Goal: Task Accomplishment & Management: Manage account settings

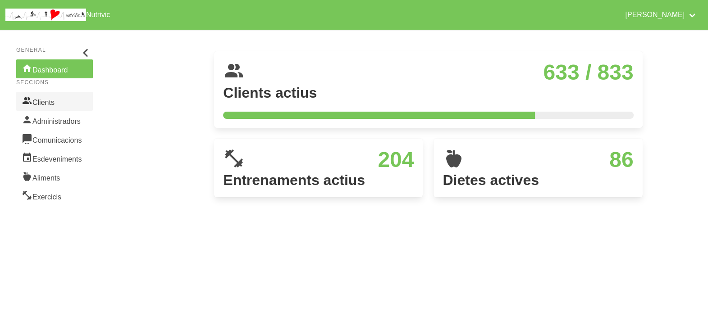
click at [49, 101] on link "Clients" at bounding box center [54, 101] width 77 height 19
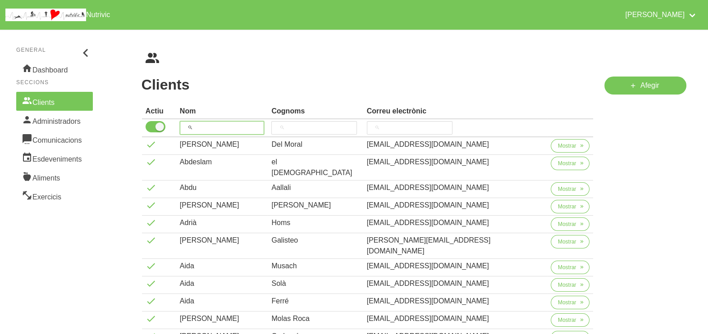
drag, startPoint x: 210, startPoint y: 127, endPoint x: 238, endPoint y: 77, distance: 57.5
click at [215, 124] on input "search" at bounding box center [222, 128] width 85 height 14
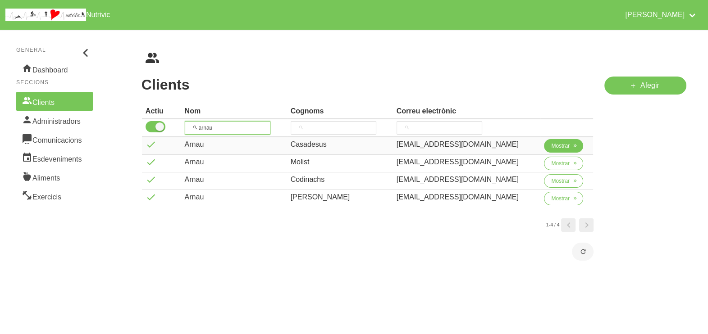
type input "arnau"
click at [551, 147] on span "Mostrar" at bounding box center [560, 146] width 18 height 8
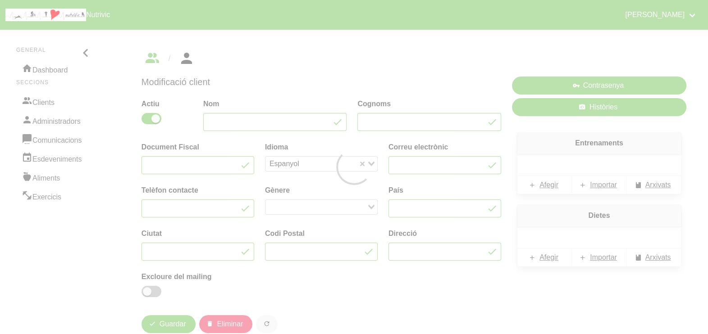
type input "Arnau"
type input "Casadesus"
type input "[EMAIL_ADDRESS][DOMAIN_NAME]"
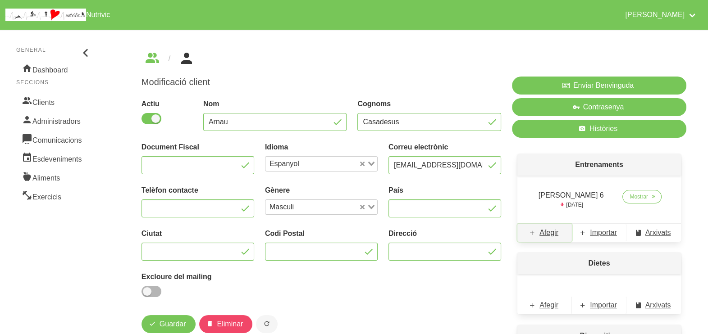
click at [548, 232] on span "Afegir" at bounding box center [548, 233] width 19 height 11
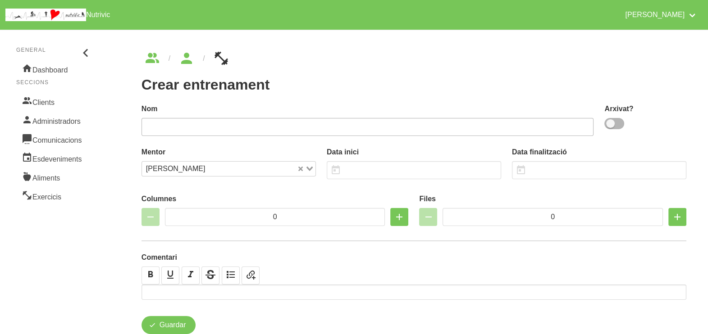
click at [618, 127] on span at bounding box center [614, 123] width 20 height 11
click at [610, 127] on input "checkbox" at bounding box center [607, 124] width 6 height 6
checkbox input "true"
drag, startPoint x: 466, startPoint y: 127, endPoint x: 476, endPoint y: 106, distance: 22.8
click at [467, 127] on input "text" at bounding box center [367, 127] width 452 height 18
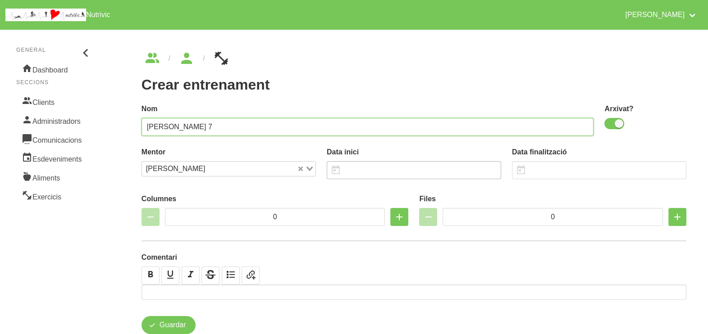
type input "Arnau Casadesus 7"
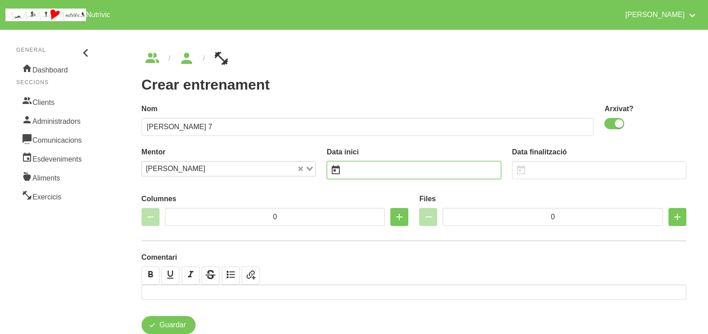
click at [361, 169] on input "text" at bounding box center [414, 170] width 174 height 18
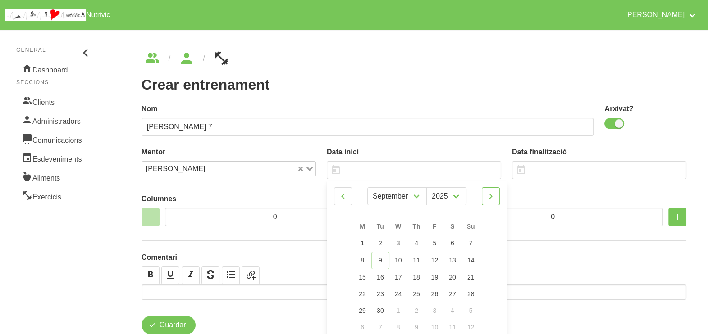
click at [492, 194] on icon at bounding box center [490, 196] width 11 height 16
select select "9"
click at [472, 257] on span "12" at bounding box center [470, 259] width 7 height 7
type input "[DATE]"
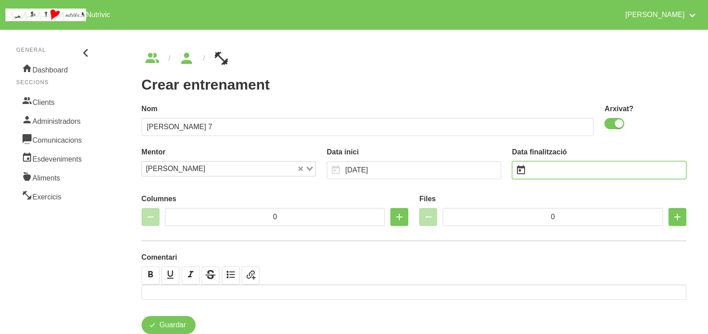
drag, startPoint x: 541, startPoint y: 169, endPoint x: 657, endPoint y: 184, distance: 116.7
click at [543, 170] on input "text" at bounding box center [599, 170] width 174 height 18
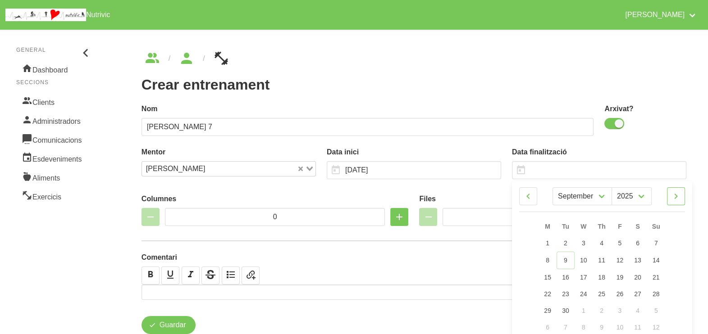
click at [681, 201] on icon at bounding box center [676, 196] width 11 height 16
select select "10"
click at [660, 293] on link "23" at bounding box center [656, 293] width 19 height 17
type input "[DATE]"
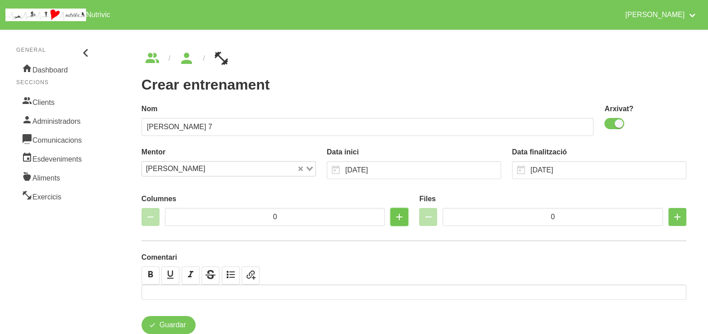
click at [398, 217] on icon "button" at bounding box center [399, 217] width 11 height 16
type input "2"
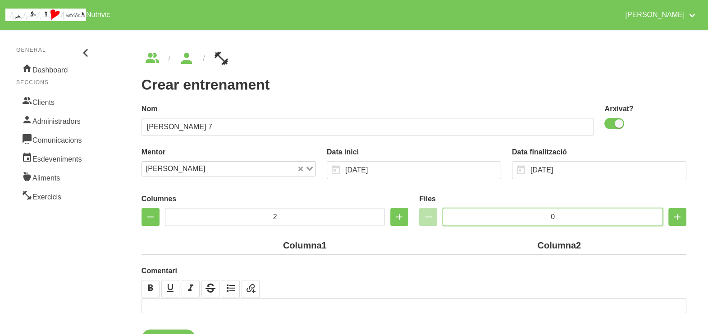
click at [526, 214] on input "0" at bounding box center [553, 217] width 220 height 18
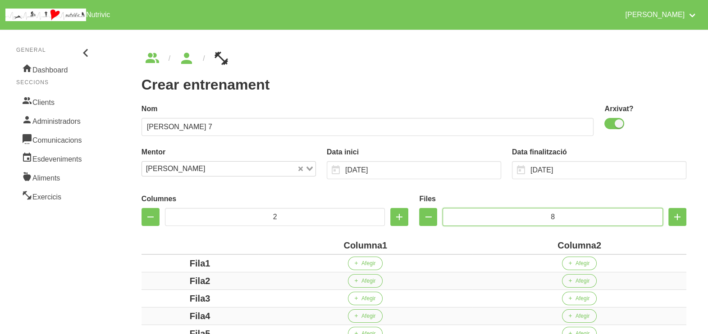
scroll to position [169, 0]
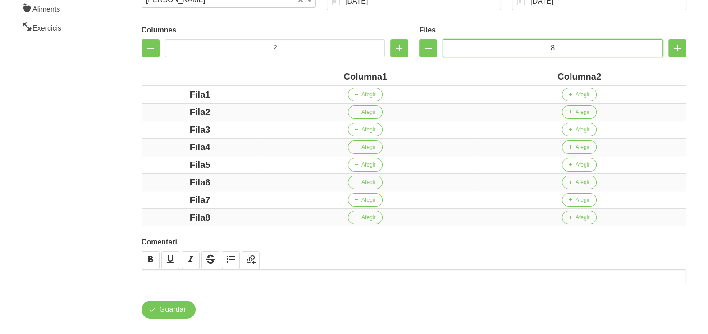
type input "8"
drag, startPoint x: 382, startPoint y: 77, endPoint x: 314, endPoint y: 77, distance: 67.6
click at [314, 77] on div "Columna1" at bounding box center [365, 77] width 207 height 14
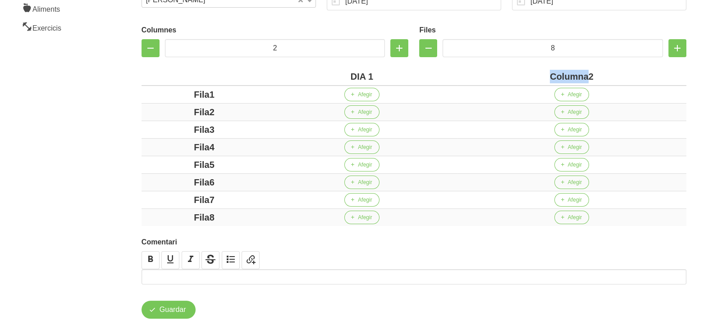
drag, startPoint x: 589, startPoint y: 76, endPoint x: 538, endPoint y: 75, distance: 50.0
click at [538, 75] on div "Columna2" at bounding box center [572, 77] width 222 height 14
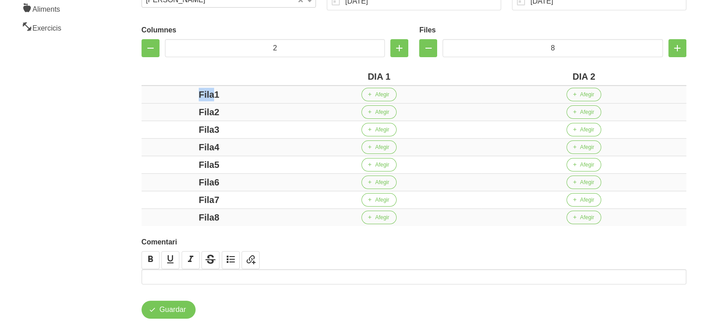
drag, startPoint x: 214, startPoint y: 95, endPoint x: 181, endPoint y: 98, distance: 33.0
click at [172, 94] on div "Fila1" at bounding box center [209, 95] width 128 height 14
click at [167, 113] on div "Fila2" at bounding box center [209, 112] width 128 height 14
drag, startPoint x: 208, startPoint y: 112, endPoint x: 175, endPoint y: 113, distance: 32.9
click at [175, 113] on div "Aa2" at bounding box center [209, 112] width 128 height 14
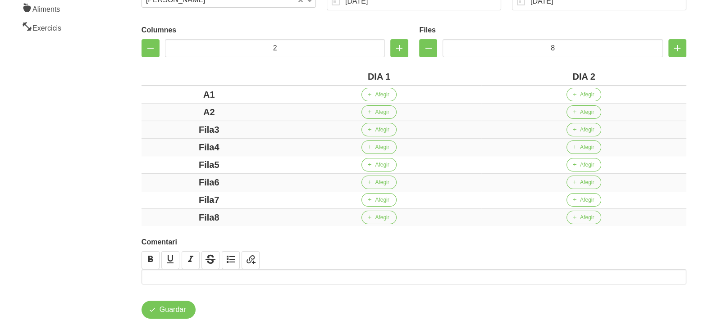
drag, startPoint x: 222, startPoint y: 131, endPoint x: 170, endPoint y: 131, distance: 52.3
click at [170, 131] on div "Fila3" at bounding box center [209, 130] width 128 height 14
drag, startPoint x: 242, startPoint y: 146, endPoint x: 168, endPoint y: 147, distance: 73.5
click at [168, 146] on div "Fila4" at bounding box center [209, 148] width 128 height 14
drag, startPoint x: 243, startPoint y: 160, endPoint x: 171, endPoint y: 162, distance: 72.6
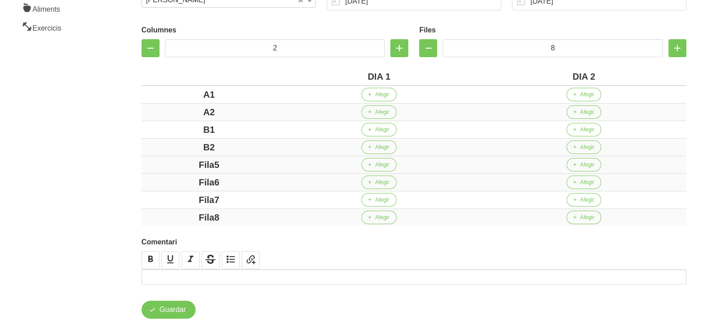
click at [171, 162] on div "Fila5" at bounding box center [209, 165] width 128 height 14
click at [159, 183] on div "Fila6" at bounding box center [209, 183] width 128 height 14
click at [171, 200] on div "Fila7" at bounding box center [209, 200] width 128 height 14
drag, startPoint x: 230, startPoint y: 214, endPoint x: 104, endPoint y: 170, distance: 133.5
click at [137, 201] on div "Columnes 2 Files 8 DIA 1 DIA 2 A1 Afegir Afegir A2 Afegir Afegir B1 Afegir Afeg…" at bounding box center [414, 124] width 556 height 216
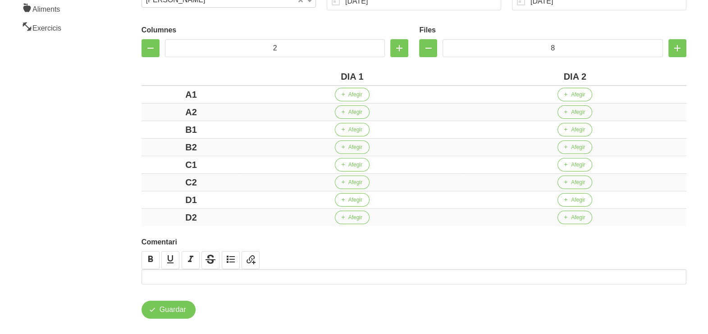
drag, startPoint x: 86, startPoint y: 149, endPoint x: 83, endPoint y: 138, distance: 10.8
click at [86, 142] on aside "General Dashboard Seccions Clients Administradors Comunicacions Esdeveniments A…" at bounding box center [55, 100] width 120 height 491
click at [356, 93] on span "Afegir" at bounding box center [355, 95] width 14 height 8
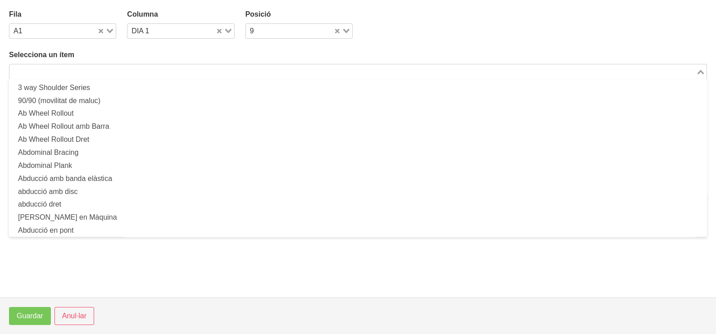
click at [147, 72] on input "Search for option" at bounding box center [352, 71] width 685 height 11
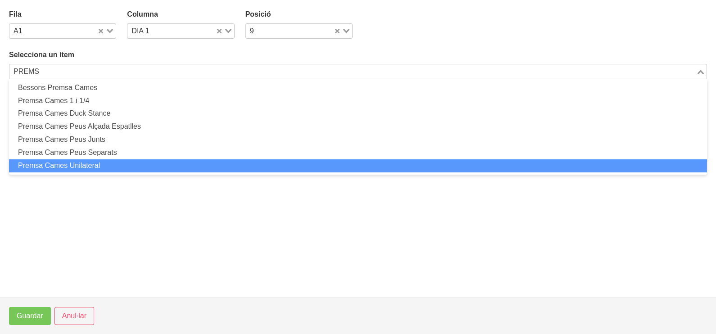
click at [115, 164] on li "Premsa Cames Unilateral" at bounding box center [358, 166] width 698 height 13
type input "PREMS"
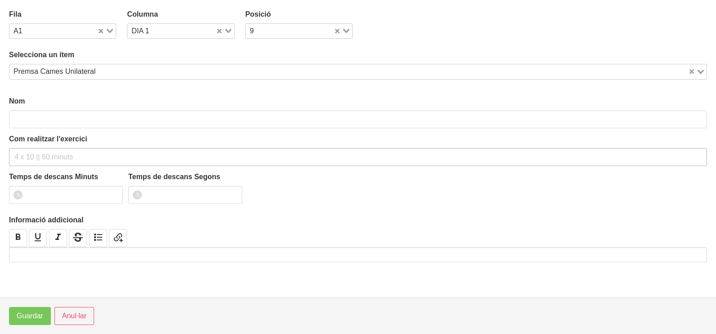
type input "Premsa Cames Unilateral"
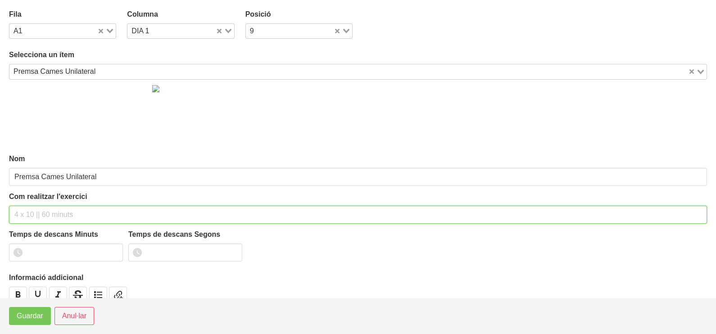
click at [42, 214] on input "text" at bounding box center [358, 215] width 698 height 18
click at [74, 215] on input "3 X 6-8 A 3010 75!" at bounding box center [358, 215] width 698 height 18
type input "3 X 6-8 A 3010 75""
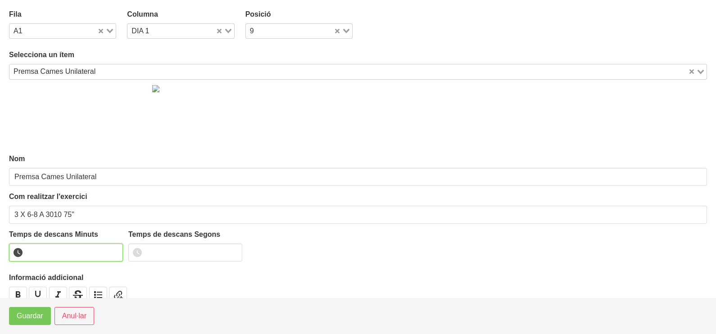
click at [85, 251] on input "number" at bounding box center [66, 253] width 114 height 18
type input "1"
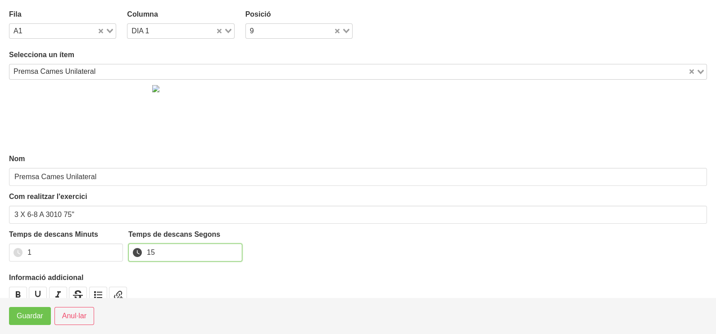
type input "15"
click at [31, 315] on span "Guardar" at bounding box center [30, 316] width 27 height 11
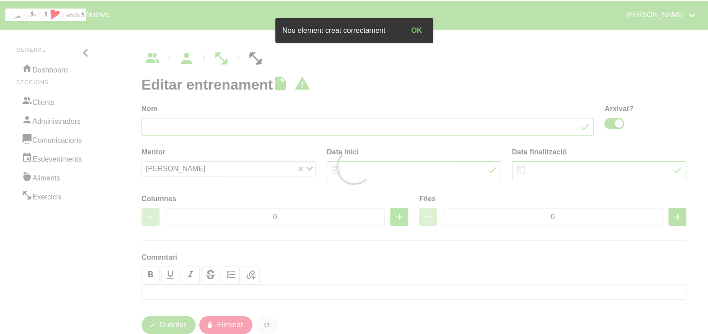
type input "Arnau Casadesus 7"
checkbox input "true"
type input "[DATE]"
type input "2"
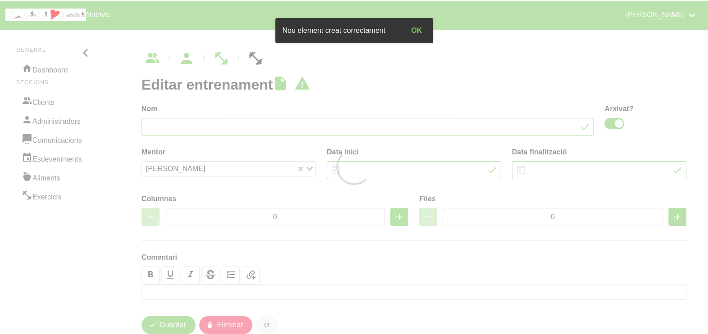
type input "8"
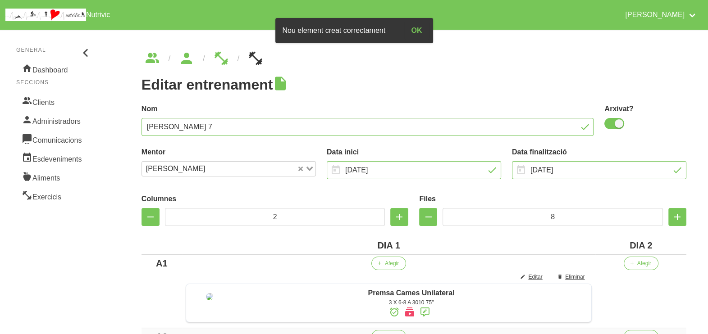
scroll to position [225, 0]
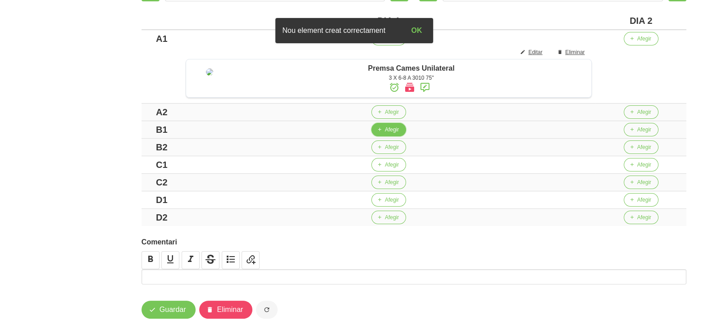
click at [394, 134] on span "Afegir" at bounding box center [392, 130] width 14 height 8
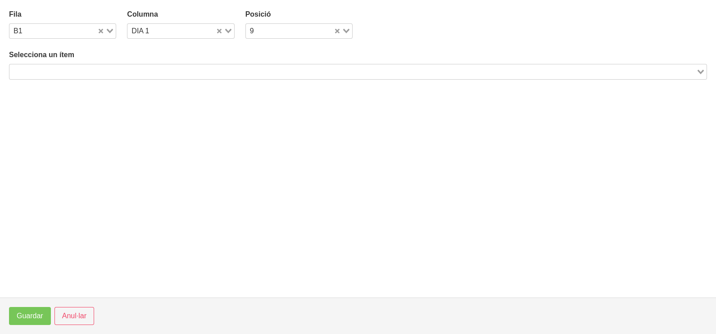
click at [161, 71] on input "Search for option" at bounding box center [352, 71] width 685 height 11
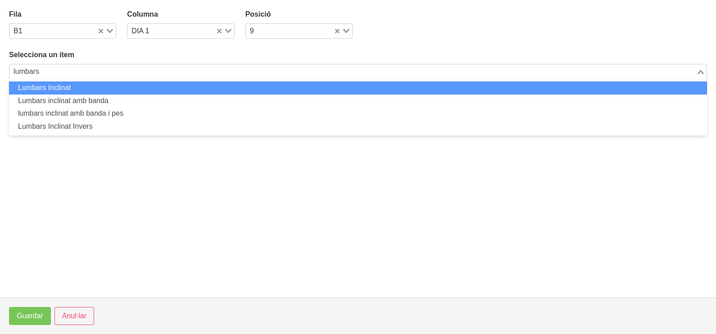
click at [142, 90] on li "Lumbars Inclinat" at bounding box center [358, 88] width 698 height 13
type input "lumbars"
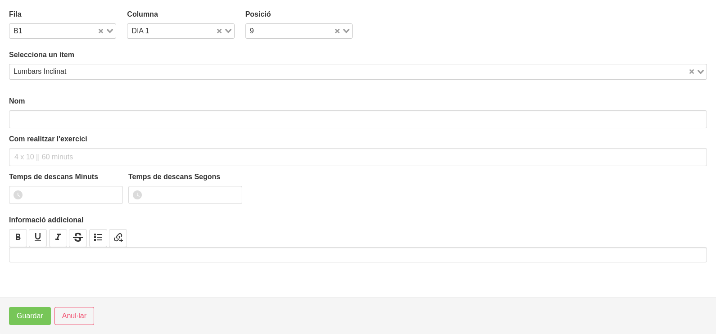
type input "Lumbars Inclinat"
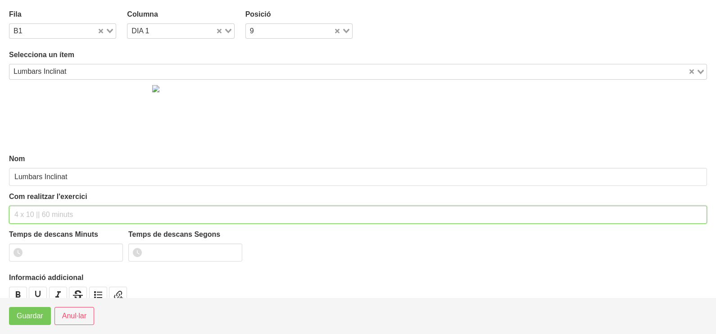
click at [39, 208] on input "text" at bounding box center [358, 215] width 698 height 18
click at [32, 212] on input "3 x 8.-10 a 3010 75"" at bounding box center [358, 215] width 698 height 18
type input "3 x 8-10 a 3010 75""
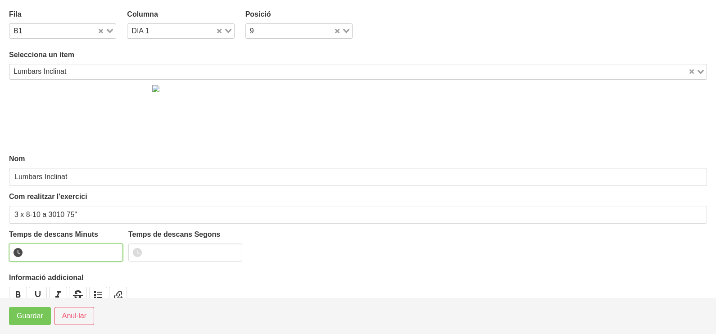
click at [54, 248] on input "number" at bounding box center [66, 253] width 114 height 18
type input "1"
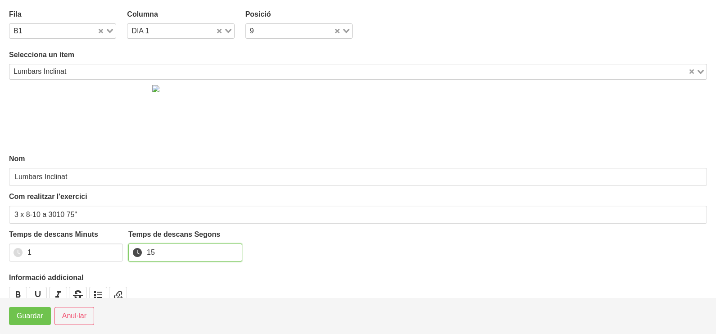
type input "15"
click at [37, 316] on span "Guardar" at bounding box center [30, 316] width 27 height 11
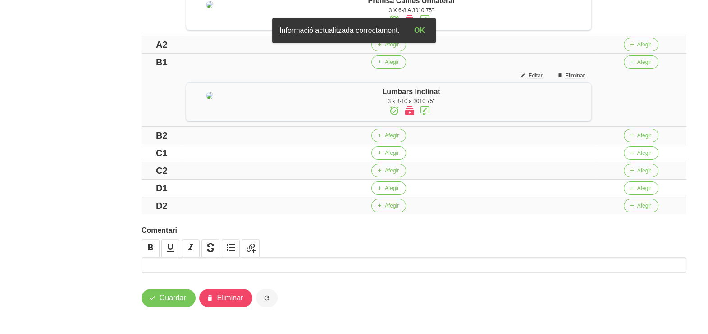
scroll to position [350, 0]
click at [385, 158] on button "Afegir" at bounding box center [388, 153] width 35 height 14
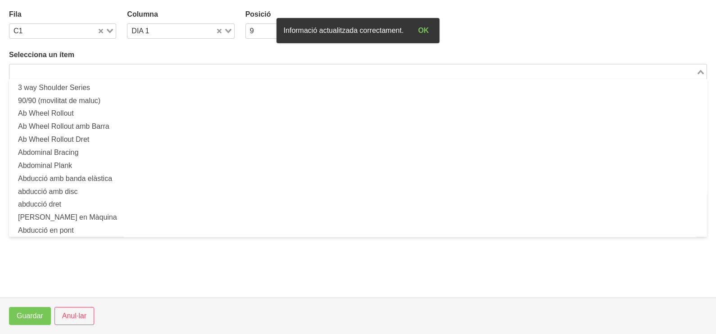
drag, startPoint x: 81, startPoint y: 68, endPoint x: 106, endPoint y: 54, distance: 28.9
click at [85, 68] on input "Search for option" at bounding box center [352, 71] width 685 height 11
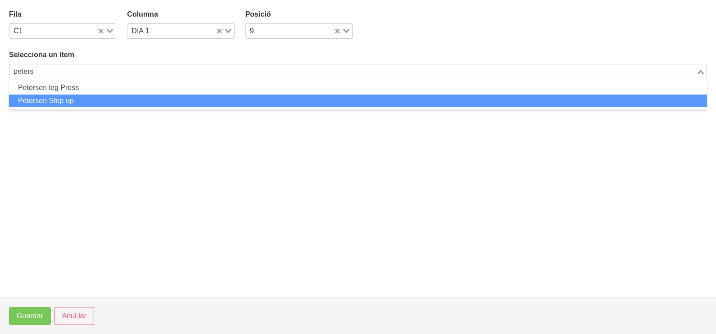
drag, startPoint x: 82, startPoint y: 97, endPoint x: 79, endPoint y: 102, distance: 6.1
click at [79, 102] on li "Petersen Step up" at bounding box center [358, 101] width 698 height 13
type input "peters"
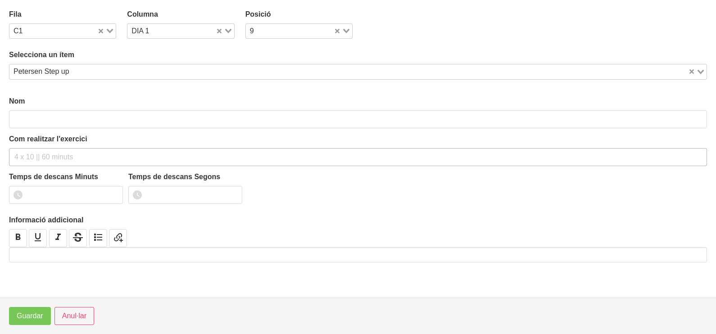
type input "Petersen Step up"
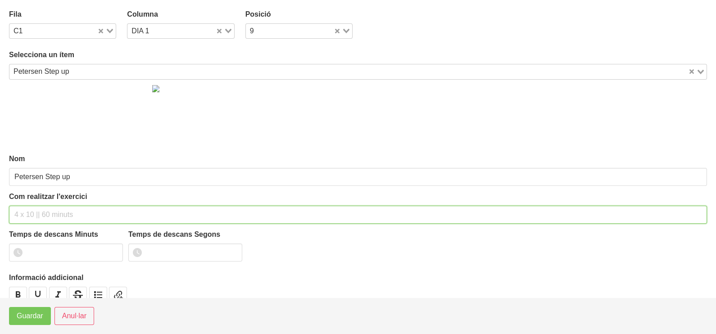
click at [29, 214] on input "text" at bounding box center [358, 215] width 698 height 18
type input "3 x 10-15 a 2010 60""
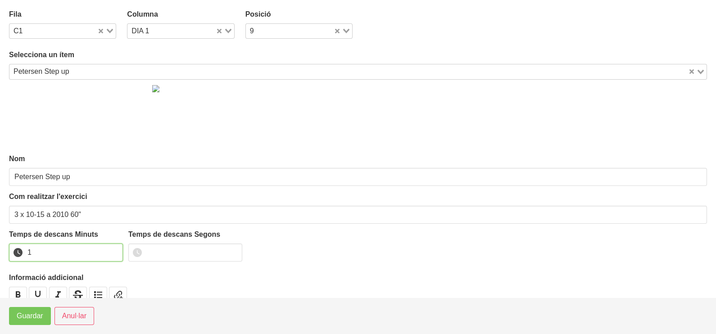
type input "1"
click at [111, 250] on input "1" at bounding box center [66, 253] width 114 height 18
click at [34, 318] on span "Guardar" at bounding box center [30, 316] width 27 height 11
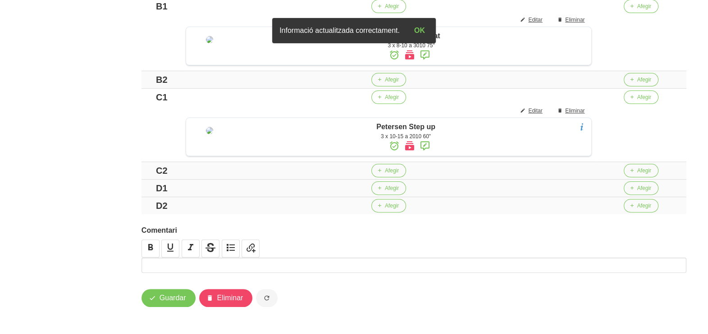
scroll to position [435, 0]
click at [399, 185] on span "Afegir" at bounding box center [392, 188] width 14 height 8
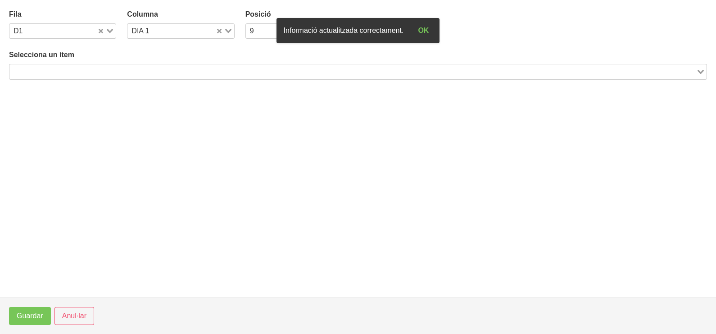
drag, startPoint x: 131, startPoint y: 72, endPoint x: 142, endPoint y: 60, distance: 16.3
click at [133, 72] on input "Search for option" at bounding box center [352, 71] width 685 height 11
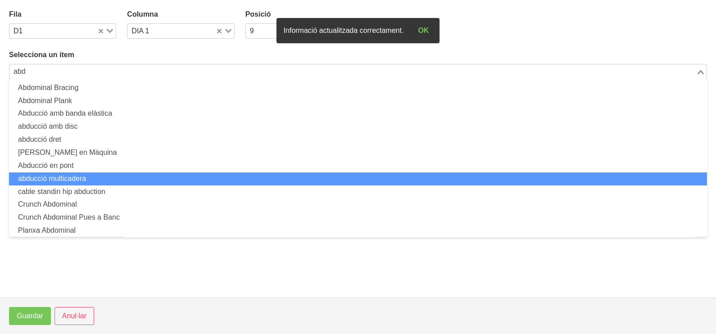
click at [101, 180] on li "abducció multicadera" at bounding box center [358, 179] width 698 height 13
type input "abd"
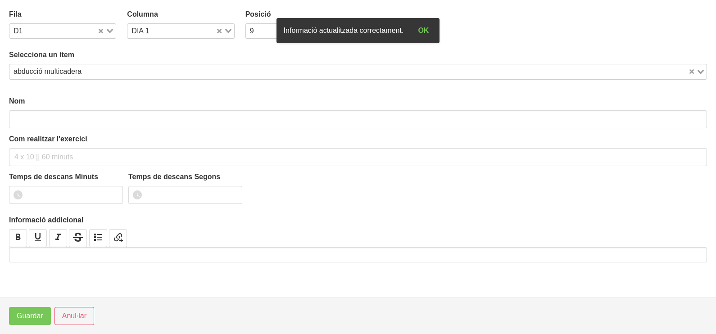
type input "abducció multicadera"
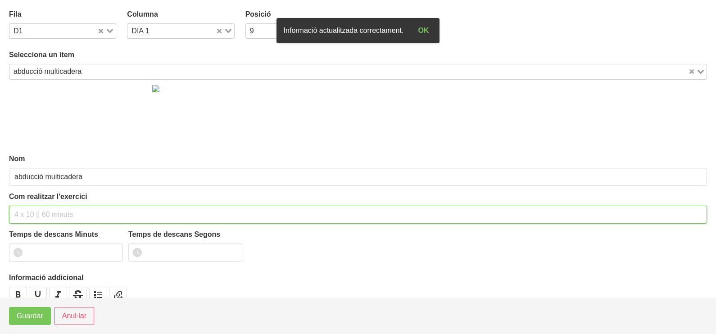
click at [37, 217] on input "text" at bounding box center [358, 215] width 698 height 18
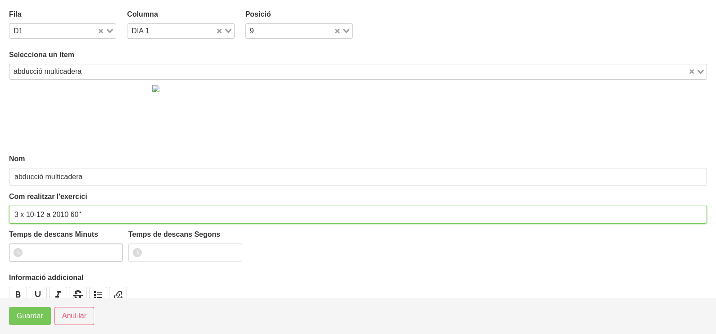
type input "3 x 10-12 a 2010 60""
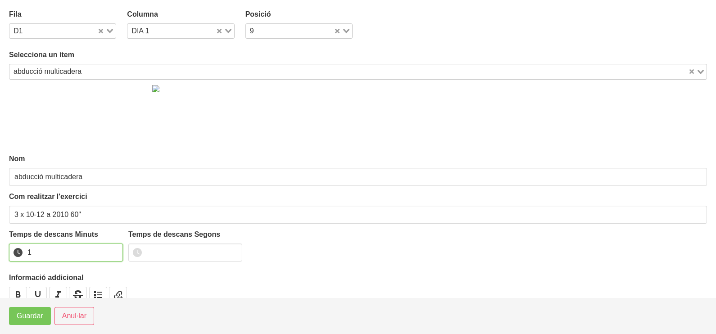
drag, startPoint x: 115, startPoint y: 248, endPoint x: 28, endPoint y: 301, distance: 101.1
type input "1"
click at [113, 251] on input "1" at bounding box center [66, 253] width 114 height 18
click at [27, 316] on span "Guardar" at bounding box center [30, 316] width 27 height 11
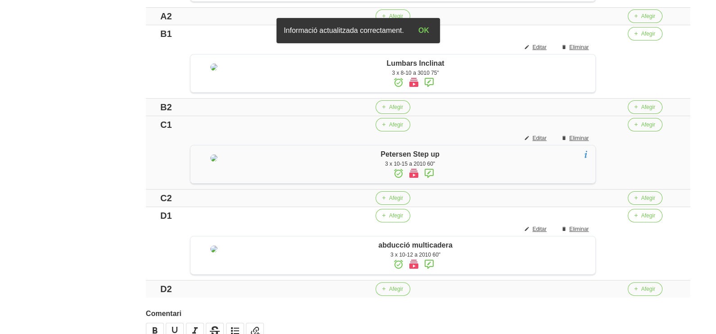
scroll to position [210, 0]
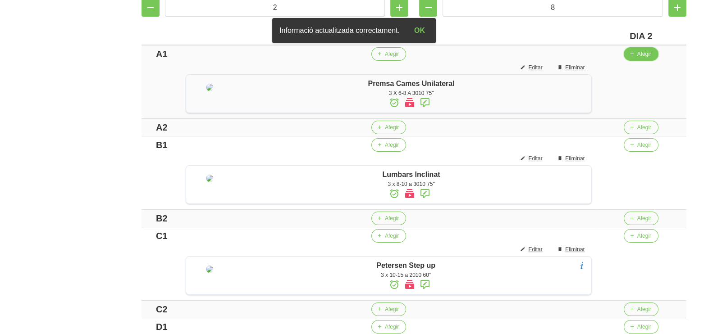
click at [642, 53] on button "Afegir" at bounding box center [641, 54] width 35 height 14
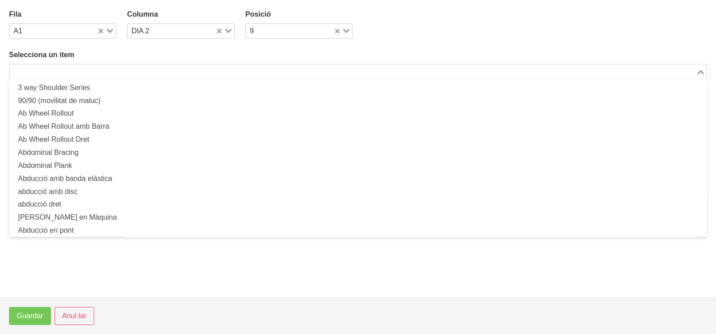
click at [111, 69] on input "Search for option" at bounding box center [352, 71] width 685 height 11
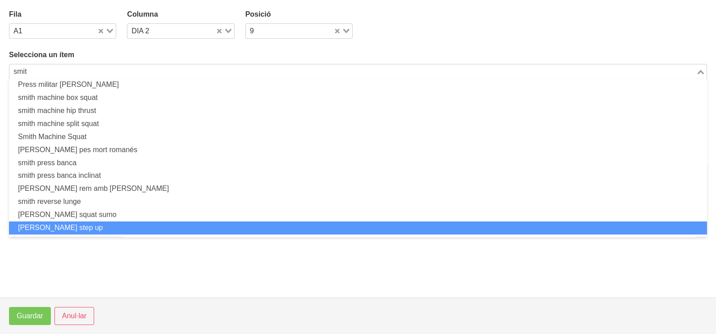
click at [83, 226] on li "[PERSON_NAME] step up" at bounding box center [358, 228] width 698 height 13
type input "smit"
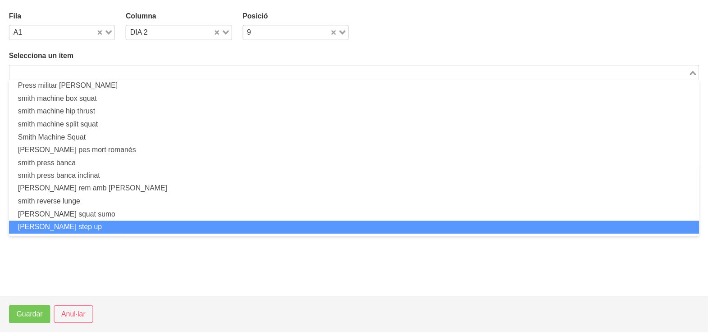
scroll to position [2, 0]
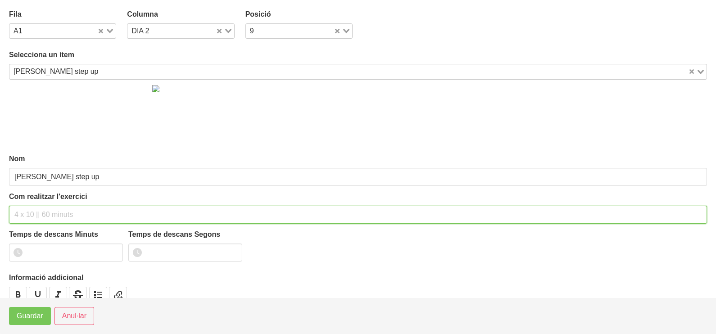
drag, startPoint x: 40, startPoint y: 214, endPoint x: 63, endPoint y: 156, distance: 62.3
click at [42, 209] on input "text" at bounding box center [358, 215] width 698 height 18
type input "3 x 6-8 a 3010 75""
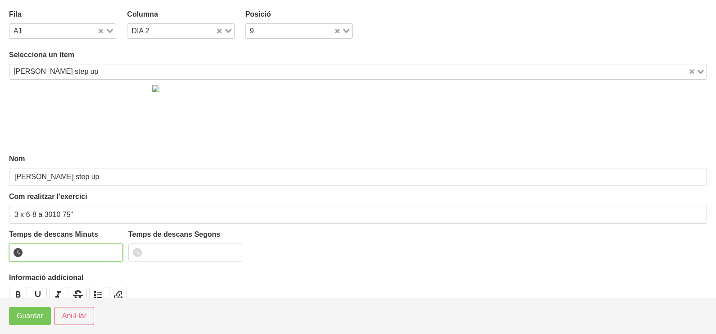
click at [55, 251] on input "number" at bounding box center [66, 253] width 114 height 18
type input "1"
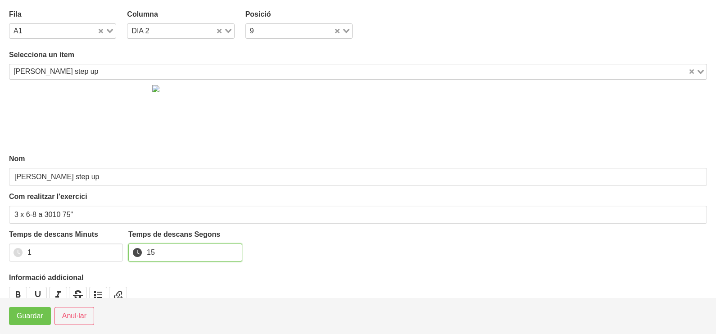
type input "15"
click at [32, 318] on span "Guardar" at bounding box center [30, 316] width 27 height 11
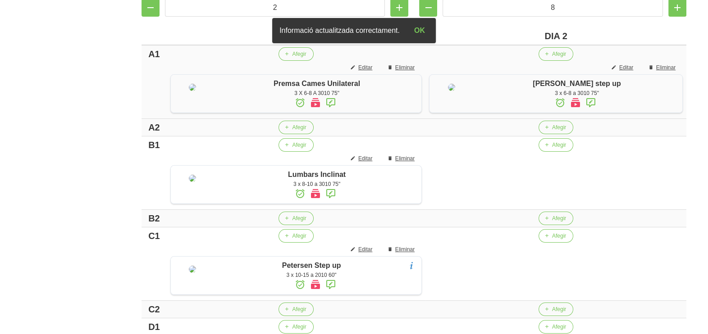
scroll to position [266, 0]
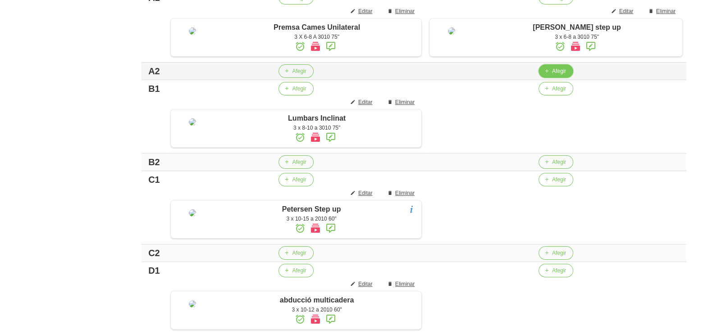
click at [563, 78] on button "Afegir" at bounding box center [555, 71] width 35 height 14
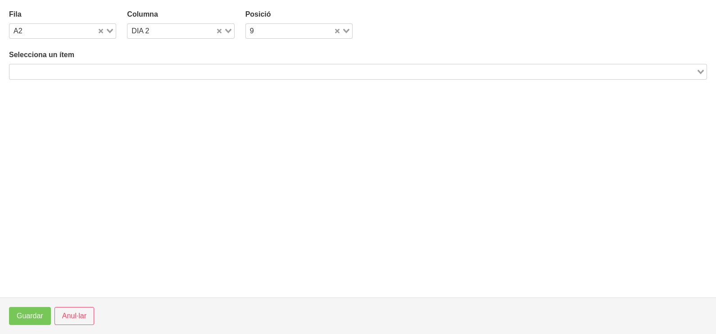
drag, startPoint x: 75, startPoint y: 70, endPoint x: 91, endPoint y: 61, distance: 18.7
click at [76, 69] on input "Search for option" at bounding box center [352, 71] width 685 height 11
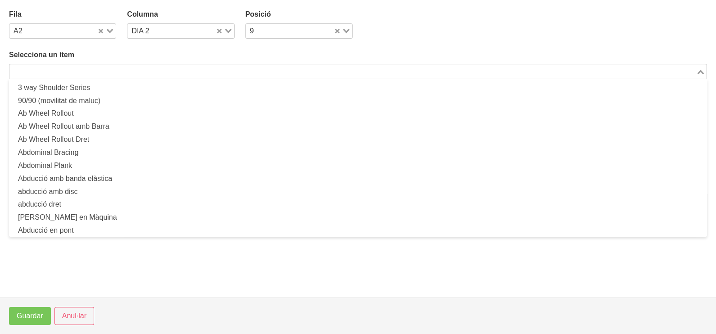
drag, startPoint x: 99, startPoint y: 72, endPoint x: 114, endPoint y: 50, distance: 26.2
click at [101, 70] on input "Search for option" at bounding box center [352, 71] width 685 height 11
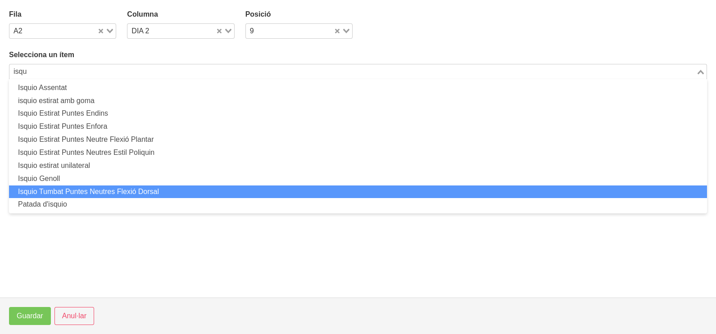
click at [105, 194] on li "Isquio Tumbat Puntes Neutres Flexió Dorsal" at bounding box center [358, 192] width 698 height 13
type input "isqu"
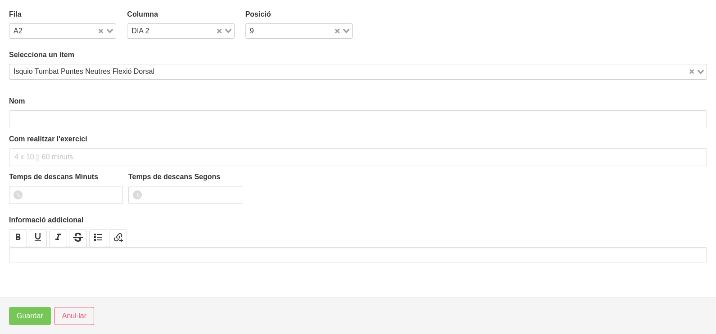
type input "Isquio Tumbat Puntes Neutres Flexió Dorsal"
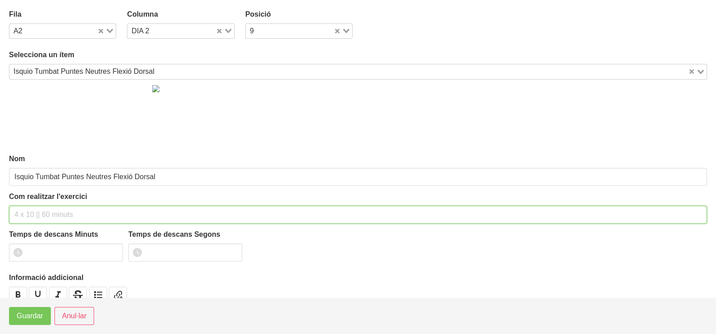
click at [54, 208] on input "text" at bounding box center [358, 215] width 698 height 18
drag, startPoint x: 71, startPoint y: 213, endPoint x: 62, endPoint y: 214, distance: 9.1
click at [62, 214] on input "3 x 6-8 a 3010 60"" at bounding box center [358, 215] width 698 height 18
type input "3 x 6-8 a 3010 75""
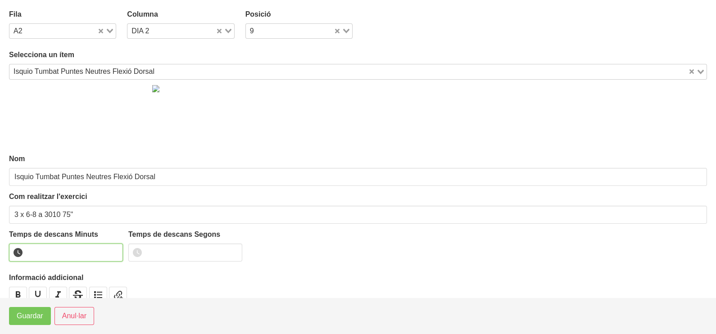
click at [88, 251] on input "number" at bounding box center [66, 253] width 114 height 18
type input "1"
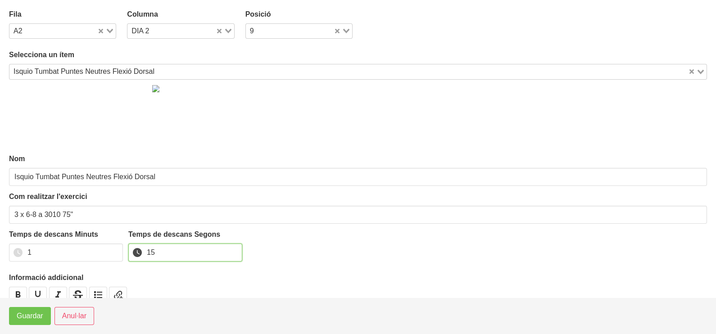
type input "15"
click at [34, 316] on span "Guardar" at bounding box center [30, 316] width 27 height 11
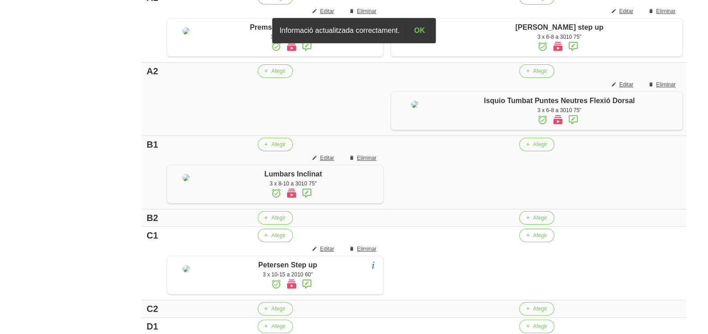
scroll to position [435, 0]
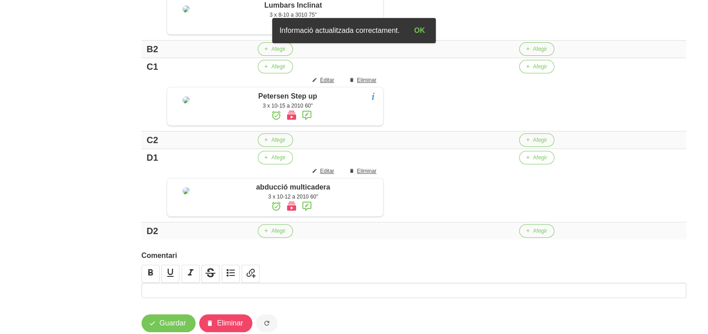
drag, startPoint x: 116, startPoint y: 90, endPoint x: 126, endPoint y: 90, distance: 9.9
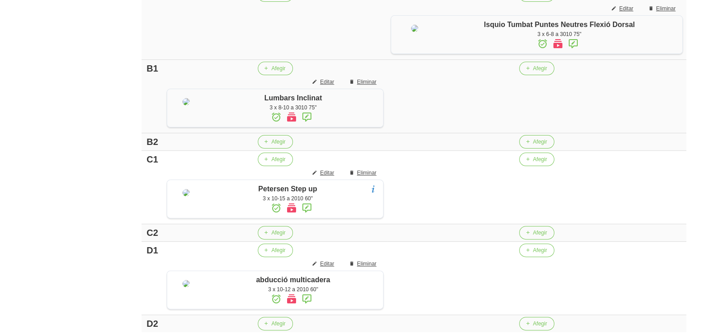
scroll to position [379, 0]
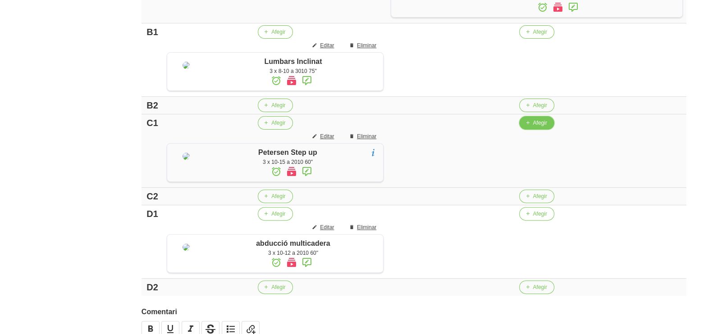
click at [530, 127] on icon "button" at bounding box center [527, 123] width 5 height 8
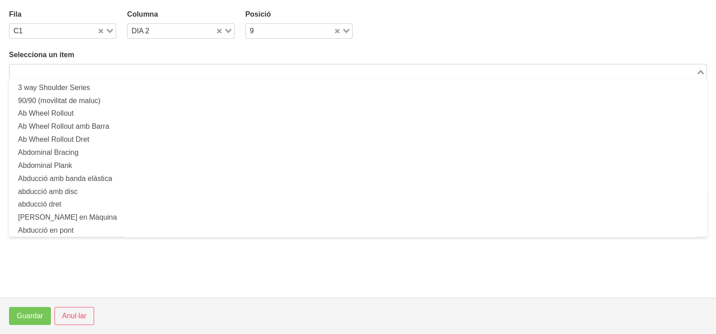
click at [140, 66] on input "Search for option" at bounding box center [352, 71] width 685 height 11
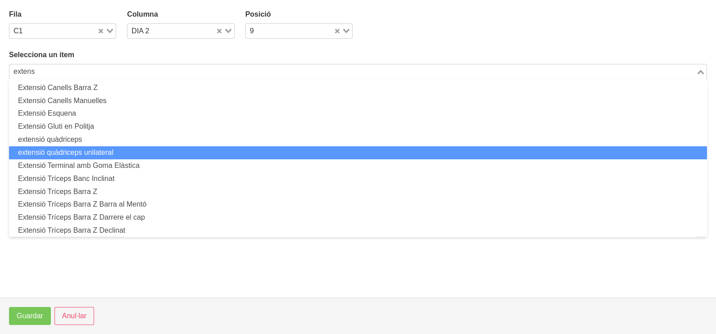
click at [116, 151] on li "extensió quàdriceps unilateral" at bounding box center [358, 152] width 698 height 13
type input "extens"
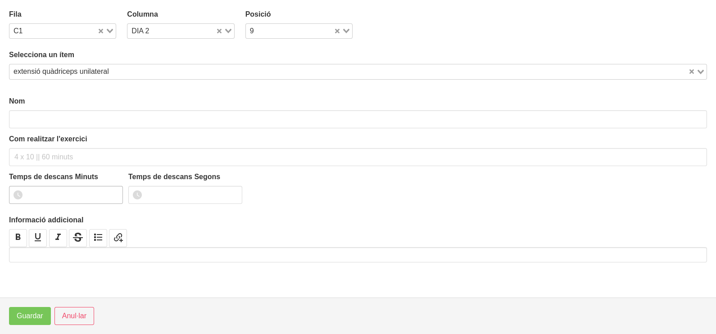
type input "extensió quàdriceps unilateral"
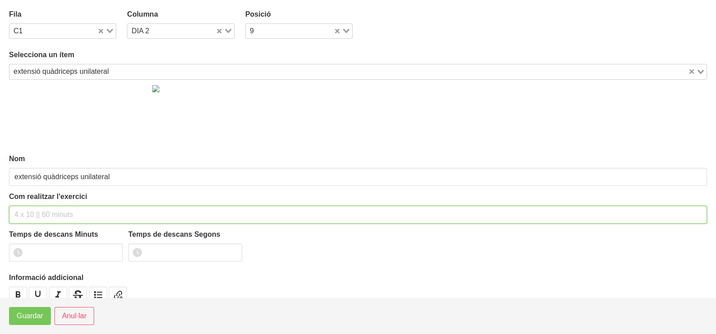
drag, startPoint x: 51, startPoint y: 214, endPoint x: 72, endPoint y: 151, distance: 66.5
click at [61, 201] on div "Com realitzar l'exercici" at bounding box center [358, 208] width 698 height 32
type input "3 x 8-10 a 3010 75""
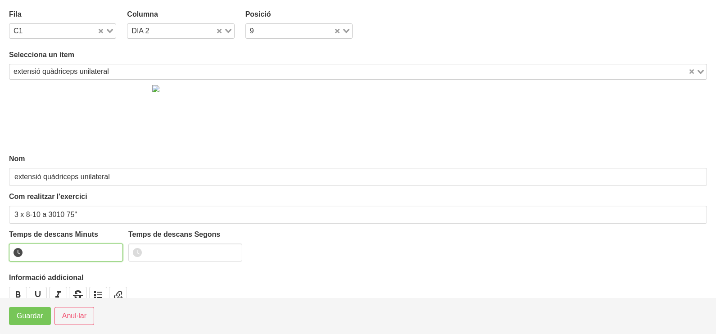
click at [54, 248] on input "number" at bounding box center [66, 253] width 114 height 18
type input "1"
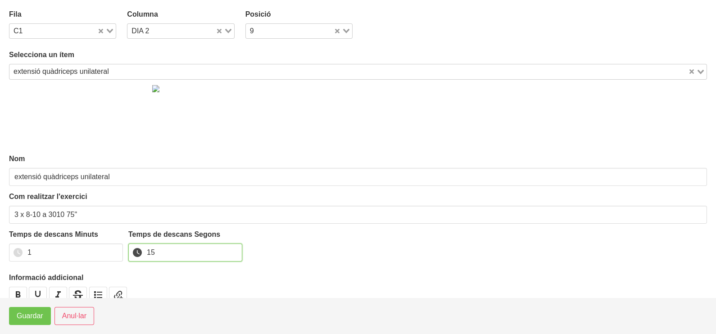
type input "15"
click at [41, 314] on span "Guardar" at bounding box center [30, 316] width 27 height 11
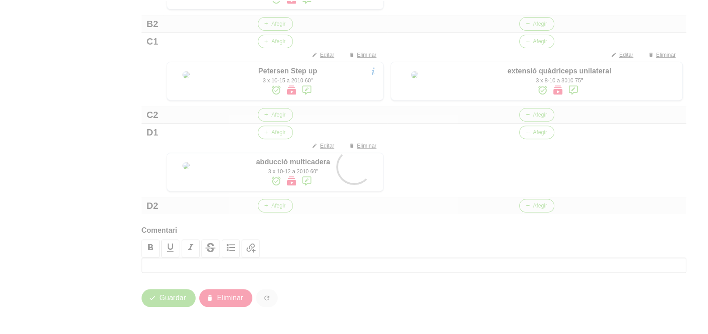
scroll to position [491, 0]
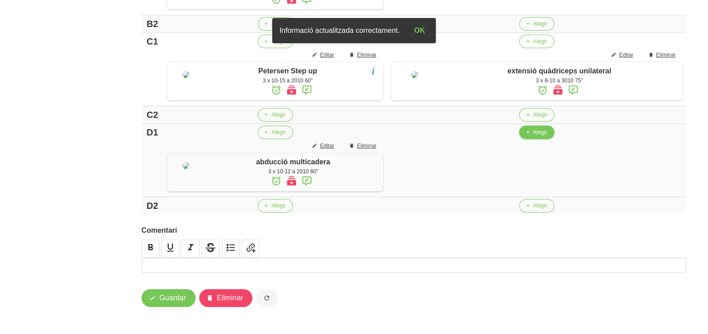
click at [539, 137] on span "Afegir" at bounding box center [540, 132] width 14 height 8
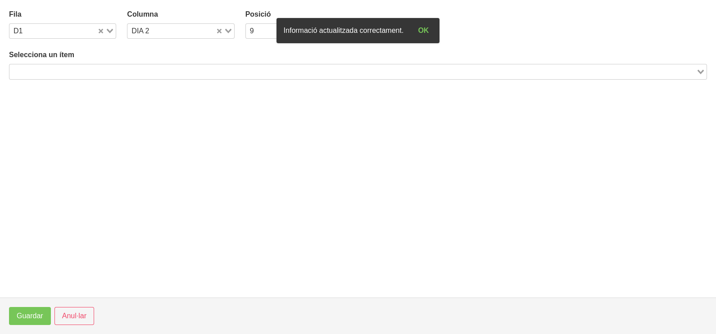
drag, startPoint x: 160, startPoint y: 73, endPoint x: 169, endPoint y: 66, distance: 11.5
click at [163, 74] on input "Search for option" at bounding box center [352, 71] width 685 height 11
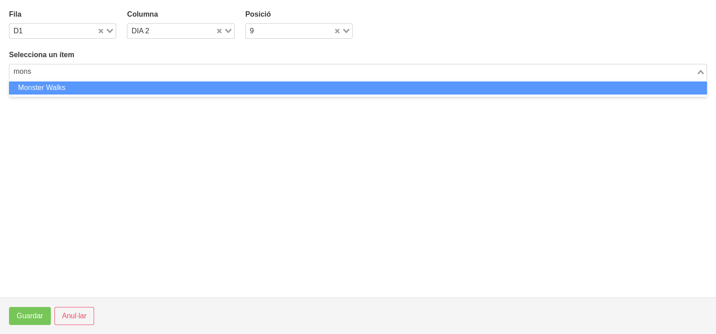
click at [144, 87] on li "Monster Walks" at bounding box center [358, 88] width 698 height 13
type input "mons"
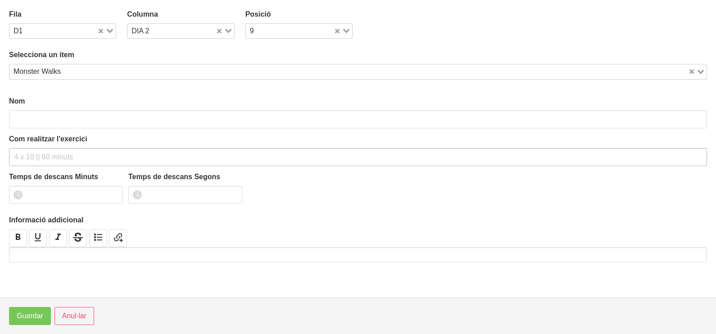
type input "Monster Walks"
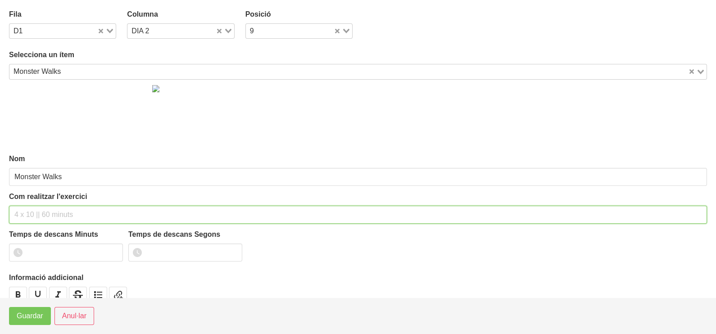
click at [31, 213] on input "text" at bounding box center [358, 215] width 698 height 18
type input "3 x 6 pistes NA 60""
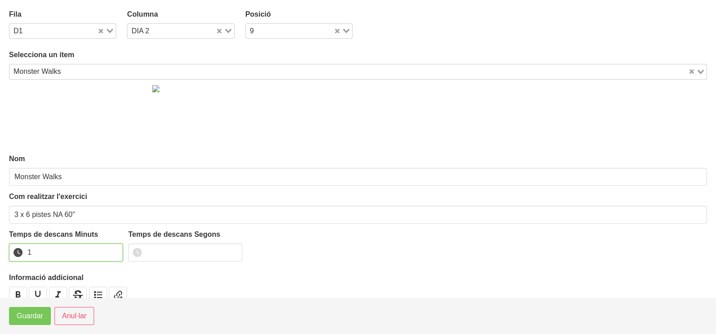
drag, startPoint x: 114, startPoint y: 250, endPoint x: 65, endPoint y: 285, distance: 60.7
type input "1"
click at [109, 251] on input "1" at bounding box center [66, 253] width 114 height 18
click at [41, 316] on span "Guardar" at bounding box center [30, 316] width 27 height 11
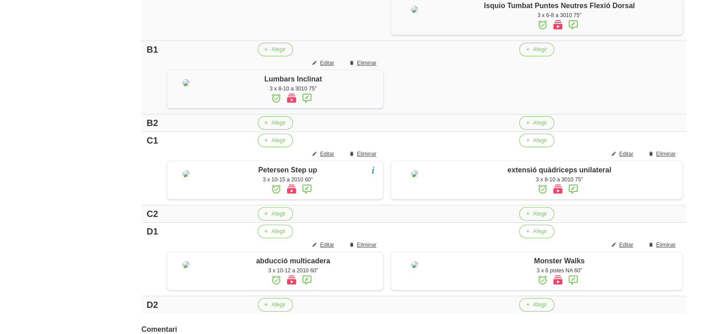
scroll to position [379, 0]
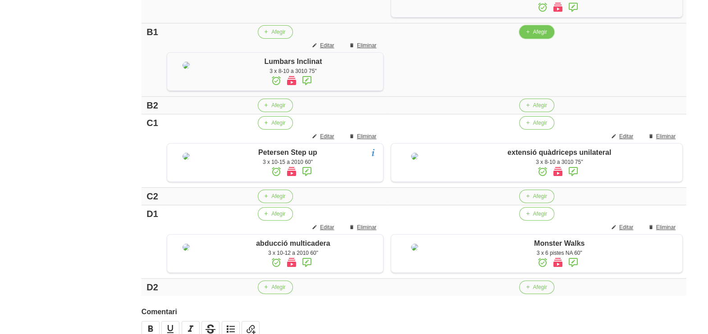
click at [536, 36] on span "Afegir" at bounding box center [540, 32] width 14 height 8
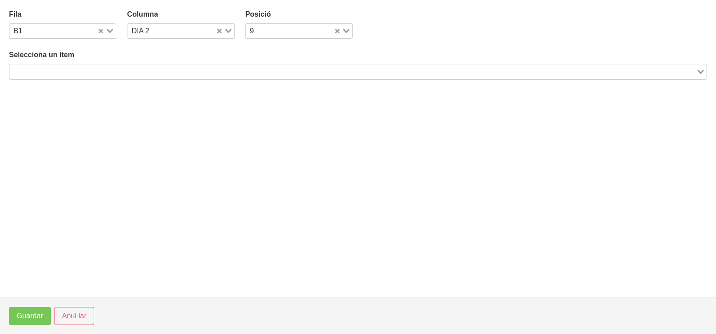
drag, startPoint x: 166, startPoint y: 70, endPoint x: 172, endPoint y: 54, distance: 17.4
click at [170, 65] on div "Search for option" at bounding box center [352, 70] width 687 height 13
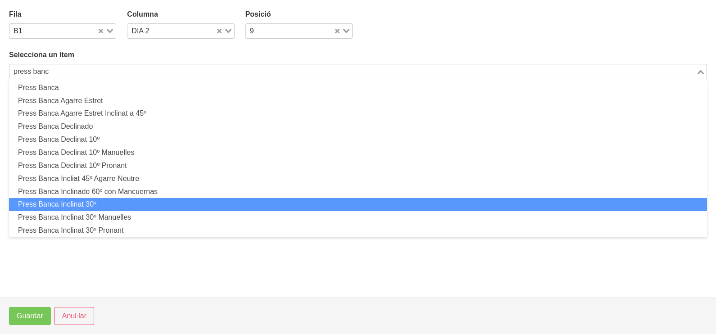
click at [106, 204] on li "Press Banca Inclinat 30º" at bounding box center [358, 204] width 698 height 13
type input "press banc"
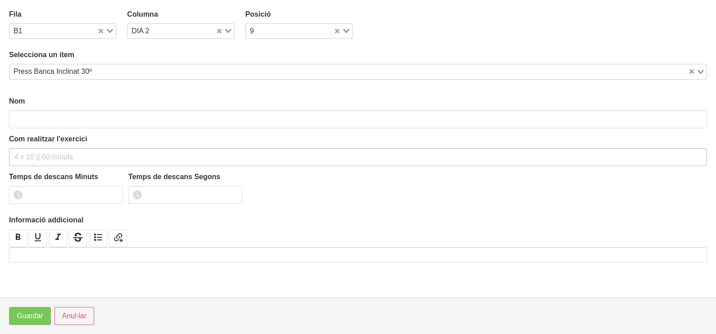
type input "Press Banca Inclinat 30º"
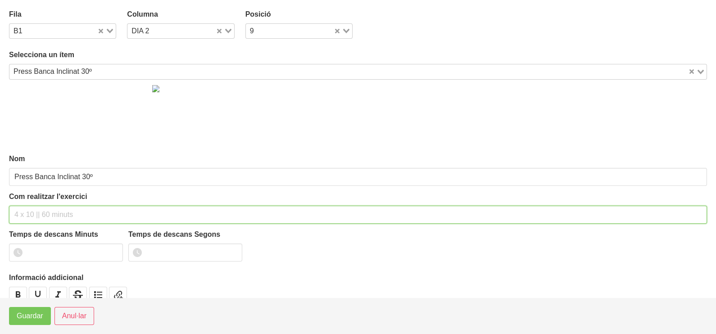
click at [40, 212] on input "text" at bounding box center [358, 215] width 698 height 18
type input "3 x 6-8 a 3010 75""
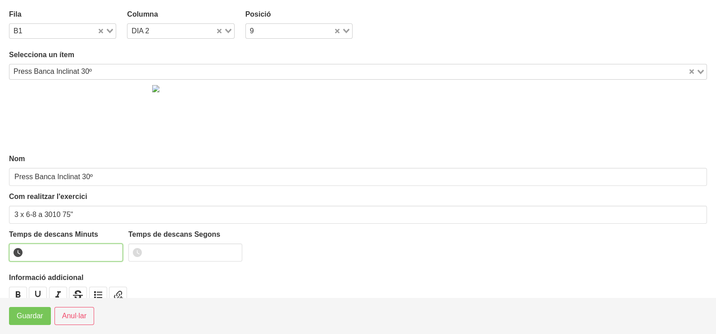
click at [48, 253] on input "number" at bounding box center [66, 253] width 114 height 18
type input "1"
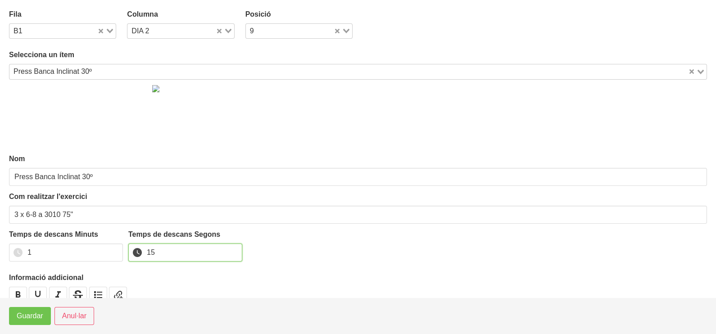
type input "15"
click at [29, 324] on button "Guardar" at bounding box center [30, 316] width 42 height 18
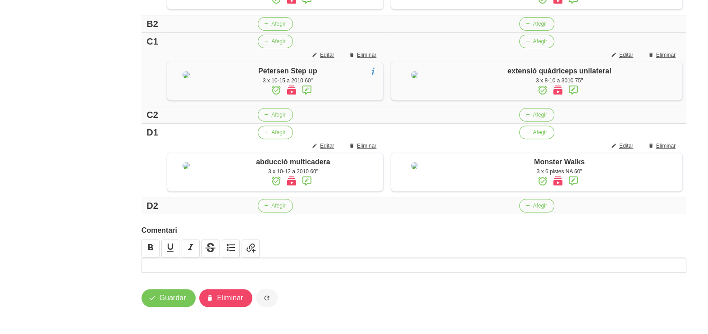
scroll to position [491, 0]
click at [534, 28] on span "Afegir" at bounding box center [540, 24] width 14 height 8
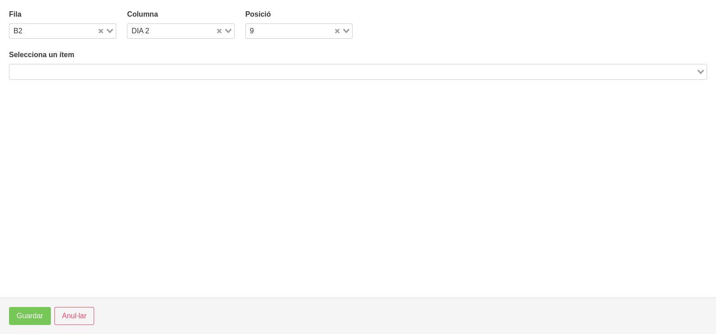
click at [172, 77] on div "Loading..." at bounding box center [358, 71] width 698 height 15
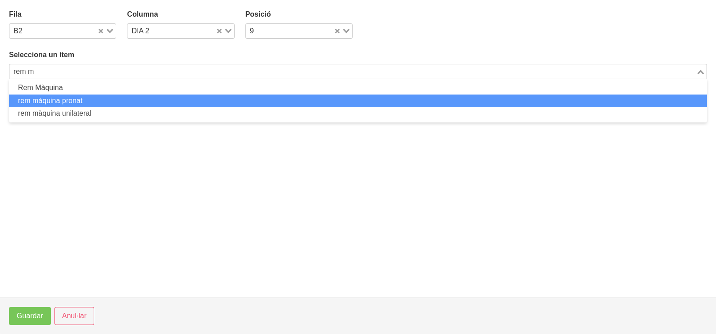
click at [126, 100] on li "rem màquina pronat" at bounding box center [358, 101] width 698 height 13
type input "rem m"
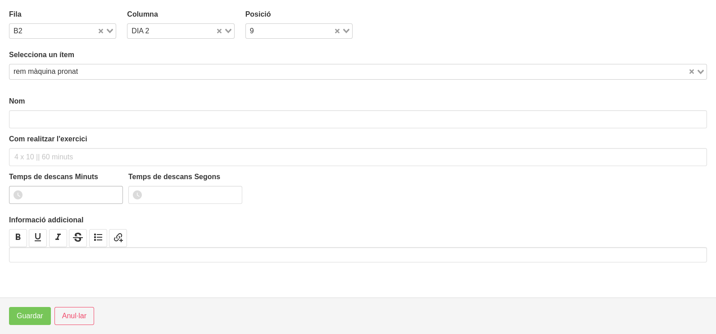
type input "rem màquina pronat"
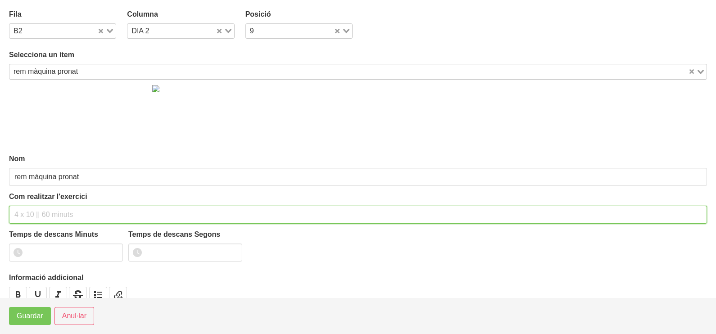
drag, startPoint x: 30, startPoint y: 214, endPoint x: 29, endPoint y: 208, distance: 6.0
click at [29, 208] on input "text" at bounding box center [358, 215] width 698 height 18
type input "3 x 6-8 a 3010 75""
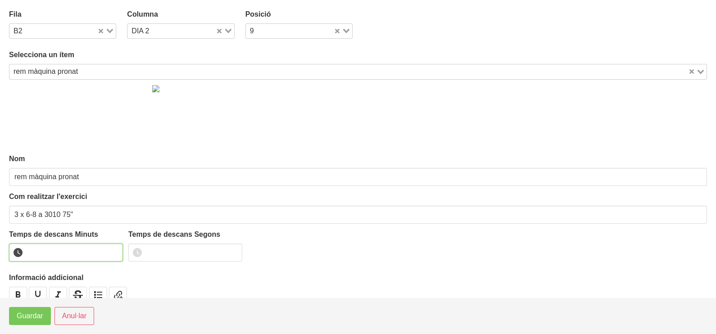
click at [46, 255] on input "number" at bounding box center [66, 253] width 114 height 18
type input "1"
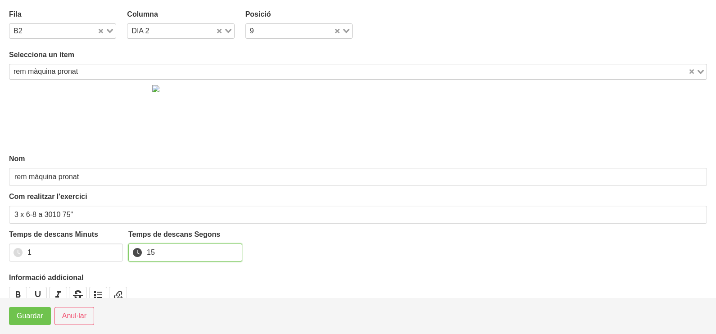
type input "15"
click at [27, 320] on span "Guardar" at bounding box center [30, 316] width 27 height 11
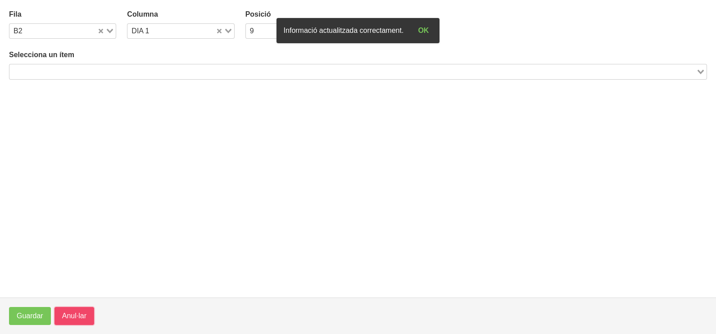
drag, startPoint x: 77, startPoint y: 311, endPoint x: 129, endPoint y: 246, distance: 83.0
click at [79, 309] on button "Anul·lar" at bounding box center [75, 316] width 40 height 18
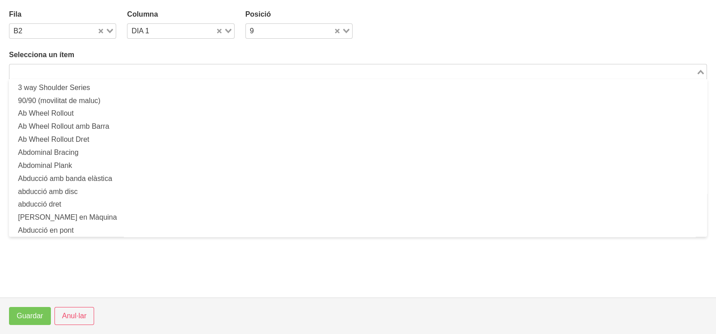
click at [126, 66] on input "Search for option" at bounding box center [352, 71] width 685 height 11
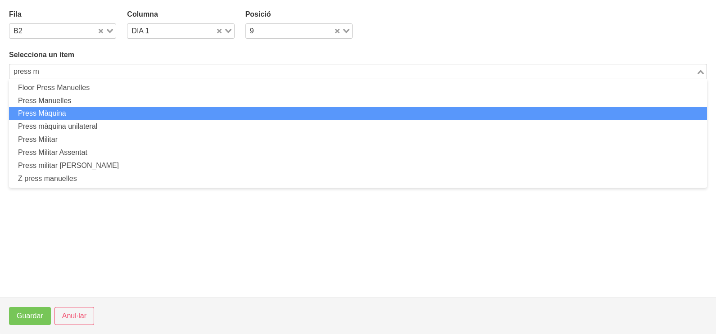
click at [84, 112] on li "Press Màquina" at bounding box center [358, 113] width 698 height 13
type input "press m"
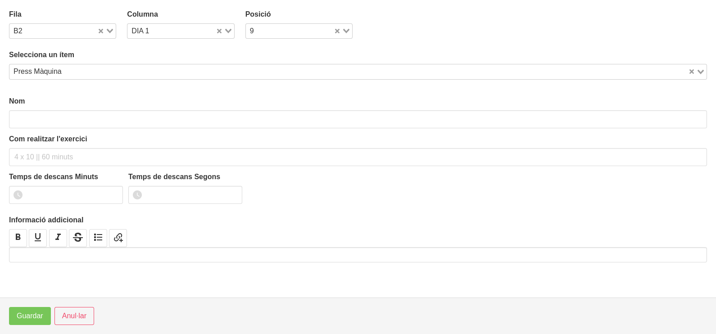
type input "Press Màquina"
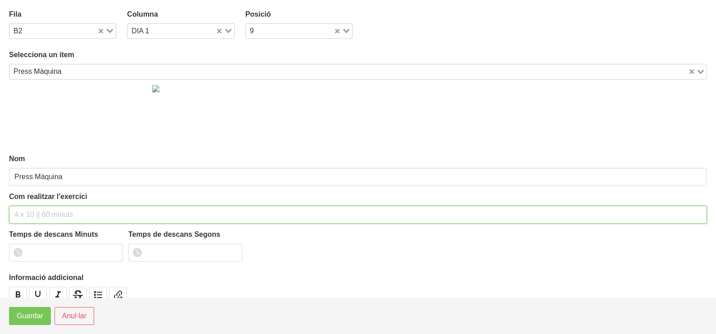
click at [36, 212] on input "text" at bounding box center [358, 215] width 698 height 18
type input "3 x 6-8 a 3010 75""
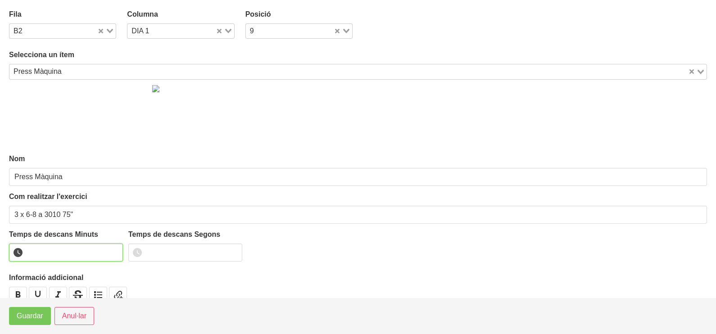
click at [54, 251] on input "number" at bounding box center [66, 253] width 114 height 18
type input "1"
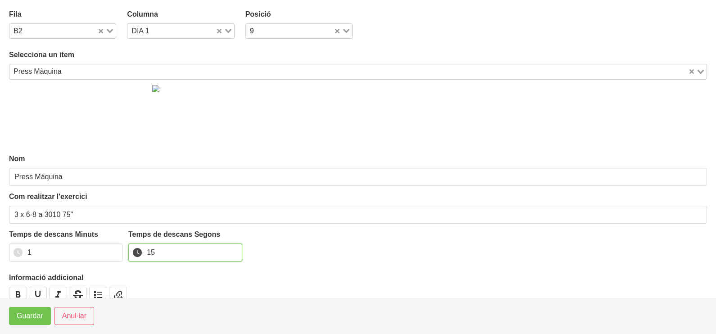
type input "15"
click at [37, 319] on span "Guardar" at bounding box center [30, 316] width 27 height 11
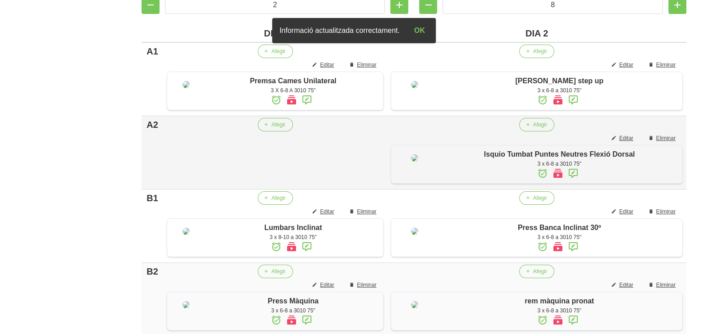
scroll to position [210, 0]
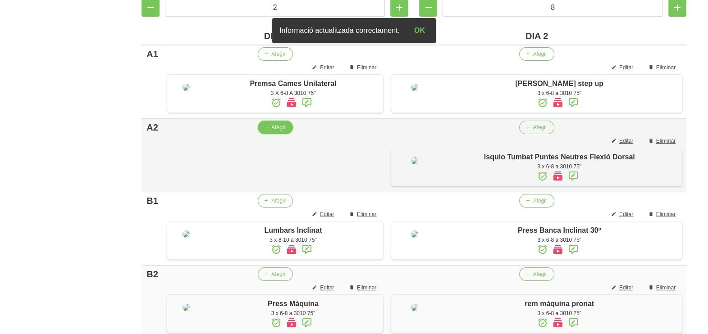
click at [274, 132] on span "Afegir" at bounding box center [278, 127] width 14 height 8
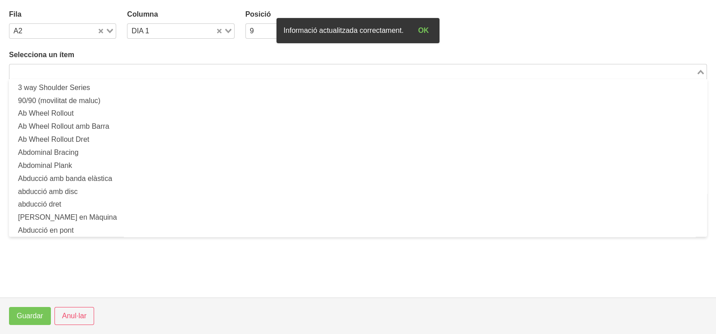
click at [90, 68] on input "Search for option" at bounding box center [352, 71] width 685 height 11
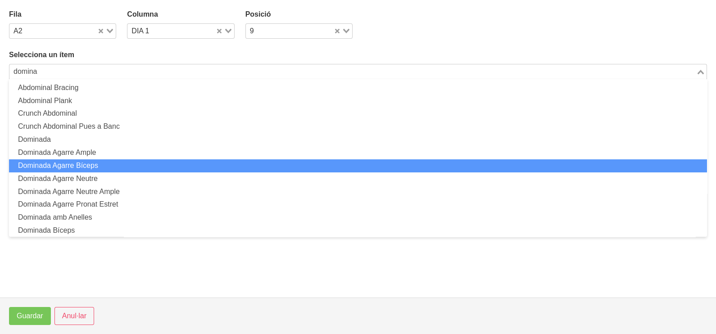
click at [91, 170] on li "Dominada Agarre Bíceps" at bounding box center [358, 166] width 698 height 13
type input "domina"
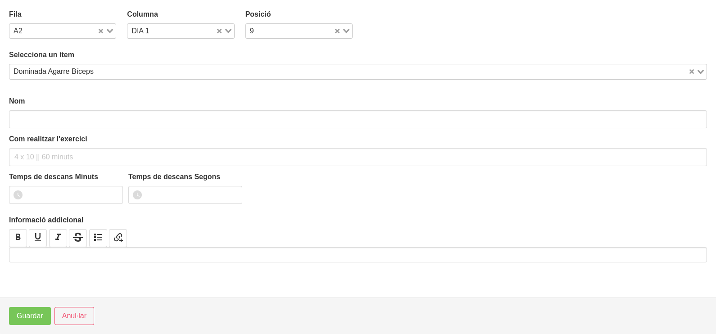
type input "Dominada Agarre Bíceps"
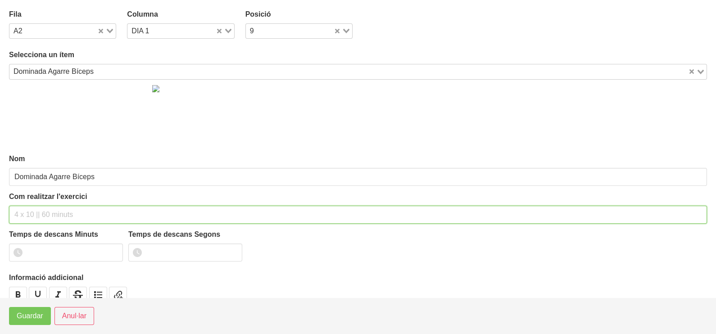
drag, startPoint x: 36, startPoint y: 219, endPoint x: 55, endPoint y: 152, distance: 69.2
click at [41, 214] on input "text" at bounding box center [358, 215] width 698 height 18
type input "3 x màx -1 a 3010 75""
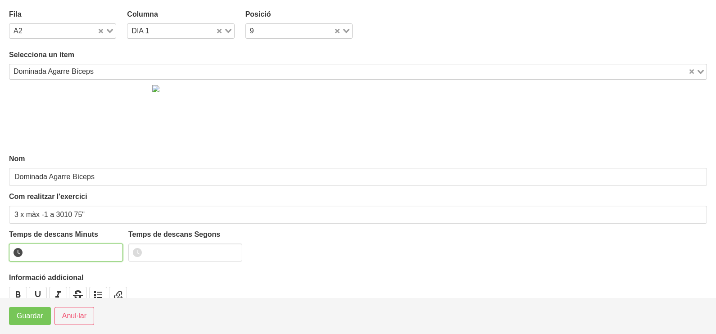
click at [50, 250] on input "number" at bounding box center [66, 253] width 114 height 18
type input "1"
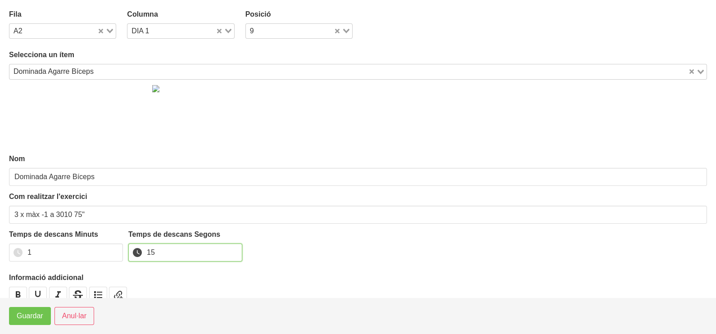
type input "15"
click at [30, 320] on span "Guardar" at bounding box center [30, 316] width 27 height 11
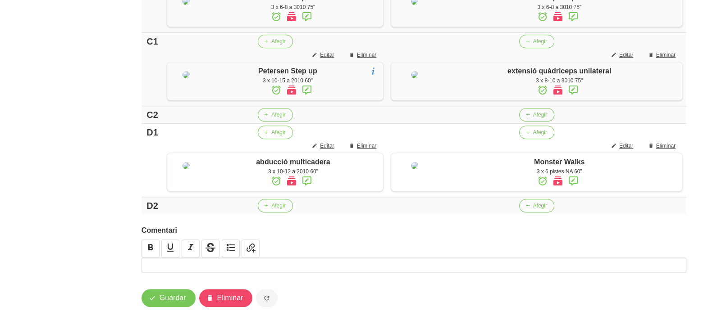
scroll to position [677, 0]
click at [267, 111] on icon "button" at bounding box center [265, 115] width 5 height 8
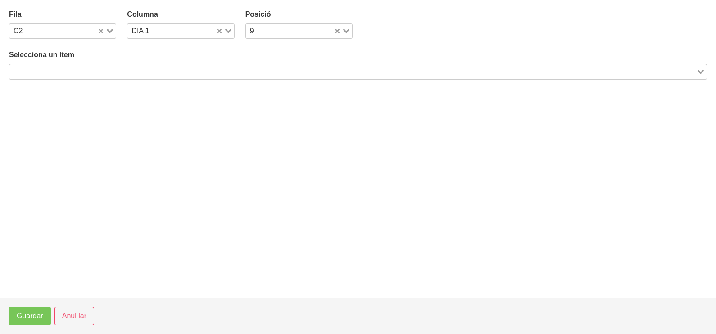
click at [89, 68] on input "Search for option" at bounding box center [352, 71] width 685 height 11
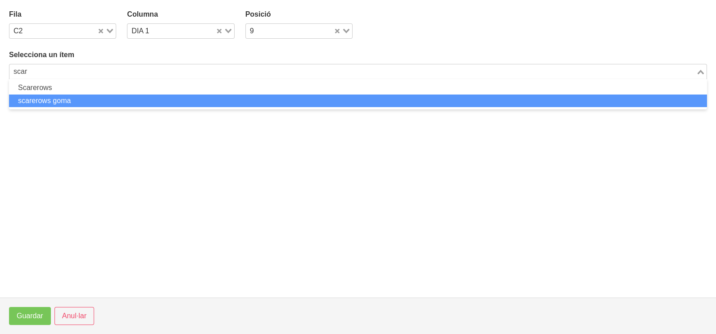
click at [78, 102] on li "scarerows goma" at bounding box center [358, 101] width 698 height 13
type input "scar"
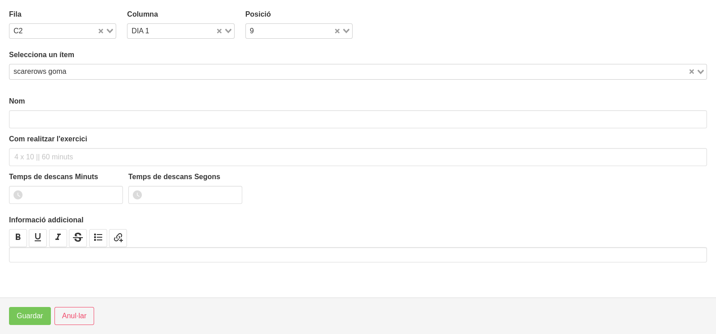
type input "scarerows goma"
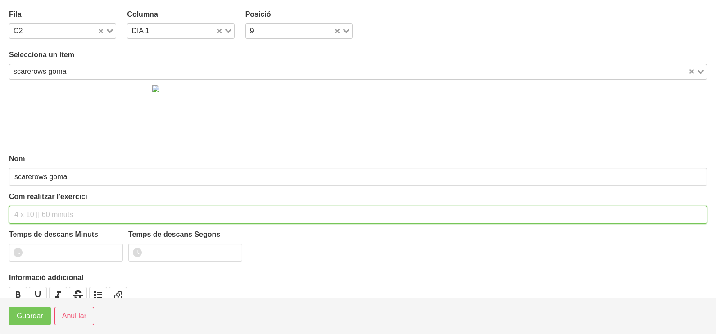
drag, startPoint x: 43, startPoint y: 208, endPoint x: 47, endPoint y: 203, distance: 6.5
click at [46, 203] on div "Com realitzar l'exercici" at bounding box center [358, 208] width 698 height 32
type input "3 x 10-12 a 2011 60""
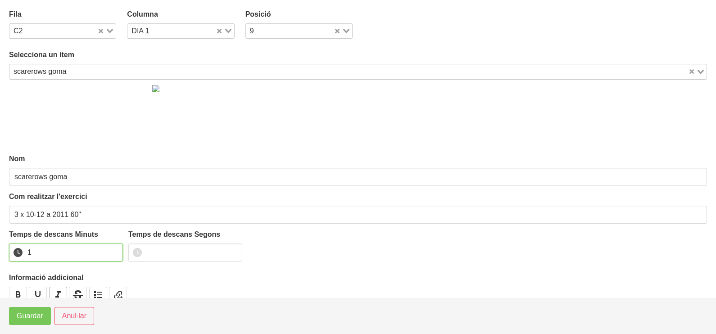
drag, startPoint x: 115, startPoint y: 248, endPoint x: 66, endPoint y: 292, distance: 66.0
type input "1"
click at [112, 251] on input "1" at bounding box center [66, 253] width 114 height 18
click at [31, 319] on span "Guardar" at bounding box center [30, 316] width 27 height 11
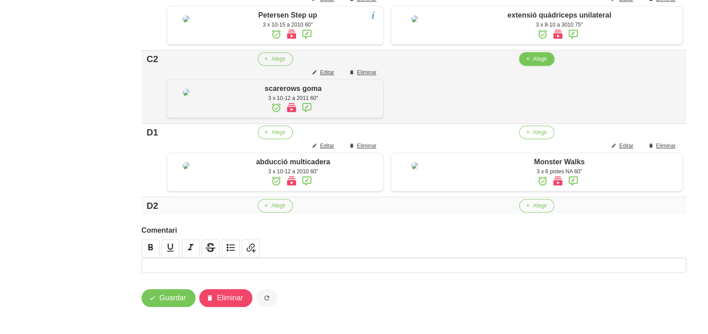
click at [535, 63] on span "Afegir" at bounding box center [540, 59] width 14 height 8
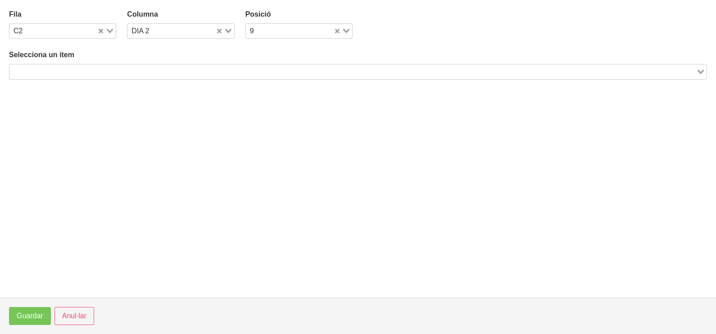
click at [155, 70] on input "Search for option" at bounding box center [352, 71] width 685 height 11
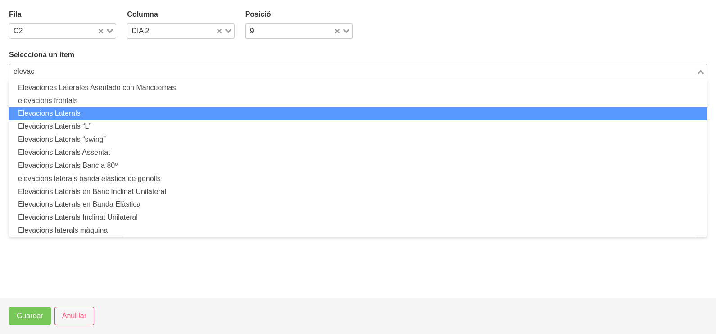
click at [117, 115] on li "Elevacions Laterals" at bounding box center [358, 113] width 698 height 13
type input "elevac"
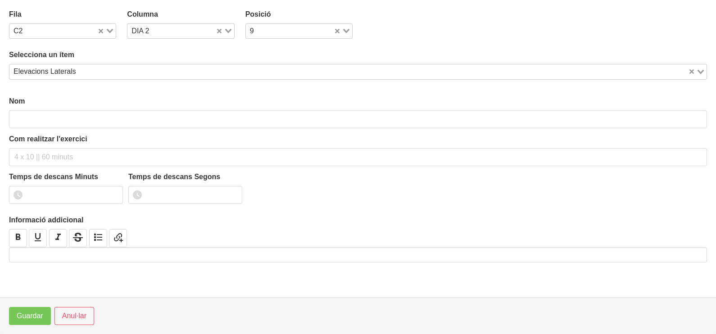
type input "Elevacions Laterals"
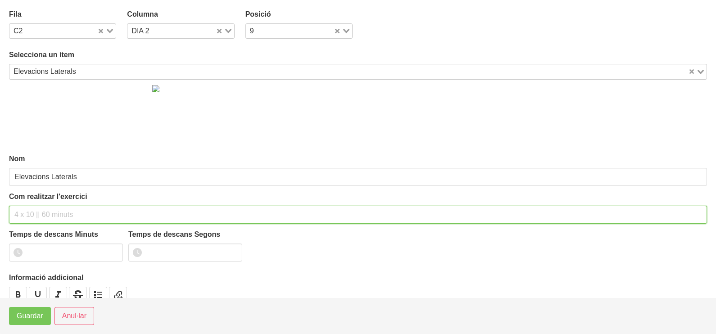
click at [45, 208] on input "text" at bounding box center [358, 215] width 698 height 18
type input "3 x 8-10 a 2010 60""
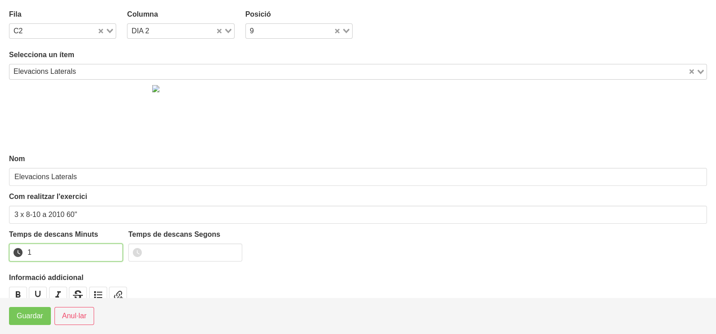
type input "1"
click at [115, 248] on input "1" at bounding box center [66, 253] width 114 height 18
click at [37, 315] on span "Guardar" at bounding box center [30, 316] width 27 height 11
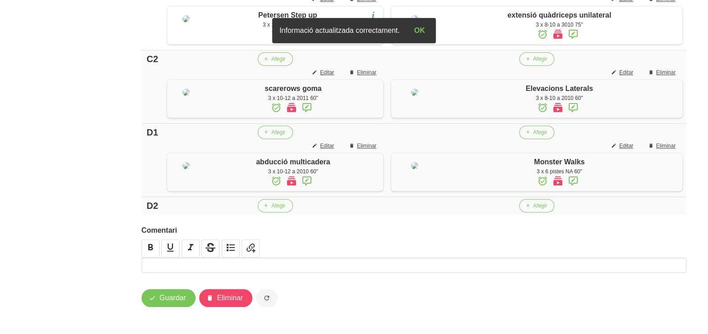
scroll to position [747, 0]
click at [267, 207] on icon "button" at bounding box center [265, 206] width 5 height 8
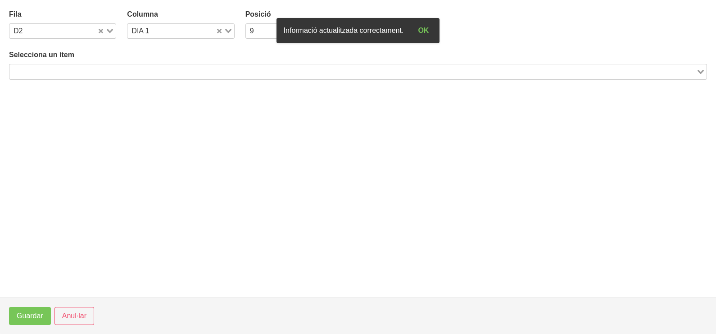
drag, startPoint x: 125, startPoint y: 73, endPoint x: 141, endPoint y: 64, distance: 18.4
click at [125, 73] on input "Search for option" at bounding box center [352, 71] width 685 height 11
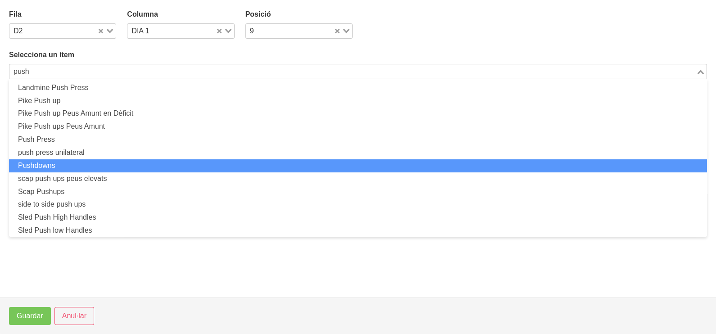
click at [41, 162] on li "Pushdowns" at bounding box center [358, 166] width 698 height 13
type input "push"
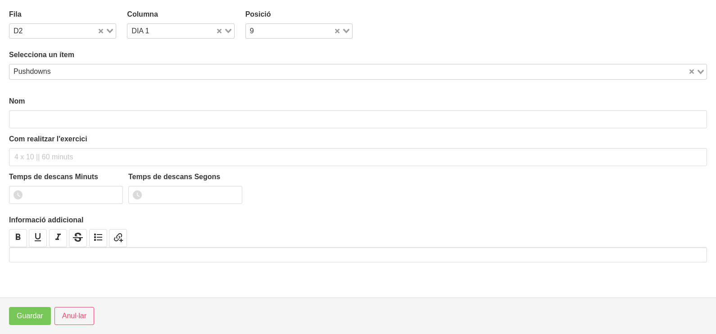
type input "Pushdowns"
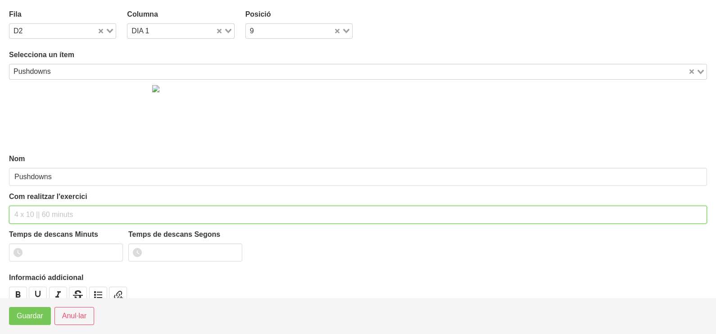
drag, startPoint x: 38, startPoint y: 216, endPoint x: 33, endPoint y: 215, distance: 5.6
click at [34, 215] on input "text" at bounding box center [358, 215] width 698 height 18
type input "3 x 8-10 a 3010 60""
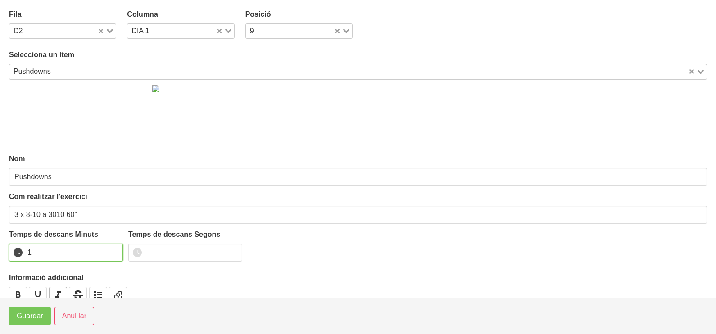
drag, startPoint x: 114, startPoint y: 250, endPoint x: 62, endPoint y: 291, distance: 66.5
type input "1"
click at [112, 252] on input "1" at bounding box center [66, 253] width 114 height 18
click at [29, 320] on span "Guardar" at bounding box center [30, 316] width 27 height 11
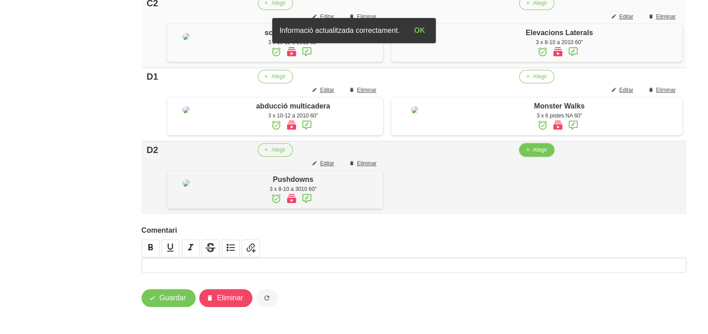
click at [536, 154] on span "Afegir" at bounding box center [540, 150] width 14 height 8
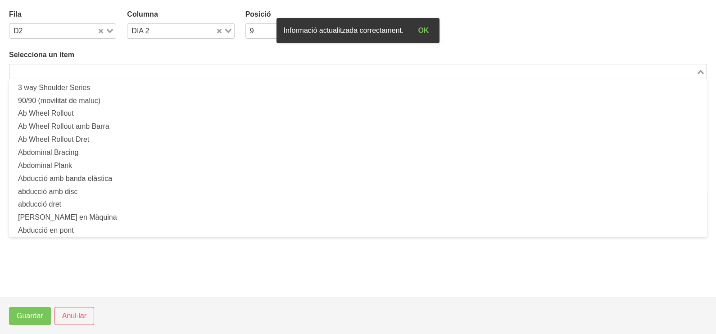
click at [149, 70] on input "Search for option" at bounding box center [352, 71] width 685 height 11
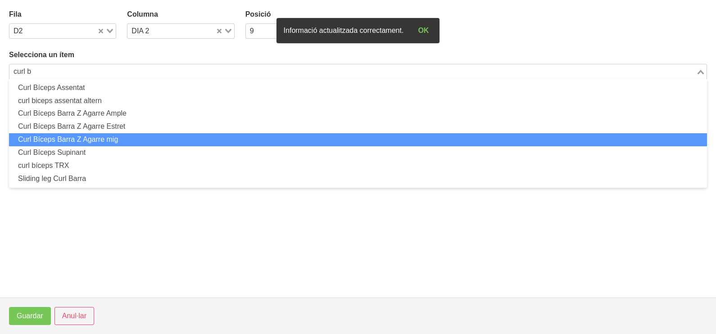
click at [107, 141] on li "Curl Bíceps Barra Z Agarre mig" at bounding box center [358, 139] width 698 height 13
type input "curl b"
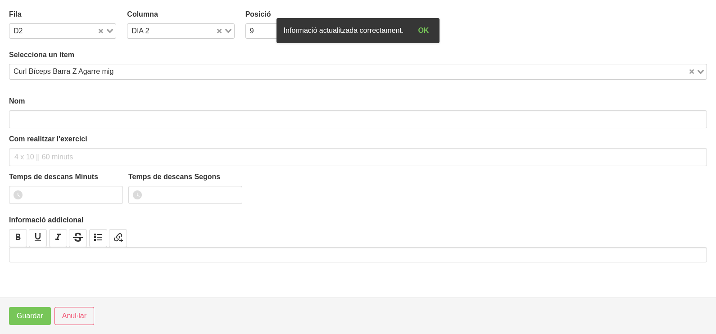
type input "Curl Bíceps Barra Z Agarre mig"
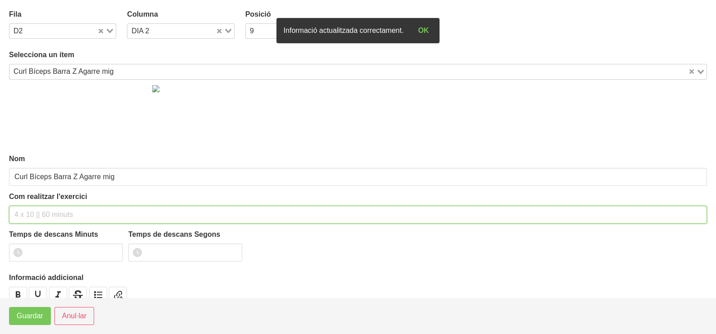
click at [32, 209] on input "text" at bounding box center [358, 215] width 698 height 18
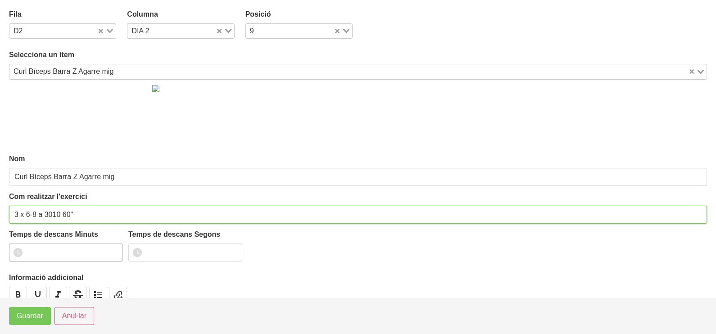
type input "3 x 6-8 a 3010 60""
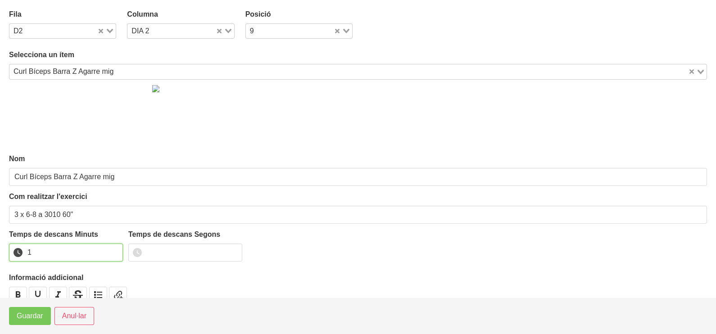
drag, startPoint x: 114, startPoint y: 248, endPoint x: 50, endPoint y: 291, distance: 76.0
type input "1"
click at [113, 248] on input "1" at bounding box center [66, 253] width 114 height 18
click at [36, 310] on button "Guardar" at bounding box center [30, 316] width 42 height 18
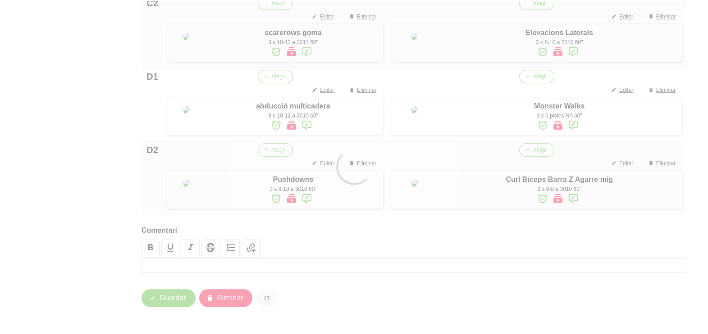
scroll to position [814, 0]
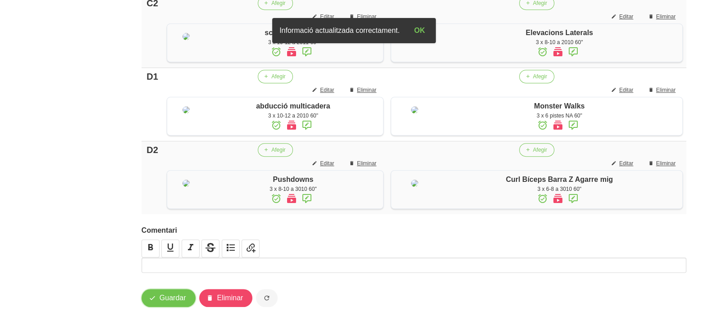
click at [166, 299] on span "Guardar" at bounding box center [173, 298] width 27 height 11
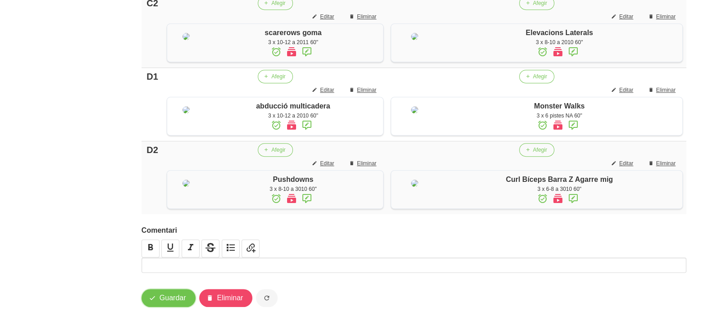
click at [169, 299] on span "Guardar" at bounding box center [173, 298] width 27 height 11
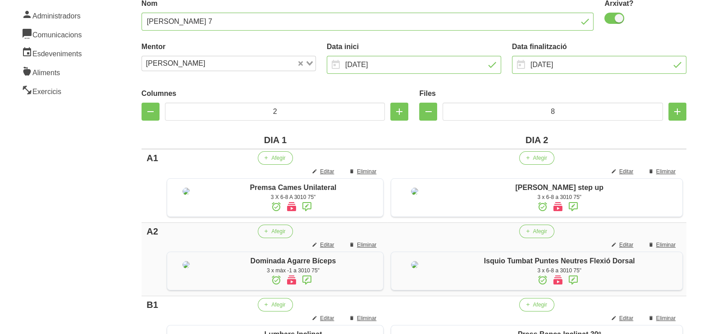
scroll to position [0, 0]
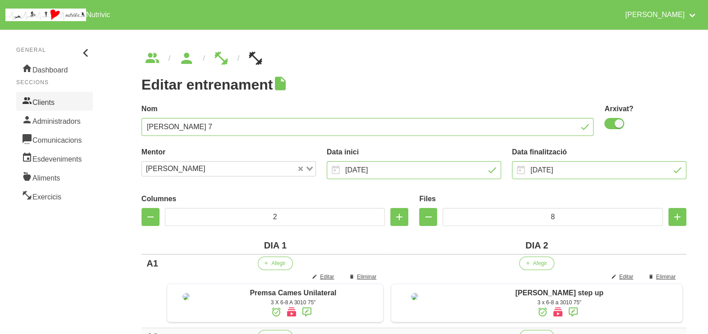
click at [60, 102] on link "Clients" at bounding box center [54, 101] width 77 height 19
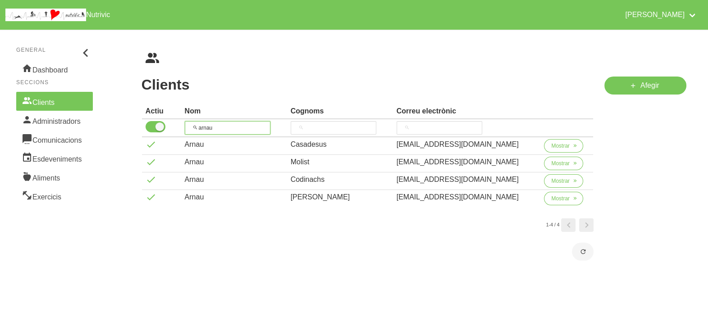
drag, startPoint x: 219, startPoint y: 125, endPoint x: 194, endPoint y: 124, distance: 24.8
click at [194, 124] on input "arnau" at bounding box center [228, 128] width 86 height 14
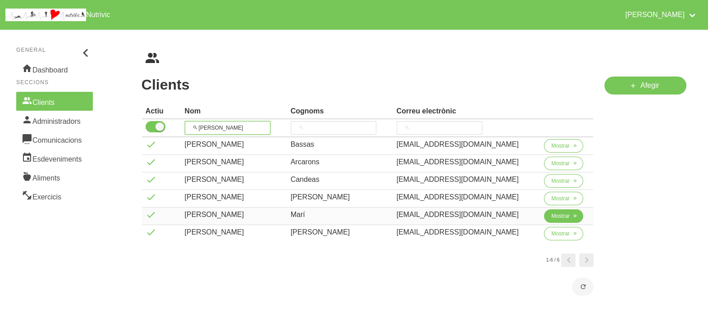
type input "[PERSON_NAME]"
click at [561, 216] on span "Mostrar" at bounding box center [560, 216] width 18 height 8
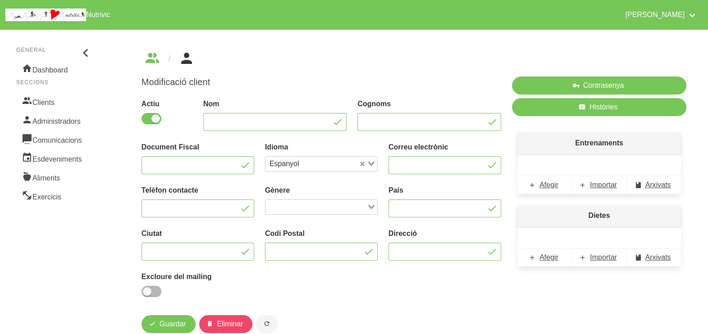
type input "[PERSON_NAME]"
type input "Marí"
type input "[EMAIL_ADDRESS][DOMAIN_NAME]"
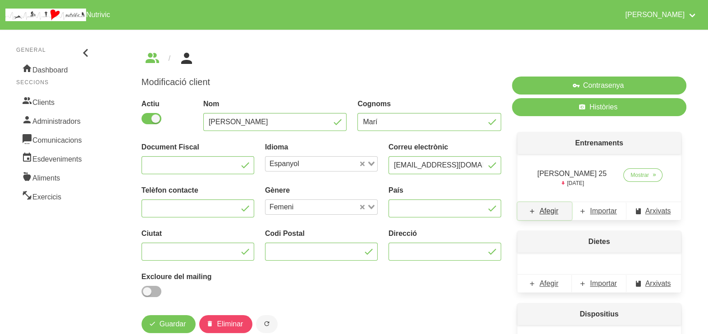
click at [553, 211] on span "Afegir" at bounding box center [548, 211] width 19 height 11
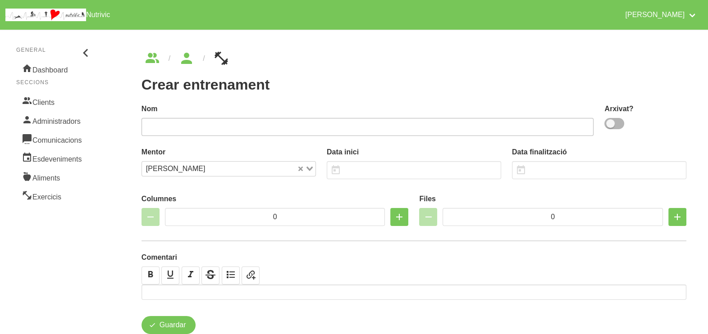
drag, startPoint x: 613, startPoint y: 128, endPoint x: 566, endPoint y: 135, distance: 47.0
click at [610, 130] on div "Arxivat?" at bounding box center [645, 117] width 82 height 27
click at [488, 125] on input "text" at bounding box center [367, 127] width 452 height 18
click at [613, 120] on span at bounding box center [614, 123] width 20 height 11
click at [610, 121] on input "checkbox" at bounding box center [607, 124] width 6 height 6
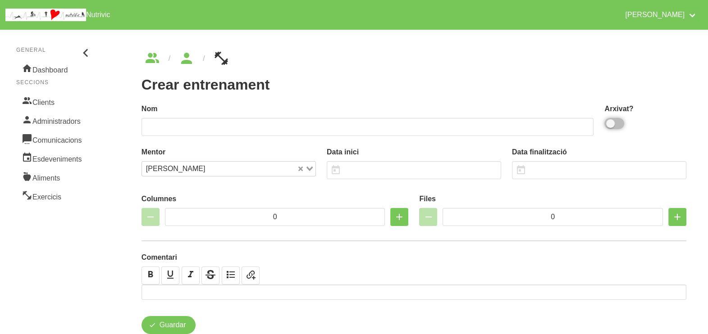
checkbox input "true"
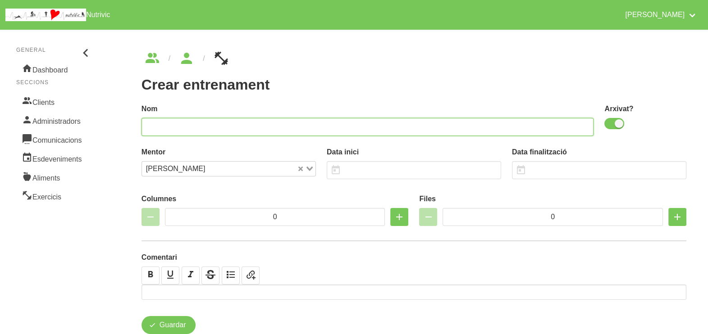
drag, startPoint x: 428, startPoint y: 124, endPoint x: 420, endPoint y: 119, distance: 9.3
click at [427, 124] on input "text" at bounding box center [367, 127] width 452 height 18
type input "Erica Marí 26"
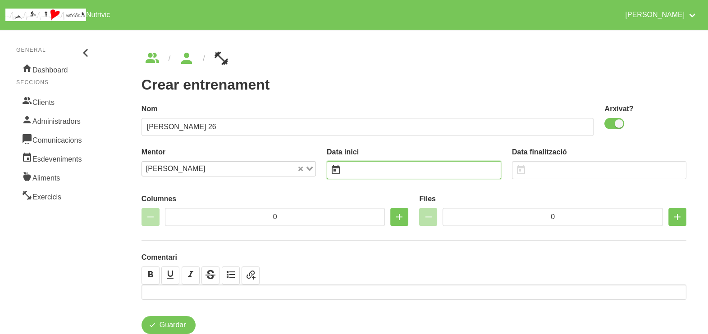
drag, startPoint x: 361, startPoint y: 173, endPoint x: 361, endPoint y: 160, distance: 12.2
click at [365, 168] on input "text" at bounding box center [414, 170] width 174 height 18
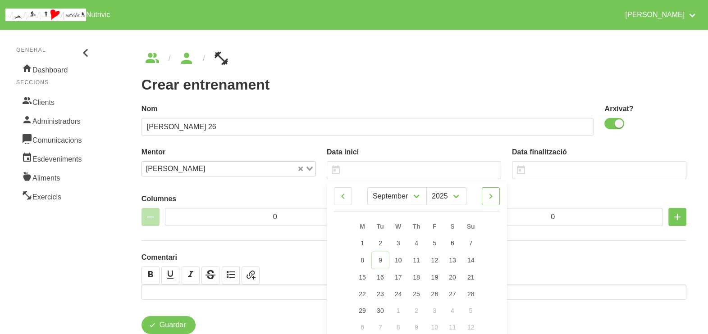
click at [496, 199] on link at bounding box center [491, 196] width 18 height 18
select select "9"
click at [474, 256] on link "12" at bounding box center [470, 260] width 19 height 17
type input "[DATE]"
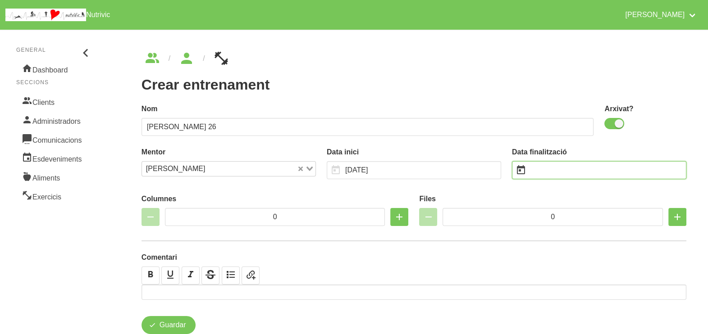
drag, startPoint x: 561, startPoint y: 166, endPoint x: 595, endPoint y: 171, distance: 34.2
click at [563, 167] on input "text" at bounding box center [599, 170] width 174 height 18
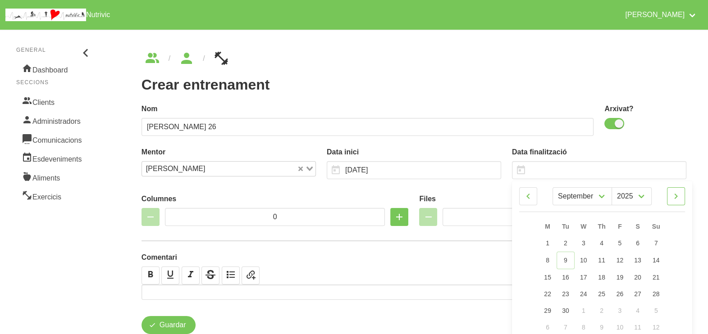
click at [674, 198] on icon at bounding box center [676, 196] width 11 height 16
select select "10"
drag, startPoint x: 657, startPoint y: 293, endPoint x: 524, endPoint y: 229, distance: 147.7
click at [656, 293] on span "23" at bounding box center [656, 293] width 7 height 7
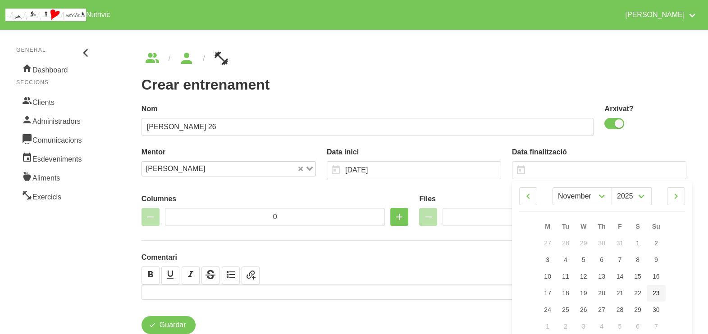
type input "[DATE]"
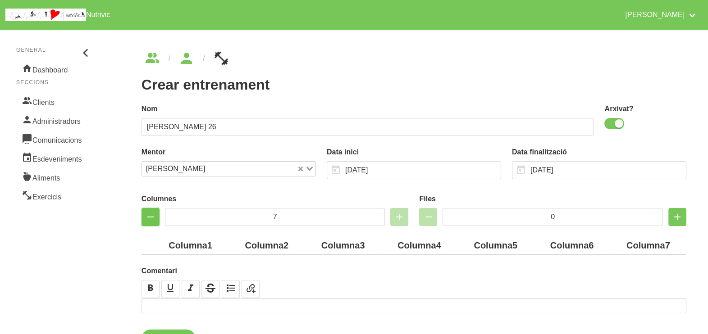
click at [154, 213] on icon "button" at bounding box center [150, 217] width 11 height 16
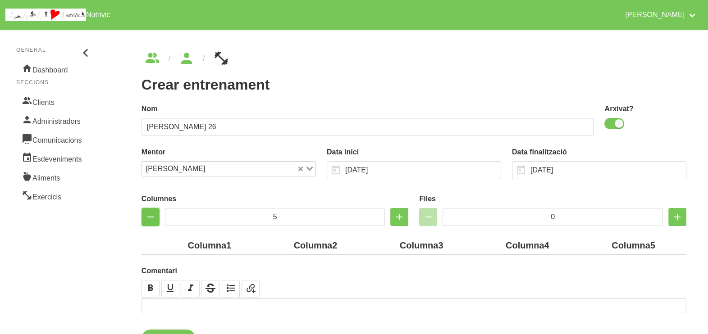
click at [153, 213] on icon "button" at bounding box center [150, 217] width 11 height 16
type input "4"
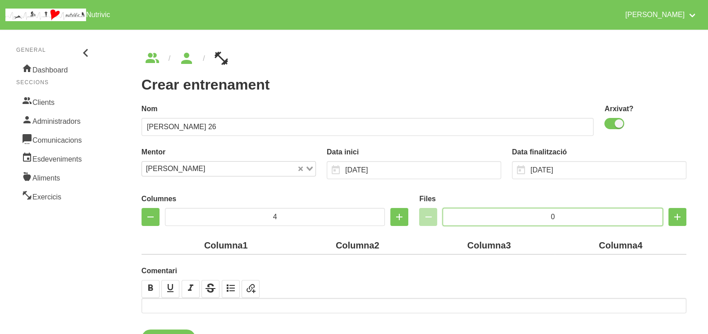
click at [521, 216] on input "0" at bounding box center [553, 217] width 220 height 18
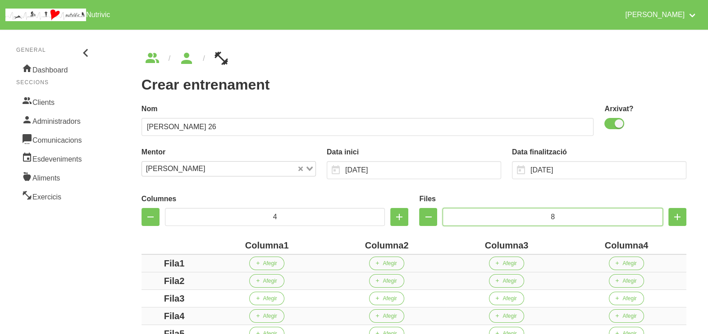
scroll to position [169, 0]
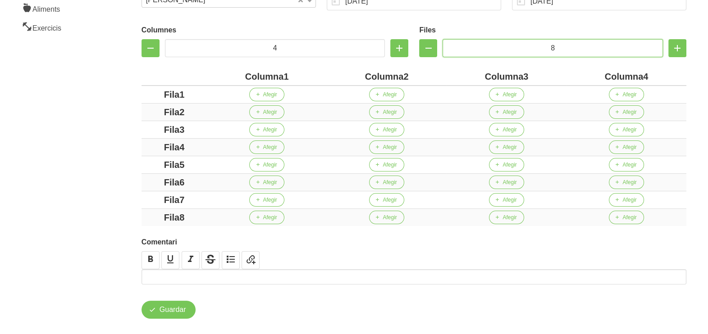
type input "8"
drag, startPoint x: 284, startPoint y: 76, endPoint x: 221, endPoint y: 76, distance: 63.1
click at [221, 76] on div "Columna1" at bounding box center [266, 77] width 113 height 14
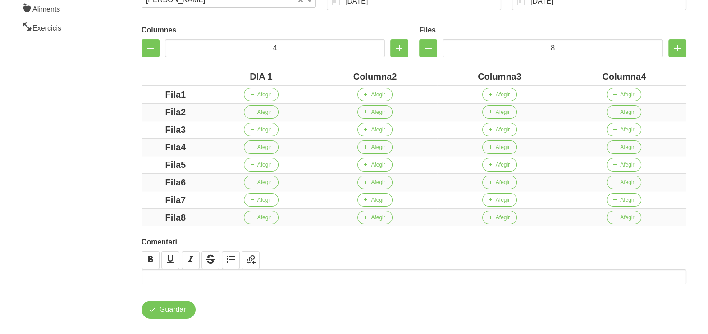
drag, startPoint x: 389, startPoint y: 77, endPoint x: 325, endPoint y: 73, distance: 64.1
click at [324, 74] on div "Columna2" at bounding box center [374, 77] width 117 height 14
drag, startPoint x: 509, startPoint y: 76, endPoint x: 472, endPoint y: 75, distance: 37.0
click at [472, 75] on div "Columna3" at bounding box center [492, 77] width 123 height 14
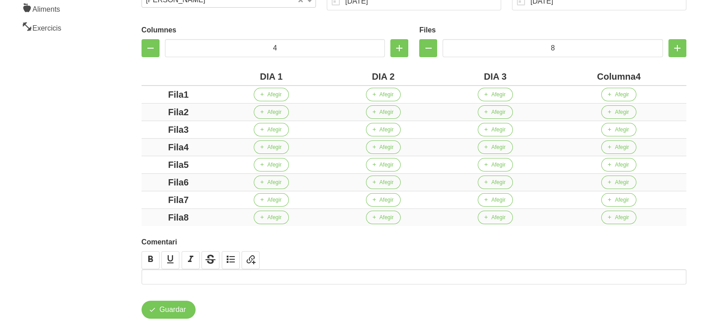
drag, startPoint x: 635, startPoint y: 76, endPoint x: 555, endPoint y: 75, distance: 80.2
click at [555, 75] on div "Columna4" at bounding box center [619, 77] width 128 height 14
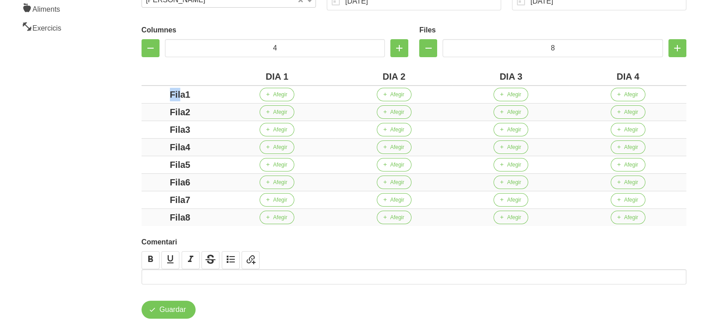
drag, startPoint x: 183, startPoint y: 95, endPoint x: 135, endPoint y: 90, distance: 47.6
click at [135, 90] on div "Crear entrenament 33ac82dd-f57f-478f-a0ac-6649117d1695 Nom Erica Marí 26 Arxiva…" at bounding box center [414, 101] width 588 height 480
drag, startPoint x: 185, startPoint y: 91, endPoint x: 125, endPoint y: 93, distance: 60.0
click at [126, 92] on div "Crear entrenament 33ac82dd-f57f-478f-a0ac-6649117d1695 Nom Erica Marí 26 Arxiva…" at bounding box center [414, 101] width 588 height 480
drag, startPoint x: 186, startPoint y: 111, endPoint x: 181, endPoint y: 124, distance: 14.1
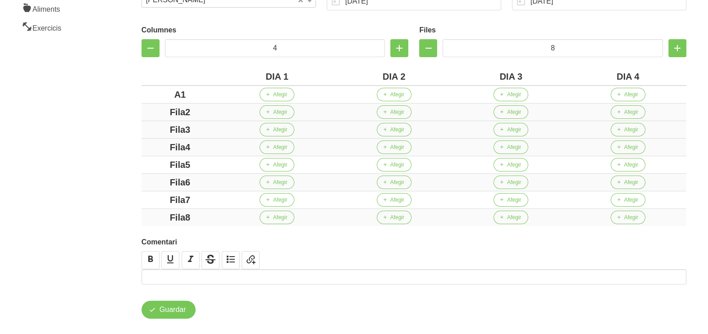
click at [134, 109] on div "Crear entrenament 33ac82dd-f57f-478f-a0ac-6649117d1695 Nom Erica Marí 26 Arxiva…" at bounding box center [414, 101] width 588 height 480
drag, startPoint x: 207, startPoint y: 127, endPoint x: 143, endPoint y: 127, distance: 64.0
click at [141, 127] on td "Fila3" at bounding box center [179, 130] width 77 height 18
drag, startPoint x: 208, startPoint y: 149, endPoint x: 126, endPoint y: 150, distance: 82.0
click at [126, 150] on div "Crear entrenament 33ac82dd-f57f-478f-a0ac-6649117d1695 Nom Erica Marí 26 Arxiva…" at bounding box center [414, 101] width 588 height 480
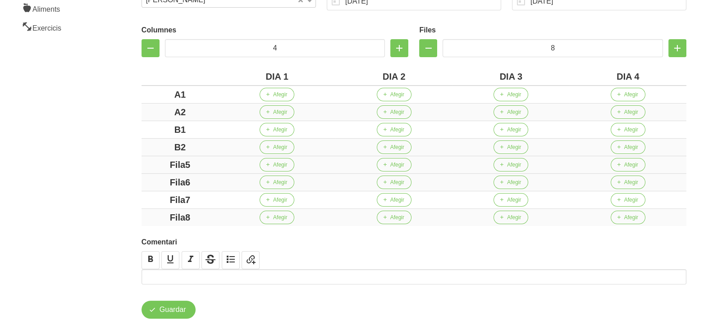
click at [144, 163] on td "Fila5" at bounding box center [179, 165] width 77 height 18
drag, startPoint x: 207, startPoint y: 183, endPoint x: 128, endPoint y: 182, distance: 79.3
click at [128, 182] on div "Crear entrenament 33ac82dd-f57f-478f-a0ac-6649117d1695 Nom Erica Marí 26 Arxiva…" at bounding box center [414, 101] width 588 height 480
click at [156, 199] on div "Fila7" at bounding box center [180, 200] width 70 height 14
drag, startPoint x: 200, startPoint y: 213, endPoint x: 86, endPoint y: 208, distance: 114.1
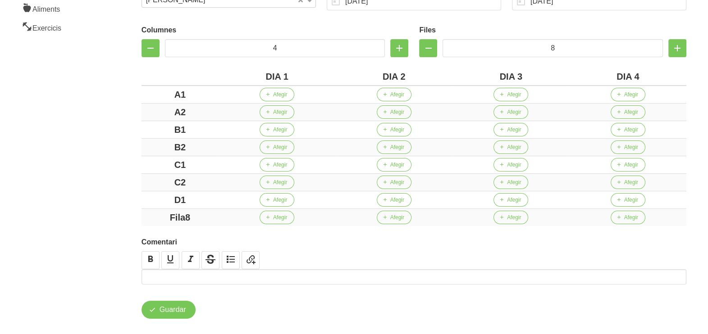
click at [101, 209] on section "General Dashboard Seccions Clients Administradors Comunicacions Esdeveniments A…" at bounding box center [354, 100] width 719 height 491
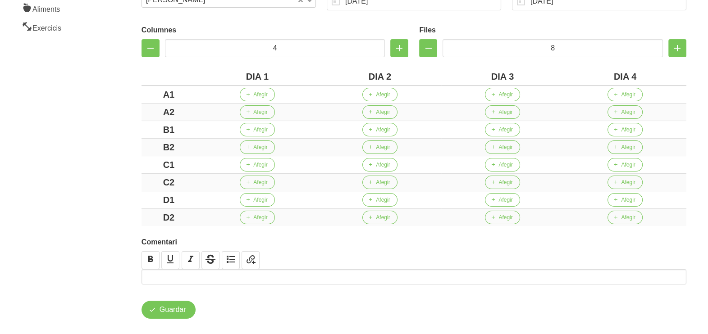
drag, startPoint x: 82, startPoint y: 200, endPoint x: 83, endPoint y: 173, distance: 27.1
click at [81, 194] on aside "General Dashboard Seccions Clients Administradors Comunicacions Esdeveniments A…" at bounding box center [55, 100] width 120 height 491
click at [260, 93] on span "Afegir" at bounding box center [260, 95] width 14 height 8
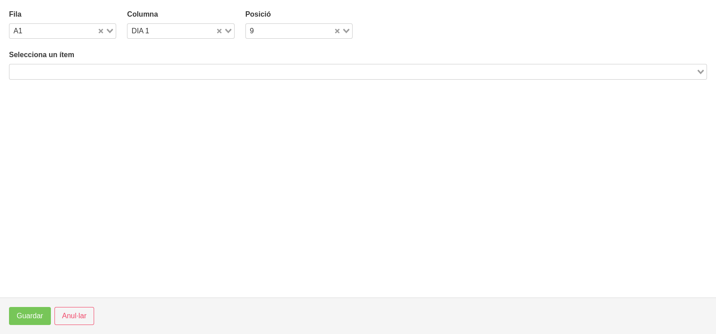
drag, startPoint x: 122, startPoint y: 69, endPoint x: 127, endPoint y: 66, distance: 6.0
click at [123, 68] on input "Search for option" at bounding box center [352, 71] width 685 height 11
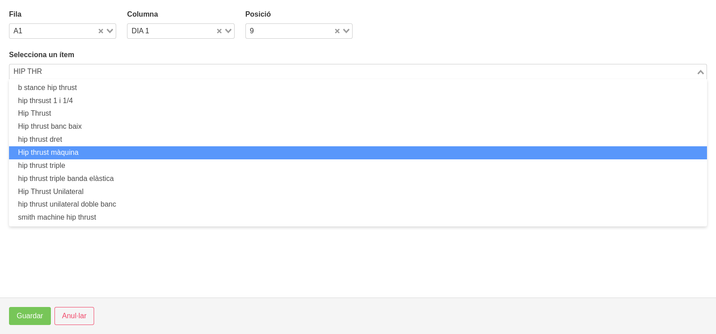
click at [105, 149] on li "Hip thrust màquina" at bounding box center [358, 152] width 698 height 13
type input "HIP THR"
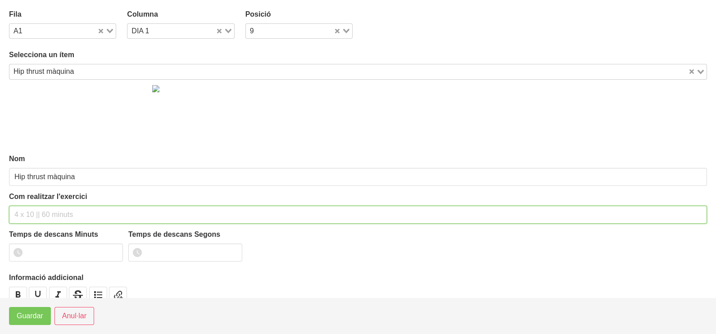
drag, startPoint x: 47, startPoint y: 215, endPoint x: 47, endPoint y: 204, distance: 11.3
click at [46, 212] on input "text" at bounding box center [358, 215] width 698 height 18
type input "2 x 4-6 a 3011 150""
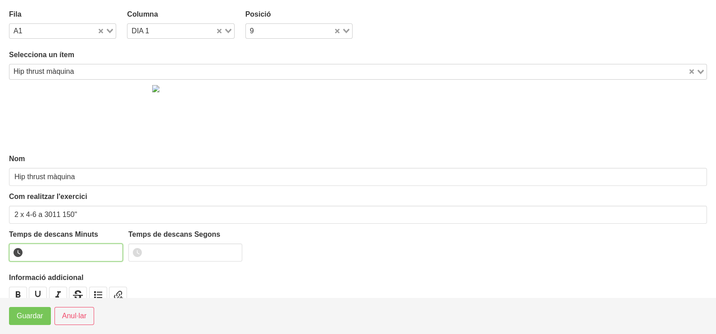
click at [54, 246] on input "number" at bounding box center [66, 253] width 114 height 18
type input "2"
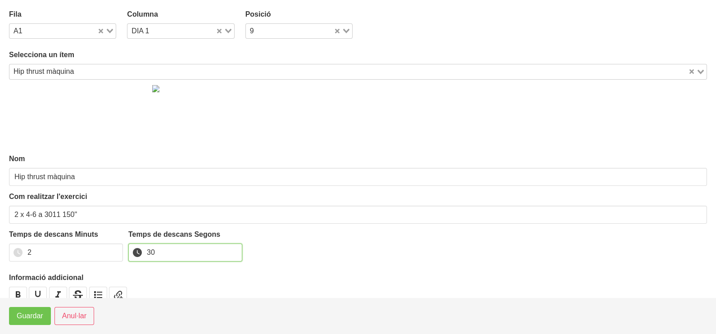
type input "30"
click at [34, 319] on span "Guardar" at bounding box center [30, 316] width 27 height 11
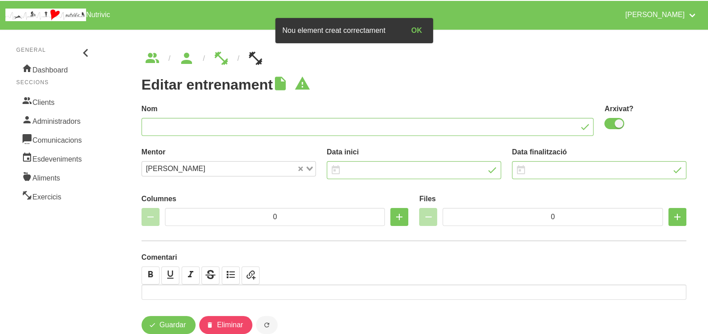
type input "Erica Marí 26"
checkbox input "true"
type input "[DATE]"
type input "4"
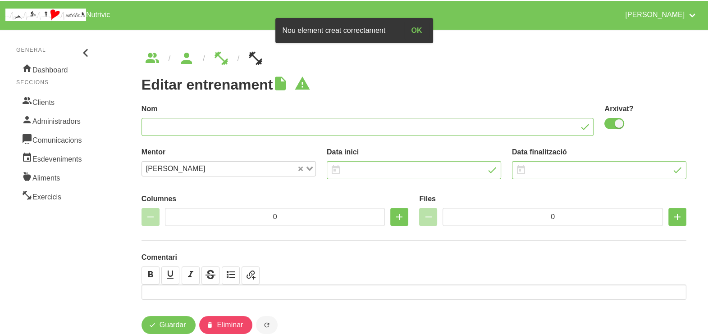
type input "8"
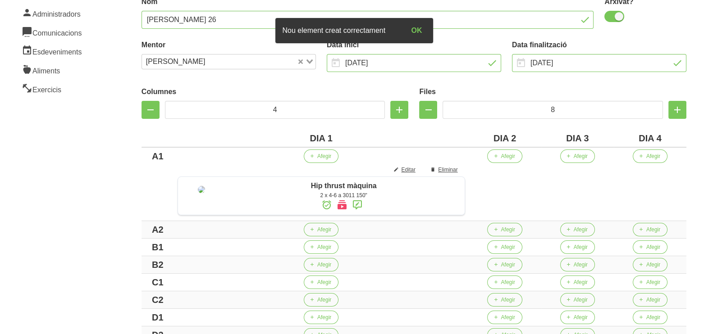
scroll to position [112, 0]
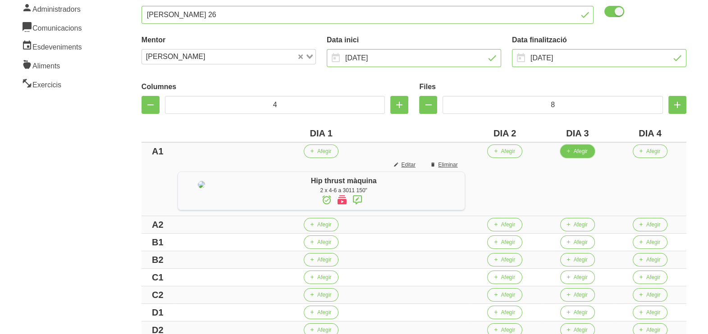
click at [586, 151] on span "Afegir" at bounding box center [581, 151] width 14 height 8
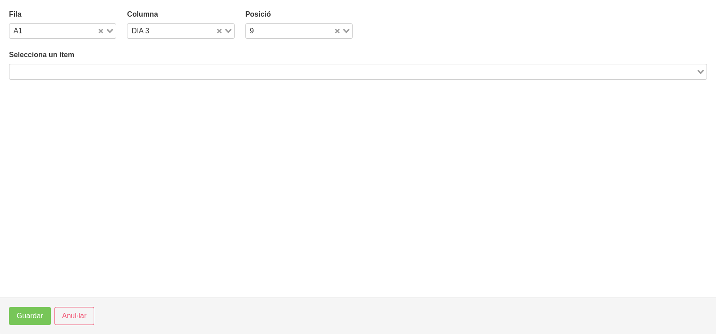
click at [158, 67] on input "Search for option" at bounding box center [352, 71] width 685 height 11
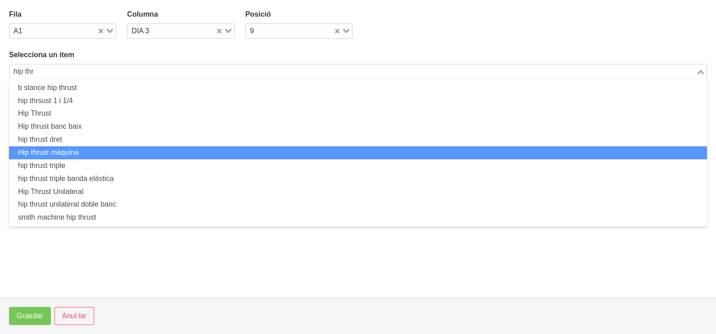
click at [115, 149] on li "Hip thrust màquina" at bounding box center [358, 152] width 698 height 13
type input "hip thr"
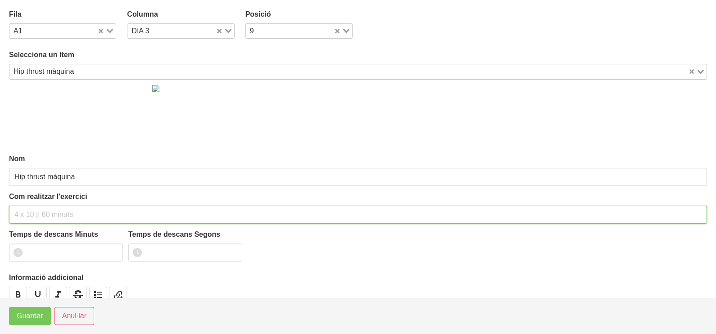
click at [45, 206] on input "text" at bounding box center [358, 215] width 698 height 18
type input "2 x 6-8 a 3011 150""
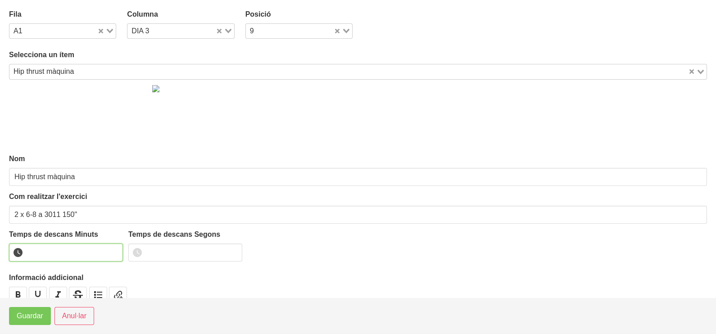
drag, startPoint x: 59, startPoint y: 255, endPoint x: 54, endPoint y: 257, distance: 5.3
click at [57, 255] on input "number" at bounding box center [66, 253] width 114 height 18
type input "2"
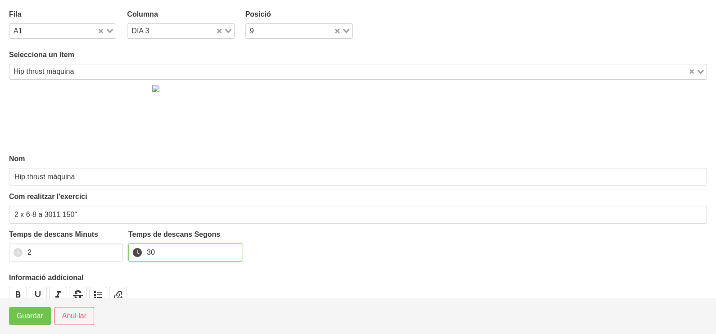
type input "30"
click at [38, 313] on span "Guardar" at bounding box center [30, 316] width 27 height 11
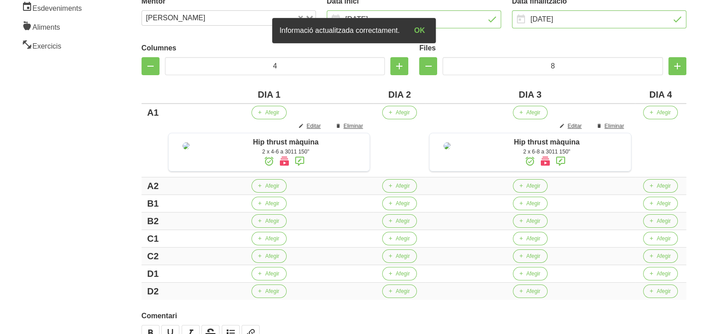
scroll to position [169, 0]
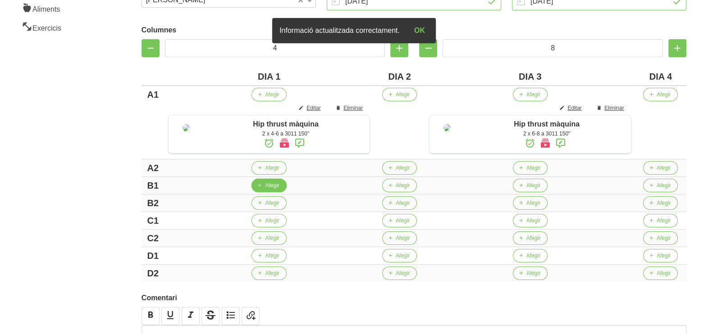
click at [273, 190] on span "Afegir" at bounding box center [272, 186] width 14 height 8
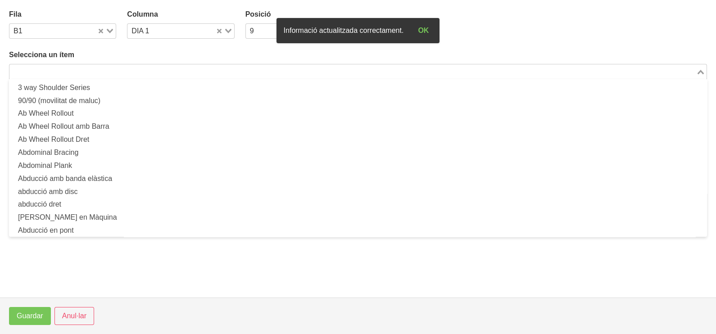
click at [117, 72] on input "Search for option" at bounding box center [352, 71] width 685 height 11
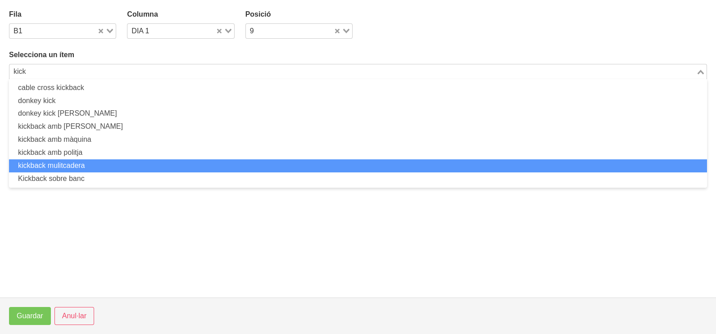
click at [105, 163] on li "kickback mulitcadera" at bounding box center [358, 166] width 698 height 13
type input "kick"
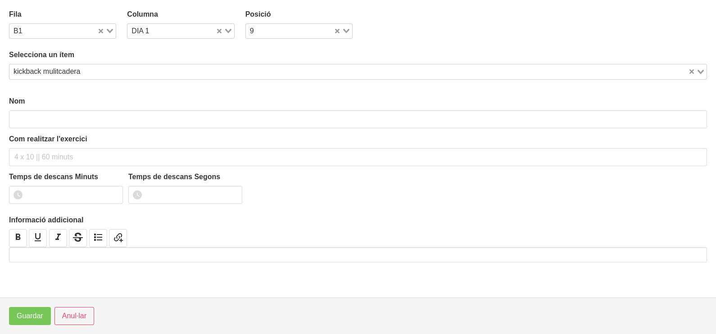
type input "kickback mulitcadera"
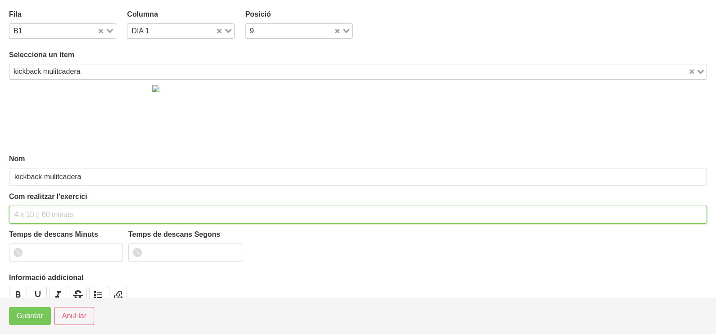
drag, startPoint x: 45, startPoint y: 212, endPoint x: 60, endPoint y: 166, distance: 48.5
click at [47, 206] on input "text" at bounding box center [358, 215] width 698 height 18
type input "2 x 10-12 a 2010 120""
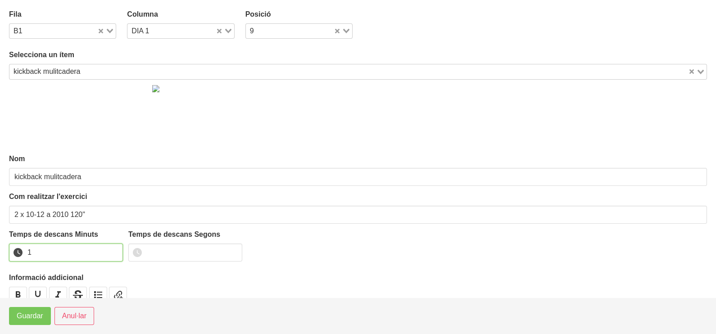
click at [115, 248] on input "1" at bounding box center [66, 253] width 114 height 18
drag, startPoint x: 115, startPoint y: 248, endPoint x: 37, endPoint y: 307, distance: 98.1
type input "2"
click at [108, 252] on input "2" at bounding box center [66, 253] width 114 height 18
click at [28, 321] on span "Guardar" at bounding box center [30, 316] width 27 height 11
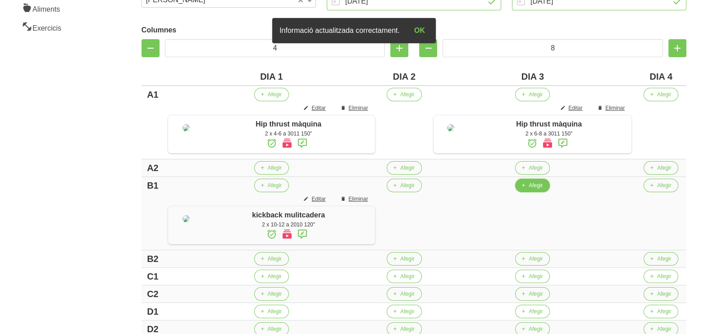
click at [528, 192] on button "Afegir" at bounding box center [532, 186] width 35 height 14
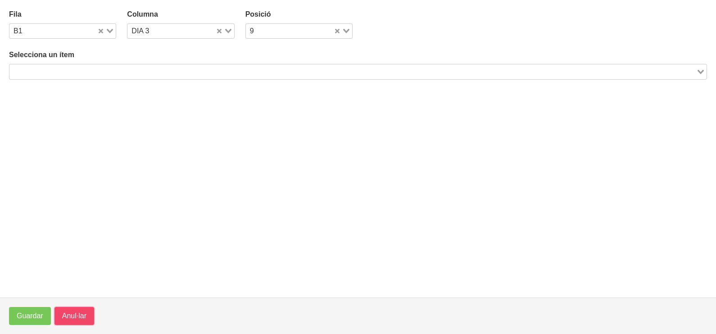
click at [71, 316] on span "Anul·lar" at bounding box center [74, 316] width 24 height 11
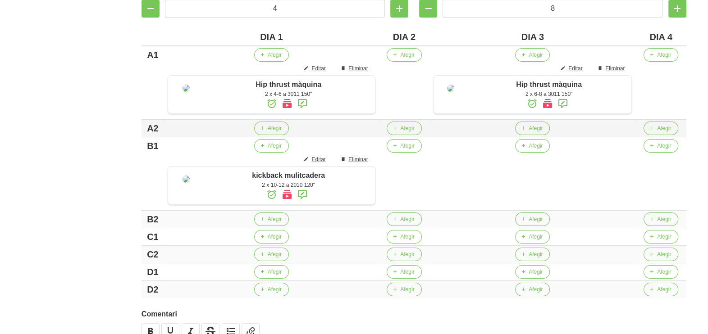
scroll to position [282, 0]
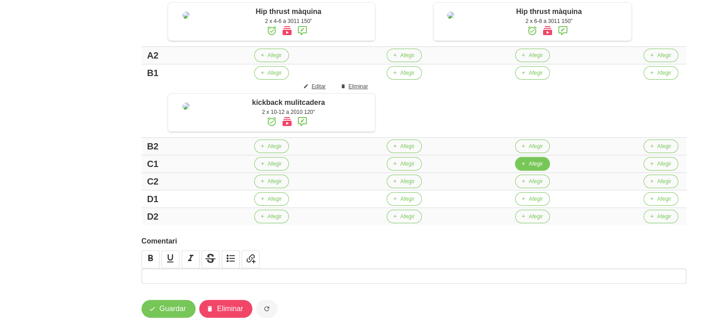
click at [526, 168] on icon "button" at bounding box center [522, 164] width 5 height 8
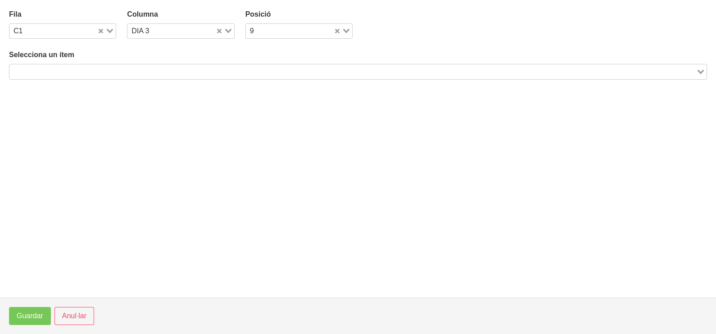
click at [153, 70] on input "Search for option" at bounding box center [352, 71] width 685 height 11
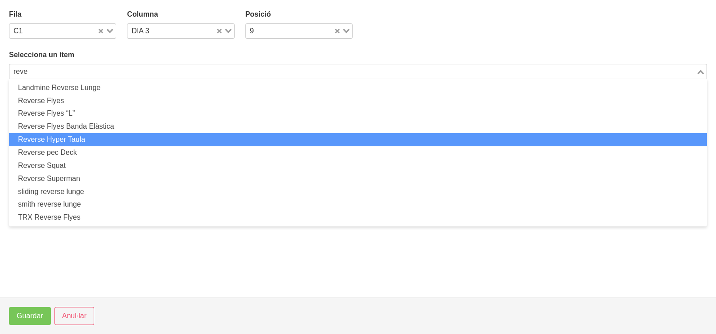
click at [96, 140] on li "Reverse Hyper Taula" at bounding box center [358, 139] width 698 height 13
type input "reve"
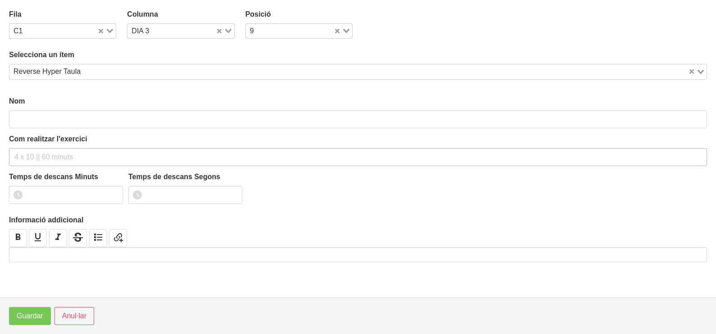
type input "Reverse Hyper Taula"
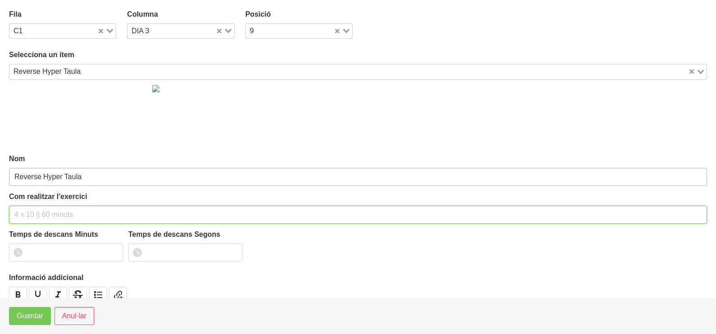
drag, startPoint x: 53, startPoint y: 214, endPoint x: 65, endPoint y: 175, distance: 40.9
click at [58, 203] on div "Com realitzar l'exercici" at bounding box center [358, 208] width 698 height 32
type input "2 x 10-15 a 2011 120""
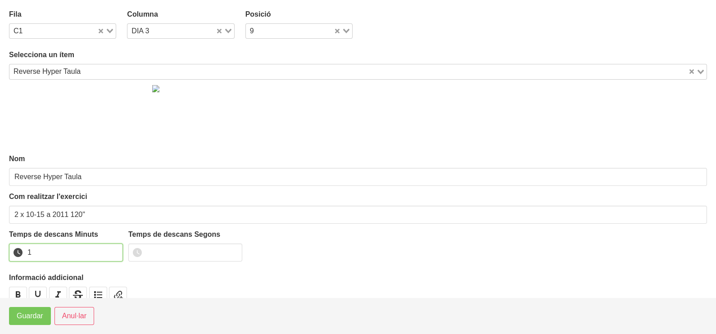
click at [114, 249] on input "1" at bounding box center [66, 253] width 114 height 18
drag, startPoint x: 114, startPoint y: 249, endPoint x: 102, endPoint y: 251, distance: 12.7
type input "2"
click at [102, 251] on input "2" at bounding box center [66, 253] width 114 height 18
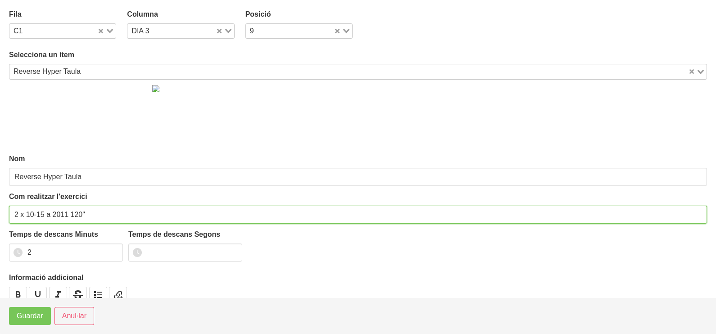
click at [42, 212] on input "2 x 10-15 a 2011 120"" at bounding box center [358, 215] width 698 height 18
type input "2 x 10-12 a 2011 120""
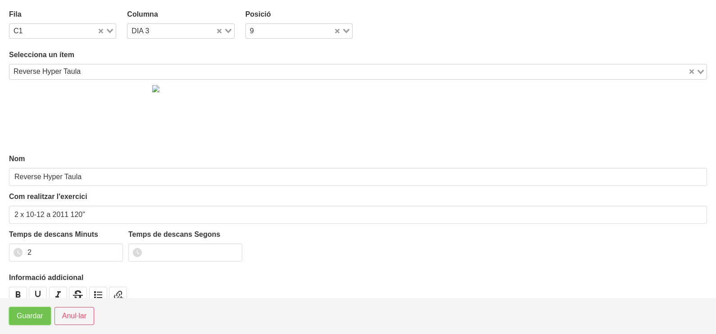
click at [31, 316] on span "Guardar" at bounding box center [30, 316] width 27 height 11
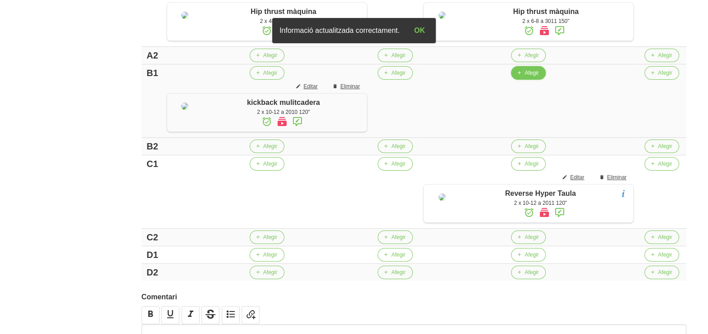
click at [535, 77] on span "Afegir" at bounding box center [532, 73] width 14 height 8
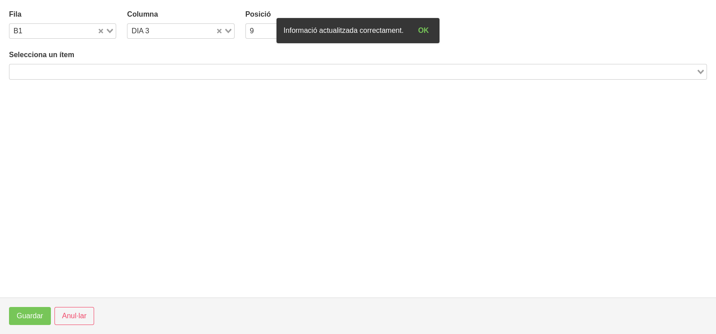
drag, startPoint x: 206, startPoint y: 72, endPoint x: 210, endPoint y: 53, distance: 19.5
click at [205, 72] on input "Search for option" at bounding box center [352, 71] width 685 height 11
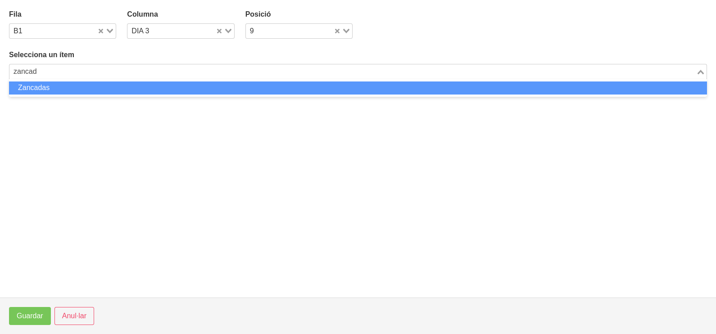
click at [99, 88] on li "Zancadas" at bounding box center [358, 88] width 698 height 13
type input "zancad"
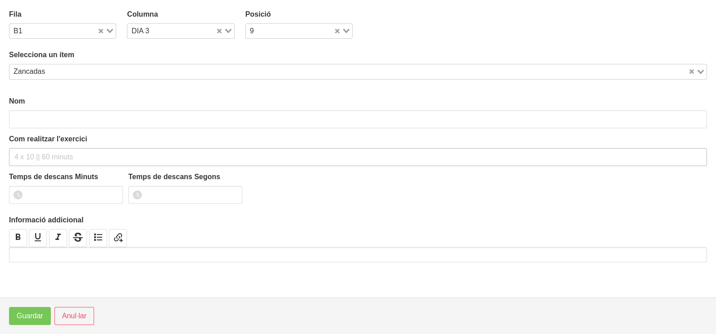
type input "Zancadas"
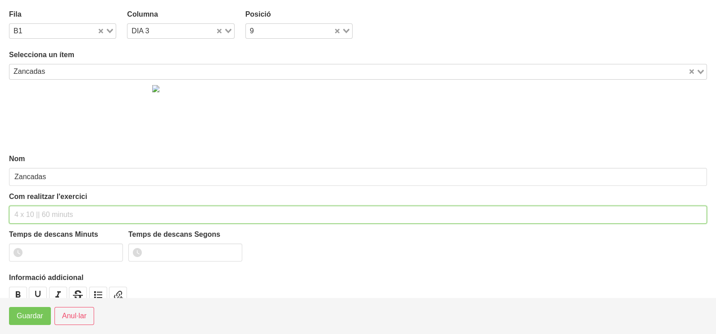
click at [32, 212] on input "text" at bounding box center [358, 215] width 698 height 18
type input "2 x 12-16 a 3010 120""
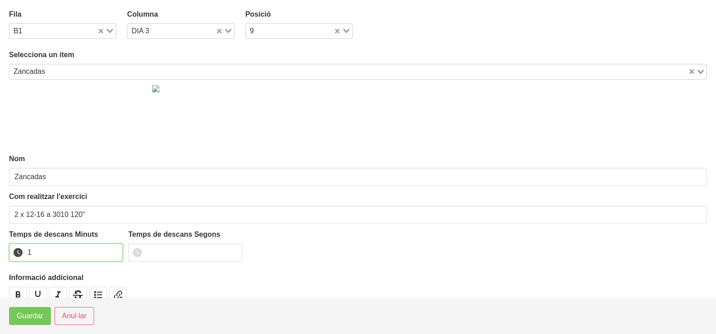
click at [115, 249] on input "1" at bounding box center [66, 253] width 114 height 18
drag, startPoint x: 115, startPoint y: 249, endPoint x: 52, endPoint y: 290, distance: 75.0
type input "2"
click at [109, 252] on input "2" at bounding box center [66, 253] width 114 height 18
click at [36, 314] on span "Guardar" at bounding box center [30, 316] width 27 height 11
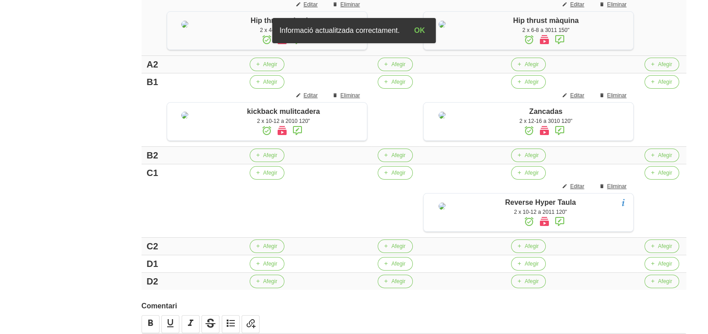
scroll to position [169, 0]
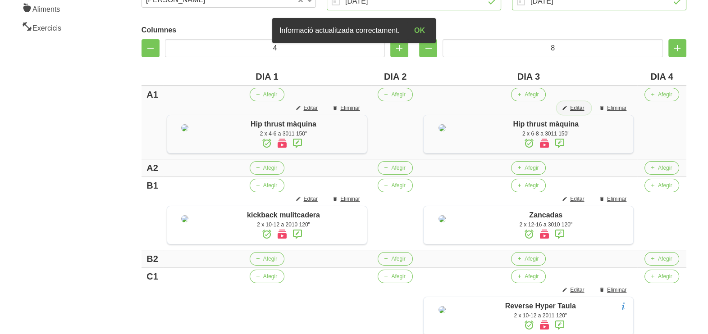
click at [581, 108] on span "Editar" at bounding box center [577, 108] width 14 height 8
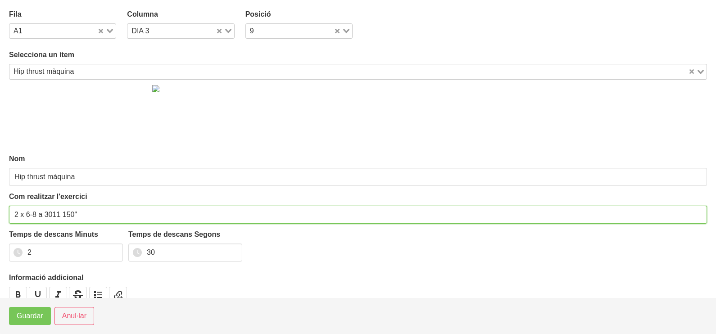
click at [0, 216] on html "Nutrivic Marc Fabré General Dashboard Seccions Clients Administradors Comunicac…" at bounding box center [358, 175] width 716 height 688
type input "3 x 6-8 a 3011 150""
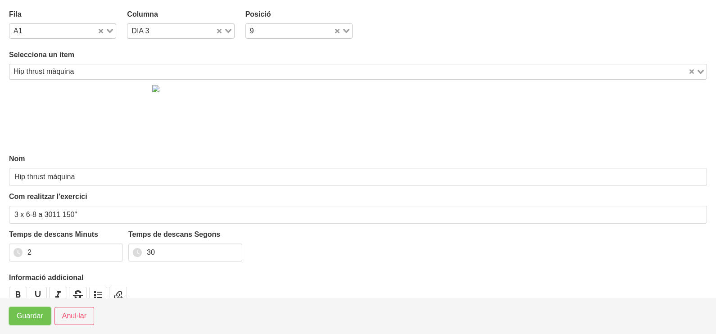
click at [23, 320] on span "Guardar" at bounding box center [30, 316] width 27 height 11
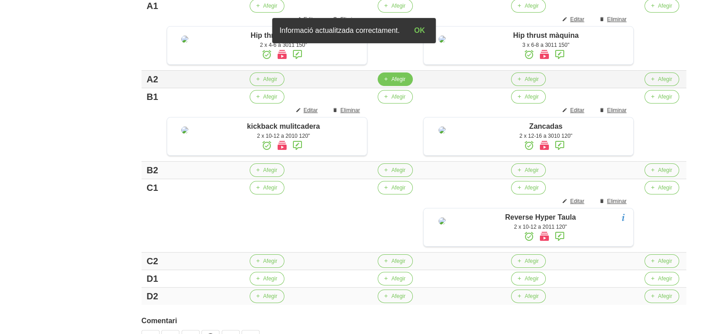
scroll to position [225, 0]
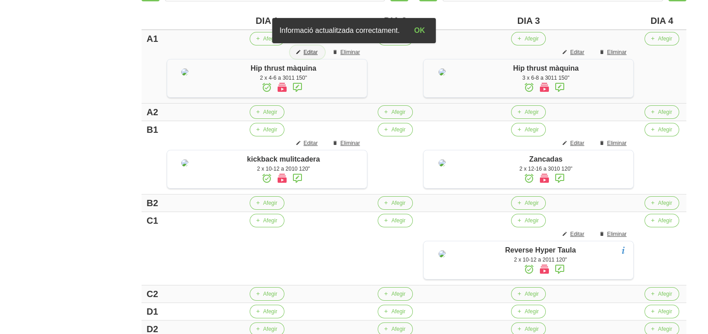
click at [316, 51] on span "Editar" at bounding box center [310, 52] width 14 height 8
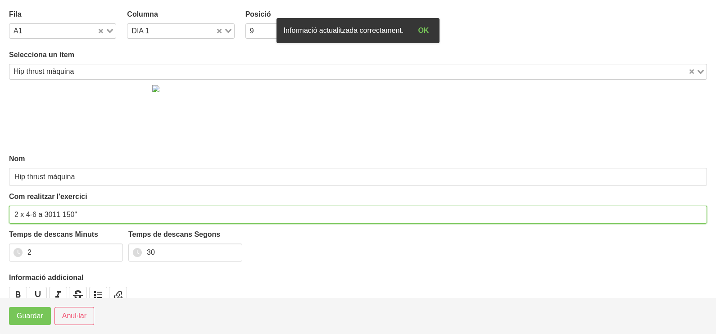
drag, startPoint x: 17, startPoint y: 212, endPoint x: 0, endPoint y: 218, distance: 17.7
click at [0, 216] on html "Nutrivic Marc Fabré General Dashboard Seccions Clients Administradors Comunicac…" at bounding box center [358, 119] width 716 height 688
type input "3 x 4-6 a 3011 150""
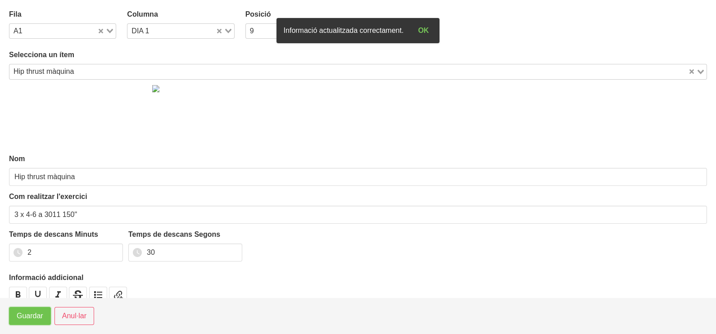
click at [27, 313] on span "Guardar" at bounding box center [30, 316] width 27 height 11
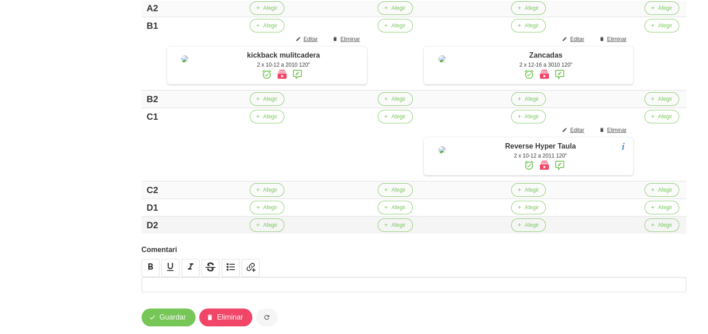
scroll to position [394, 0]
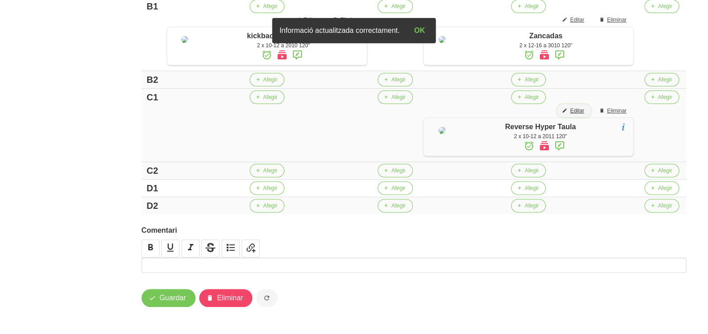
click at [584, 107] on span "Editar" at bounding box center [577, 111] width 14 height 8
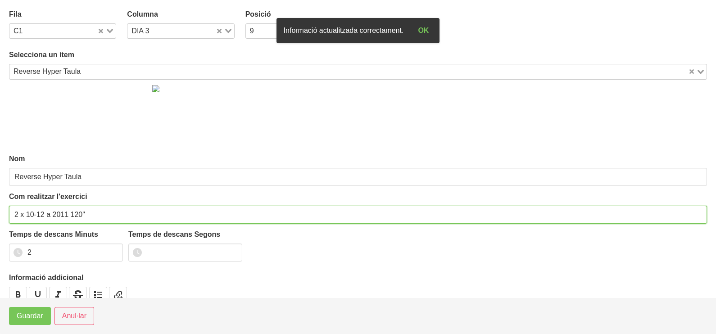
drag, startPoint x: 18, startPoint y: 212, endPoint x: 0, endPoint y: 221, distance: 20.0
type input "3 x 10-12 a 2011 120""
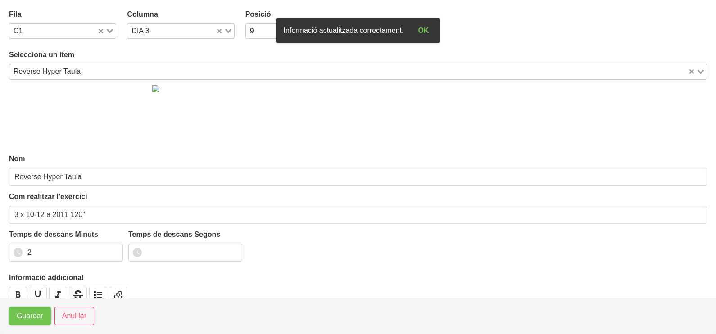
click at [29, 313] on span "Guardar" at bounding box center [30, 316] width 27 height 11
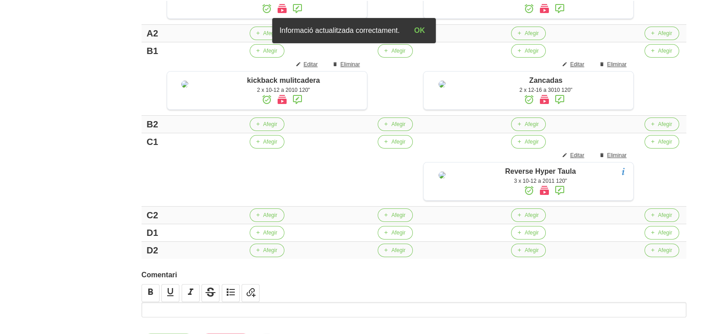
scroll to position [282, 0]
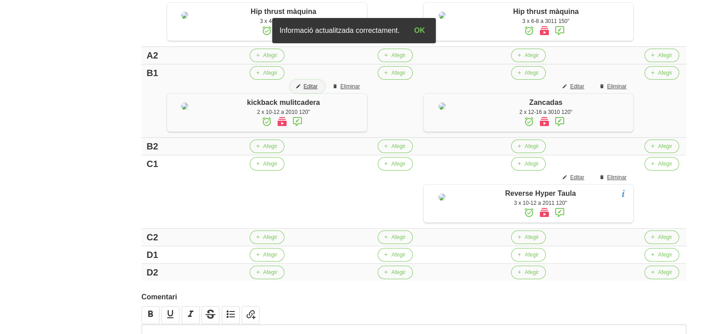
click at [312, 91] on span "Editar" at bounding box center [310, 86] width 14 height 8
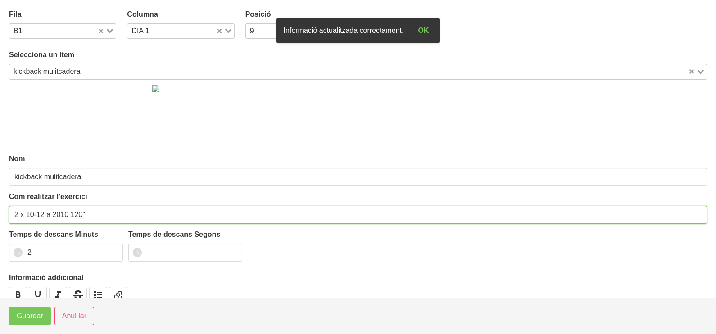
drag, startPoint x: 17, startPoint y: 212, endPoint x: 0, endPoint y: 223, distance: 20.3
click at [0, 216] on html "Nutrivic Marc Fabré General Dashboard Seccions Clients Administradors Comunicac…" at bounding box center [358, 62] width 716 height 688
type input "3 x 10-12 a 2010 120""
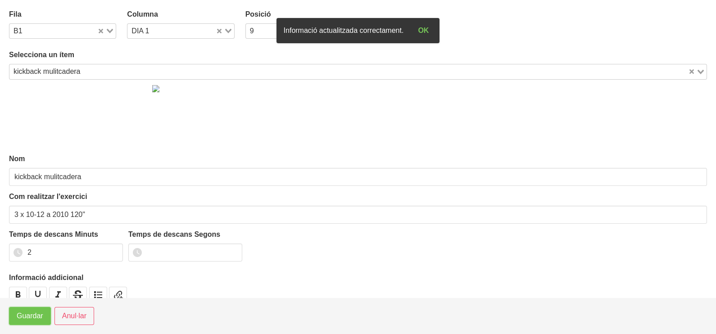
click at [29, 320] on span "Guardar" at bounding box center [30, 316] width 27 height 11
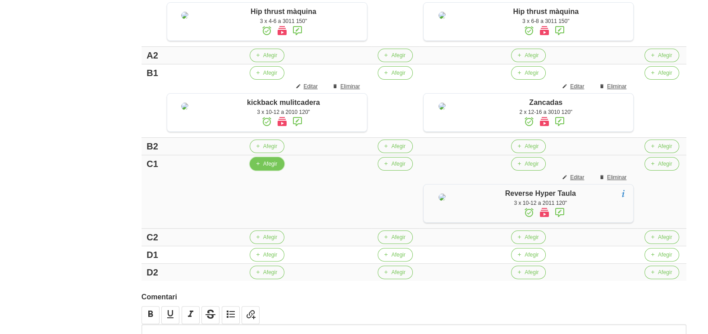
click at [264, 171] on button "Afegir" at bounding box center [267, 164] width 35 height 14
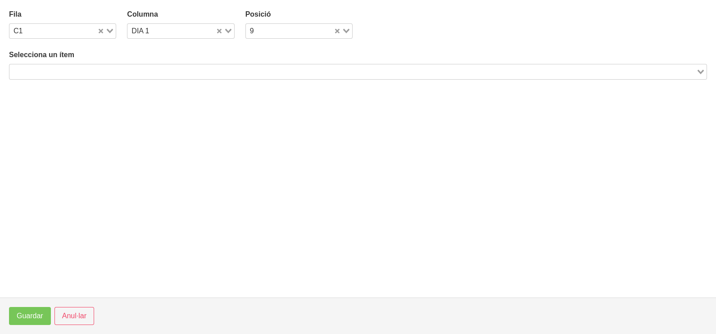
click at [100, 70] on input "Search for option" at bounding box center [352, 71] width 685 height 11
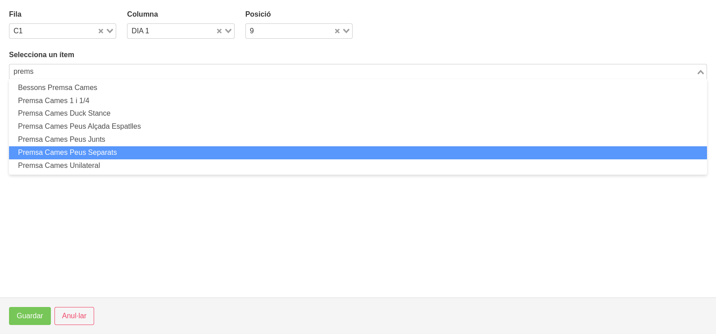
click at [112, 154] on li "Premsa Cames Peus Separats" at bounding box center [358, 152] width 698 height 13
type input "prems"
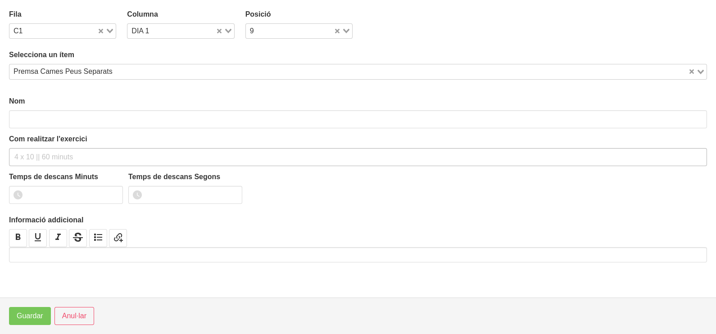
type input "Premsa Cames Peus Separats"
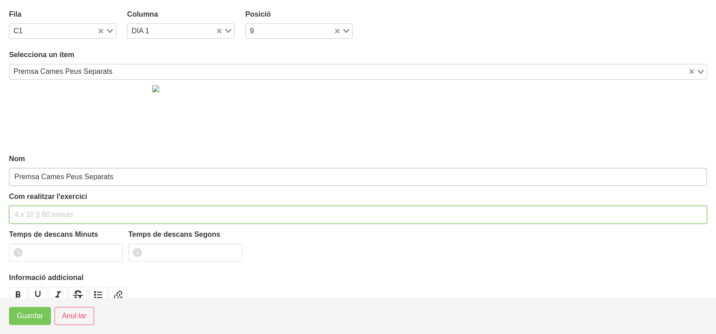
click at [43, 207] on input "text" at bounding box center [358, 215] width 698 height 18
type input "2 x 6-8 a 3010 120""
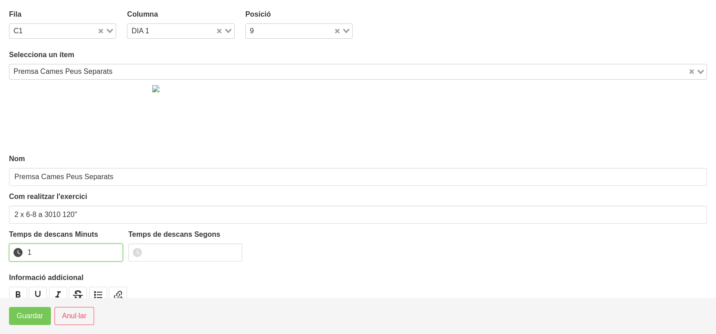
click at [114, 250] on input "1" at bounding box center [66, 253] width 114 height 18
drag, startPoint x: 114, startPoint y: 250, endPoint x: 50, endPoint y: 288, distance: 74.4
type input "2"
click at [104, 253] on input "2" at bounding box center [66, 253] width 114 height 18
click at [29, 315] on span "Guardar" at bounding box center [30, 316] width 27 height 11
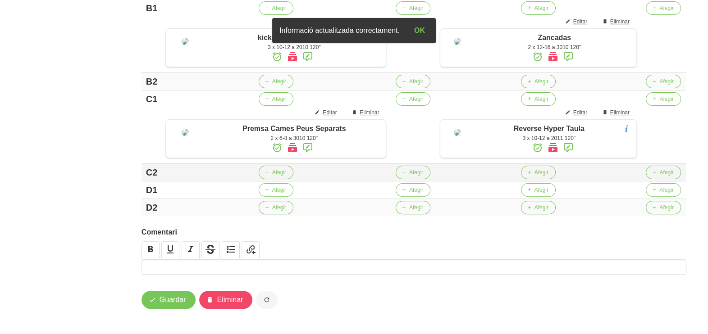
scroll to position [394, 0]
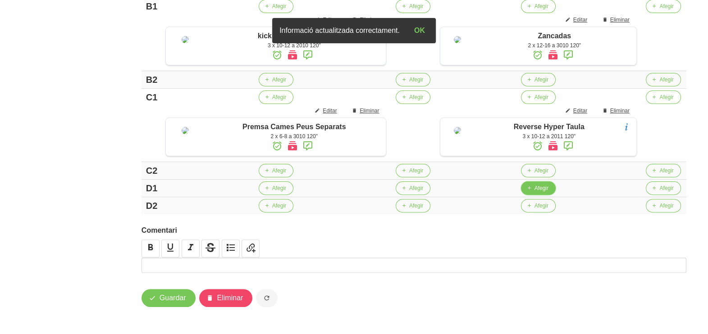
click at [534, 188] on button "Afegir" at bounding box center [538, 189] width 35 height 14
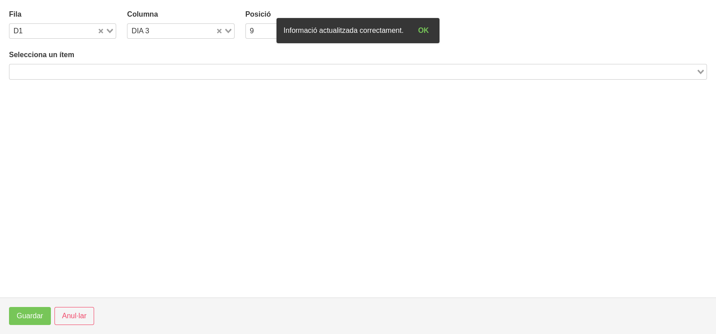
click at [136, 65] on div "Search for option" at bounding box center [352, 70] width 687 height 13
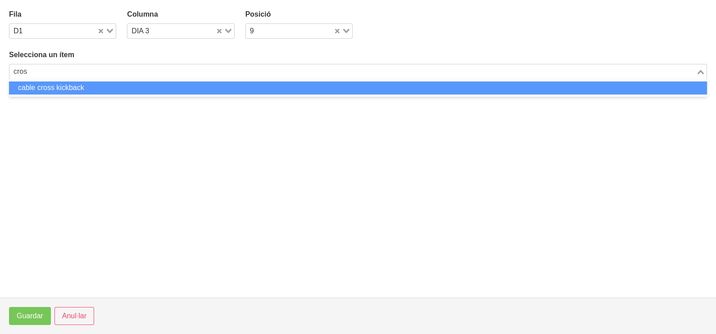
click at [115, 88] on li "cable cross kickback" at bounding box center [358, 88] width 698 height 13
type input "cros"
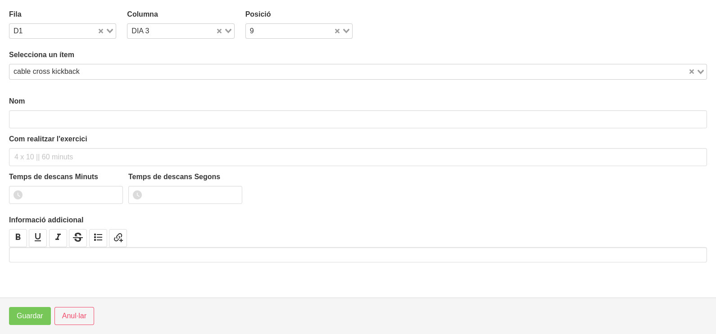
type input "cable cross kickback"
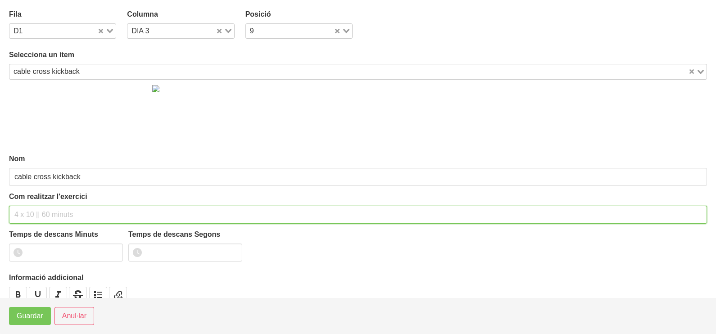
drag, startPoint x: 41, startPoint y: 216, endPoint x: 67, endPoint y: 151, distance: 70.4
click at [44, 212] on input "text" at bounding box center [358, 215] width 698 height 18
type input "2 x 10-12 a 2010 120""
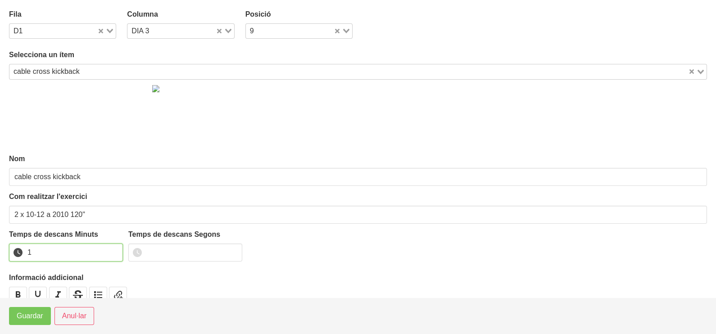
click at [113, 251] on input "1" at bounding box center [66, 253] width 114 height 18
drag, startPoint x: 112, startPoint y: 252, endPoint x: 101, endPoint y: 259, distance: 12.6
click at [111, 252] on input "0" at bounding box center [66, 253] width 114 height 18
click at [115, 251] on input "1" at bounding box center [66, 253] width 114 height 18
drag, startPoint x: 115, startPoint y: 251, endPoint x: 102, endPoint y: 258, distance: 14.9
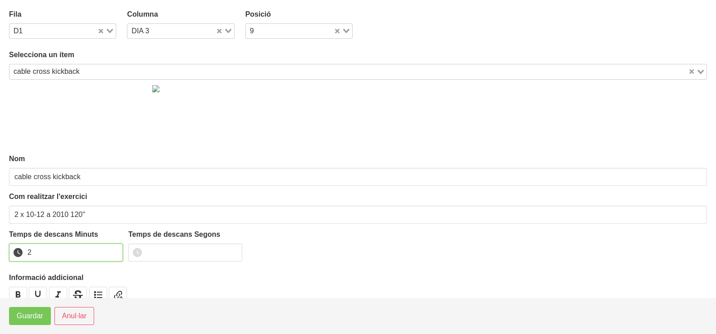
type input "2"
click at [112, 251] on input "2" at bounding box center [66, 253] width 114 height 18
click at [37, 314] on span "Guardar" at bounding box center [30, 316] width 27 height 11
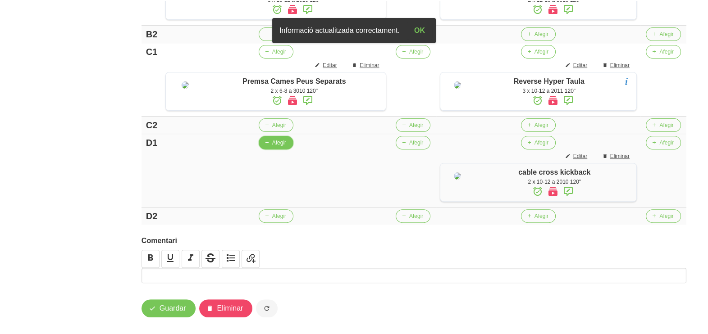
click at [272, 147] on span "Afegir" at bounding box center [279, 143] width 14 height 8
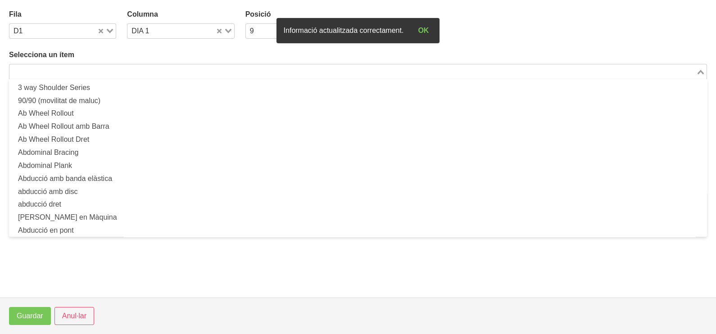
drag, startPoint x: 151, startPoint y: 69, endPoint x: 155, endPoint y: 68, distance: 4.9
click at [155, 68] on input "Search for option" at bounding box center [352, 71] width 685 height 11
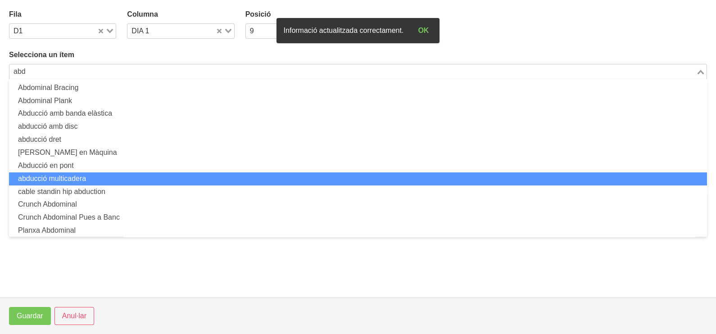
click at [107, 178] on li "abducció multicadera" at bounding box center [358, 179] width 698 height 13
type input "abd"
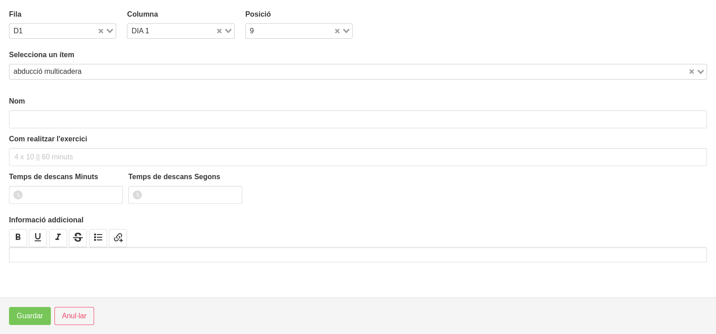
type input "abducció multicadera"
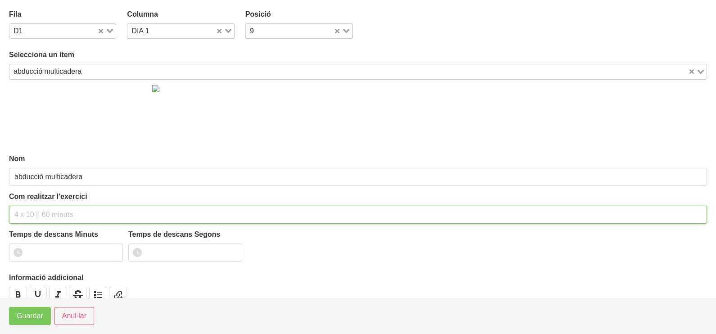
drag, startPoint x: 59, startPoint y: 214, endPoint x: 84, endPoint y: 138, distance: 80.1
click at [61, 206] on input "text" at bounding box center [358, 215] width 698 height 18
type input "3 x 10-12 (avantpenúltim forat) 120""
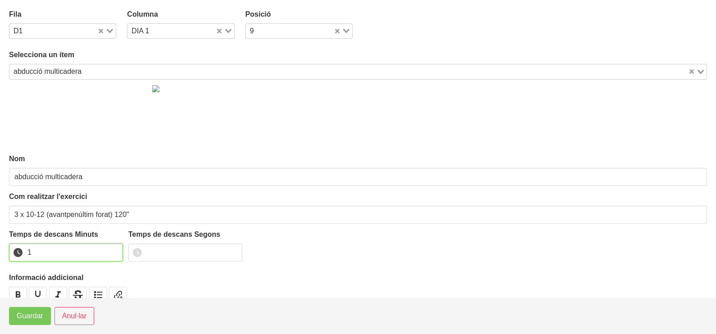
click at [115, 248] on input "1" at bounding box center [66, 253] width 114 height 18
drag, startPoint x: 115, startPoint y: 248, endPoint x: 65, endPoint y: 281, distance: 59.2
type input "2"
click at [108, 250] on input "2" at bounding box center [66, 253] width 114 height 18
click at [43, 322] on button "Guardar" at bounding box center [30, 316] width 42 height 18
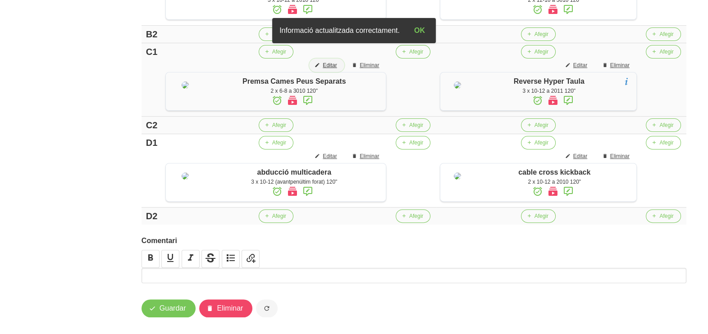
click at [332, 69] on span "Editar" at bounding box center [330, 65] width 14 height 8
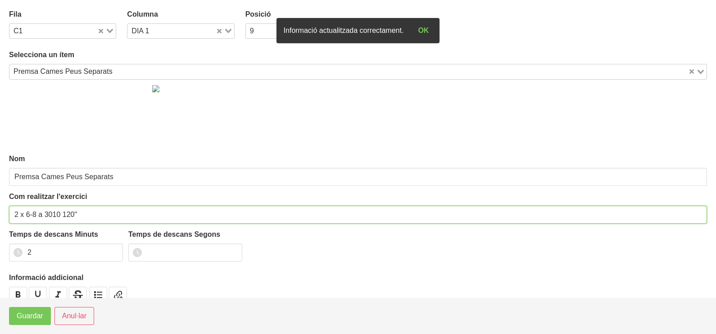
drag, startPoint x: 17, startPoint y: 214, endPoint x: 8, endPoint y: 215, distance: 9.5
click at [6, 214] on section "Fila C1 Loading... Columna DIA 1 Loading... Posició 9 Loading... Selecciona un …" at bounding box center [358, 149] width 716 height 298
type input "3 x 6-8 a 3010 120""
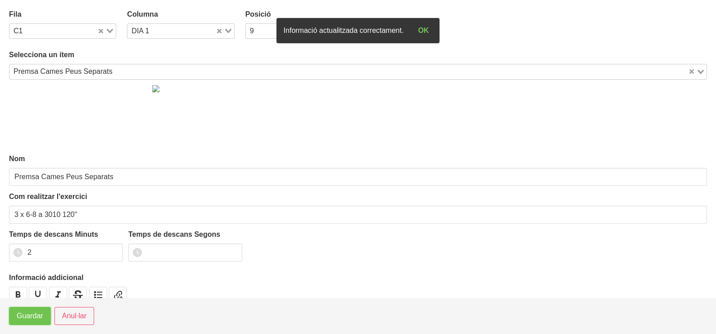
click at [27, 324] on button "Guardar" at bounding box center [30, 316] width 42 height 18
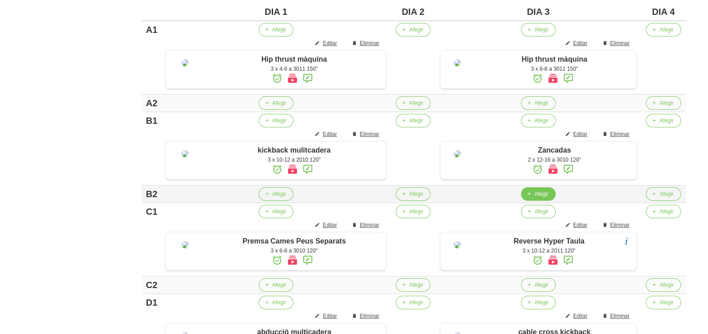
scroll to position [282, 0]
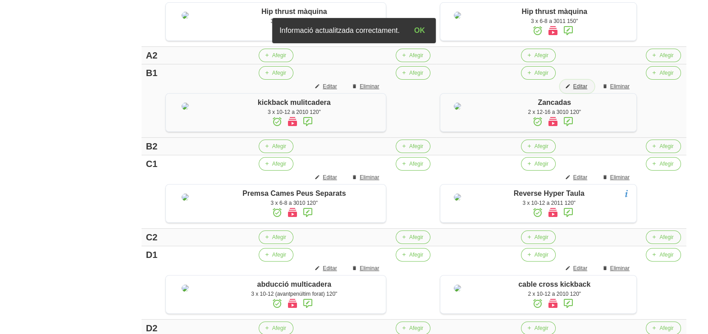
click at [587, 91] on span "Editar" at bounding box center [580, 86] width 14 height 8
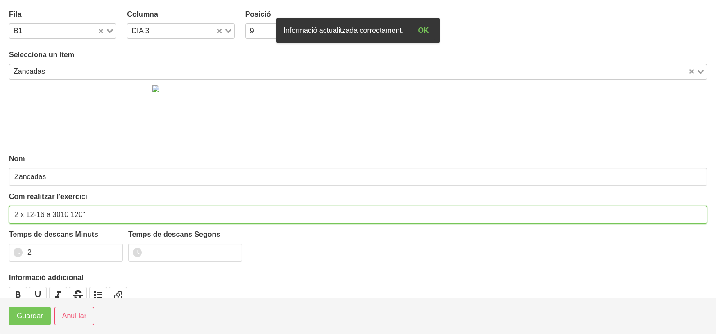
drag, startPoint x: 18, startPoint y: 210, endPoint x: 0, endPoint y: 215, distance: 18.4
click at [0, 214] on html "Nutrivic Marc Fabré General Dashboard Seccions Clients Administradors Comunicac…" at bounding box center [358, 90] width 716 height 744
type input "3 x 12-16 a 3010 120""
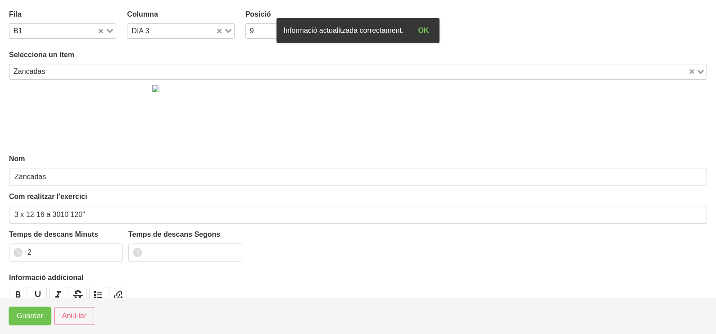
click at [25, 319] on span "Guardar" at bounding box center [30, 316] width 27 height 11
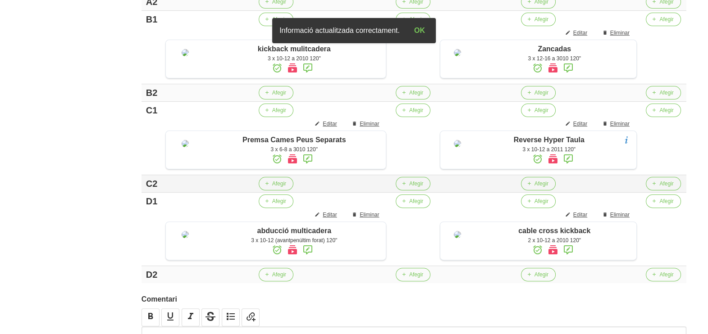
scroll to position [394, 0]
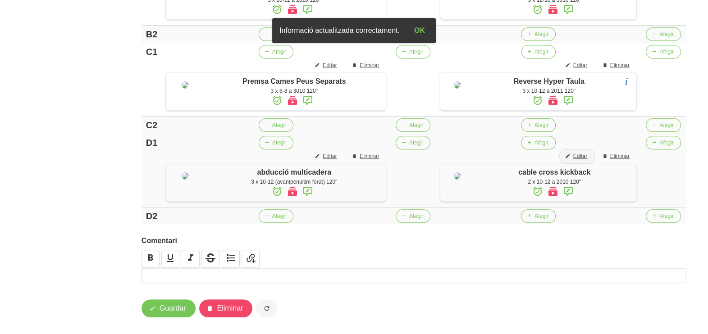
click at [584, 160] on span "Editar" at bounding box center [580, 156] width 14 height 8
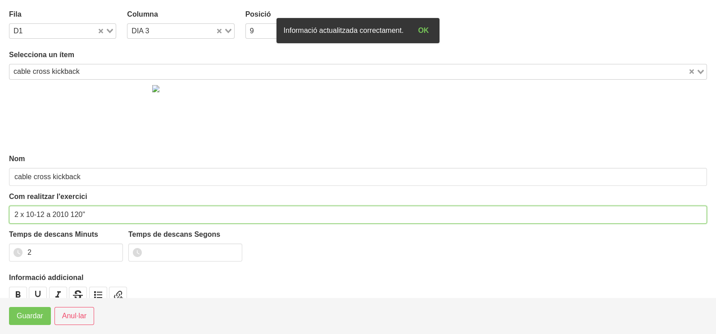
drag, startPoint x: 9, startPoint y: 214, endPoint x: 2, endPoint y: 217, distance: 7.9
click at [2, 217] on section "Fila D1 Loading... Columna DIA 3 Loading... Posició 9 Loading... Selecciona un …" at bounding box center [358, 149] width 716 height 298
type input "3 x 10-12 a 2010 120""
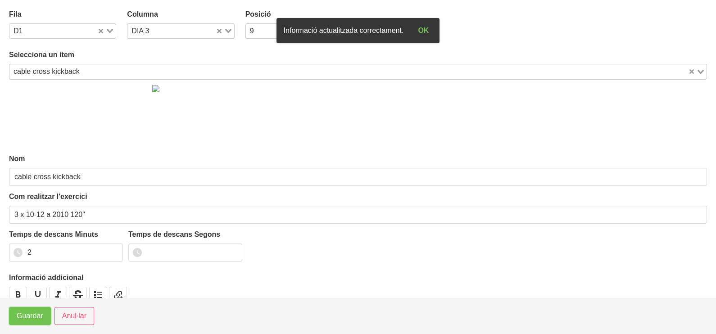
click at [24, 318] on span "Guardar" at bounding box center [30, 316] width 27 height 11
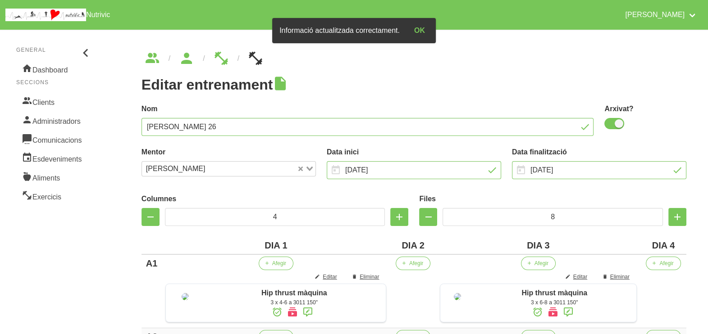
scroll to position [0, 0]
drag, startPoint x: 680, startPoint y: 219, endPoint x: 665, endPoint y: 219, distance: 14.4
click at [680, 219] on icon "button" at bounding box center [677, 217] width 11 height 16
type input "9"
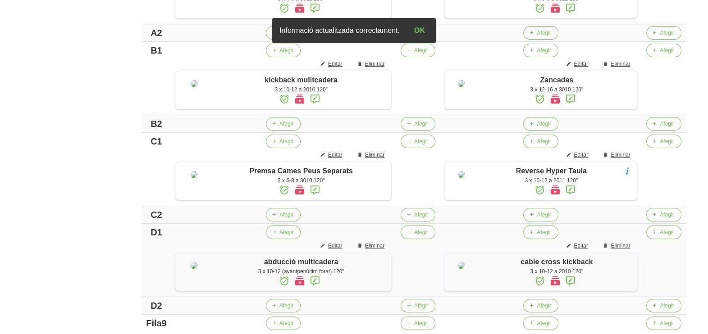
scroll to position [498, 0]
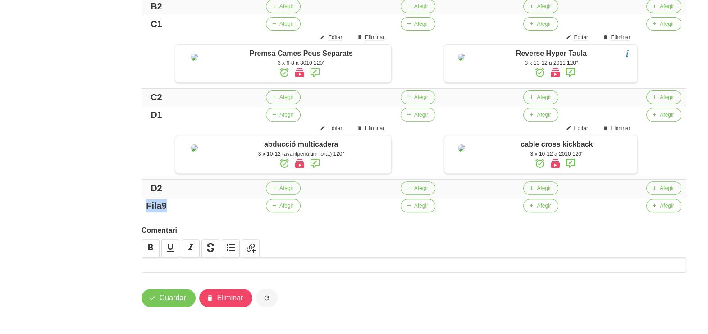
drag, startPoint x: 164, startPoint y: 205, endPoint x: 114, endPoint y: 201, distance: 51.1
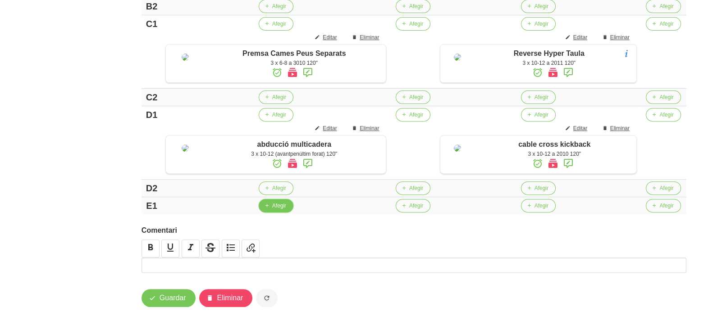
click at [275, 210] on span "Afegir" at bounding box center [279, 206] width 14 height 8
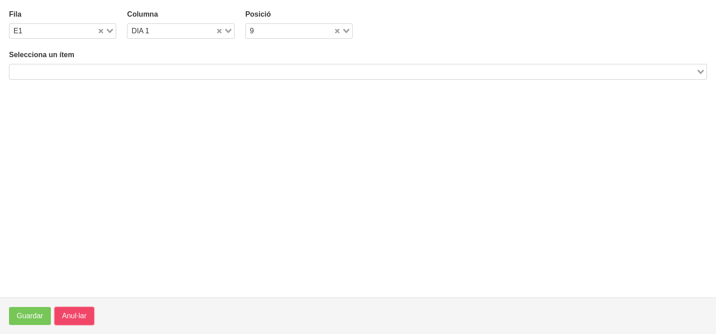
click at [80, 313] on span "Anul·lar" at bounding box center [74, 316] width 24 height 11
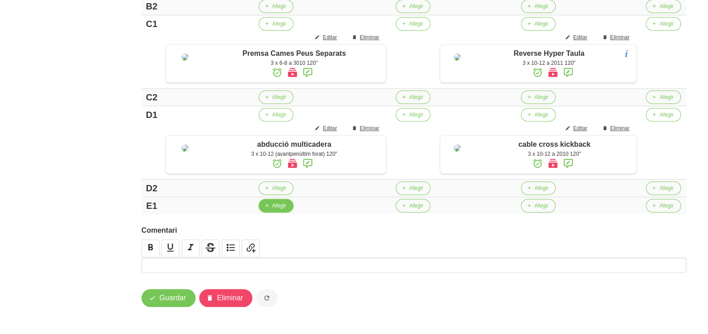
click at [277, 204] on span "Afegir" at bounding box center [279, 206] width 14 height 8
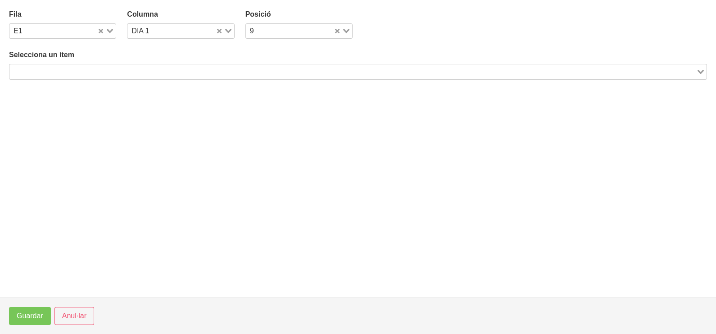
click at [169, 70] on input "Search for option" at bounding box center [352, 71] width 685 height 11
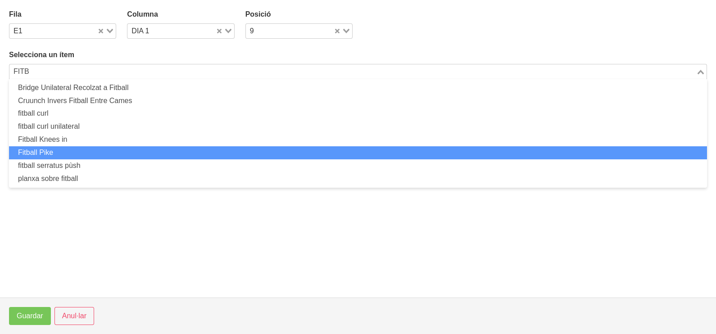
click at [132, 149] on li "Fitball Pike" at bounding box center [358, 152] width 698 height 13
type input "FITB"
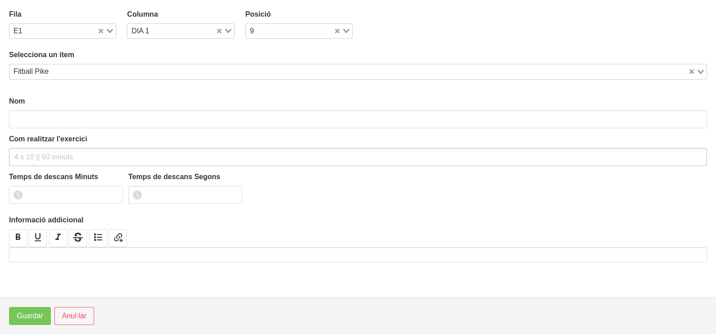
type input "Fitball Pike"
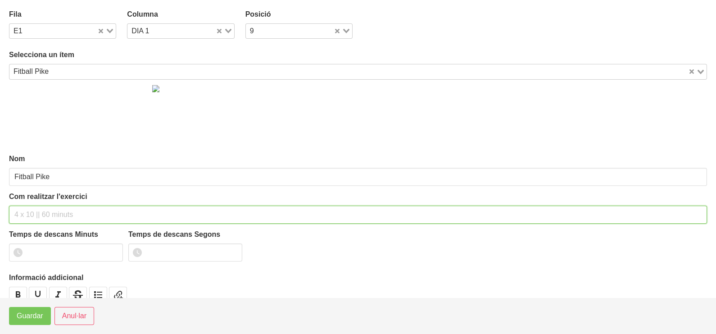
click at [40, 216] on input "text" at bounding box center [358, 215] width 698 height 18
type input "3 X 10-12 A 2010 120""
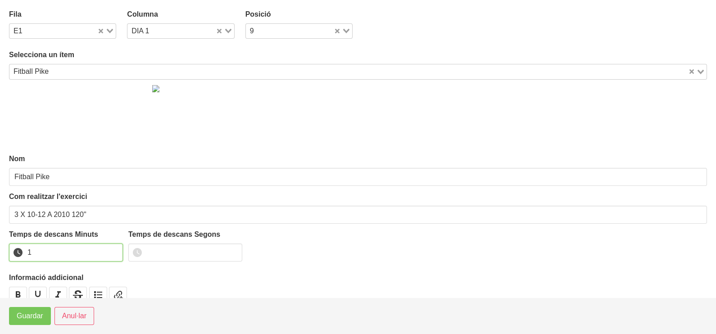
click at [113, 249] on input "1" at bounding box center [66, 253] width 114 height 18
click at [113, 249] on input "2" at bounding box center [66, 253] width 114 height 18
click at [30, 319] on span "Guardar" at bounding box center [30, 316] width 27 height 11
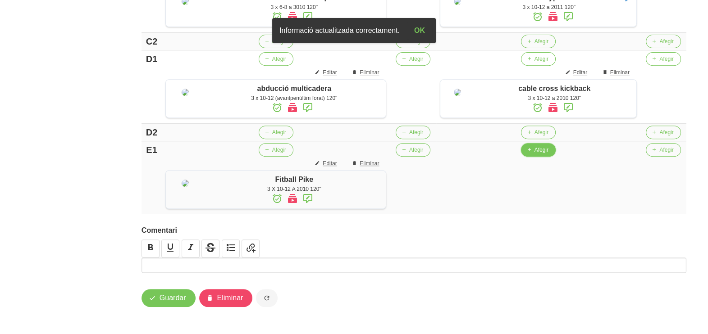
click at [536, 154] on span "Afegir" at bounding box center [541, 150] width 14 height 8
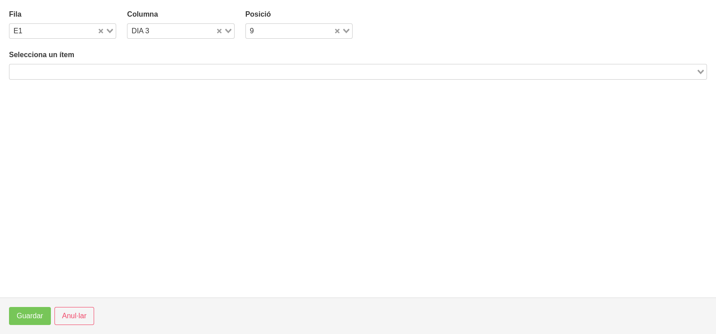
drag, startPoint x: 125, startPoint y: 77, endPoint x: 137, endPoint y: 53, distance: 26.8
click at [125, 75] on input "Search for option" at bounding box center [352, 71] width 685 height 11
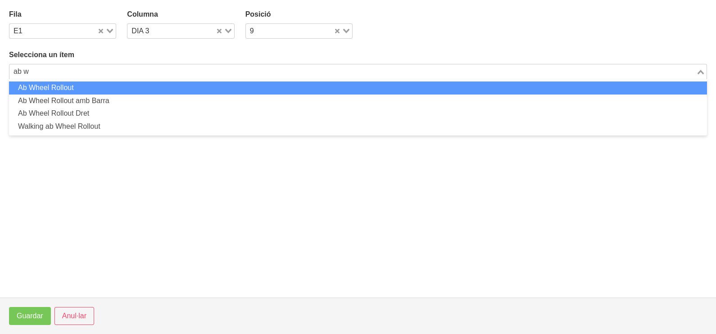
click at [95, 85] on li "Ab Wheel Rollout" at bounding box center [358, 88] width 698 height 13
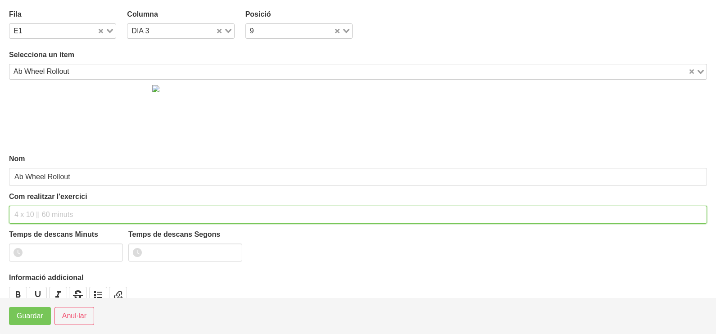
drag, startPoint x: 45, startPoint y: 207, endPoint x: 58, endPoint y: 143, distance: 65.2
click at [48, 198] on div "Com realitzar l'exercici" at bounding box center [358, 208] width 698 height 32
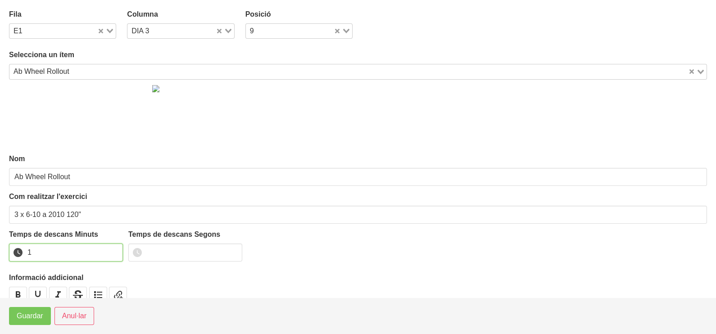
click at [113, 249] on input "1" at bounding box center [66, 253] width 114 height 18
drag, startPoint x: 113, startPoint y: 249, endPoint x: 37, endPoint y: 304, distance: 93.5
click at [97, 259] on input "2" at bounding box center [66, 253] width 114 height 18
click at [30, 319] on span "Guardar" at bounding box center [30, 316] width 27 height 11
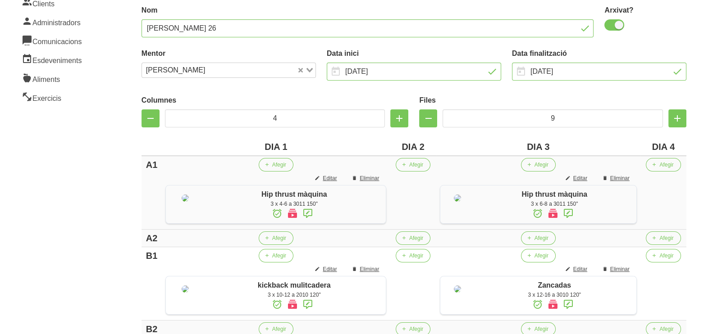
scroll to position [160, 0]
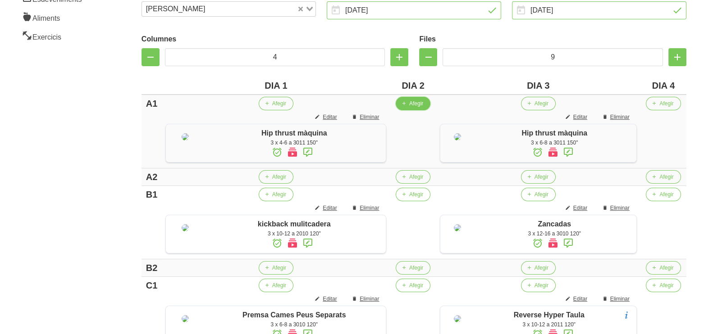
click at [410, 105] on span "Afegir" at bounding box center [416, 104] width 14 height 8
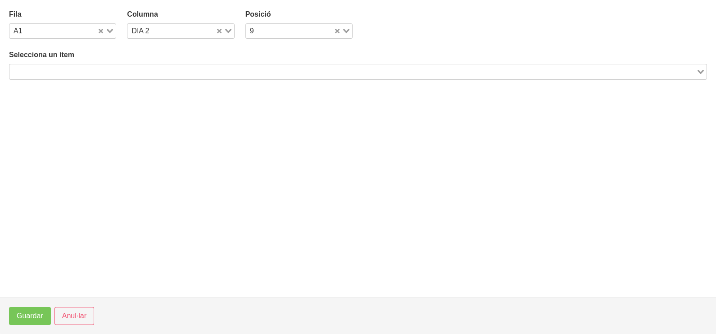
drag, startPoint x: 149, startPoint y: 70, endPoint x: 162, endPoint y: 64, distance: 14.1
click at [150, 70] on input "Search for option" at bounding box center [352, 71] width 685 height 11
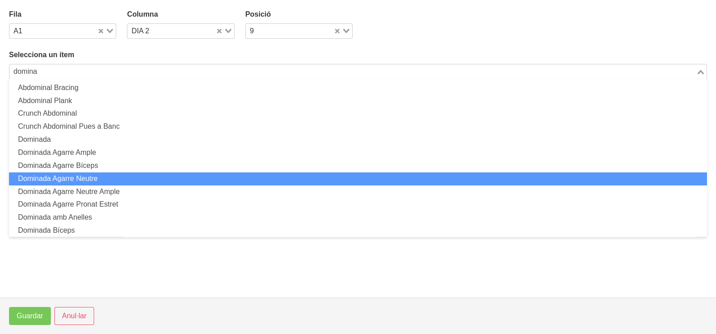
click at [110, 176] on li "Dominada Agarre Neutre" at bounding box center [358, 179] width 698 height 13
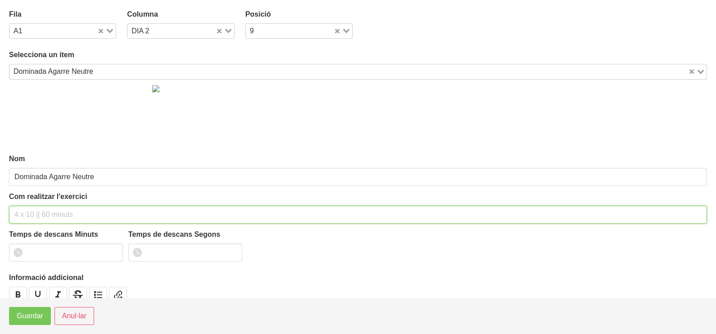
drag, startPoint x: 38, startPoint y: 219, endPoint x: 76, endPoint y: 146, distance: 81.6
click at [41, 211] on input "text" at bounding box center [358, 215] width 698 height 18
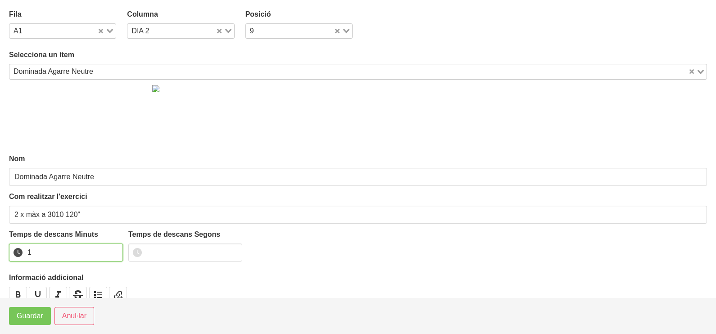
click at [112, 249] on input "1" at bounding box center [66, 253] width 114 height 18
drag, startPoint x: 112, startPoint y: 249, endPoint x: 105, endPoint y: 256, distance: 10.5
click at [111, 250] on input "2" at bounding box center [66, 253] width 114 height 18
click at [32, 321] on span "Guardar" at bounding box center [30, 316] width 27 height 11
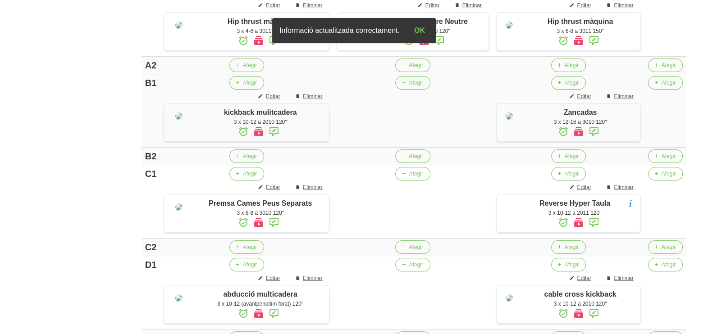
scroll to position [273, 0]
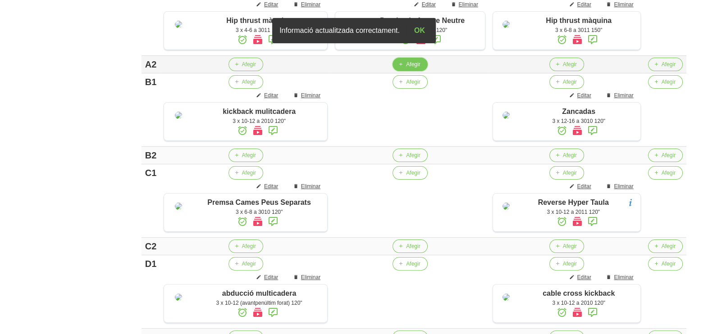
click at [407, 68] on span "Afegir" at bounding box center [413, 64] width 14 height 8
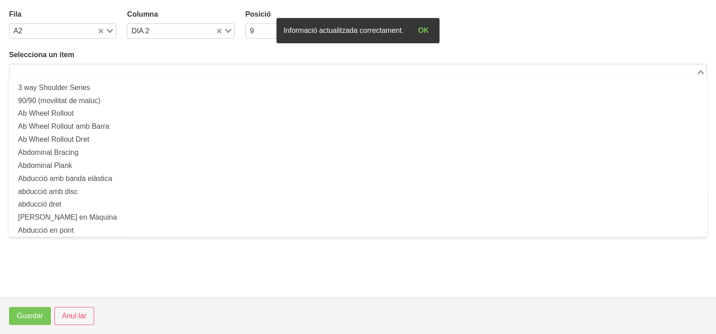
click at [102, 66] on input "Search for option" at bounding box center [352, 71] width 685 height 11
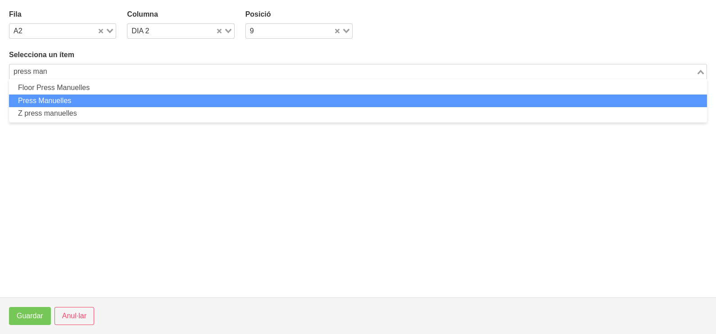
click at [57, 96] on li "Press Manuelles" at bounding box center [358, 101] width 698 height 13
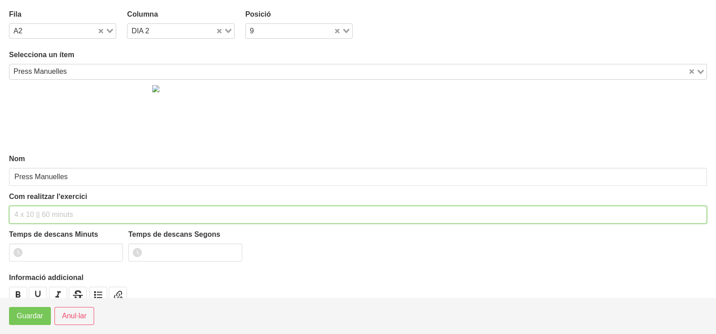
drag, startPoint x: 31, startPoint y: 216, endPoint x: 37, endPoint y: 201, distance: 16.6
click at [32, 210] on input "text" at bounding box center [358, 215] width 698 height 18
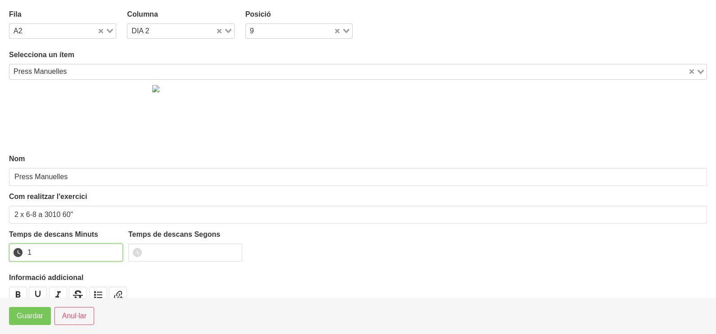
drag, startPoint x: 114, startPoint y: 250, endPoint x: 57, endPoint y: 279, distance: 63.5
click at [109, 251] on input "1" at bounding box center [66, 253] width 114 height 18
click at [36, 313] on span "Guardar" at bounding box center [30, 316] width 27 height 11
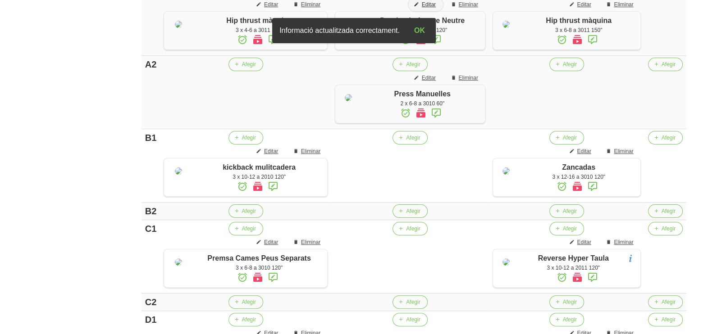
click at [430, 4] on span "Editar" at bounding box center [429, 4] width 14 height 8
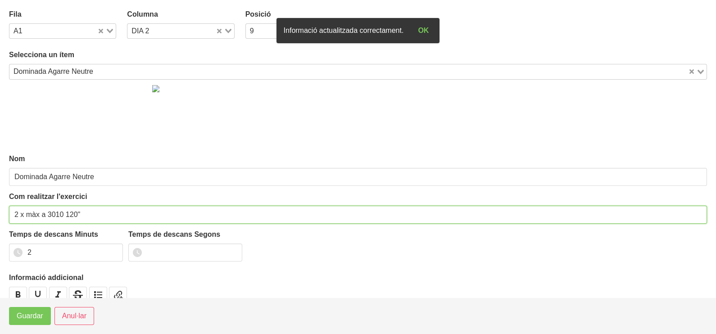
drag, startPoint x: 74, startPoint y: 212, endPoint x: 66, endPoint y: 213, distance: 8.2
click at [66, 213] on input "2 x màx a 3010 120"" at bounding box center [358, 215] width 698 height 18
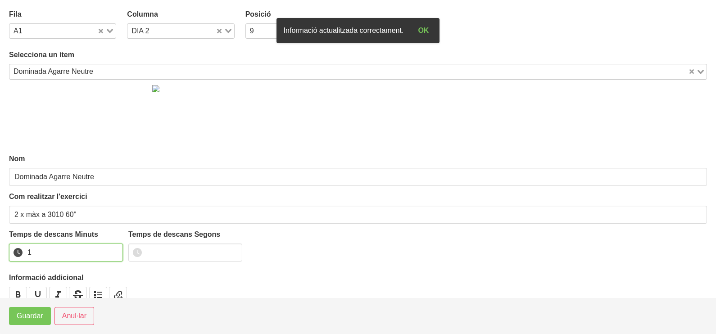
click at [114, 253] on input "1" at bounding box center [66, 253] width 114 height 18
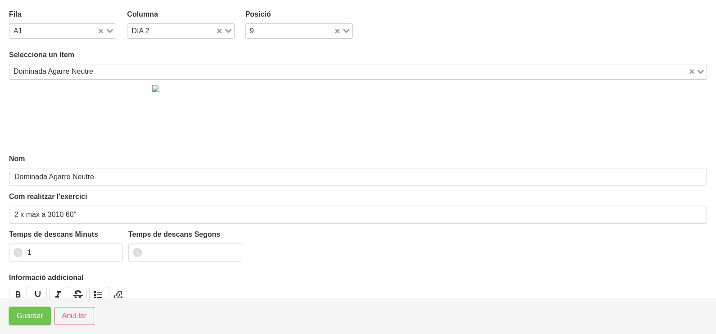
click at [37, 319] on span "Guardar" at bounding box center [30, 316] width 27 height 11
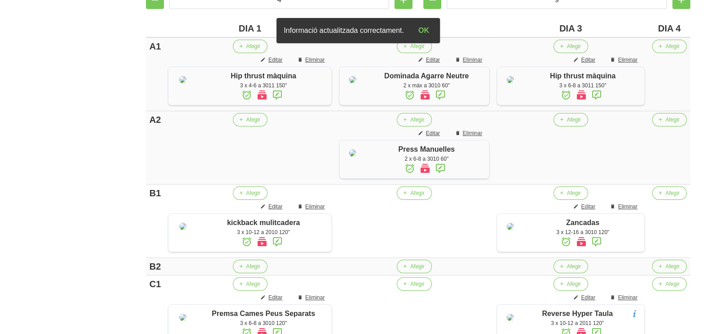
scroll to position [216, 0]
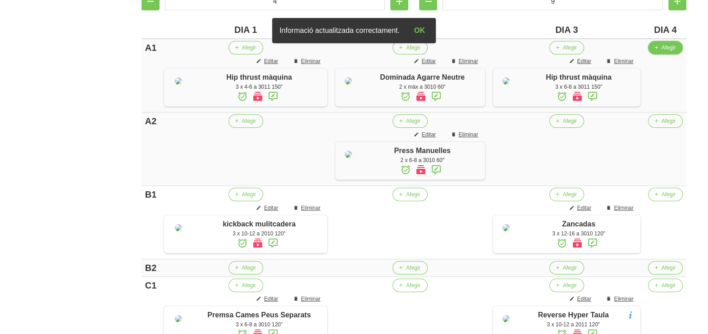
click at [668, 51] on span "Afegir" at bounding box center [669, 48] width 14 height 8
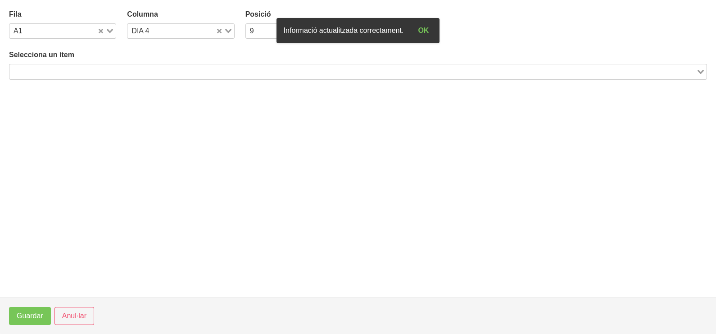
click at [124, 70] on input "Search for option" at bounding box center [352, 71] width 685 height 11
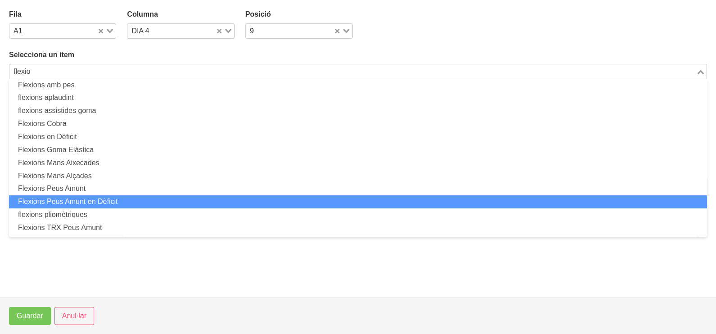
click at [113, 199] on li "Flexions Peus Amunt en Dèficit" at bounding box center [358, 202] width 698 height 13
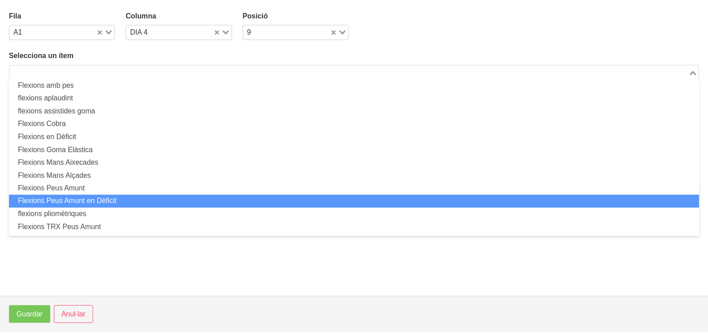
scroll to position [2, 0]
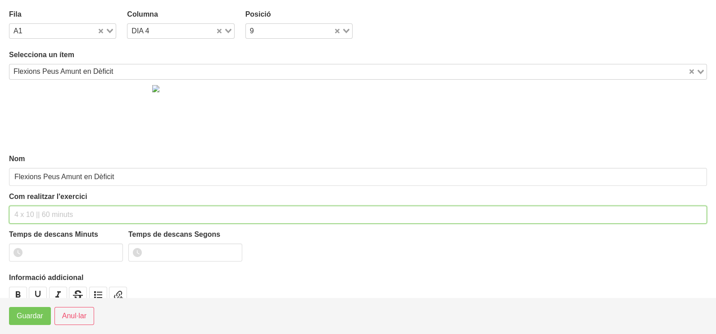
drag, startPoint x: 36, startPoint y: 208, endPoint x: 72, endPoint y: 151, distance: 68.0
click at [42, 201] on div "Com realitzar l'exercici" at bounding box center [358, 208] width 698 height 32
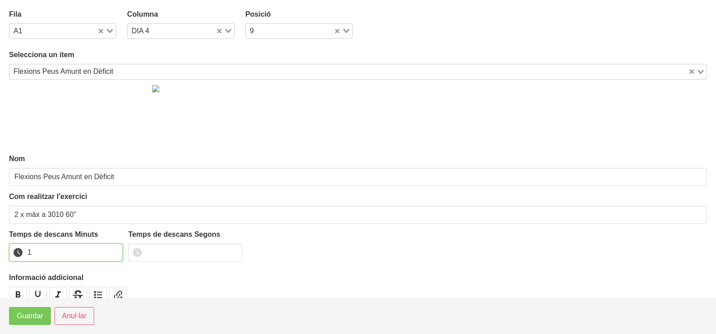
drag, startPoint x: 115, startPoint y: 250, endPoint x: 108, endPoint y: 255, distance: 8.7
click at [111, 252] on input "1" at bounding box center [66, 253] width 114 height 18
click at [40, 320] on span "Guardar" at bounding box center [30, 316] width 27 height 11
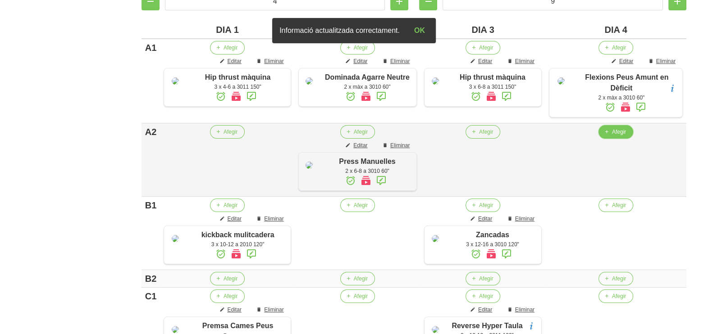
click at [609, 136] on icon "button" at bounding box center [606, 132] width 5 height 8
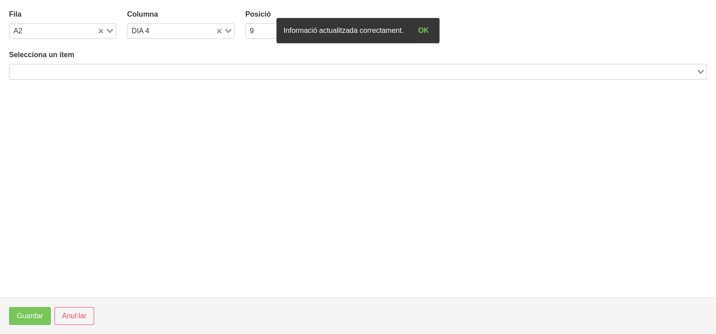
click at [139, 69] on input "Search for option" at bounding box center [352, 71] width 685 height 11
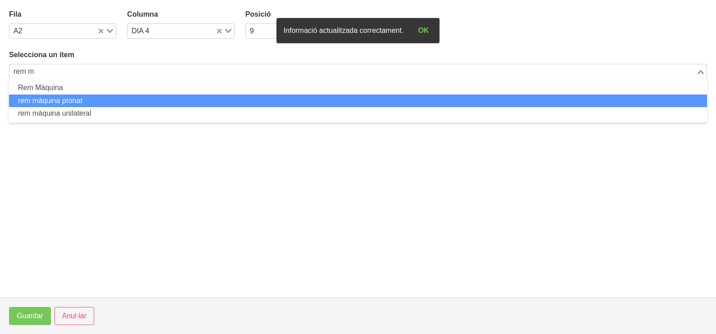
click at [103, 102] on li "rem màquina pronat" at bounding box center [358, 101] width 698 height 13
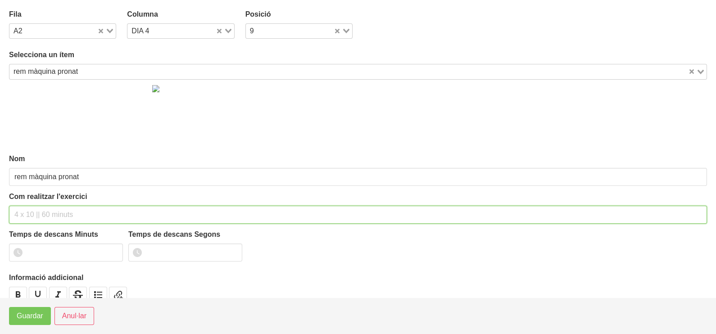
click at [59, 205] on div "Com realitzar l'exercici" at bounding box center [358, 208] width 698 height 32
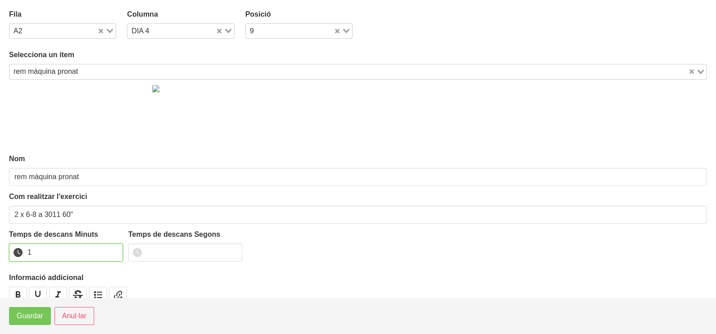
drag, startPoint x: 114, startPoint y: 251, endPoint x: 73, endPoint y: 274, distance: 47.0
click at [113, 252] on input "1" at bounding box center [66, 253] width 114 height 18
click at [32, 323] on button "Guardar" at bounding box center [30, 316] width 42 height 18
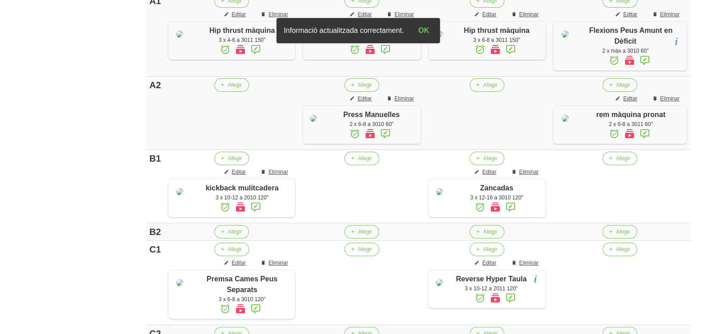
scroll to position [329, 0]
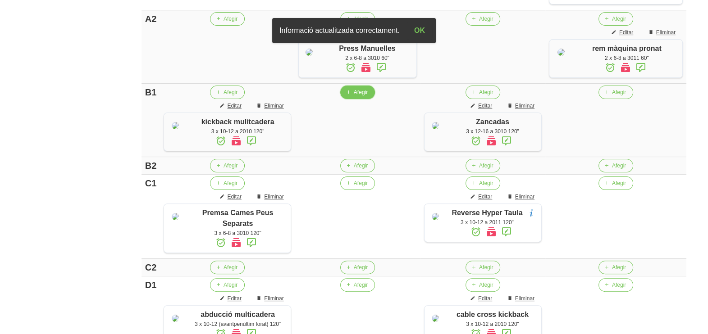
click at [360, 99] on button "Afegir" at bounding box center [357, 93] width 35 height 14
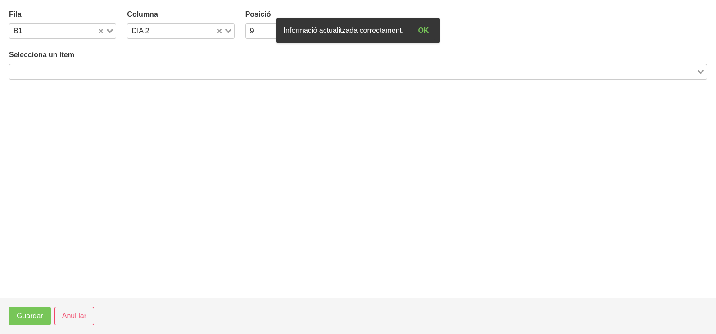
click at [127, 69] on input "Search for option" at bounding box center [352, 71] width 685 height 11
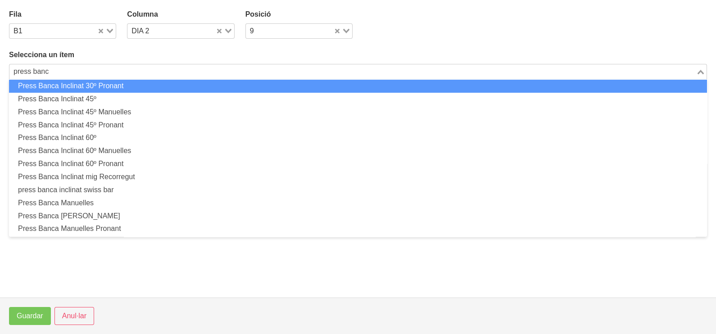
scroll to position [224, 0]
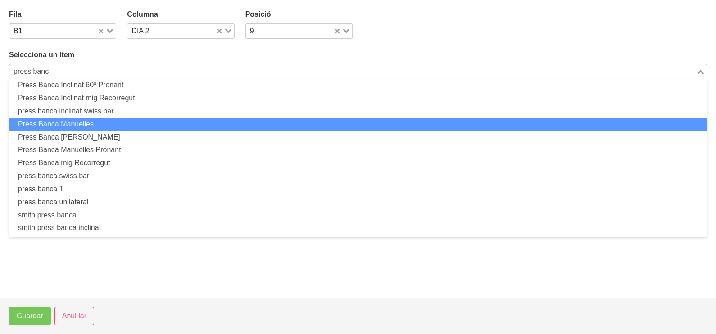
click at [100, 123] on li "Press Banca Manuelles" at bounding box center [358, 124] width 698 height 13
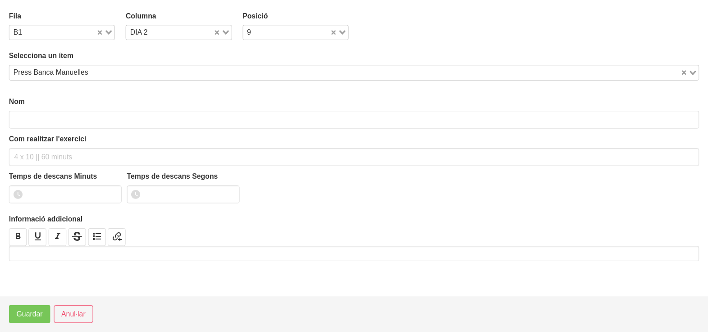
scroll to position [2, 0]
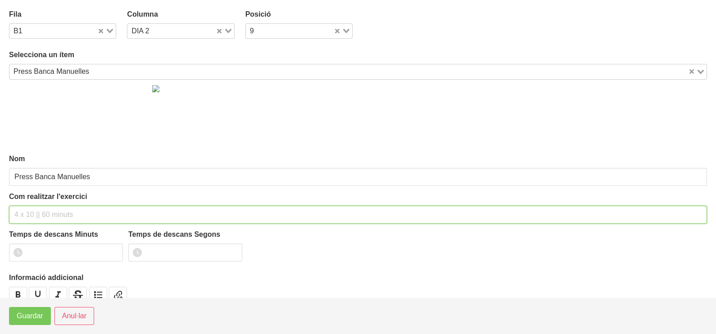
click at [39, 212] on input "text" at bounding box center [358, 215] width 698 height 18
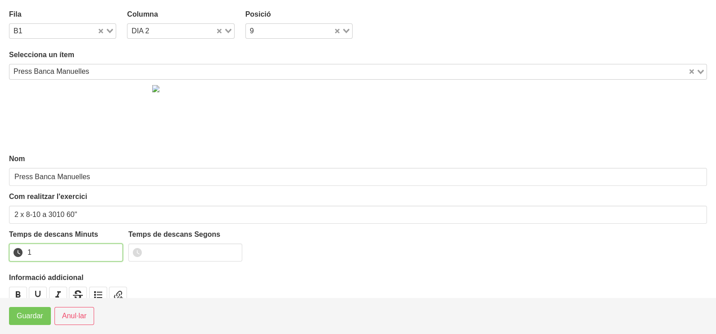
drag, startPoint x: 112, startPoint y: 249, endPoint x: 66, endPoint y: 283, distance: 57.2
click at [109, 252] on input "1" at bounding box center [66, 253] width 114 height 18
click at [43, 314] on span "Guardar" at bounding box center [30, 316] width 27 height 11
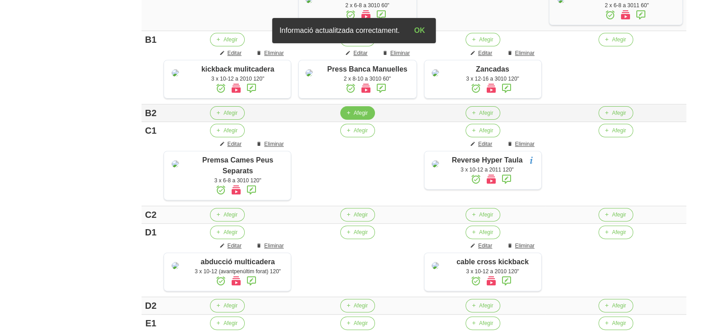
scroll to position [441, 0]
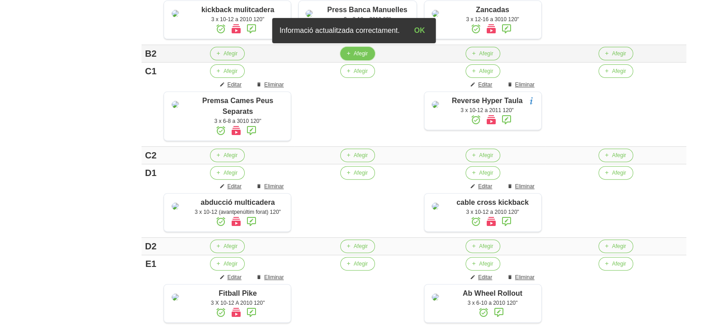
click at [359, 58] on span "Afegir" at bounding box center [361, 54] width 14 height 8
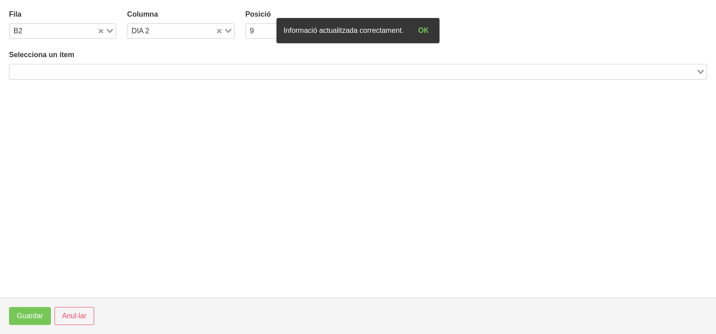
drag, startPoint x: 116, startPoint y: 74, endPoint x: 144, endPoint y: 50, distance: 36.8
click at [122, 72] on input "Search for option" at bounding box center [352, 71] width 685 height 11
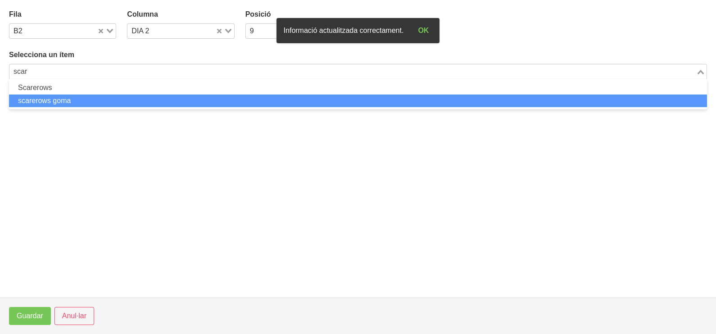
click at [107, 98] on li "scarerows goma" at bounding box center [358, 101] width 698 height 13
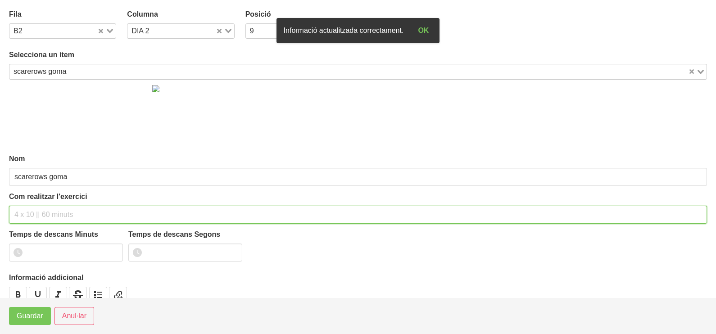
drag, startPoint x: 56, startPoint y: 210, endPoint x: 65, endPoint y: 162, distance: 49.1
click at [56, 210] on input "text" at bounding box center [358, 215] width 698 height 18
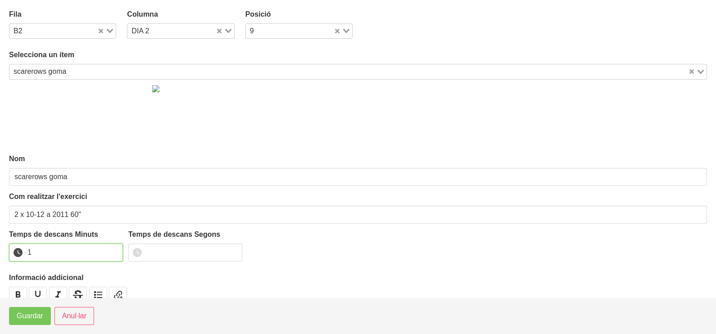
drag, startPoint x: 115, startPoint y: 250, endPoint x: 41, endPoint y: 303, distance: 91.8
click at [112, 252] on input "1" at bounding box center [66, 253] width 114 height 18
click at [21, 324] on button "Guardar" at bounding box center [30, 316] width 42 height 18
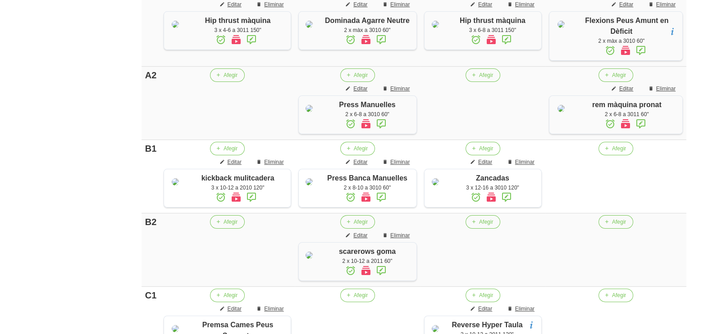
scroll to position [385, 0]
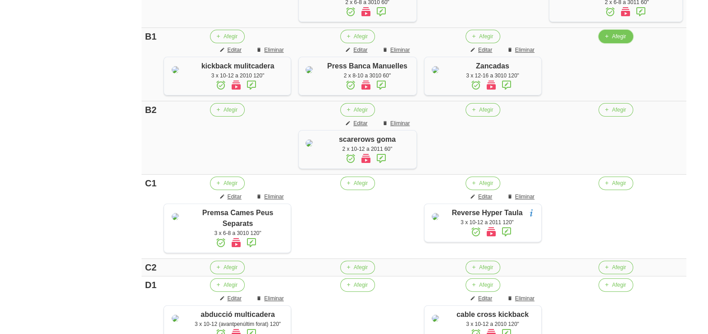
click at [618, 41] on span "Afegir" at bounding box center [619, 36] width 14 height 8
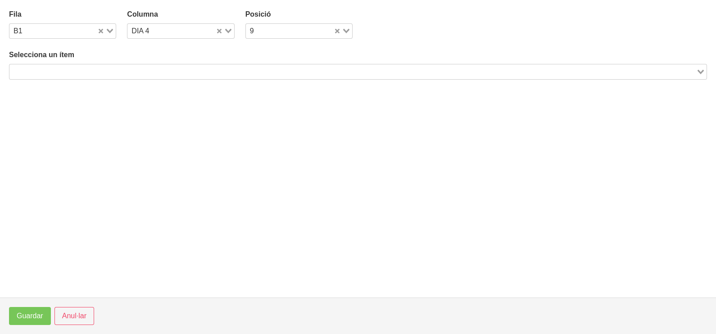
click at [142, 72] on input "Search for option" at bounding box center [352, 71] width 685 height 11
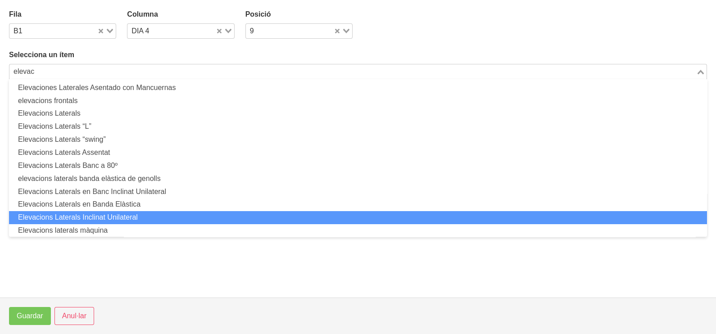
click at [111, 216] on li "Elevacions Laterals Inclinat Unilateral" at bounding box center [358, 217] width 698 height 13
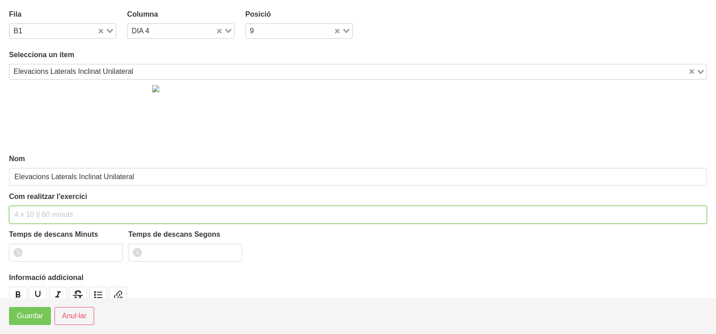
drag, startPoint x: 53, startPoint y: 211, endPoint x: 69, endPoint y: 145, distance: 68.1
click at [55, 209] on input "text" at bounding box center [358, 215] width 698 height 18
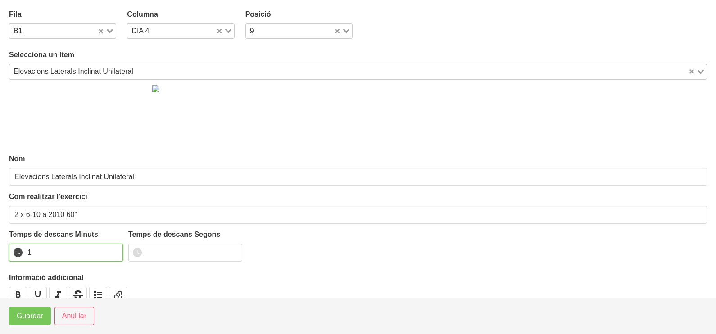
drag, startPoint x: 113, startPoint y: 249, endPoint x: 48, endPoint y: 301, distance: 83.0
click at [105, 255] on input "1" at bounding box center [66, 253] width 114 height 18
click at [37, 318] on span "Guardar" at bounding box center [30, 316] width 27 height 11
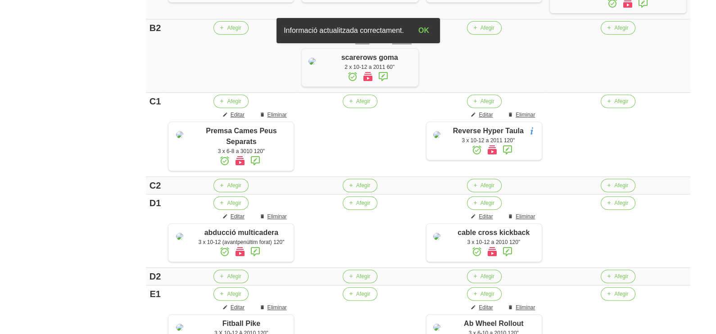
scroll to position [498, 0]
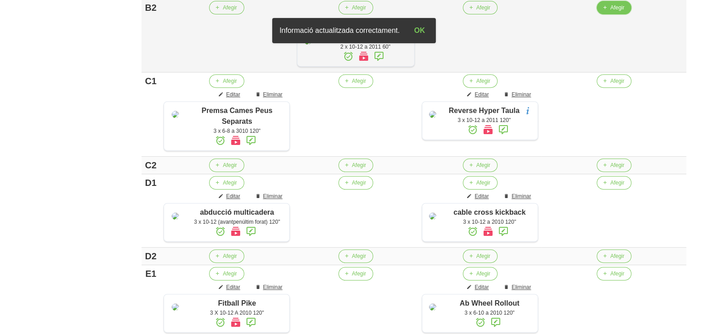
click at [621, 14] on button "Afegir" at bounding box center [614, 8] width 35 height 14
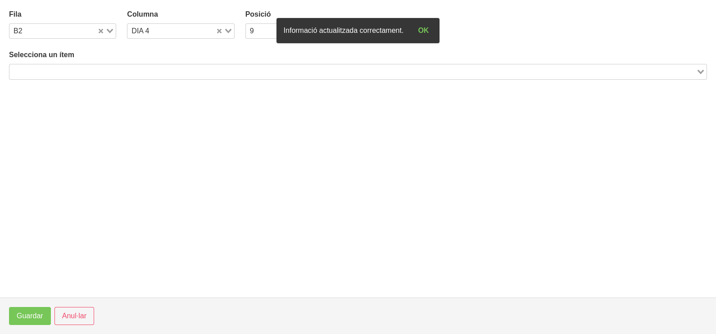
drag, startPoint x: 94, startPoint y: 72, endPoint x: 187, endPoint y: 30, distance: 102.0
click at [94, 72] on input "Search for option" at bounding box center [352, 71] width 685 height 11
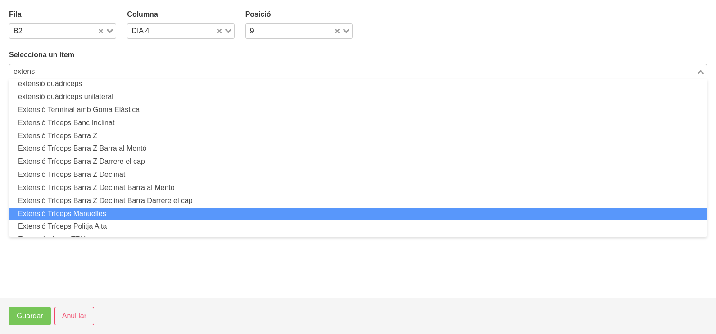
click at [106, 211] on li "Extensió Tríceps Manuelles" at bounding box center [358, 214] width 698 height 13
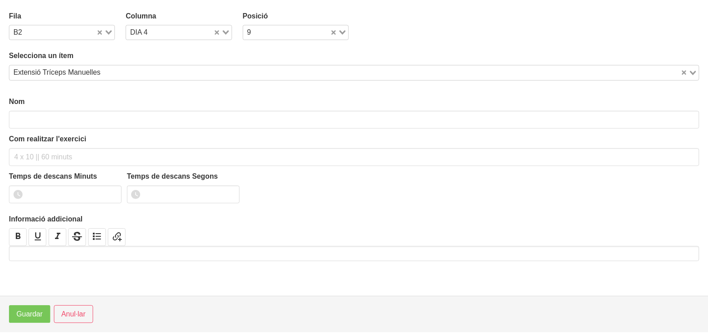
scroll to position [2, 0]
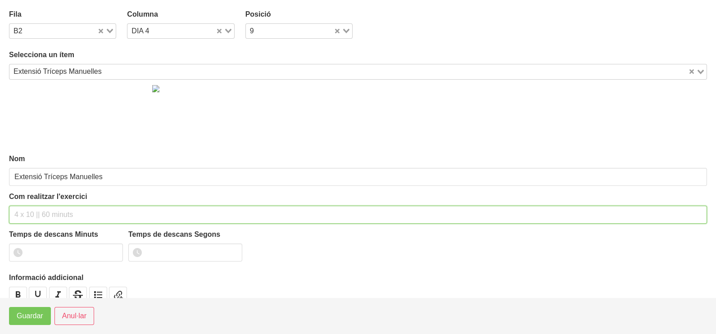
drag, startPoint x: 51, startPoint y: 211, endPoint x: 55, endPoint y: 200, distance: 11.7
click at [52, 207] on input "text" at bounding box center [358, 215] width 698 height 18
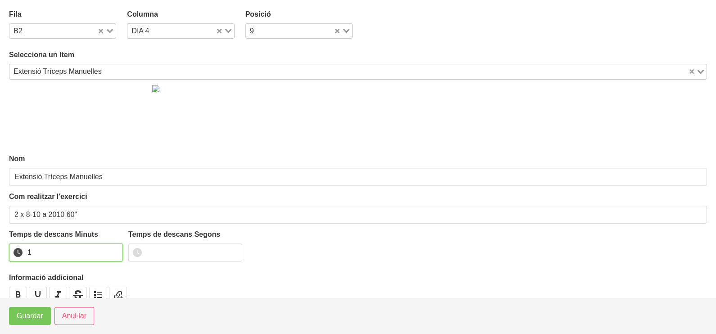
drag, startPoint x: 114, startPoint y: 248, endPoint x: 88, endPoint y: 281, distance: 41.4
click at [110, 251] on input "1" at bounding box center [66, 253] width 114 height 18
click at [41, 315] on span "Guardar" at bounding box center [30, 316] width 27 height 11
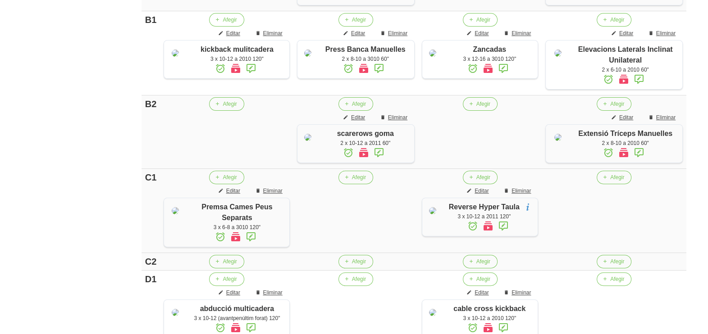
scroll to position [498, 0]
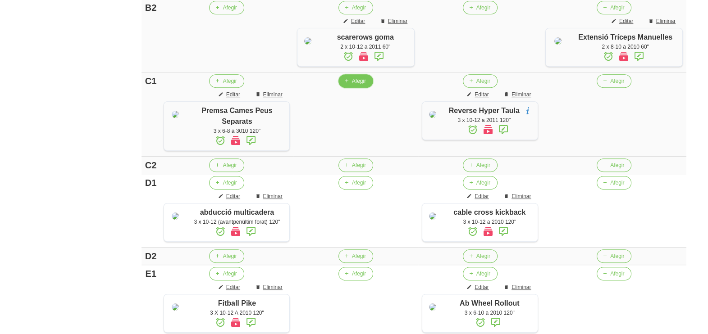
click at [349, 85] on icon "button" at bounding box center [346, 81] width 5 height 8
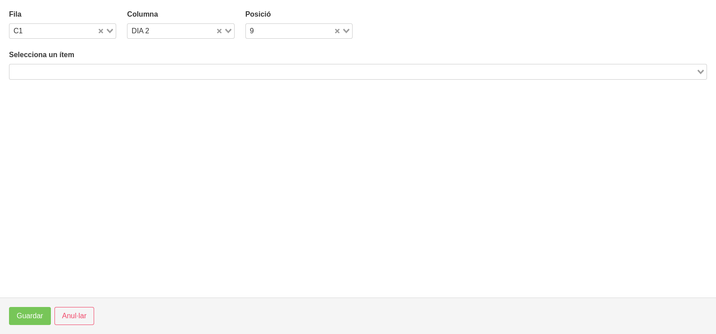
click at [111, 73] on input "Search for option" at bounding box center [352, 71] width 685 height 11
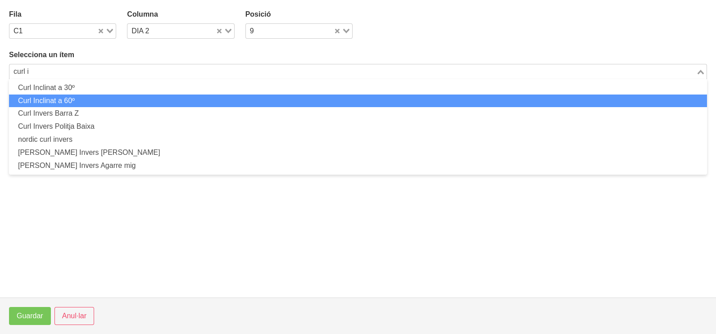
click at [72, 102] on li "Curl Inclinat a 60º" at bounding box center [358, 101] width 698 height 13
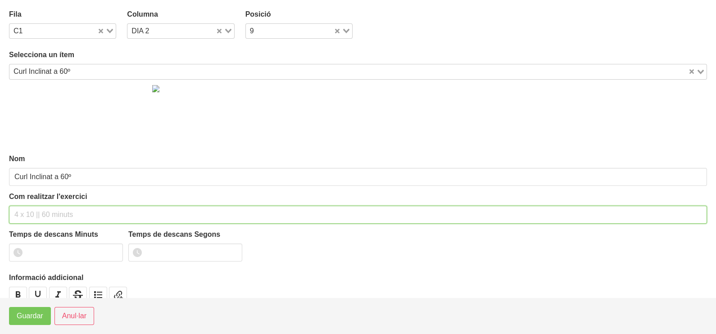
click at [32, 212] on input "text" at bounding box center [358, 215] width 698 height 18
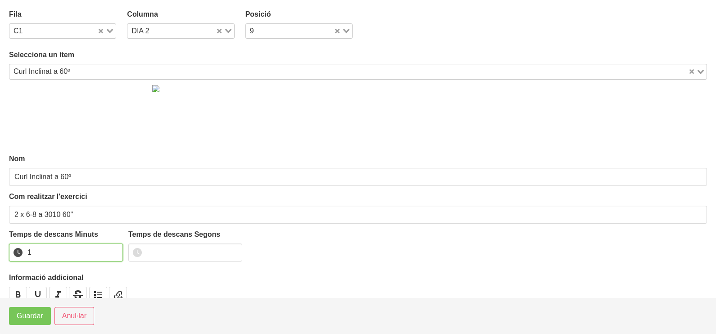
click at [113, 250] on input "1" at bounding box center [66, 253] width 114 height 18
click at [31, 318] on span "Guardar" at bounding box center [30, 316] width 27 height 11
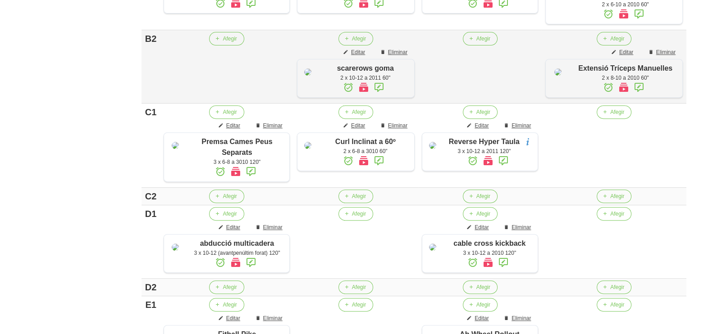
scroll to position [441, 0]
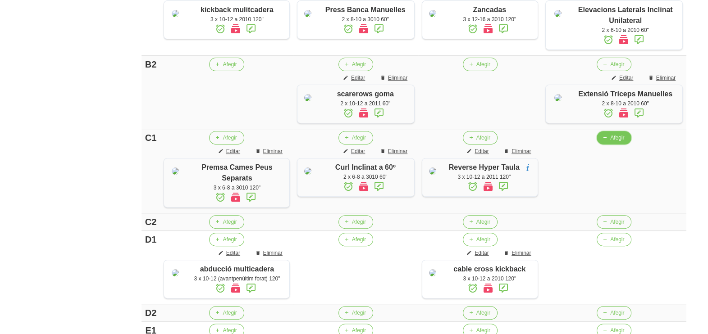
click at [617, 142] on span "Afegir" at bounding box center [617, 138] width 14 height 8
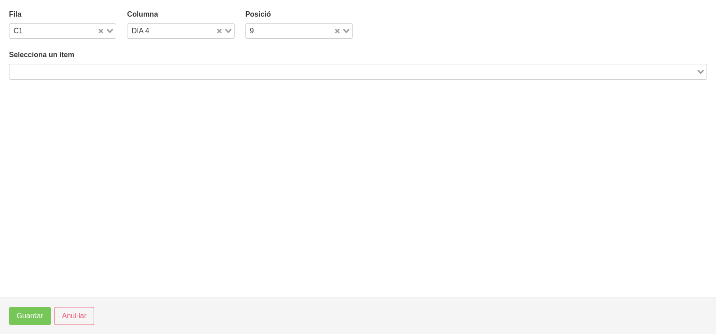
click at [110, 66] on input "Search for option" at bounding box center [352, 71] width 685 height 11
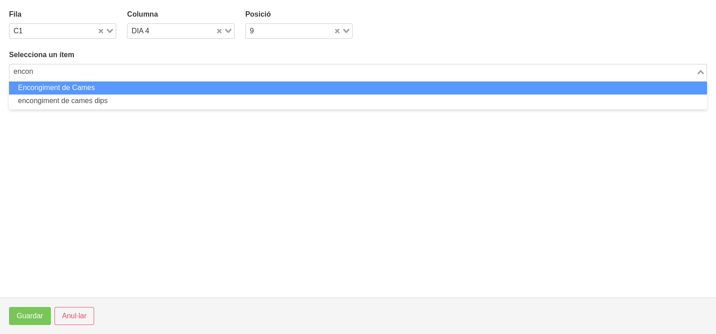
click at [95, 88] on li "Encongiment de Cames" at bounding box center [358, 88] width 698 height 13
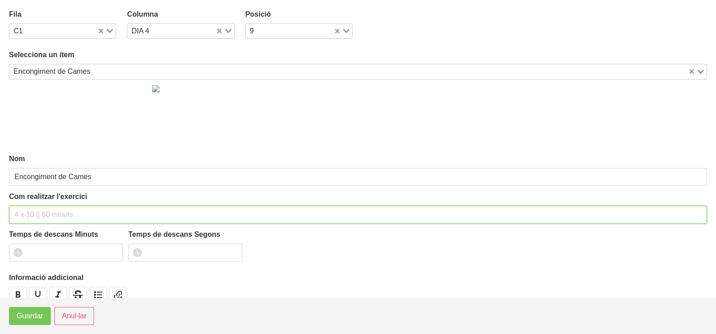
click at [46, 210] on input "text" at bounding box center [358, 215] width 698 height 18
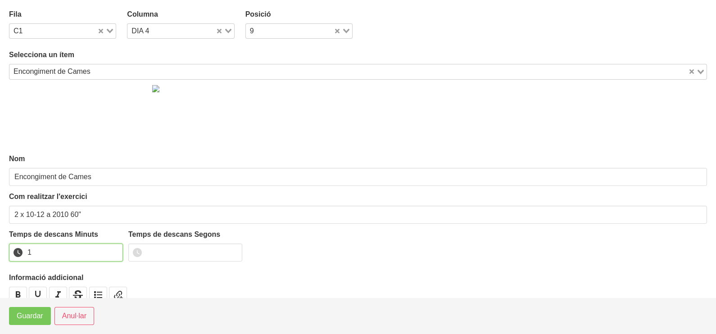
drag, startPoint x: 115, startPoint y: 249, endPoint x: 33, endPoint y: 300, distance: 96.2
click at [105, 255] on input "1" at bounding box center [66, 253] width 114 height 18
click at [24, 321] on span "Guardar" at bounding box center [30, 316] width 27 height 11
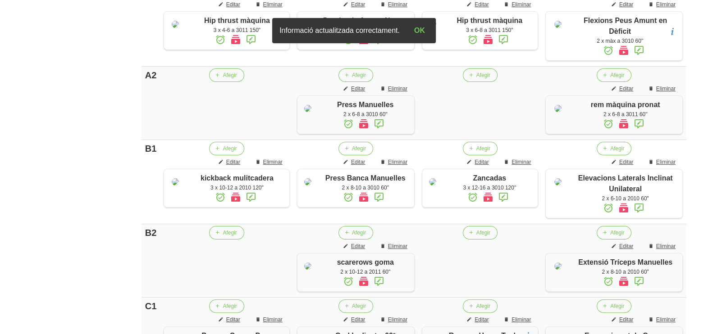
scroll to position [611, 0]
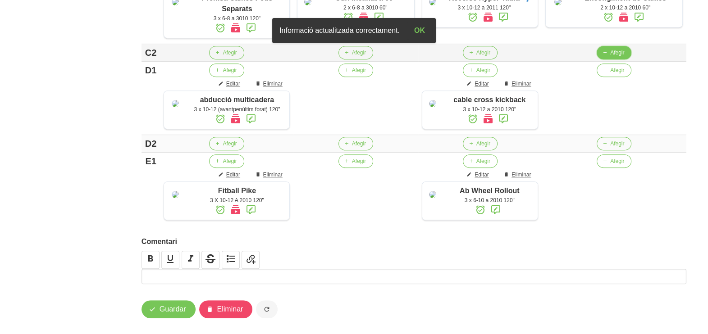
click at [610, 59] on button "Afegir" at bounding box center [614, 53] width 35 height 14
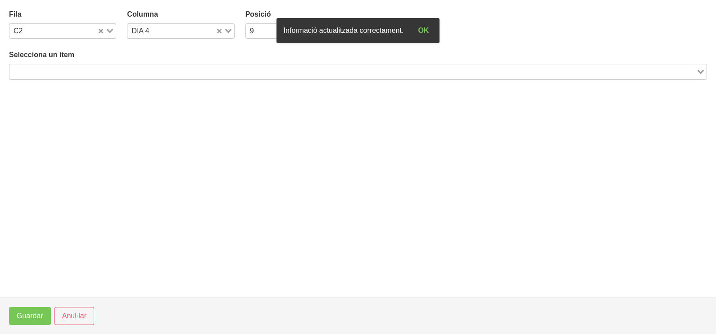
click at [159, 67] on input "Search for option" at bounding box center [352, 71] width 685 height 11
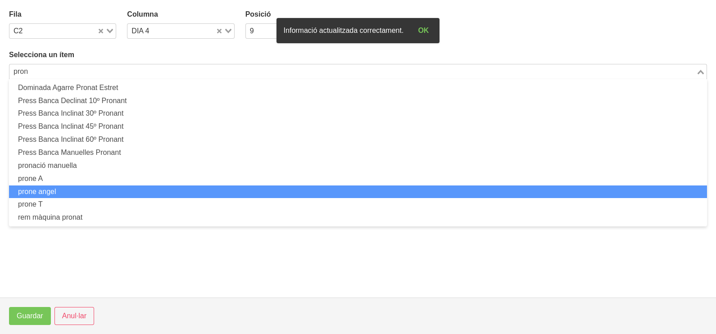
click at [63, 192] on li "prone angel" at bounding box center [358, 192] width 698 height 13
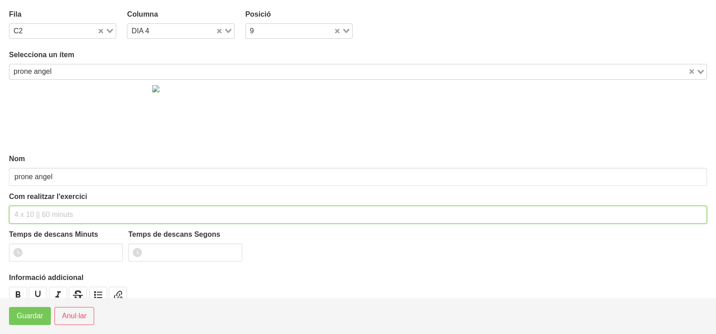
drag, startPoint x: 38, startPoint y: 215, endPoint x: 46, endPoint y: 204, distance: 13.0
click at [46, 204] on div "Com realitzar l'exercici" at bounding box center [358, 208] width 698 height 32
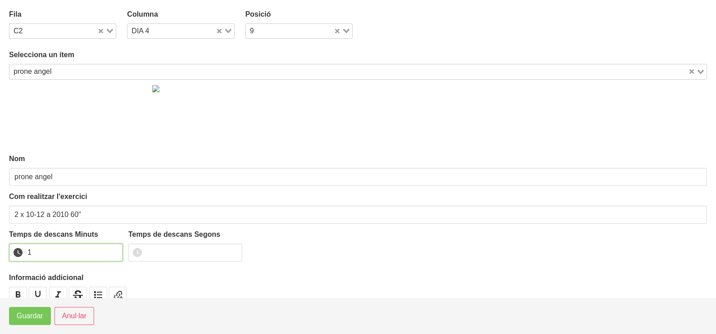
drag, startPoint x: 114, startPoint y: 249, endPoint x: 35, endPoint y: 285, distance: 87.3
click at [109, 251] on input "1" at bounding box center [66, 253] width 114 height 18
click at [20, 311] on button "Guardar" at bounding box center [30, 316] width 42 height 18
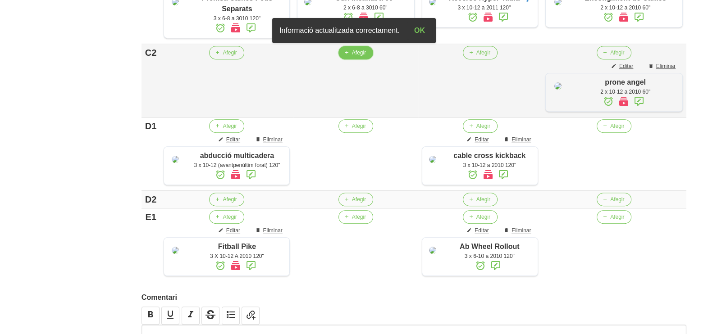
click at [352, 59] on button "Afegir" at bounding box center [355, 53] width 35 height 14
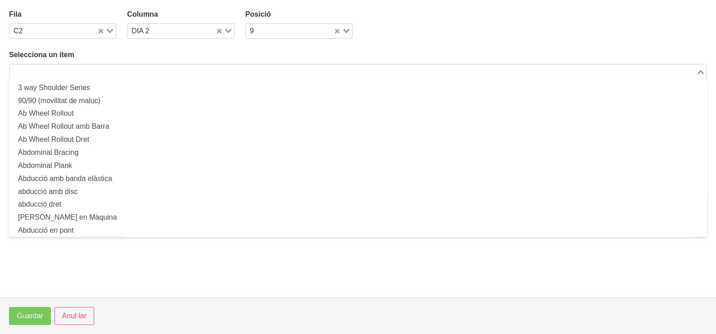
drag, startPoint x: 83, startPoint y: 74, endPoint x: 114, endPoint y: 42, distance: 44.3
click at [85, 72] on input "Search for option" at bounding box center [352, 71] width 685 height 11
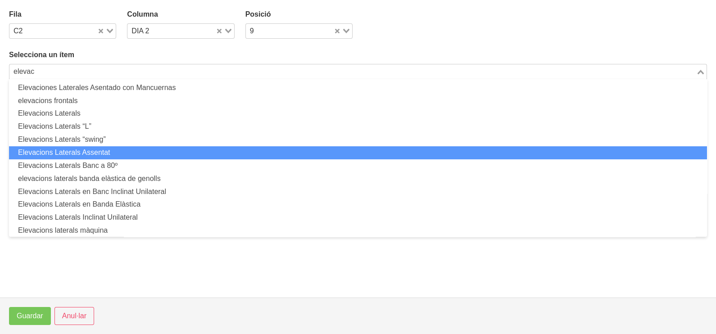
click at [117, 151] on li "Elevacions Laterals Assentat" at bounding box center [358, 152] width 698 height 13
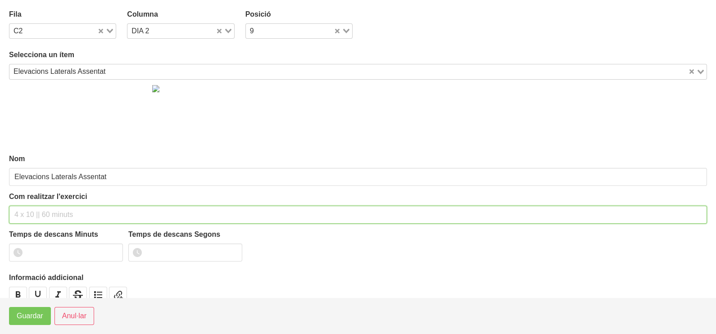
drag, startPoint x: 43, startPoint y: 214, endPoint x: 46, endPoint y: 204, distance: 10.3
click at [45, 207] on input "text" at bounding box center [358, 215] width 698 height 18
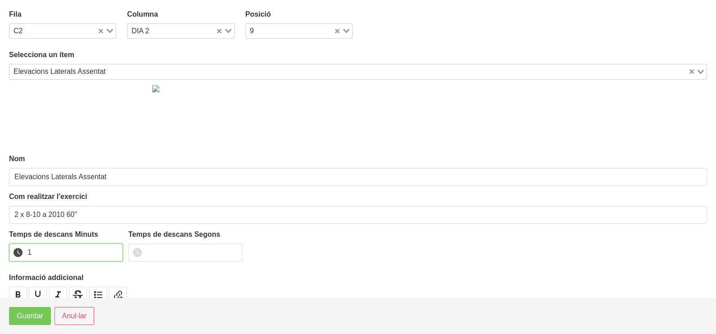
drag, startPoint x: 116, startPoint y: 248, endPoint x: 100, endPoint y: 261, distance: 20.8
click at [112, 252] on input "1" at bounding box center [66, 253] width 114 height 18
click at [38, 311] on span "Guardar" at bounding box center [30, 316] width 27 height 11
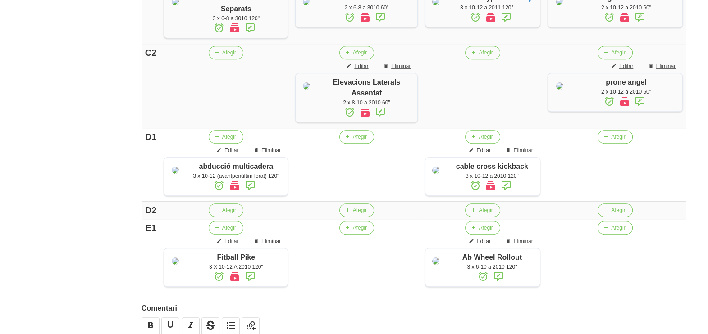
scroll to position [779, 0]
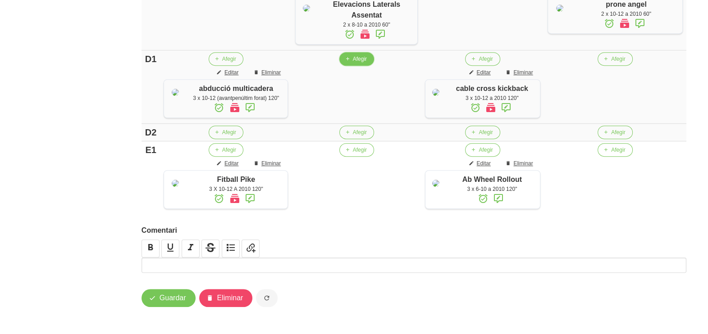
click at [356, 58] on button "Afegir" at bounding box center [356, 59] width 35 height 14
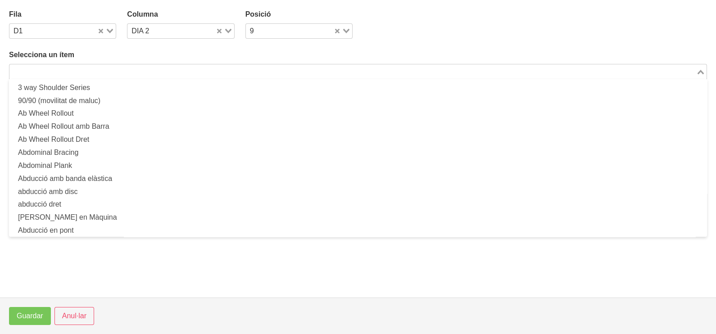
click at [158, 73] on input "Search for option" at bounding box center [352, 71] width 685 height 11
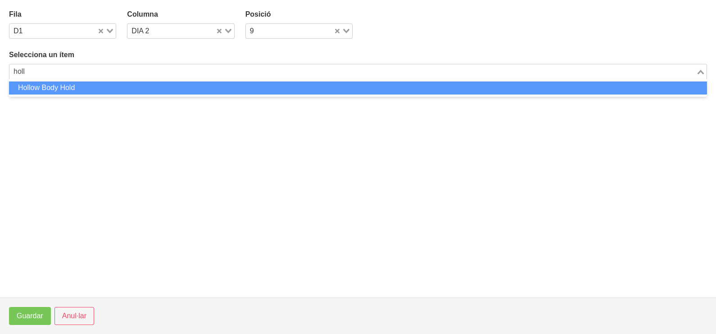
click at [99, 87] on li "Hollow Body Hold" at bounding box center [358, 88] width 698 height 13
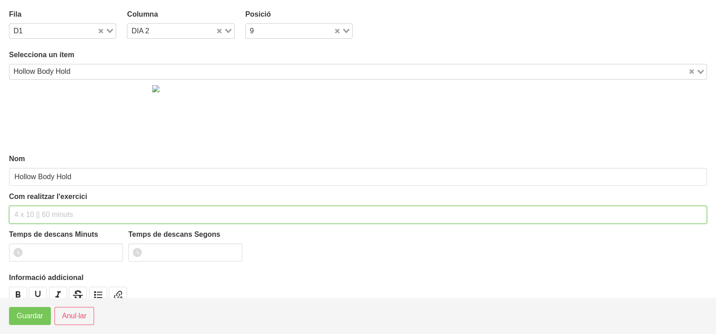
click at [52, 209] on input "text" at bounding box center [358, 215] width 698 height 18
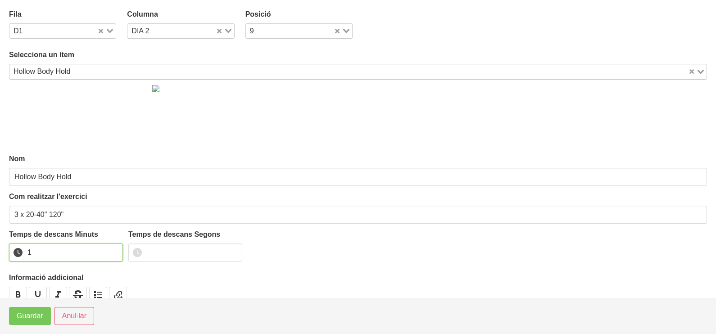
click at [114, 249] on input "1" at bounding box center [66, 253] width 114 height 18
drag, startPoint x: 114, startPoint y: 249, endPoint x: 40, endPoint y: 300, distance: 90.4
click at [103, 254] on input "2" at bounding box center [66, 253] width 114 height 18
click at [36, 320] on span "Guardar" at bounding box center [30, 316] width 27 height 11
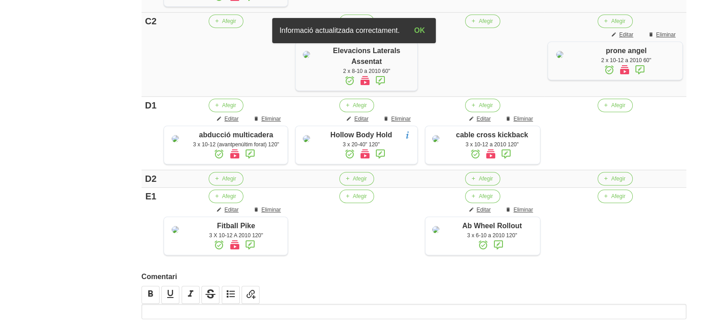
scroll to position [667, 0]
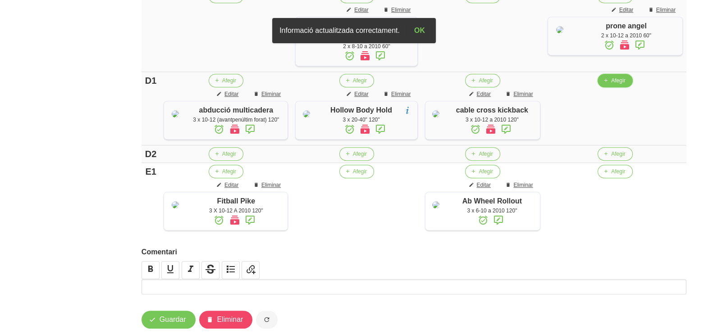
click at [623, 85] on span "Afegir" at bounding box center [618, 81] width 14 height 8
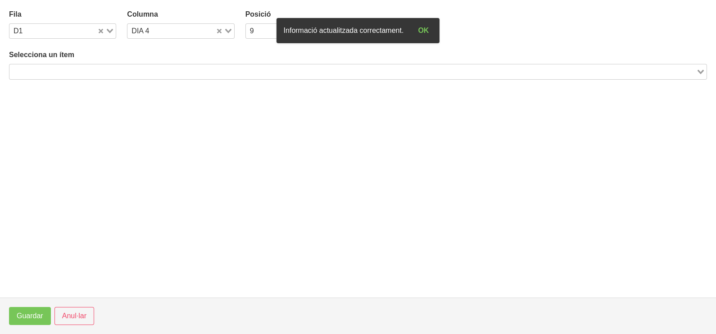
drag, startPoint x: 190, startPoint y: 70, endPoint x: 203, endPoint y: 32, distance: 40.8
click at [192, 68] on input "Search for option" at bounding box center [352, 71] width 685 height 11
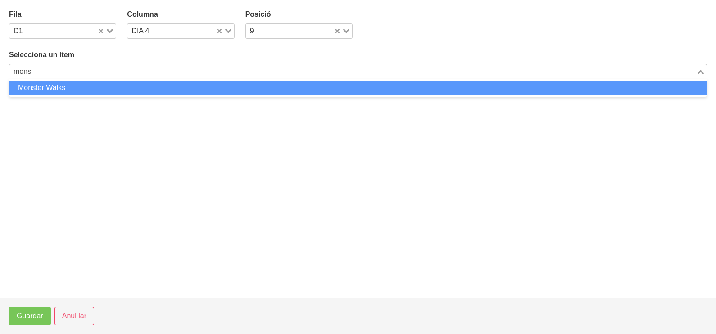
click at [142, 91] on li "Monster Walks" at bounding box center [358, 88] width 698 height 13
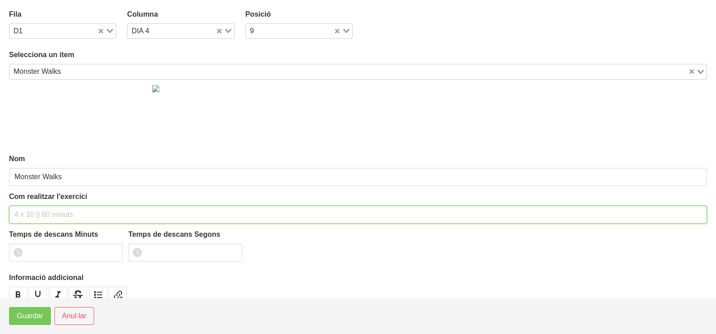
drag, startPoint x: 39, startPoint y: 216, endPoint x: 48, endPoint y: 190, distance: 27.9
click at [44, 206] on input "text" at bounding box center [358, 215] width 698 height 18
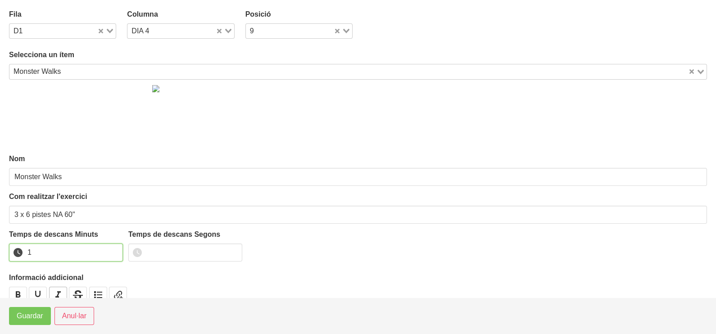
drag, startPoint x: 117, startPoint y: 249, endPoint x: 55, endPoint y: 290, distance: 74.5
click at [114, 250] on input "1" at bounding box center [66, 253] width 114 height 18
click at [31, 322] on button "Guardar" at bounding box center [30, 316] width 42 height 18
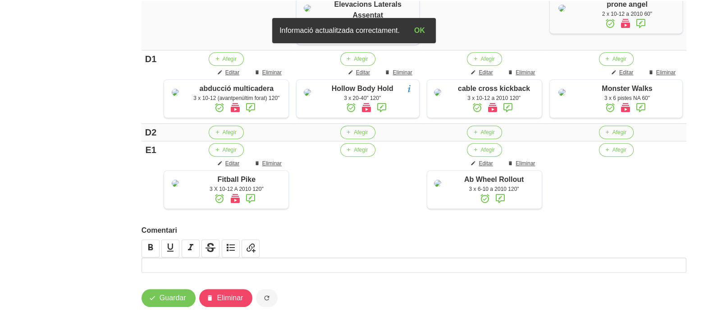
scroll to position [831, 0]
click at [166, 305] on button "Guardar" at bounding box center [168, 298] width 54 height 18
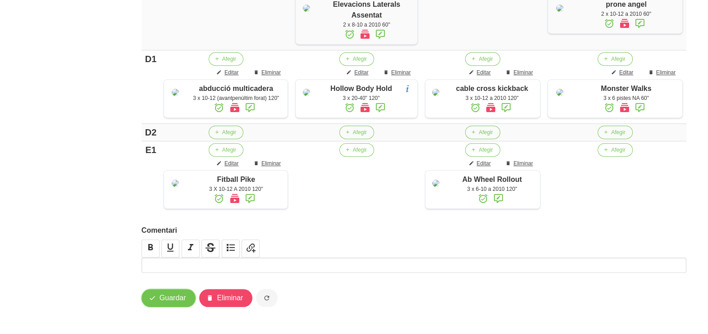
click at [172, 295] on span "Guardar" at bounding box center [173, 298] width 27 height 11
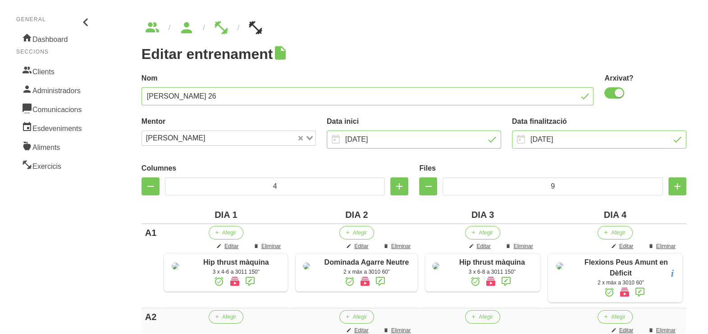
scroll to position [0, 0]
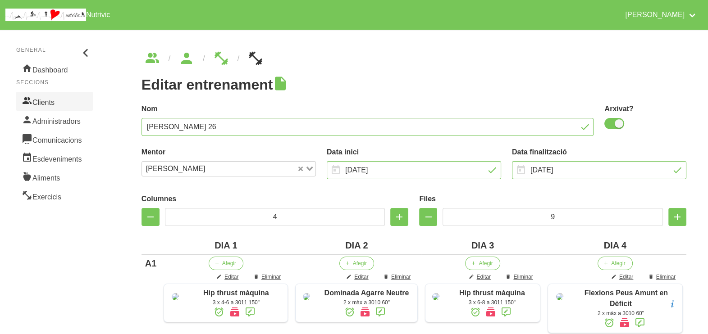
click at [43, 108] on link "Clients" at bounding box center [54, 101] width 77 height 19
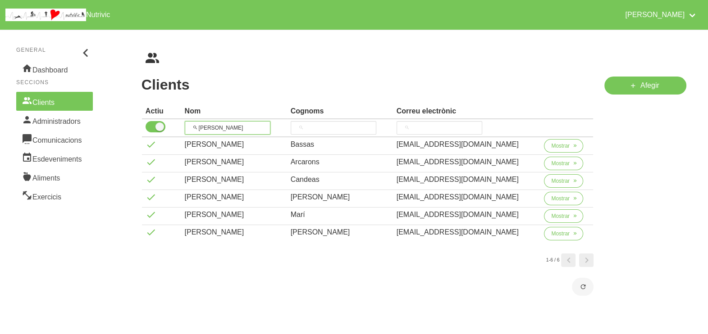
drag, startPoint x: 176, startPoint y: 120, endPoint x: 201, endPoint y: 107, distance: 28.2
click at [169, 117] on thead "Actiu Nom Cognoms Correu electrònic eric" at bounding box center [368, 120] width 452 height 33
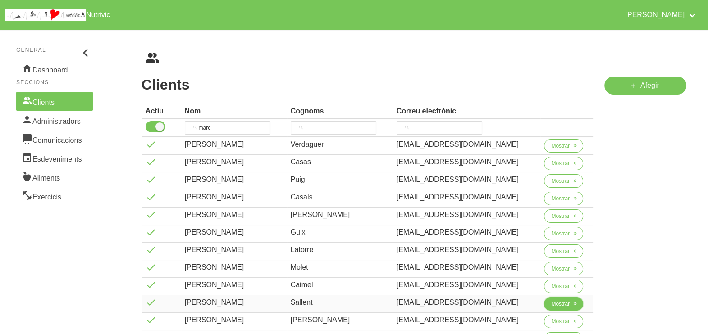
click at [554, 305] on span "Mostrar" at bounding box center [560, 304] width 18 height 8
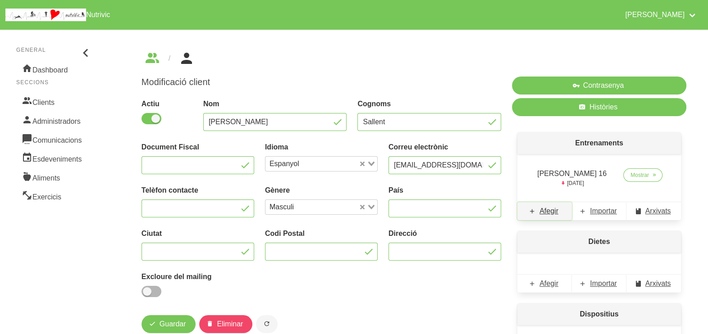
click at [551, 210] on span "Afegir" at bounding box center [548, 211] width 19 height 11
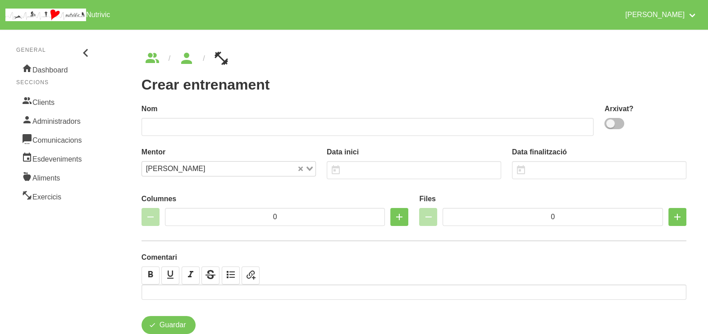
drag, startPoint x: 623, startPoint y: 122, endPoint x: 472, endPoint y: 134, distance: 151.4
click at [622, 122] on span at bounding box center [614, 123] width 20 height 11
click at [610, 122] on input "checkbox" at bounding box center [607, 124] width 6 height 6
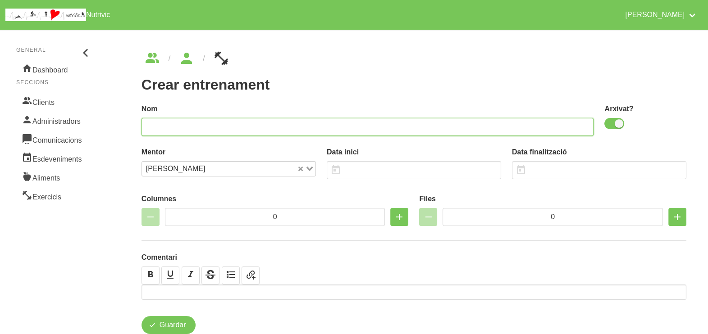
drag, startPoint x: 453, startPoint y: 129, endPoint x: 444, endPoint y: 104, distance: 27.0
click at [453, 129] on input "text" at bounding box center [367, 127] width 452 height 18
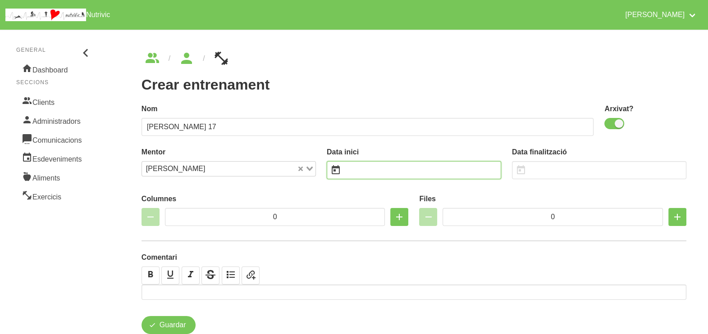
drag, startPoint x: 370, startPoint y: 172, endPoint x: 365, endPoint y: 162, distance: 11.3
click at [370, 171] on input "text" at bounding box center [414, 170] width 174 height 18
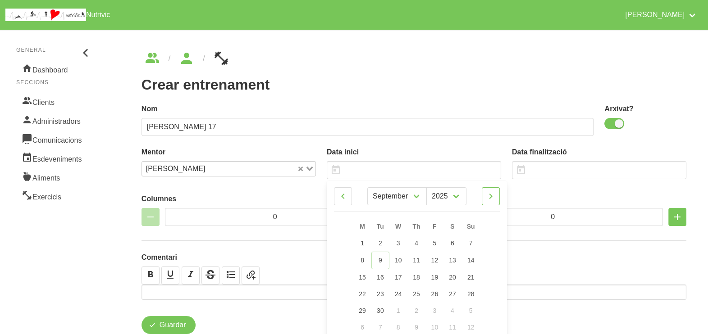
click at [493, 196] on icon at bounding box center [490, 196] width 11 height 16
click at [469, 256] on span "12" at bounding box center [470, 259] width 7 height 7
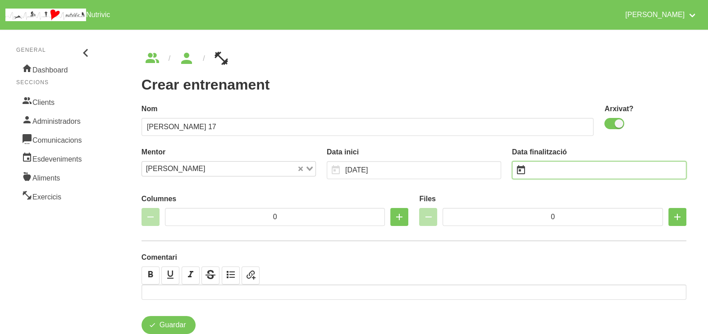
click at [560, 166] on input "text" at bounding box center [599, 170] width 174 height 18
click at [544, 166] on input "text" at bounding box center [599, 170] width 174 height 18
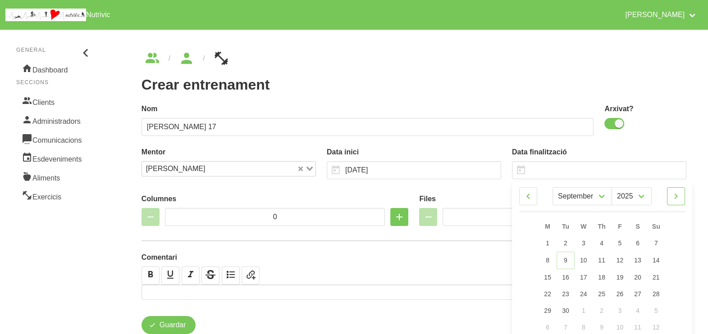
click at [674, 200] on icon at bounding box center [676, 196] width 11 height 16
click at [656, 291] on span "23" at bounding box center [656, 293] width 7 height 7
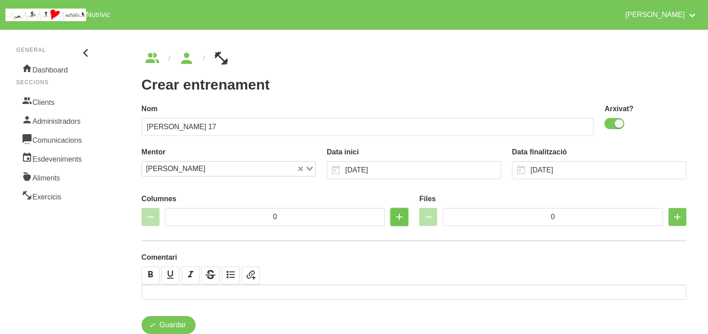
click at [399, 219] on icon "button" at bounding box center [399, 217] width 11 height 16
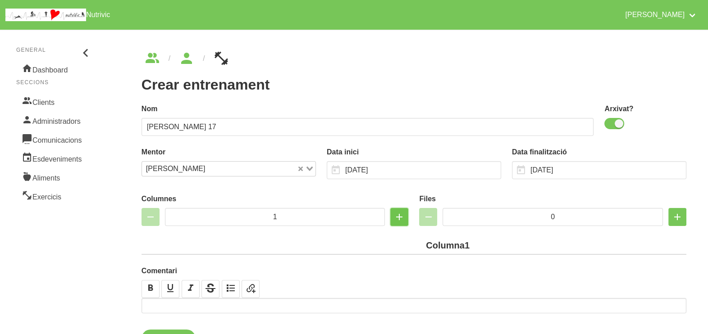
click at [398, 219] on icon "button" at bounding box center [399, 217] width 11 height 16
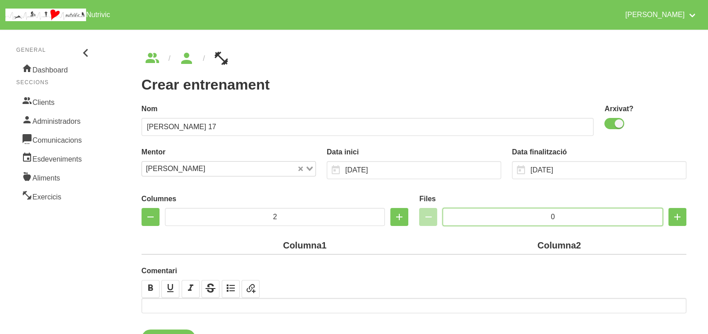
drag, startPoint x: 561, startPoint y: 217, endPoint x: 532, endPoint y: 217, distance: 28.8
click at [532, 217] on input "0" at bounding box center [553, 217] width 220 height 18
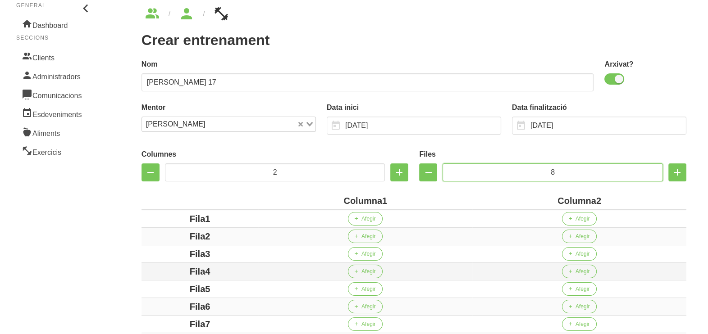
scroll to position [169, 0]
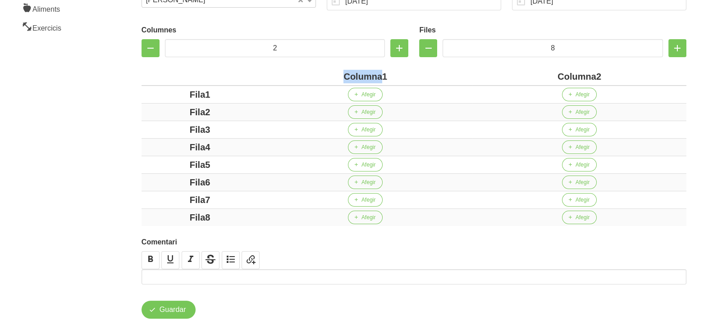
drag, startPoint x: 382, startPoint y: 77, endPoint x: 333, endPoint y: 78, distance: 48.2
click at [333, 78] on div "Columna1" at bounding box center [365, 77] width 207 height 14
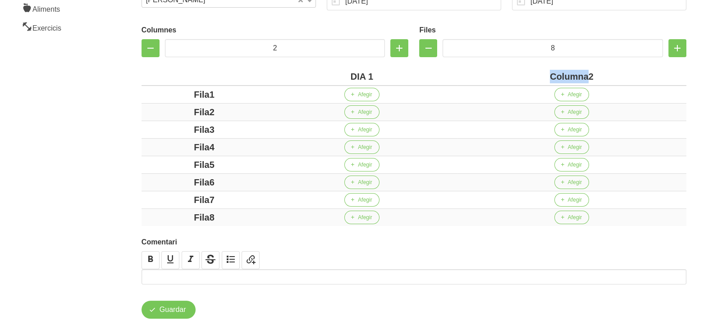
drag, startPoint x: 587, startPoint y: 74, endPoint x: 521, endPoint y: 72, distance: 65.8
click at [521, 72] on div "Columna2" at bounding box center [572, 77] width 222 height 14
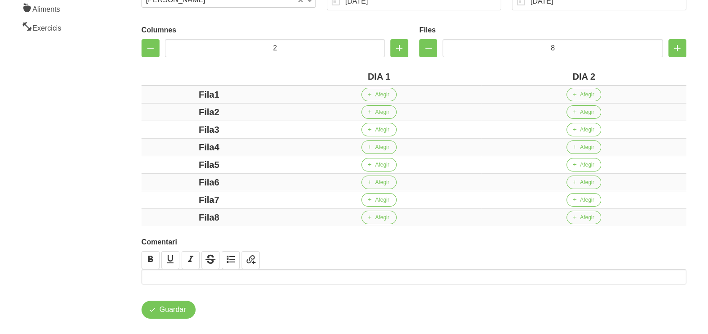
drag, startPoint x: 212, startPoint y: 97, endPoint x: 198, endPoint y: 107, distance: 17.1
click at [169, 102] on td "Fila1" at bounding box center [208, 95] width 135 height 18
drag, startPoint x: 214, startPoint y: 112, endPoint x: 180, endPoint y: 115, distance: 34.0
click at [181, 114] on div "Fila2" at bounding box center [209, 112] width 128 height 14
drag, startPoint x: 233, startPoint y: 128, endPoint x: 210, endPoint y: 131, distance: 23.2
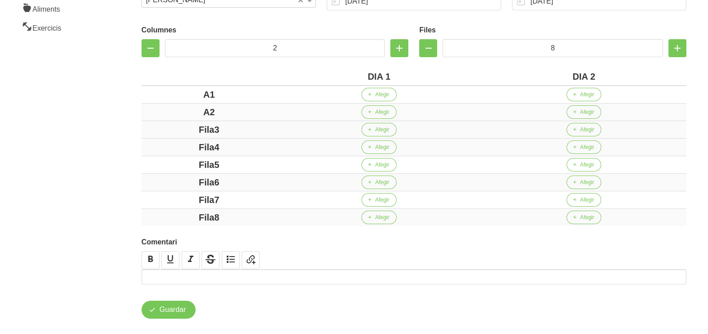
click at [184, 123] on div "Fila3" at bounding box center [209, 130] width 128 height 14
drag, startPoint x: 220, startPoint y: 142, endPoint x: 169, endPoint y: 144, distance: 50.5
click at [169, 144] on div "Fila4" at bounding box center [209, 148] width 128 height 14
click at [168, 159] on div "Fila5" at bounding box center [209, 165] width 128 height 14
drag, startPoint x: 148, startPoint y: 174, endPoint x: 157, endPoint y: 178, distance: 10.1
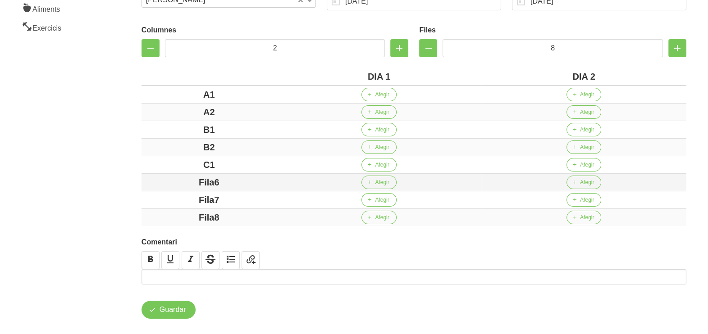
click at [144, 174] on td "Fila6" at bounding box center [208, 183] width 135 height 18
drag, startPoint x: 233, startPoint y: 198, endPoint x: 163, endPoint y: 188, distance: 70.1
click at [163, 188] on tbody "A1 Afegir Afegir A2 Afegir Afegir B1 Afegir Afegir B2 Afegir Afegir C1 Afegir A…" at bounding box center [413, 156] width 545 height 141
drag, startPoint x: 226, startPoint y: 214, endPoint x: 120, endPoint y: 191, distance: 108.4
click at [167, 207] on tbody "A1 Afegir Afegir A2 Afegir Afegir B1 Afegir Afegir B2 Afegir Afegir C1 Afegir A…" at bounding box center [413, 156] width 545 height 141
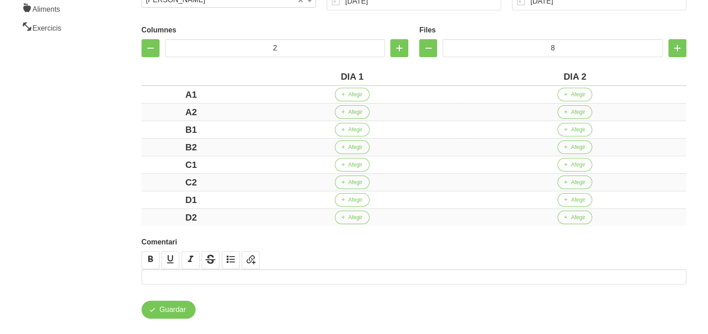
drag, startPoint x: 110, startPoint y: 163, endPoint x: 116, endPoint y: 107, distance: 55.8
click at [107, 158] on aside "General Dashboard Seccions Clients Administradors Comunicacions Esdeveniments A…" at bounding box center [55, 100] width 120 height 491
click at [357, 90] on button "Afegir" at bounding box center [352, 95] width 35 height 14
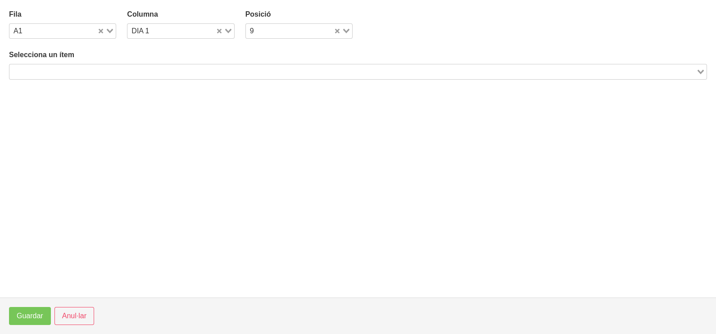
click at [123, 70] on input "Search for option" at bounding box center [352, 71] width 685 height 11
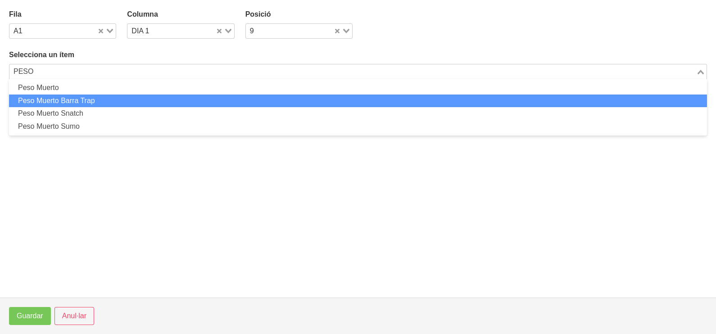
click at [100, 104] on li "Peso Muerto Barra Trap" at bounding box center [358, 101] width 698 height 13
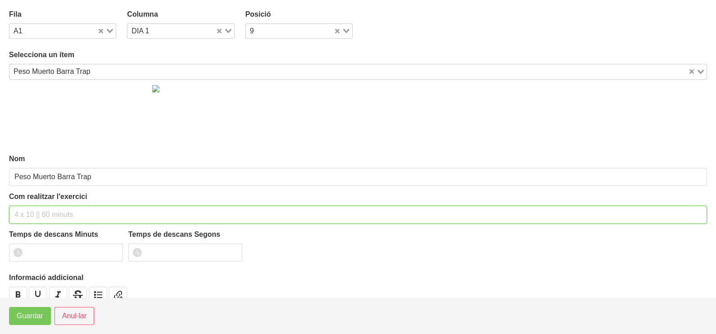
drag, startPoint x: 56, startPoint y: 211, endPoint x: 59, endPoint y: 205, distance: 7.3
click at [56, 210] on input "text" at bounding box center [358, 215] width 698 height 18
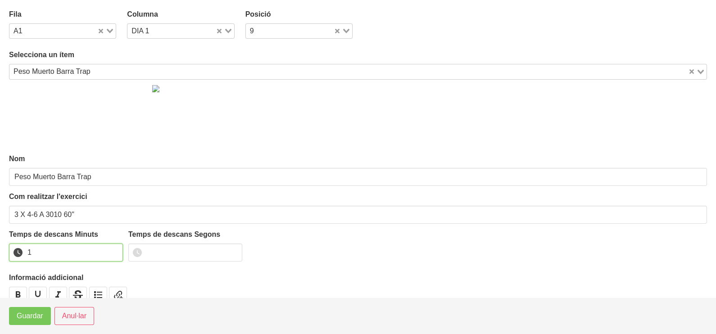
click at [113, 251] on input "1" at bounding box center [66, 253] width 114 height 18
drag, startPoint x: 32, startPoint y: 313, endPoint x: 116, endPoint y: 255, distance: 102.1
click at [32, 311] on span "Guardar" at bounding box center [30, 316] width 27 height 11
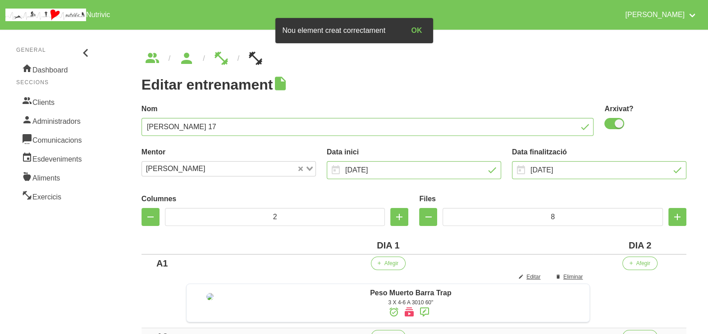
scroll to position [112, 0]
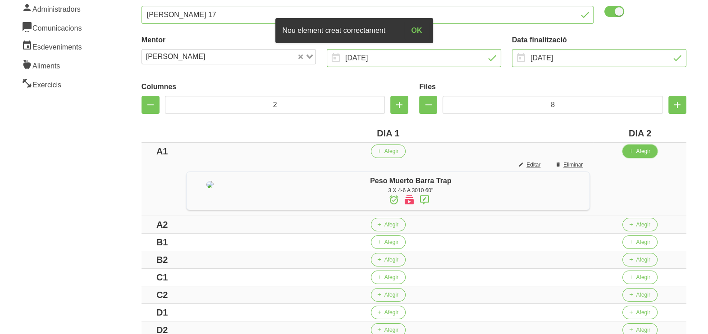
click at [642, 155] on span "Afegir" at bounding box center [643, 151] width 14 height 8
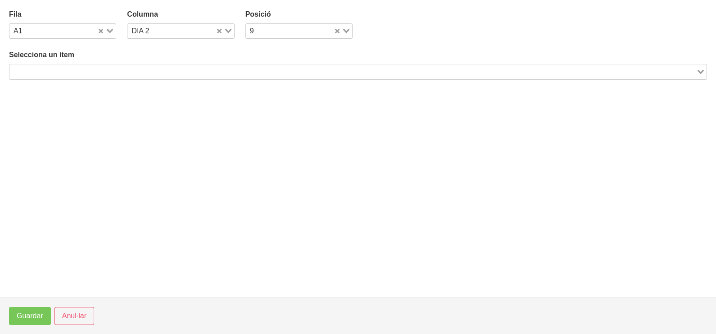
drag, startPoint x: 146, startPoint y: 68, endPoint x: 162, endPoint y: 55, distance: 20.5
click at [155, 63] on div "Selecciona un ítem Loading..." at bounding box center [358, 65] width 698 height 30
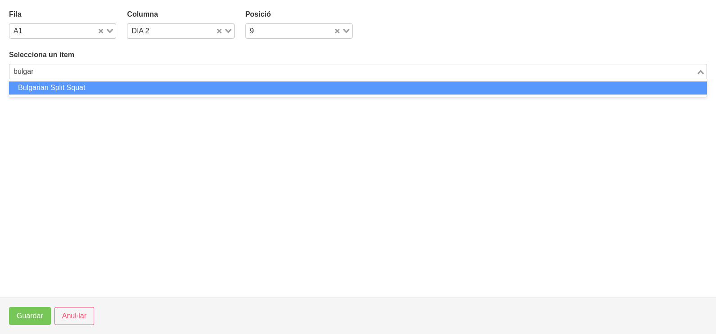
click at [113, 88] on li "Bulgarian Split Squat" at bounding box center [358, 88] width 698 height 13
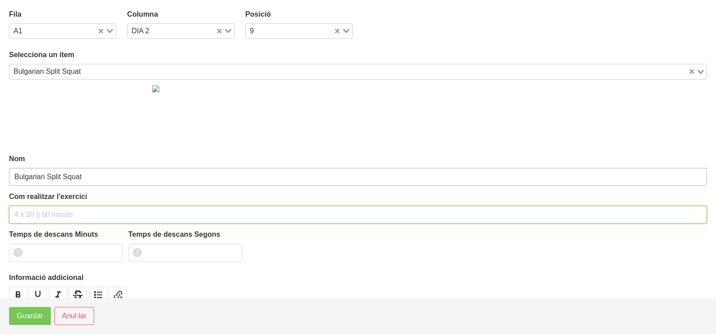
drag, startPoint x: 40, startPoint y: 210, endPoint x: 41, endPoint y: 169, distance: 41.0
click at [40, 207] on input "text" at bounding box center [358, 215] width 698 height 18
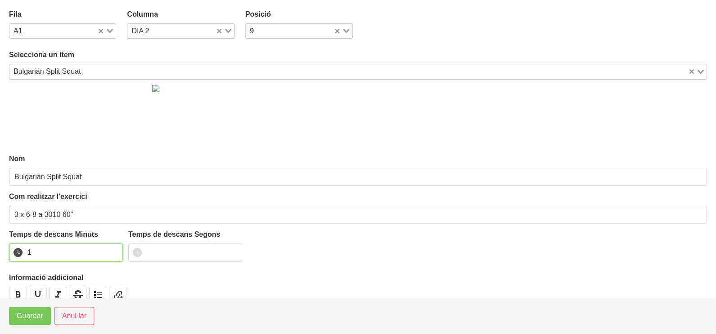
drag, startPoint x: 117, startPoint y: 249, endPoint x: 94, endPoint y: 271, distance: 32.2
click at [117, 249] on input "1" at bounding box center [66, 253] width 114 height 18
click at [45, 317] on button "Guardar" at bounding box center [30, 316] width 42 height 18
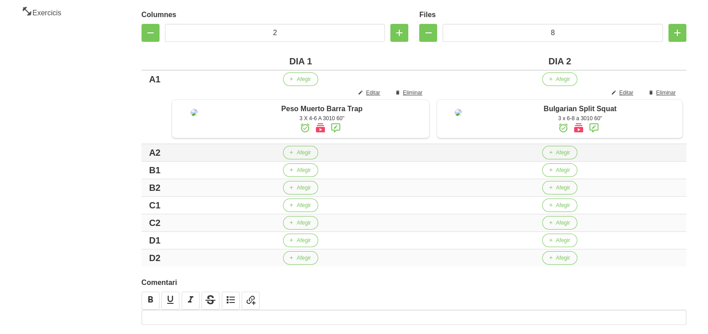
scroll to position [225, 0]
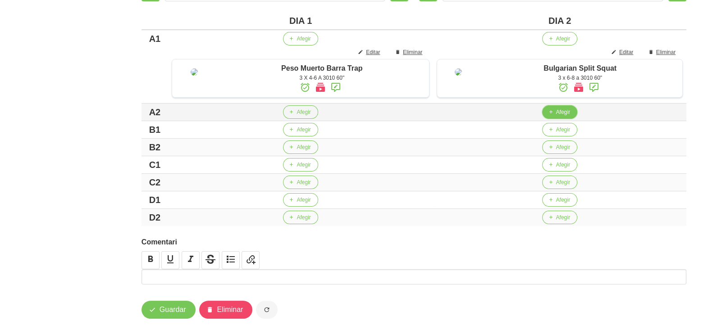
click at [558, 116] on span "Afegir" at bounding box center [563, 112] width 14 height 8
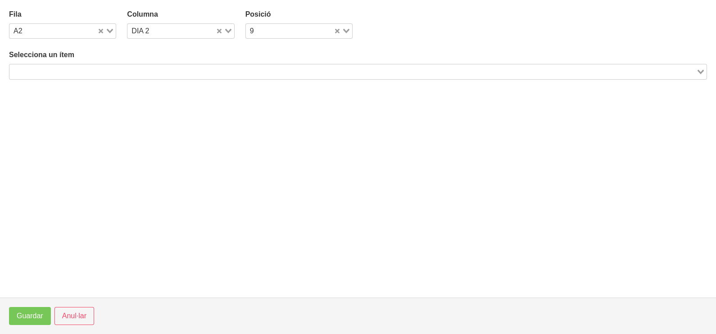
drag, startPoint x: 239, startPoint y: 71, endPoint x: 212, endPoint y: 81, distance: 29.0
click at [238, 70] on input "Search for option" at bounding box center [352, 71] width 685 height 11
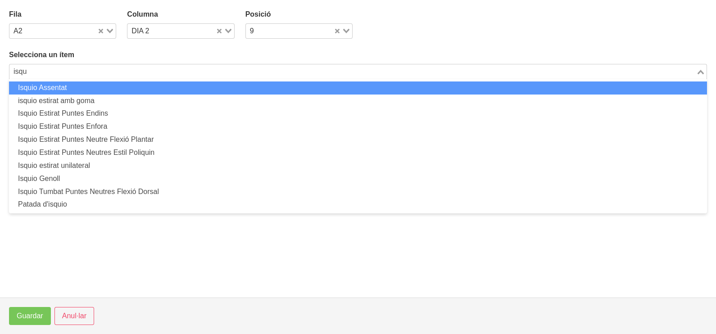
click at [208, 89] on li "Isquio Assentat" at bounding box center [358, 88] width 698 height 13
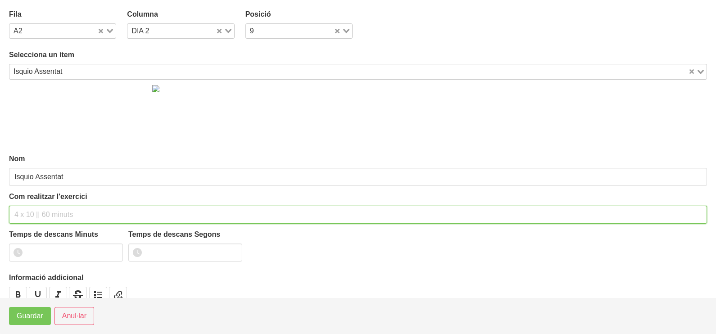
drag, startPoint x: 41, startPoint y: 212, endPoint x: 59, endPoint y: 148, distance: 66.0
click at [45, 201] on div "Com realitzar l'exercici" at bounding box center [358, 208] width 698 height 32
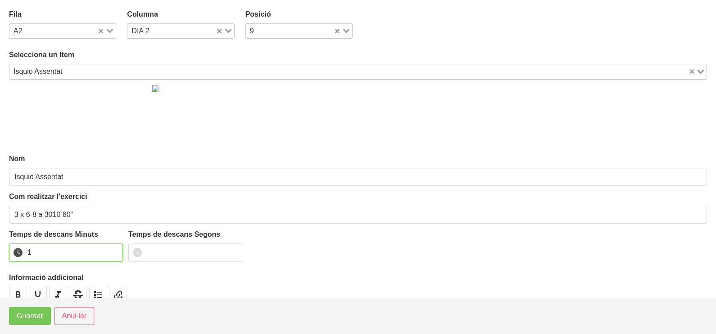
drag, startPoint x: 114, startPoint y: 249, endPoint x: 76, endPoint y: 285, distance: 52.3
click at [111, 250] on input "1" at bounding box center [66, 253] width 114 height 18
click at [34, 315] on span "Guardar" at bounding box center [30, 316] width 27 height 11
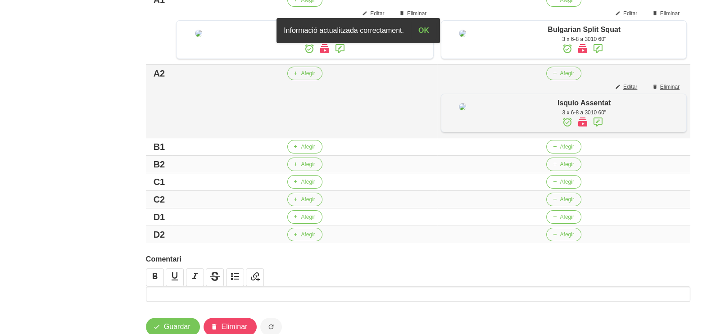
scroll to position [282, 0]
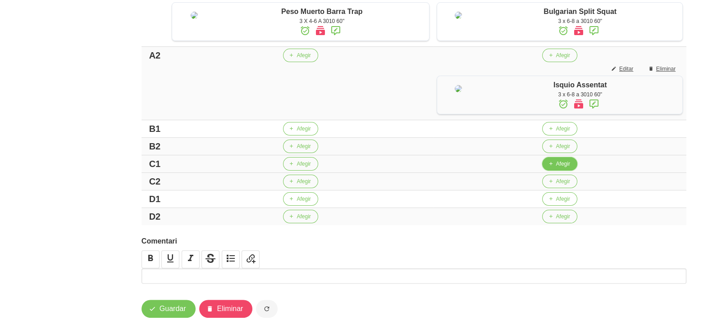
click at [550, 168] on icon "button" at bounding box center [550, 164] width 5 height 8
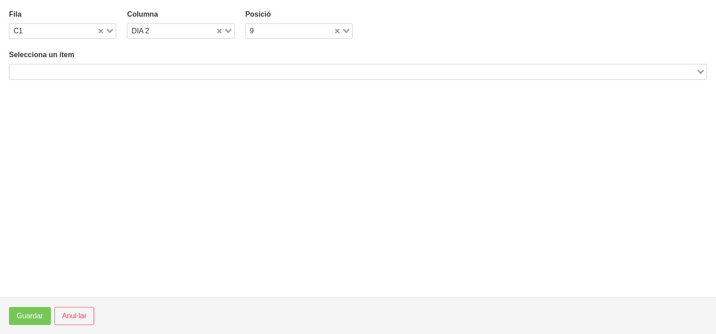
click at [167, 70] on input "Search for option" at bounding box center [352, 71] width 685 height 11
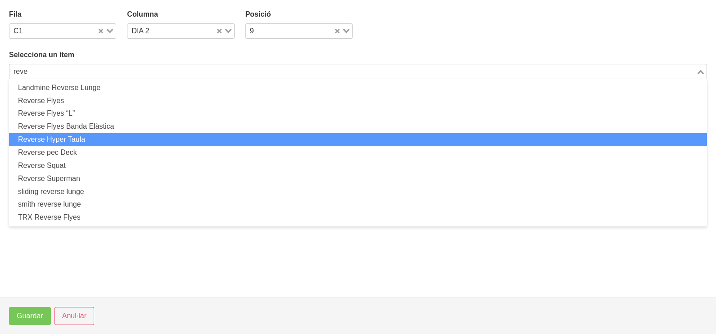
click at [102, 141] on li "Reverse Hyper Taula" at bounding box center [358, 139] width 698 height 13
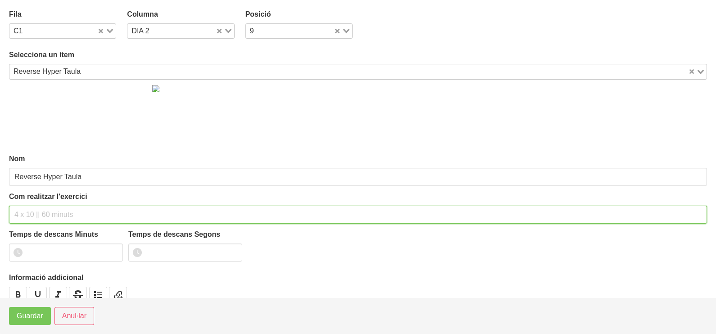
click at [53, 206] on input "text" at bounding box center [358, 215] width 698 height 18
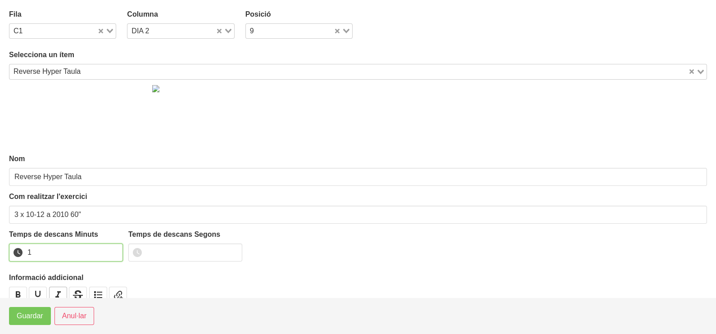
drag, startPoint x: 114, startPoint y: 250, endPoint x: 59, endPoint y: 293, distance: 70.3
click at [108, 254] on input "1" at bounding box center [66, 253] width 114 height 18
click at [31, 318] on span "Guardar" at bounding box center [30, 316] width 27 height 11
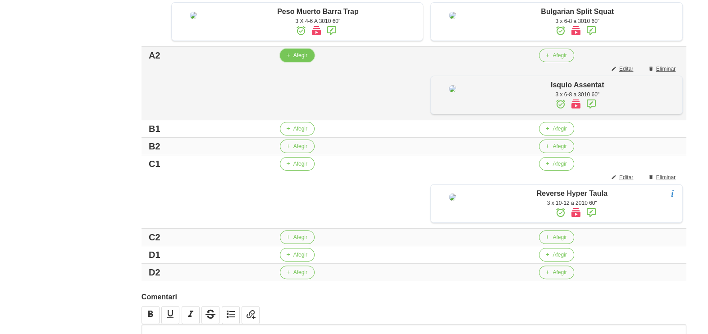
click at [296, 59] on span "Afegir" at bounding box center [300, 55] width 14 height 8
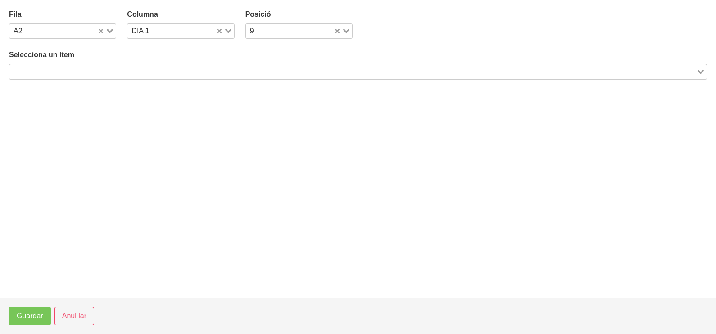
drag, startPoint x: 109, startPoint y: 70, endPoint x: 128, endPoint y: 61, distance: 21.6
click at [115, 69] on input "Search for option" at bounding box center [352, 71] width 685 height 11
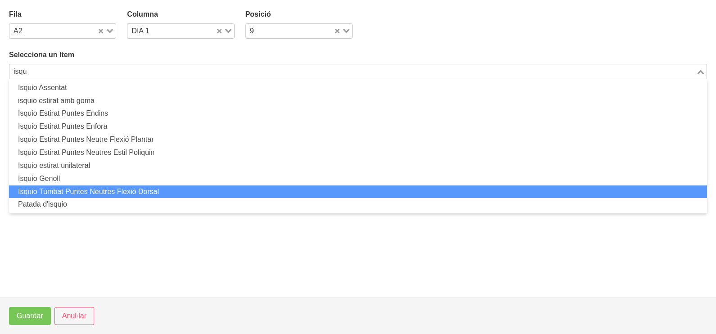
click at [109, 192] on li "Isquio Tumbat Puntes Neutres Flexió Dorsal" at bounding box center [358, 192] width 698 height 13
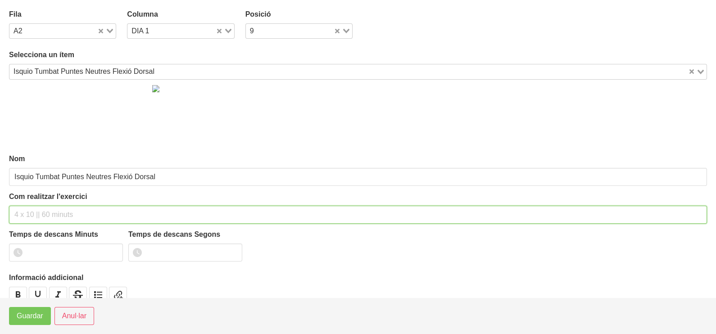
drag, startPoint x: 54, startPoint y: 211, endPoint x: 70, endPoint y: 137, distance: 76.6
click at [56, 206] on input "text" at bounding box center [358, 215] width 698 height 18
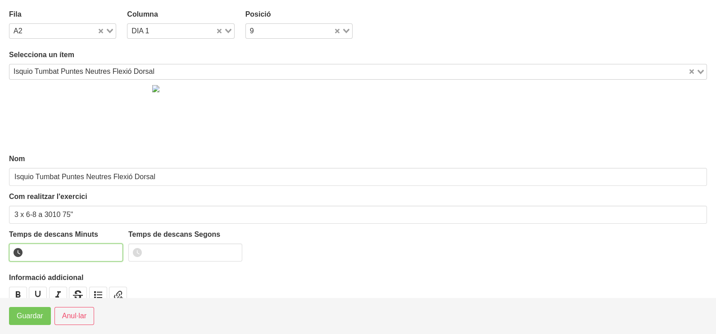
click at [56, 246] on input "number" at bounding box center [66, 253] width 114 height 18
click at [29, 318] on span "Guardar" at bounding box center [30, 316] width 27 height 11
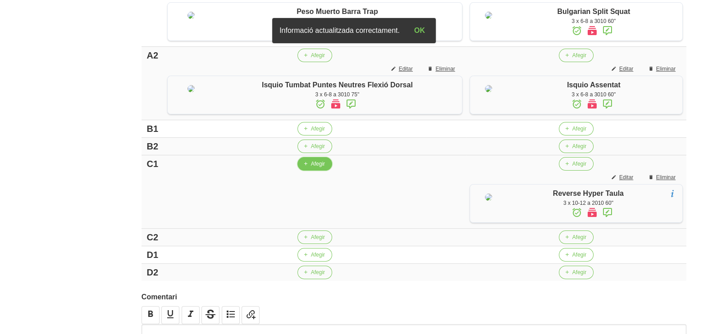
click at [311, 168] on span "Afegir" at bounding box center [318, 164] width 14 height 8
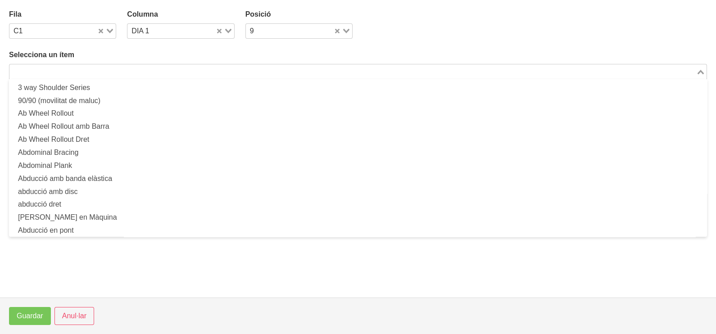
click at [218, 70] on input "Search for option" at bounding box center [352, 71] width 685 height 11
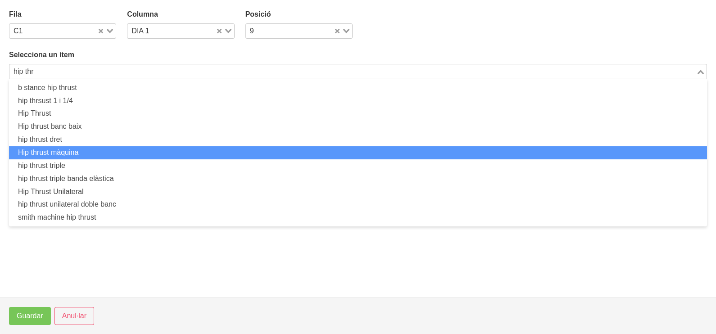
click at [106, 152] on li "Hip thrust màquina" at bounding box center [358, 152] width 698 height 13
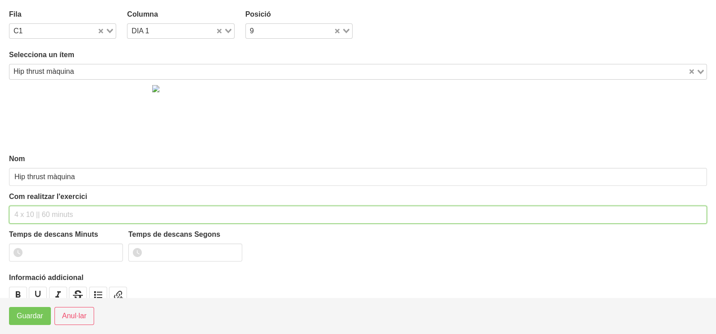
click at [50, 210] on input "text" at bounding box center [358, 215] width 698 height 18
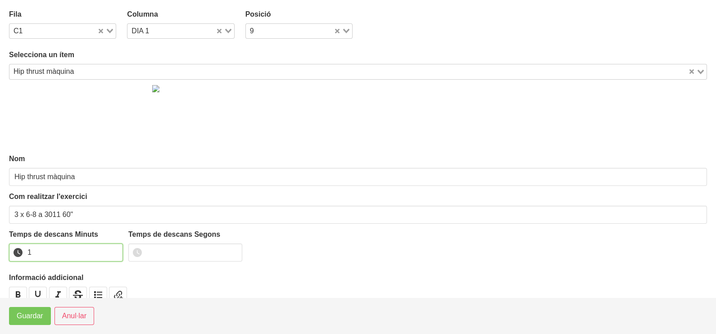
drag, startPoint x: 114, startPoint y: 251, endPoint x: 92, endPoint y: 269, distance: 28.2
click at [113, 251] on input "1" at bounding box center [66, 253] width 114 height 18
click at [43, 312] on button "Guardar" at bounding box center [30, 316] width 42 height 18
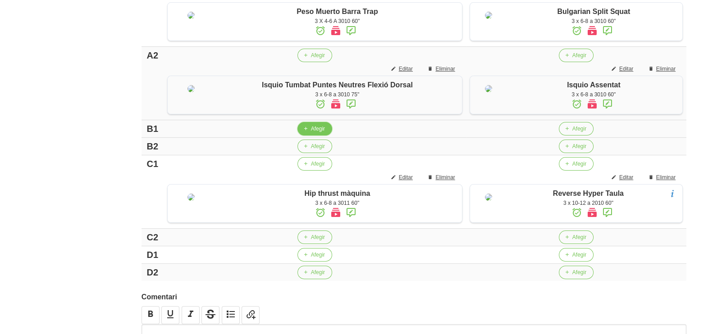
click at [316, 133] on span "Afegir" at bounding box center [318, 129] width 14 height 8
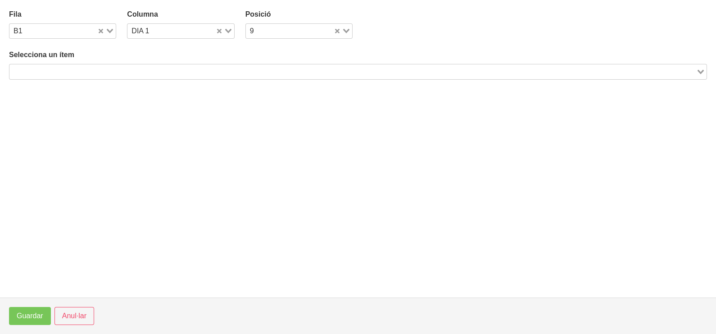
click at [182, 71] on input "Search for option" at bounding box center [352, 71] width 685 height 11
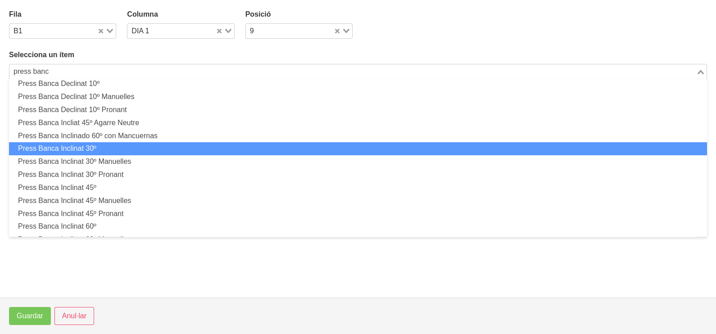
click at [126, 150] on li "Press Banca Inclinat 30º" at bounding box center [358, 148] width 698 height 13
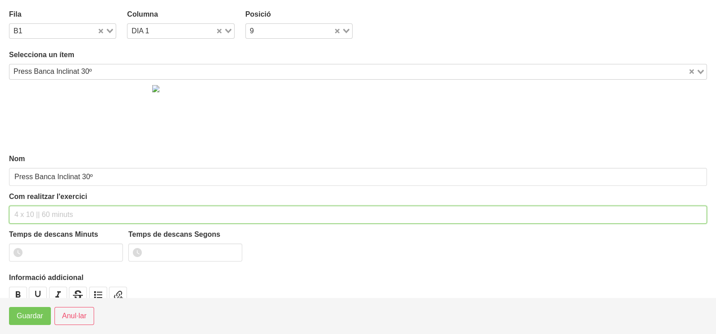
click at [41, 201] on div "Com realitzar l'exercici" at bounding box center [358, 208] width 698 height 32
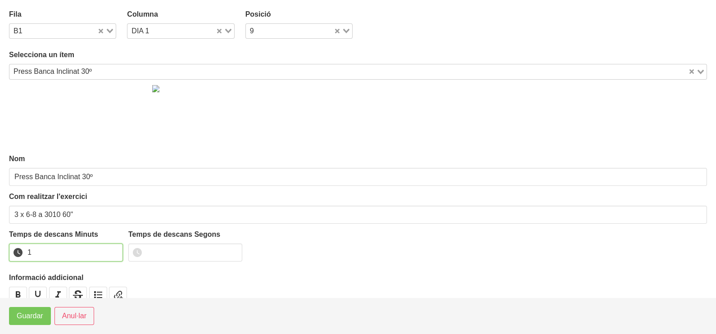
click at [111, 250] on input "1" at bounding box center [66, 253] width 114 height 18
click at [37, 311] on span "Guardar" at bounding box center [30, 316] width 27 height 11
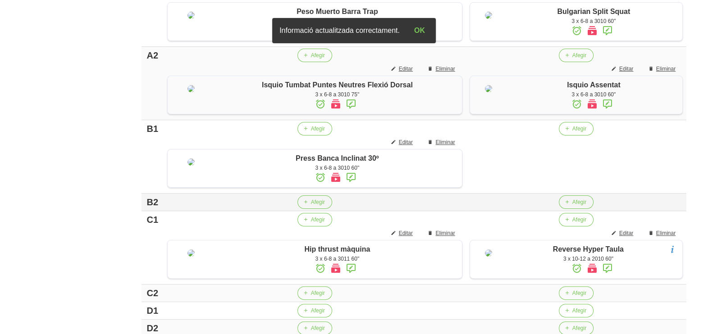
scroll to position [338, 0]
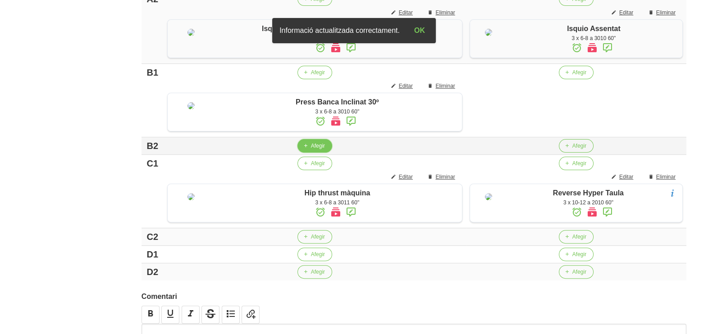
click at [311, 150] on span "Afegir" at bounding box center [318, 146] width 14 height 8
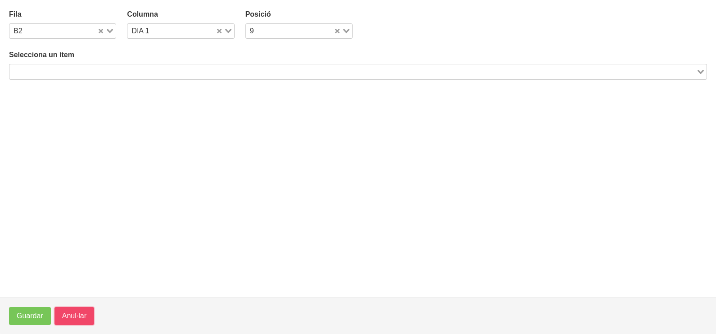
drag, startPoint x: 65, startPoint y: 320, endPoint x: 130, endPoint y: 293, distance: 70.9
click at [65, 319] on span "Anul·lar" at bounding box center [74, 316] width 24 height 11
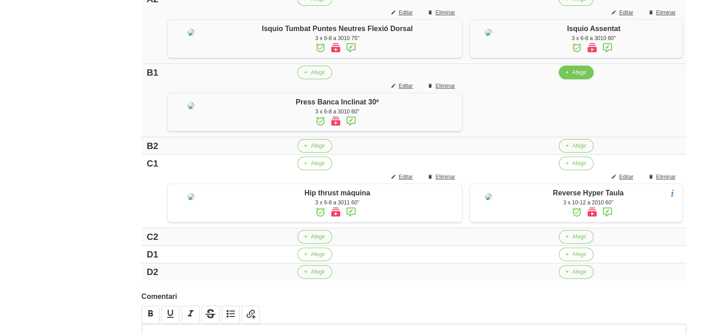
click at [573, 77] on span "Afegir" at bounding box center [579, 72] width 14 height 8
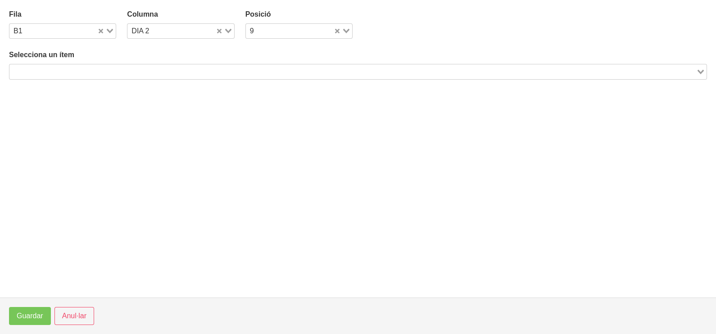
click at [310, 72] on input "Search for option" at bounding box center [352, 71] width 685 height 11
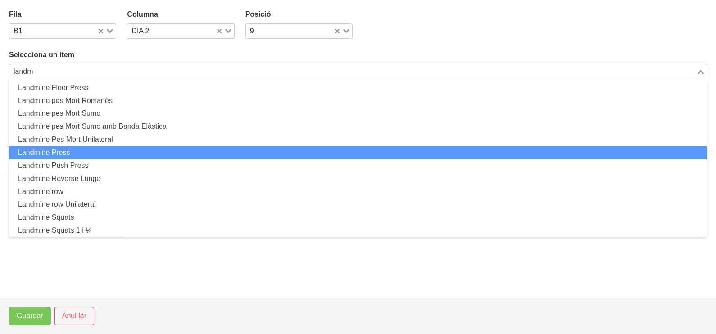
click at [57, 151] on li "Landmine Press" at bounding box center [358, 152] width 698 height 13
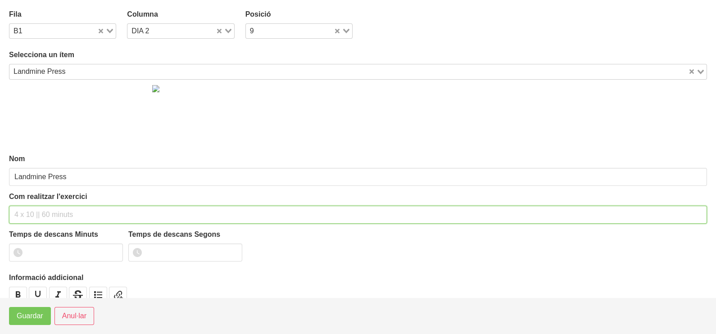
click at [47, 199] on div "Com realitzar l'exercici" at bounding box center [358, 208] width 698 height 32
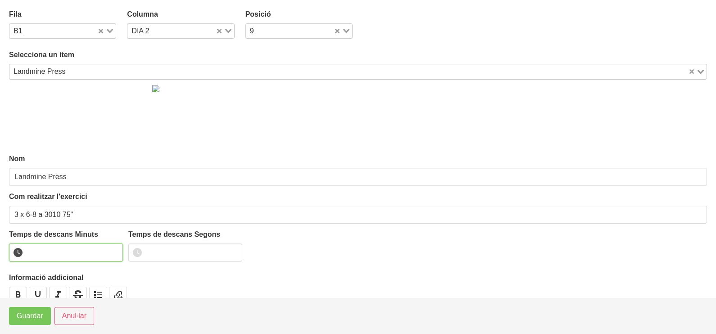
click at [44, 250] on input "number" at bounding box center [66, 253] width 114 height 18
click at [40, 311] on span "Guardar" at bounding box center [30, 316] width 27 height 11
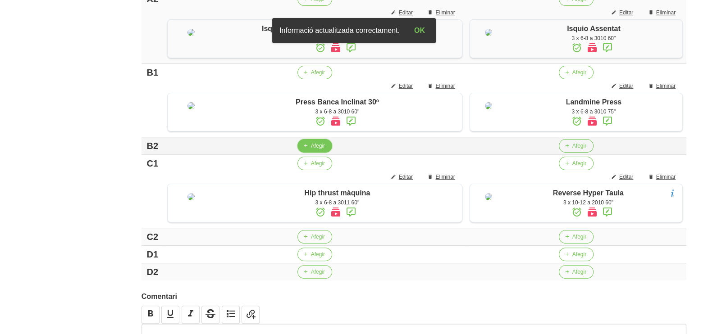
click at [303, 150] on span "button" at bounding box center [305, 146] width 8 height 8
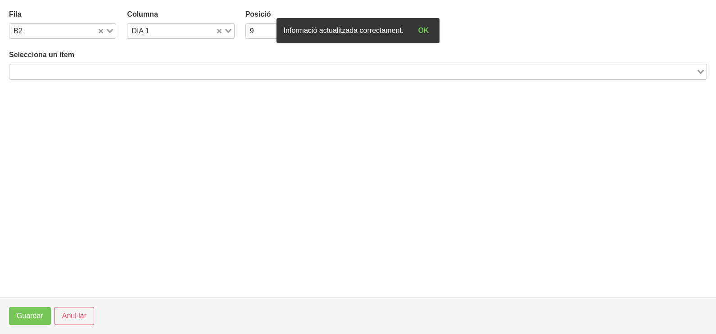
drag, startPoint x: 170, startPoint y: 75, endPoint x: 166, endPoint y: 67, distance: 8.7
click at [168, 73] on input "Search for option" at bounding box center [352, 71] width 685 height 11
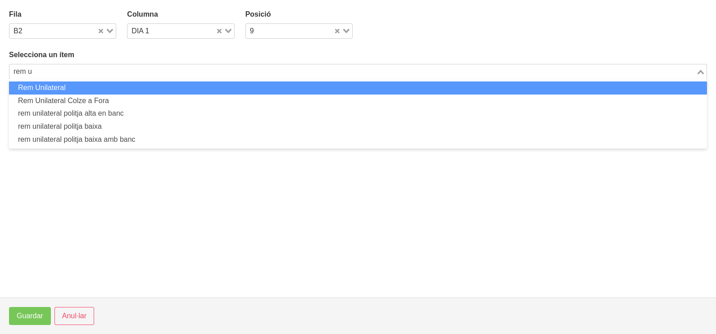
click at [146, 86] on li "Rem Unilateral" at bounding box center [358, 88] width 698 height 13
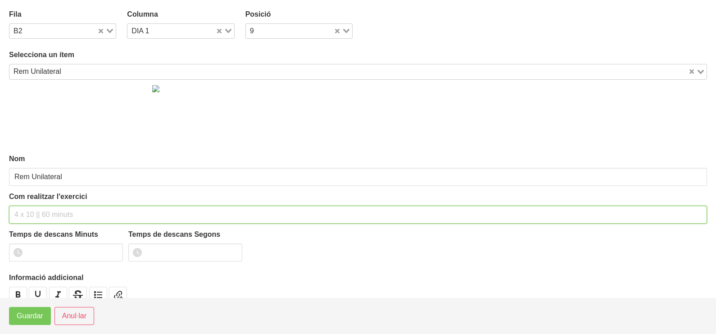
click at [59, 207] on input "text" at bounding box center [358, 215] width 698 height 18
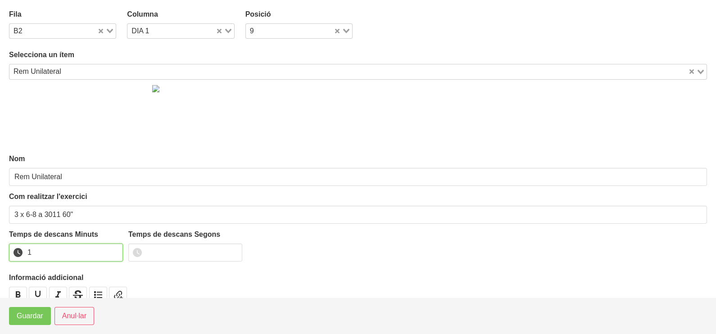
click at [113, 251] on input "1" at bounding box center [66, 253] width 114 height 18
click at [40, 310] on button "Guardar" at bounding box center [30, 316] width 42 height 18
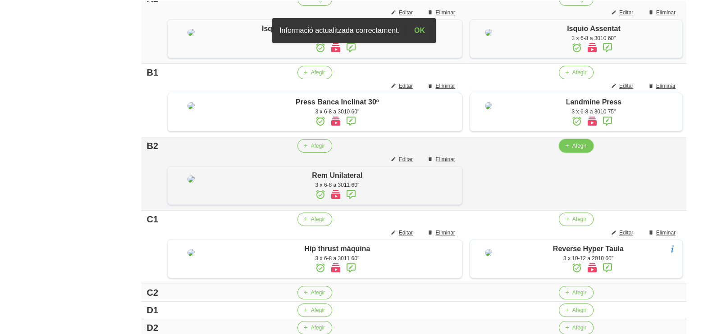
click at [567, 150] on span "button" at bounding box center [567, 146] width 8 height 8
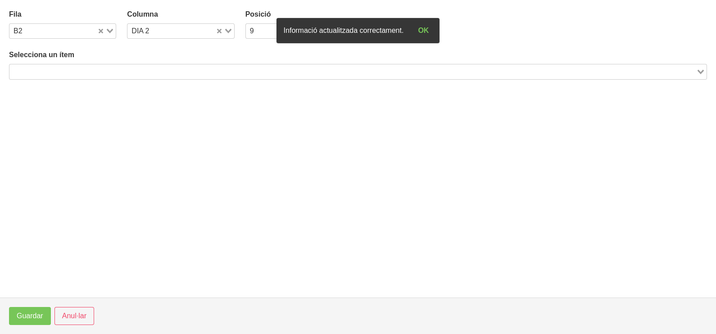
drag, startPoint x: 162, startPoint y: 73, endPoint x: 231, endPoint y: 13, distance: 91.3
click at [163, 72] on input "Search for option" at bounding box center [352, 71] width 685 height 11
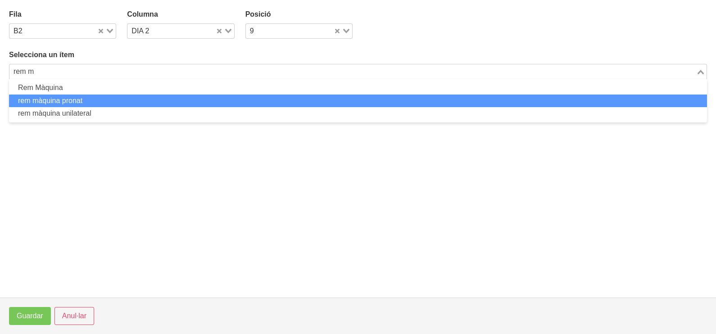
click at [111, 103] on li "rem màquina pronat" at bounding box center [358, 101] width 698 height 13
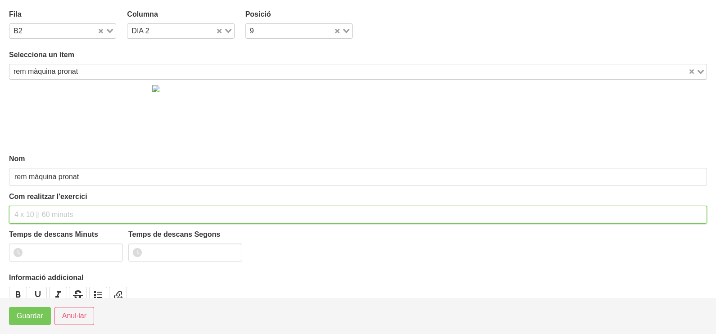
click at [47, 214] on input "text" at bounding box center [358, 215] width 698 height 18
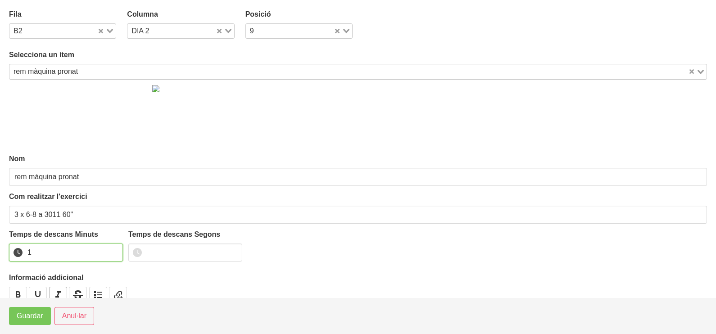
drag, startPoint x: 115, startPoint y: 250, endPoint x: 53, endPoint y: 288, distance: 73.7
click at [114, 250] on input "1" at bounding box center [66, 253] width 114 height 18
click at [33, 313] on span "Guardar" at bounding box center [30, 316] width 27 height 11
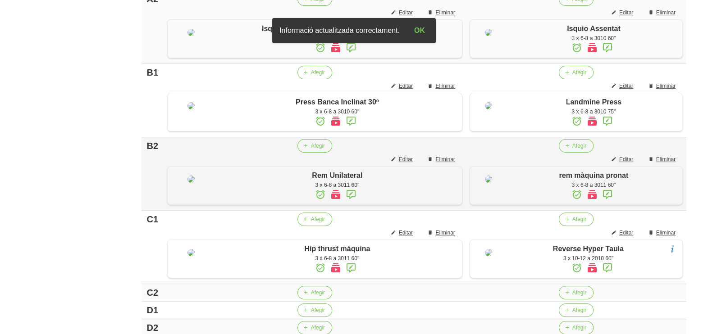
scroll to position [507, 0]
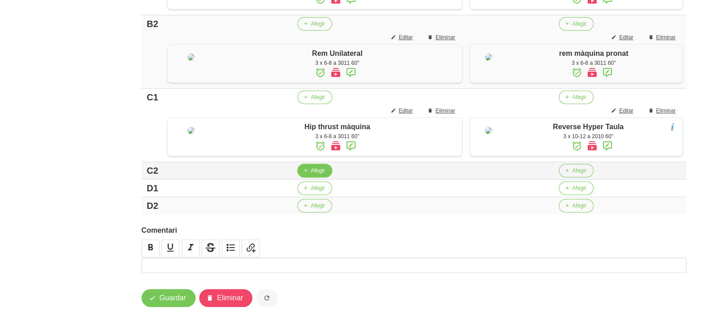
click at [307, 178] on button "Afegir" at bounding box center [314, 171] width 35 height 14
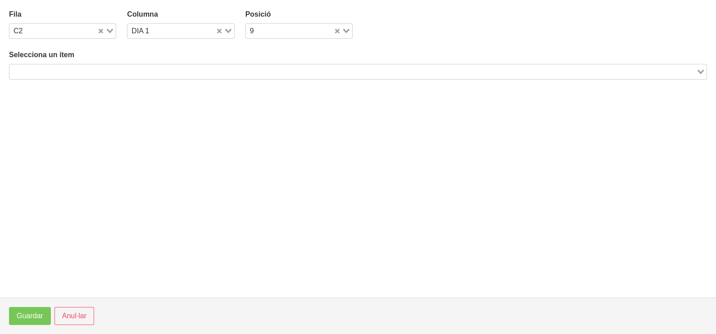
click at [167, 67] on input "Search for option" at bounding box center [352, 71] width 685 height 11
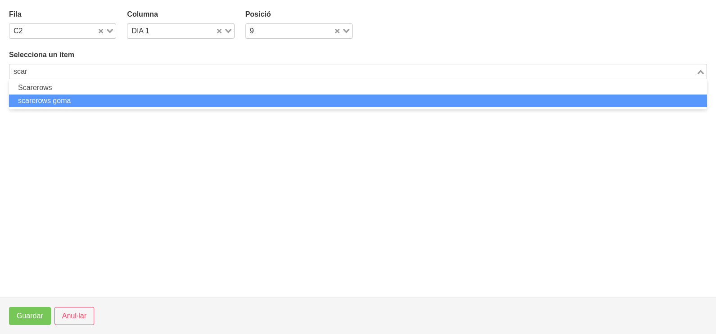
click at [119, 97] on li "scarerows goma" at bounding box center [358, 101] width 698 height 13
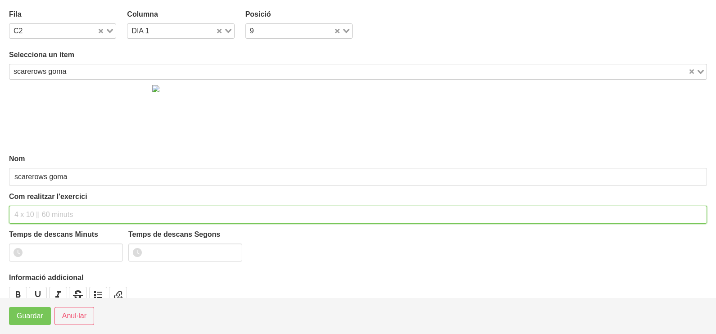
drag, startPoint x: 36, startPoint y: 212, endPoint x: 66, endPoint y: 152, distance: 66.9
click at [42, 207] on input "text" at bounding box center [358, 215] width 698 height 18
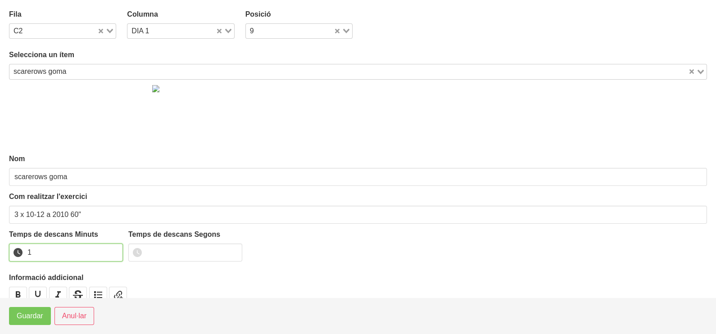
drag, startPoint x: 113, startPoint y: 249, endPoint x: 97, endPoint y: 264, distance: 21.4
click at [111, 251] on input "1" at bounding box center [66, 253] width 114 height 18
click at [35, 315] on span "Guardar" at bounding box center [30, 316] width 27 height 11
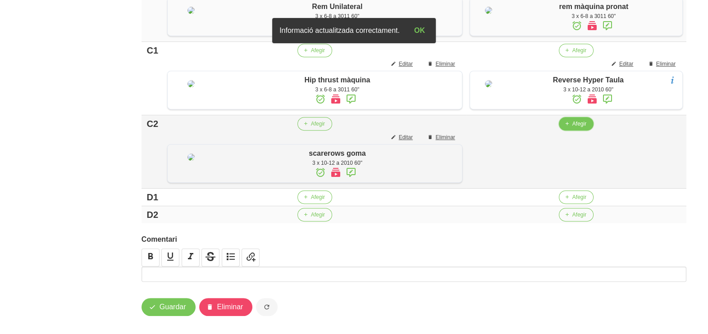
click at [575, 131] on button "Afegir" at bounding box center [576, 124] width 35 height 14
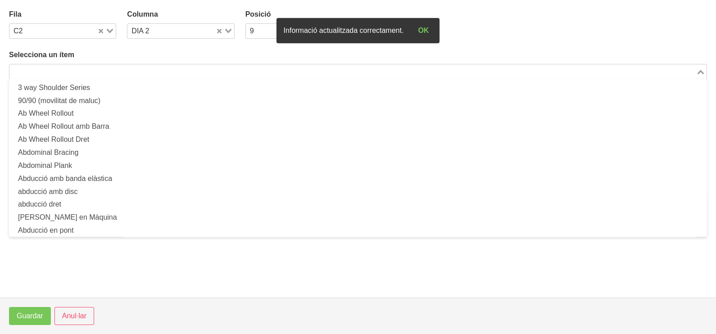
click at [240, 70] on input "Search for option" at bounding box center [352, 71] width 685 height 11
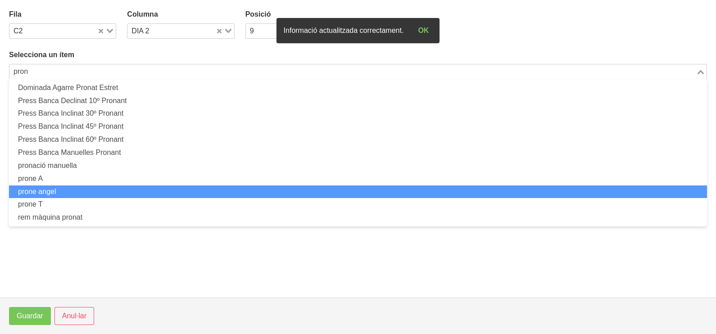
click at [108, 186] on li "prone angel" at bounding box center [358, 192] width 698 height 13
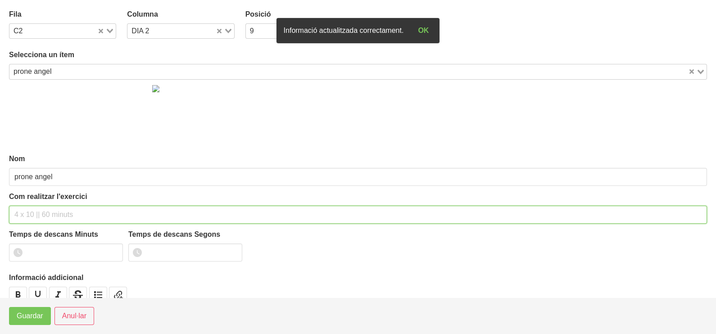
drag, startPoint x: 40, startPoint y: 214, endPoint x: 92, endPoint y: 143, distance: 87.9
click at [42, 213] on input "text" at bounding box center [358, 215] width 698 height 18
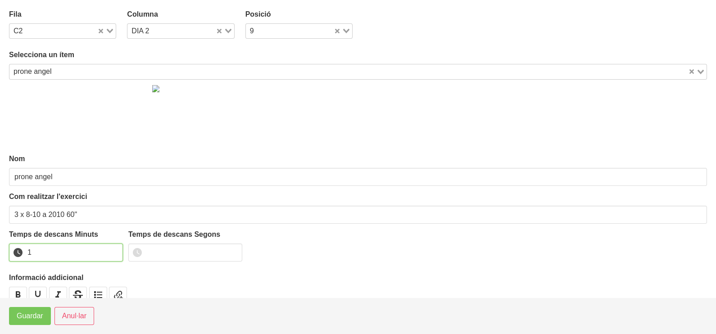
drag, startPoint x: 114, startPoint y: 248, endPoint x: 64, endPoint y: 281, distance: 60.2
click at [114, 250] on input "1" at bounding box center [66, 253] width 114 height 18
click at [32, 315] on span "Guardar" at bounding box center [30, 316] width 27 height 11
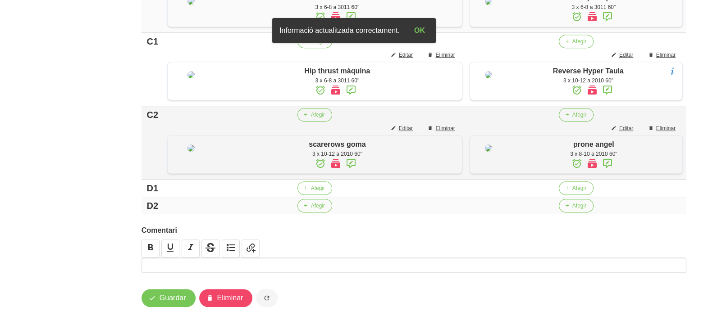
scroll to position [620, 0]
click at [311, 187] on span "Afegir" at bounding box center [318, 188] width 14 height 8
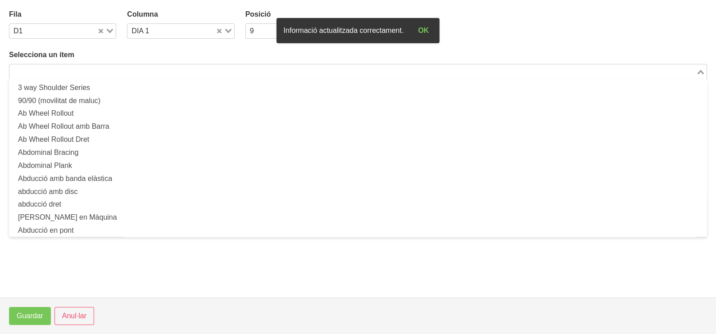
drag, startPoint x: 88, startPoint y: 72, endPoint x: 109, endPoint y: 54, distance: 27.1
click at [95, 70] on input "Search for option" at bounding box center [352, 71] width 685 height 11
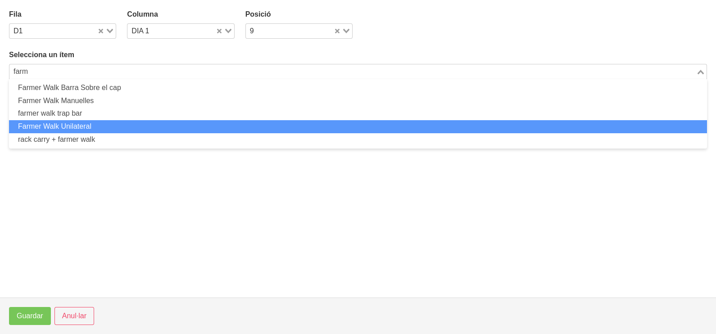
click at [101, 130] on li "Farmer Walk Unilateral" at bounding box center [358, 126] width 698 height 13
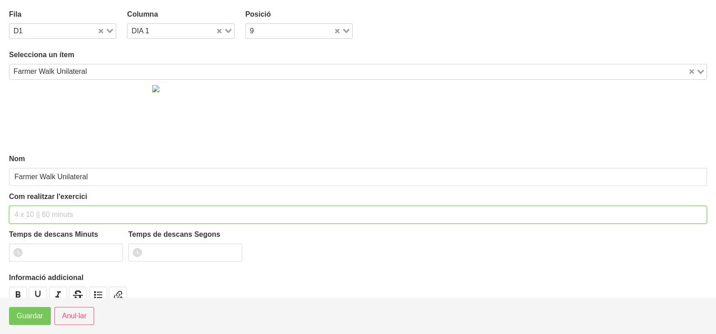
drag, startPoint x: 44, startPoint y: 213, endPoint x: 62, endPoint y: 140, distance: 75.3
click at [46, 200] on div "Com realitzar l'exercici" at bounding box center [358, 208] width 698 height 32
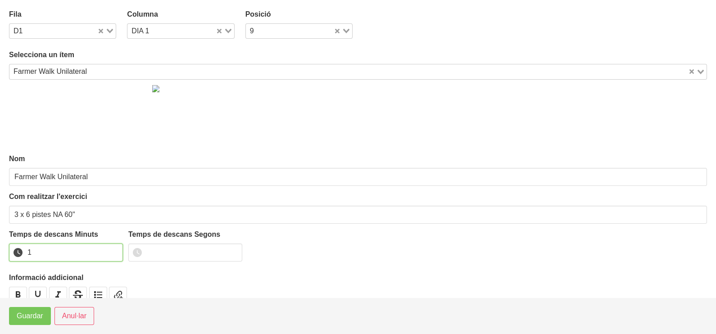
drag, startPoint x: 113, startPoint y: 250, endPoint x: 55, endPoint y: 283, distance: 66.9
click at [101, 255] on input "1" at bounding box center [66, 253] width 114 height 18
click at [23, 318] on span "Guardar" at bounding box center [30, 316] width 27 height 11
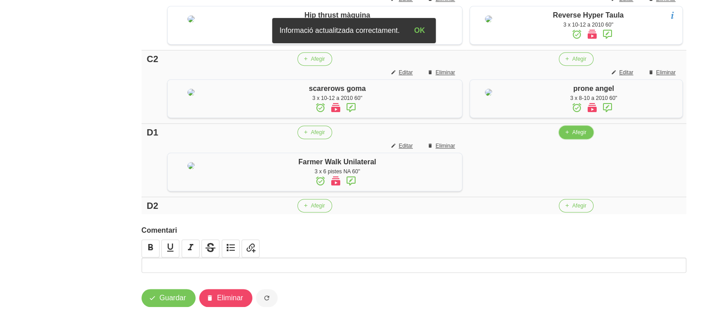
click at [573, 137] on span "Afegir" at bounding box center [579, 132] width 14 height 8
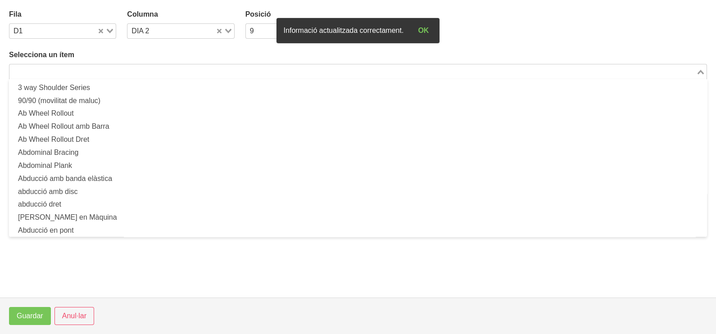
drag, startPoint x: 155, startPoint y: 73, endPoint x: 165, endPoint y: 50, distance: 24.6
click at [155, 70] on input "Search for option" at bounding box center [352, 71] width 685 height 11
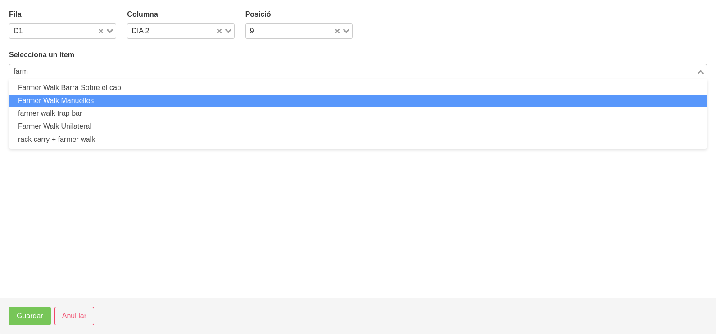
click at [90, 105] on li "Farmer Walk Manuelles" at bounding box center [358, 101] width 698 height 13
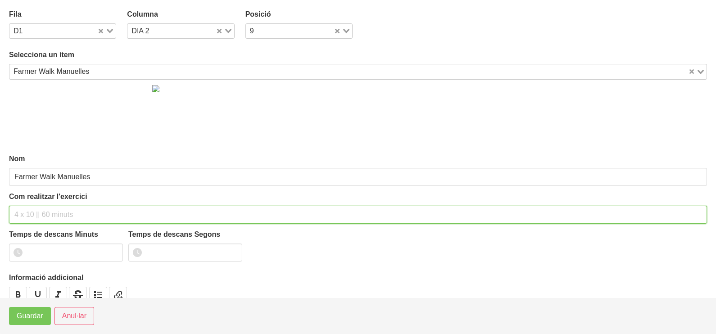
click at [52, 206] on input "text" at bounding box center [358, 215] width 698 height 18
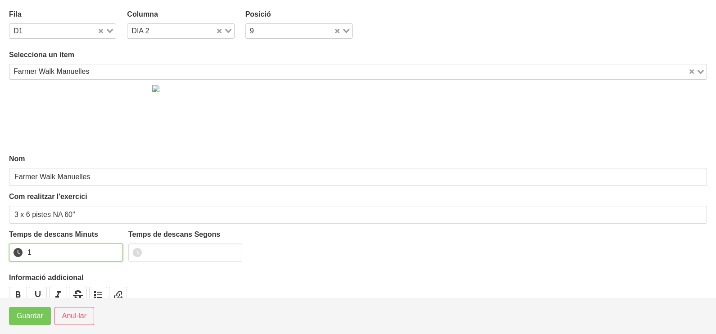
drag, startPoint x: 114, startPoint y: 249, endPoint x: 77, endPoint y: 278, distance: 47.5
click at [111, 252] on input "1" at bounding box center [66, 253] width 114 height 18
click at [29, 322] on button "Guardar" at bounding box center [30, 316] width 42 height 18
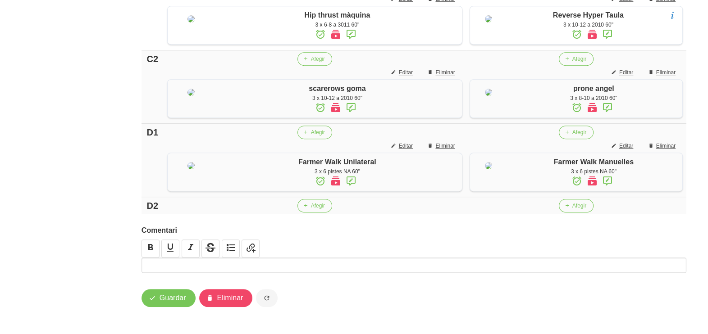
scroll to position [693, 0]
click at [173, 296] on span "Guardar" at bounding box center [173, 298] width 27 height 11
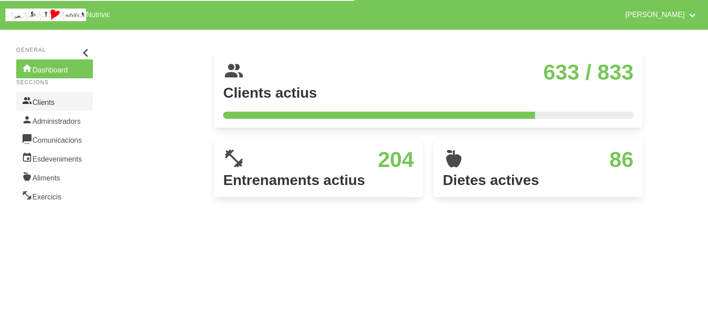
click at [47, 103] on link "Clients" at bounding box center [54, 101] width 77 height 19
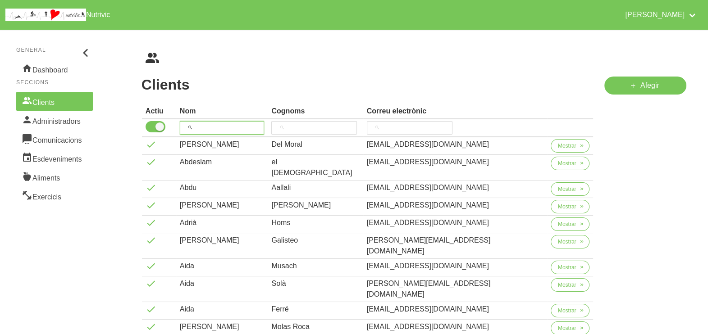
click at [205, 127] on input "search" at bounding box center [222, 128] width 85 height 14
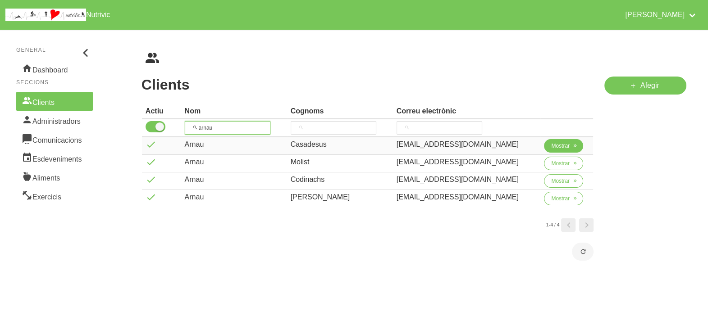
type input "arnau"
click at [556, 143] on span "Mostrar" at bounding box center [560, 146] width 18 height 8
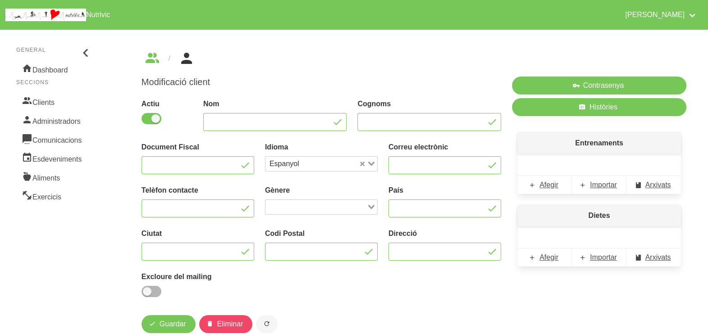
type input "Arnau"
type input "Casadesus"
type input "[EMAIL_ADDRESS][DOMAIN_NAME]"
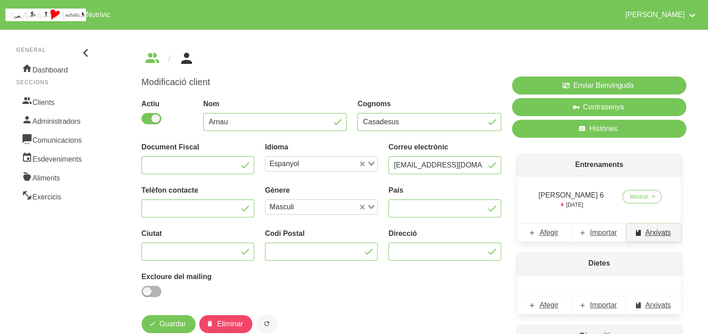
click at [664, 230] on span "Arxivats" at bounding box center [658, 233] width 26 height 11
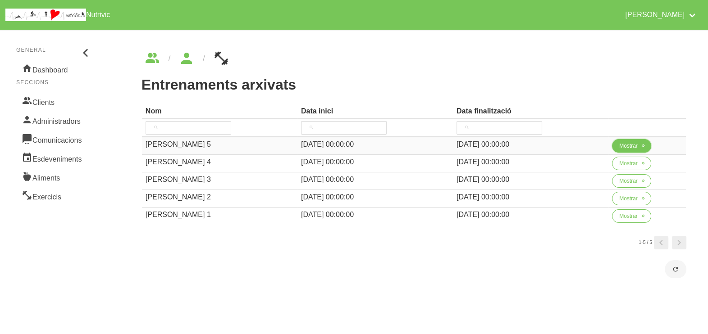
click at [628, 147] on span "Mostrar" at bounding box center [628, 146] width 18 height 8
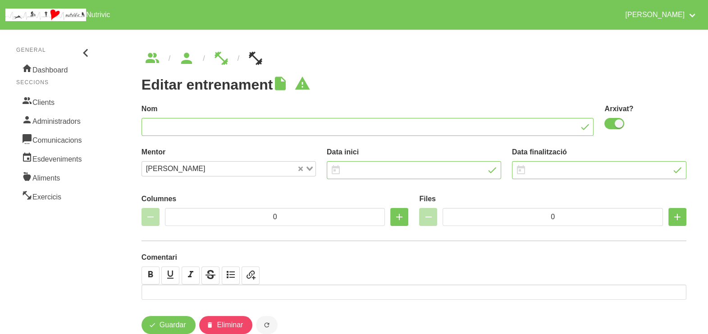
type input "[PERSON_NAME] 5"
checkbox input "true"
type input "[DATE]"
type input "2"
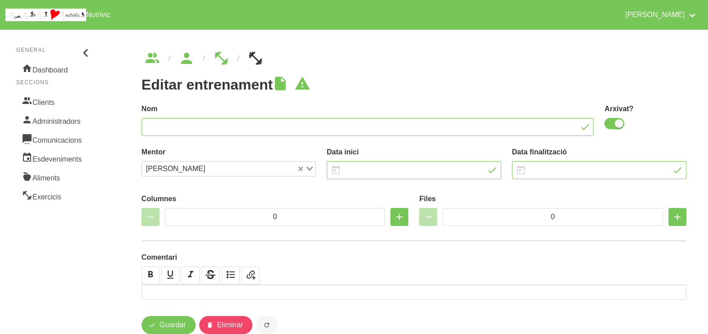
type input "8"
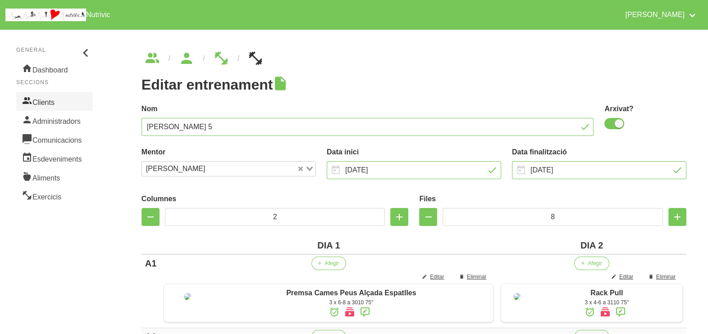
click at [41, 103] on link "Clients" at bounding box center [54, 101] width 77 height 19
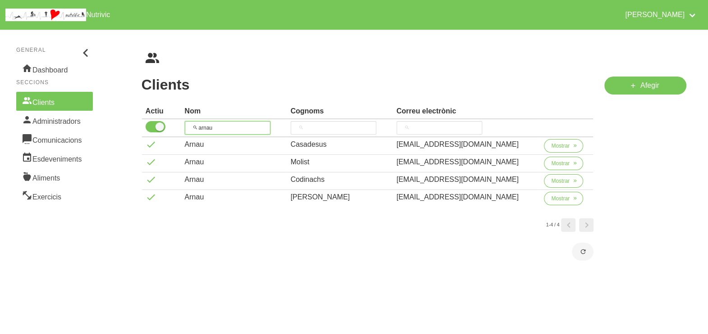
click at [170, 121] on tr "arnau" at bounding box center [368, 128] width 452 height 18
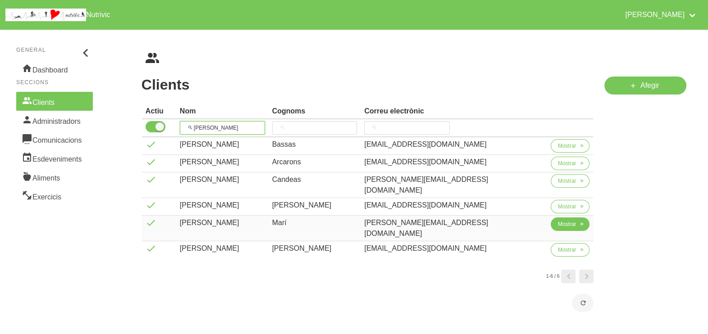
type input "[PERSON_NAME]"
click at [558, 220] on span "Mostrar" at bounding box center [567, 224] width 18 height 8
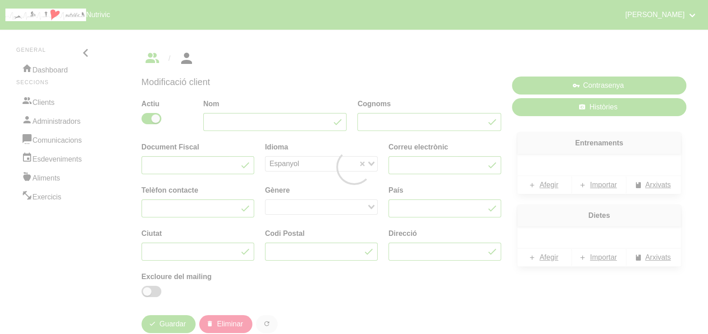
type input "[PERSON_NAME]"
type input "Marí"
type input "[EMAIL_ADDRESS][DOMAIN_NAME]"
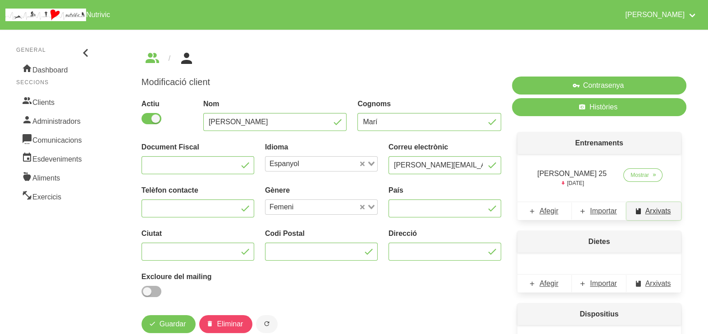
click at [667, 215] on span "Arxivats" at bounding box center [658, 211] width 26 height 11
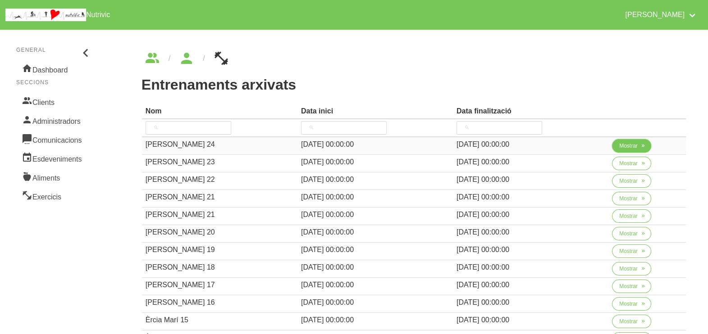
click at [620, 146] on span "Mostrar" at bounding box center [628, 146] width 18 height 8
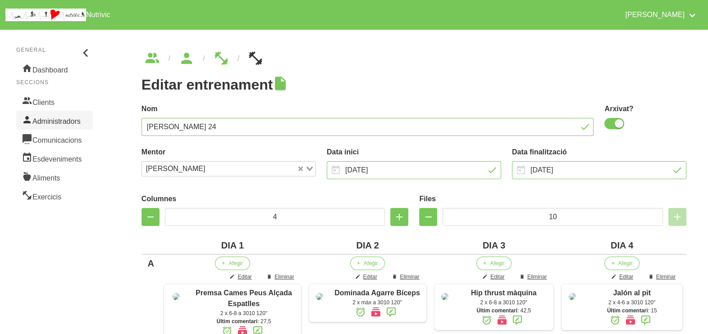
drag, startPoint x: 59, startPoint y: 104, endPoint x: 74, endPoint y: 117, distance: 20.5
click at [58, 104] on link "Clients" at bounding box center [54, 101] width 77 height 19
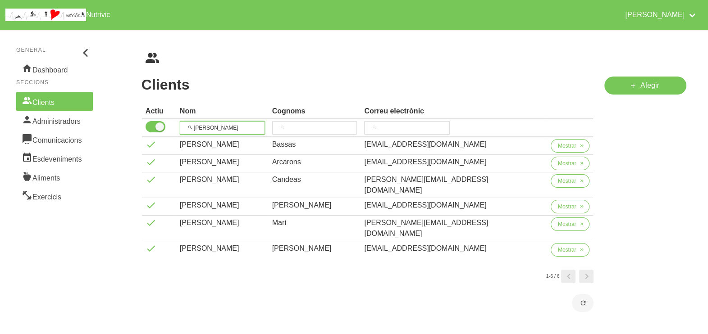
click at [234, 124] on input "[PERSON_NAME]" at bounding box center [222, 128] width 85 height 14
click at [178, 124] on tr "[PERSON_NAME]" at bounding box center [368, 128] width 452 height 18
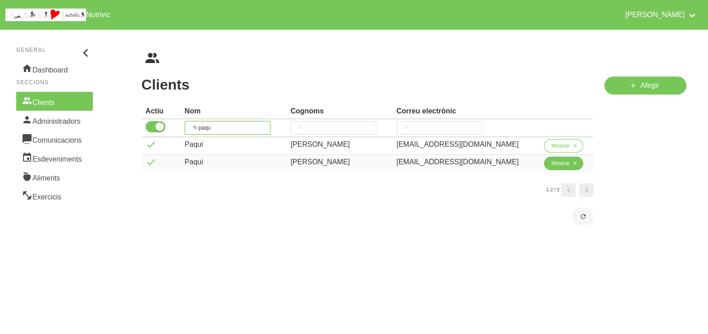
type input "paqu"
click at [554, 163] on span "Mostrar" at bounding box center [560, 164] width 18 height 8
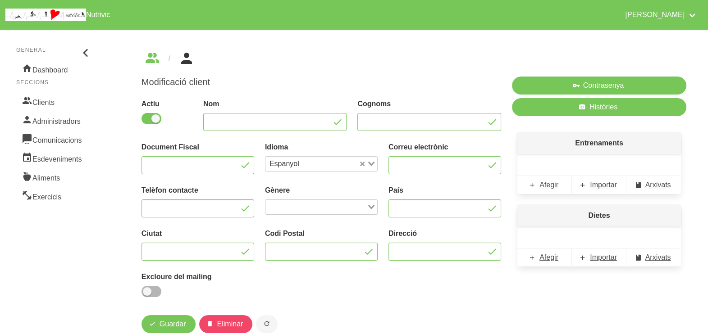
type input "Paqui"
type input "Gallego"
type input "[EMAIL_ADDRESS][DOMAIN_NAME]"
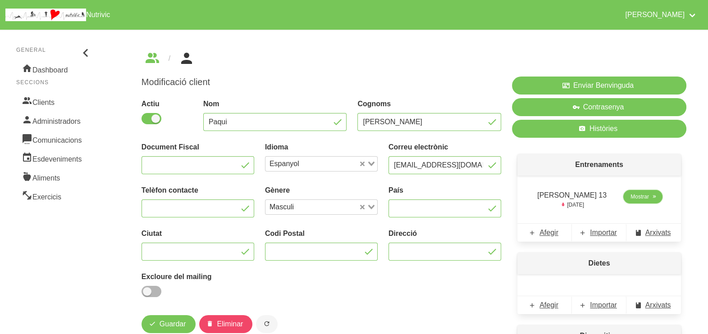
click at [634, 199] on span "Mostrar" at bounding box center [639, 197] width 18 height 8
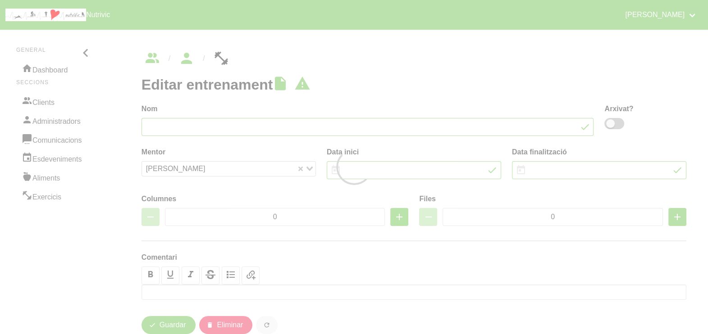
type input "[PERSON_NAME] 13"
type input "28/7/2025"
type input "[DATE]"
type input "2"
type input "8"
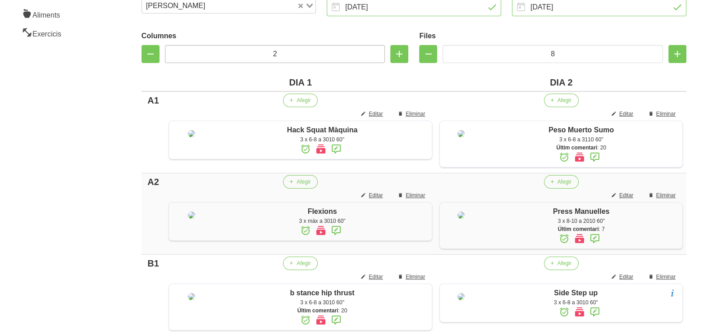
scroll to position [112, 0]
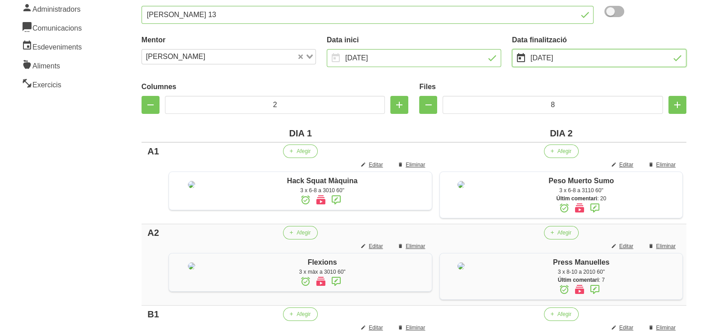
click at [552, 59] on input "[DATE]" at bounding box center [599, 58] width 174 height 18
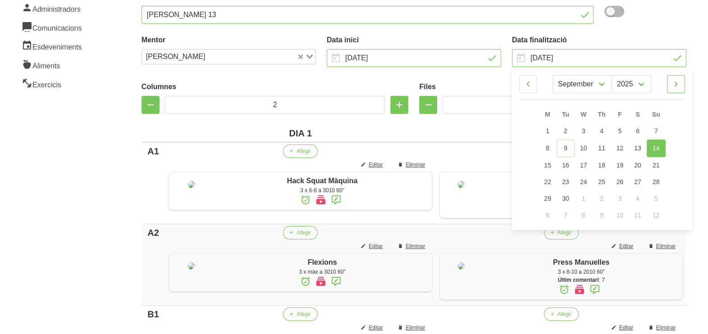
click at [674, 86] on icon at bounding box center [676, 84] width 11 height 16
select select "9"
click at [658, 149] on span "12" at bounding box center [656, 147] width 7 height 7
type input "[DATE]"
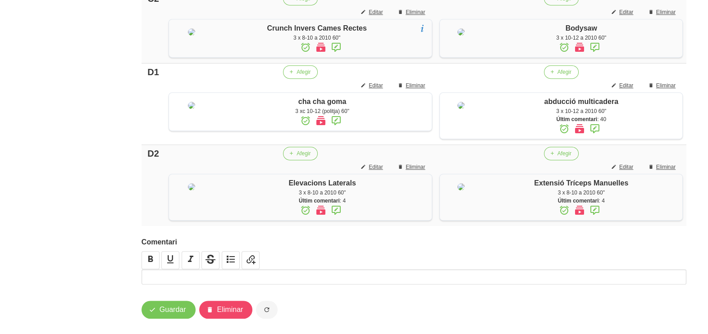
scroll to position [813, 0]
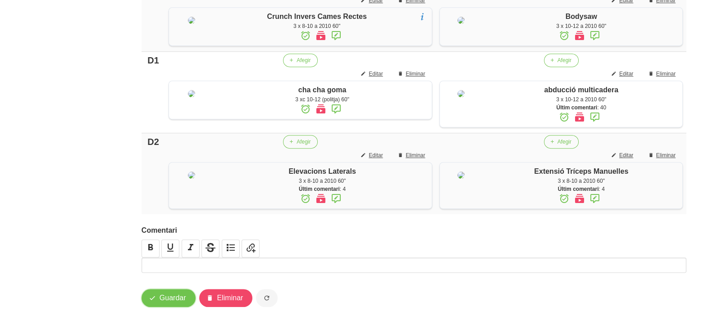
click at [169, 300] on span "Guardar" at bounding box center [173, 298] width 27 height 11
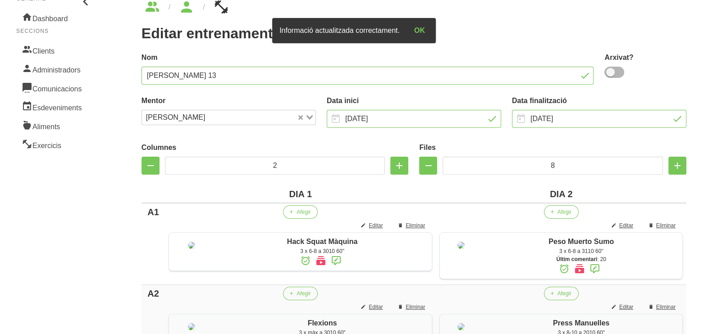
scroll to position [0, 0]
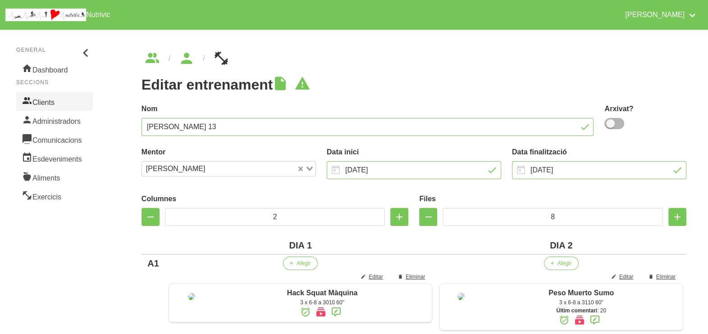
click at [56, 100] on link "Clients" at bounding box center [54, 101] width 77 height 19
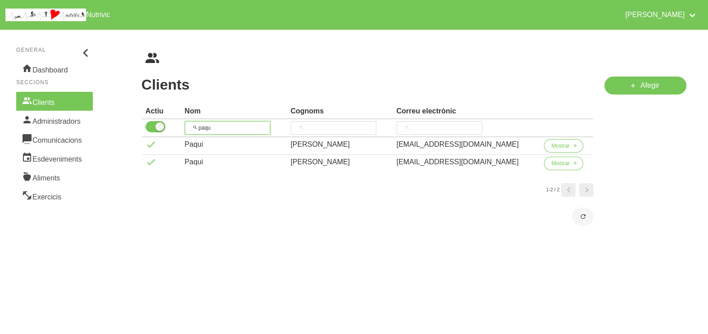
drag, startPoint x: 198, startPoint y: 121, endPoint x: 199, endPoint y: 115, distance: 6.3
click at [196, 119] on th "paqu" at bounding box center [234, 128] width 106 height 18
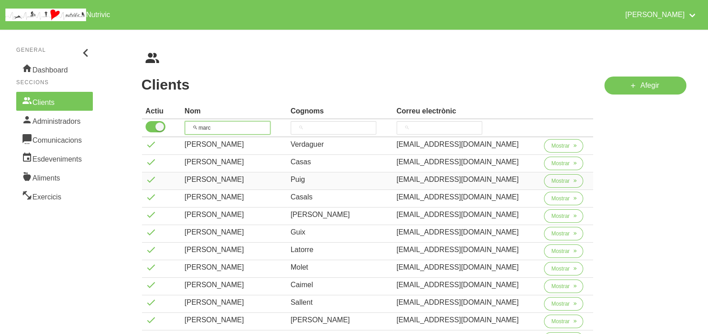
scroll to position [145, 0]
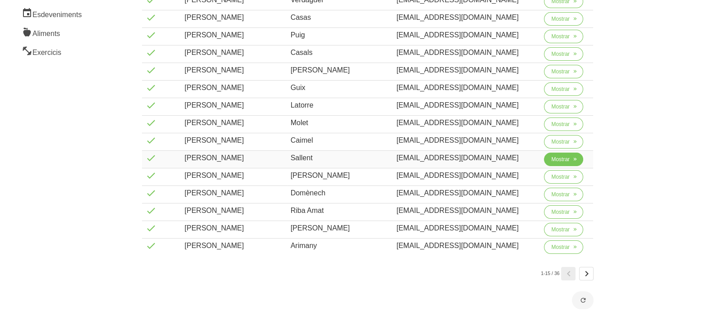
type input "marc"
click at [547, 159] on button "Mostrar" at bounding box center [563, 160] width 39 height 14
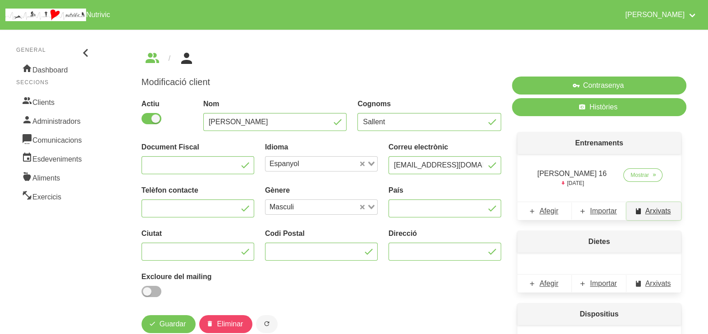
click at [653, 210] on span "Arxivats" at bounding box center [658, 211] width 26 height 11
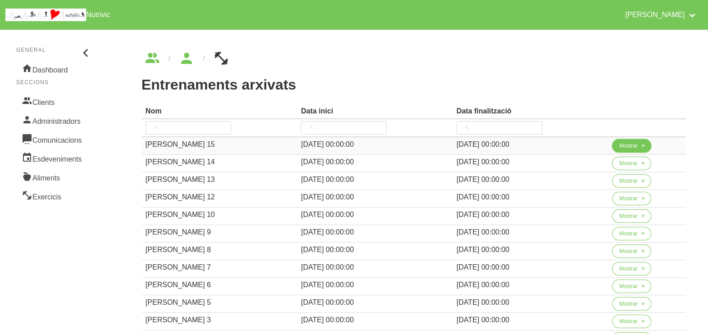
click at [630, 149] on span "Mostrar" at bounding box center [628, 146] width 18 height 8
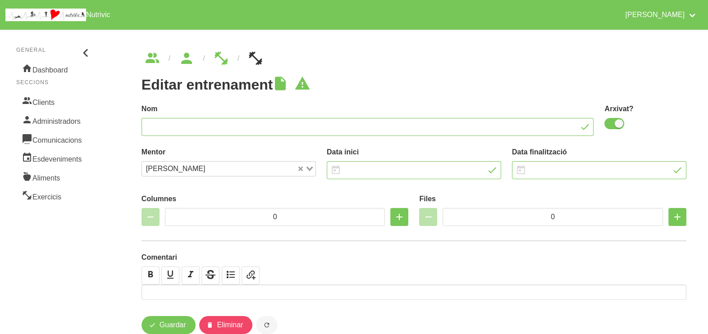
type input "Marc Sallent 15"
checkbox input "true"
type input "27/4/2025"
type input "[DATE]"
type input "2"
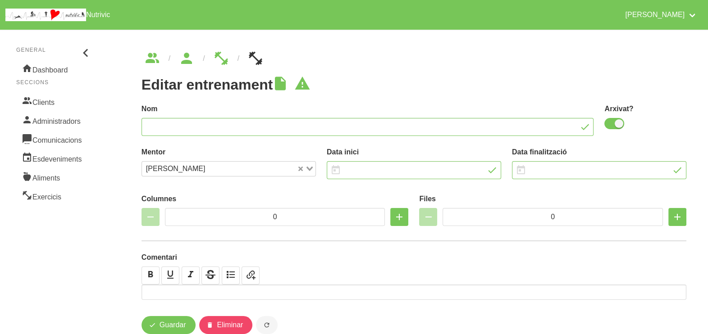
type input "8"
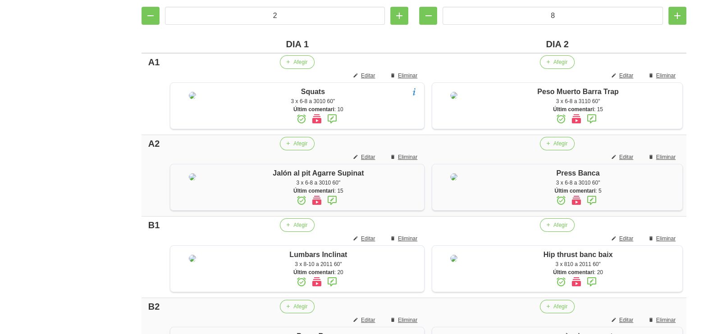
scroll to position [282, 0]
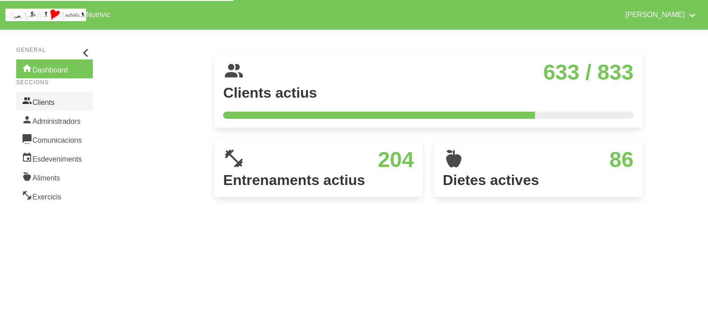
click at [53, 102] on link "Clients" at bounding box center [54, 101] width 77 height 19
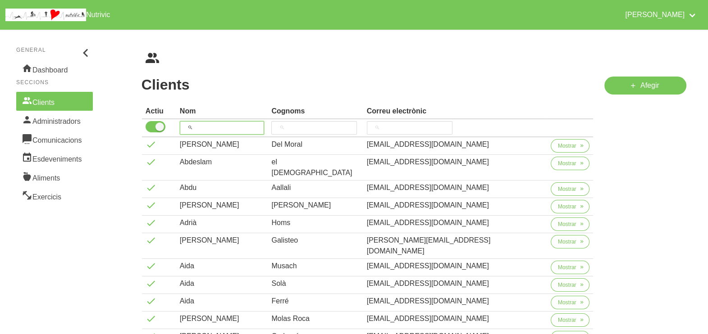
click at [212, 125] on input "search" at bounding box center [222, 128] width 85 height 14
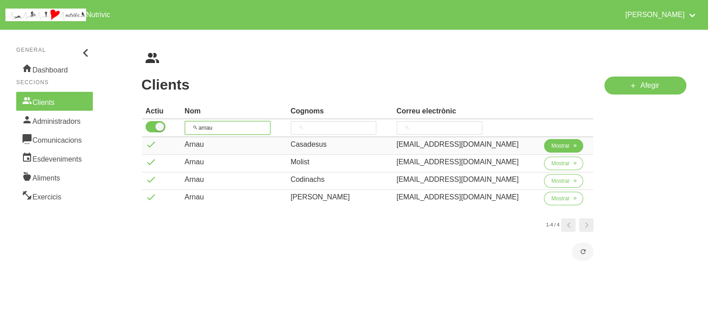
type input "arnau"
click at [552, 147] on span "Mostrar" at bounding box center [560, 146] width 18 height 8
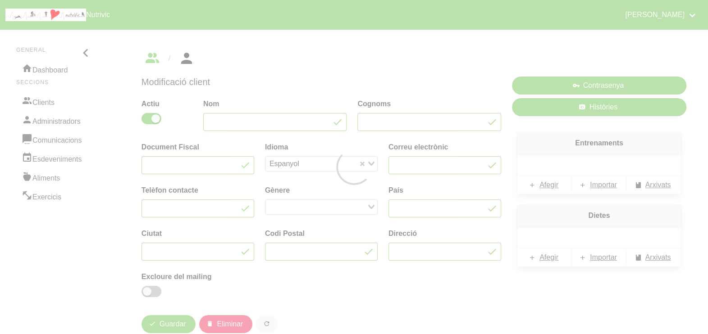
type input "Arnau"
type input "Casadesus"
type input "[EMAIL_ADDRESS][DOMAIN_NAME]"
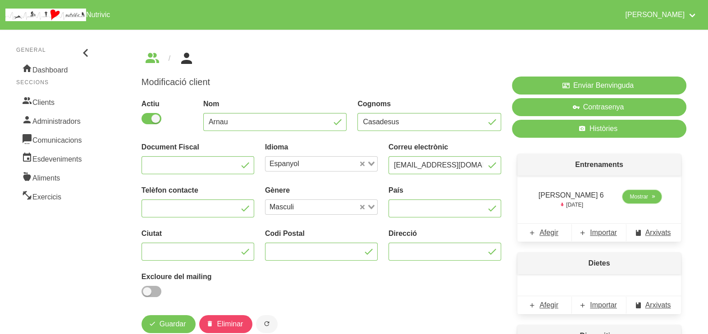
click at [642, 196] on span "Mostrar" at bounding box center [639, 197] width 18 height 8
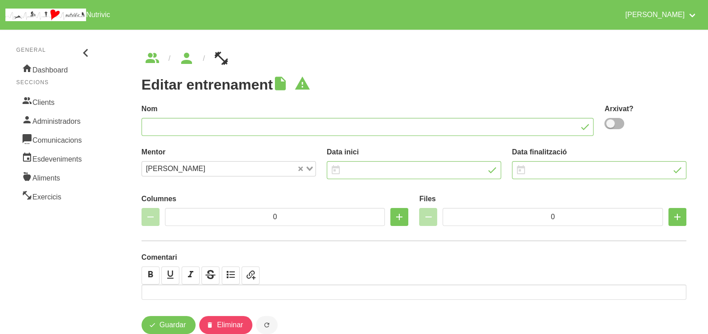
type input "[PERSON_NAME] 6"
type input "[DATE]"
type input "2"
type input "8"
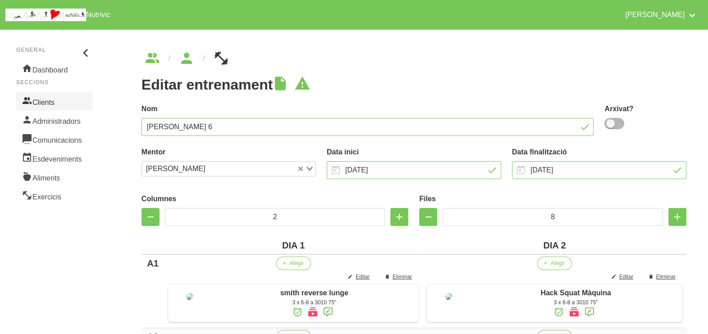
drag, startPoint x: 51, startPoint y: 97, endPoint x: 68, endPoint y: 98, distance: 16.2
click at [51, 97] on link "Clients" at bounding box center [54, 101] width 77 height 19
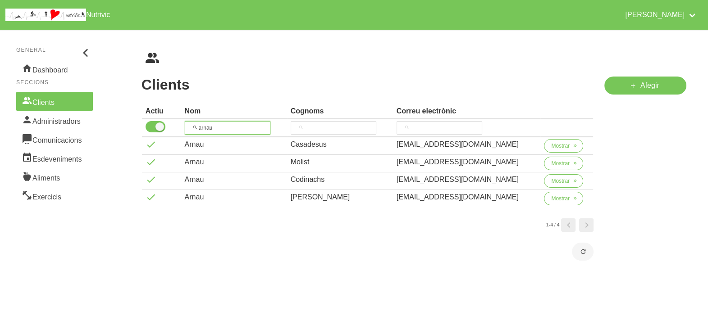
drag, startPoint x: 173, startPoint y: 124, endPoint x: 196, endPoint y: 113, distance: 26.0
click at [172, 123] on tr "arnau" at bounding box center [368, 128] width 452 height 18
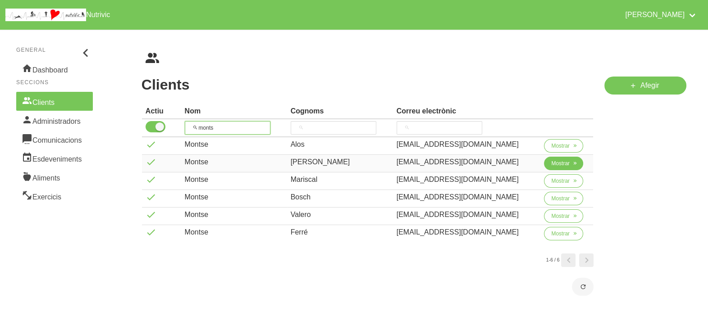
type input "monts"
click at [557, 164] on span "Mostrar" at bounding box center [560, 164] width 18 height 8
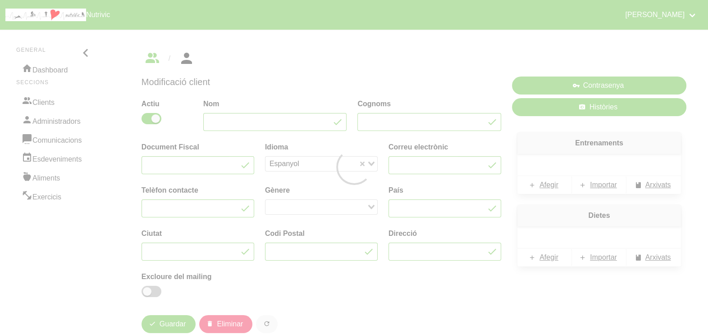
type input "Montse"
type input "[PERSON_NAME]"
type input "[EMAIL_ADDRESS][DOMAIN_NAME]"
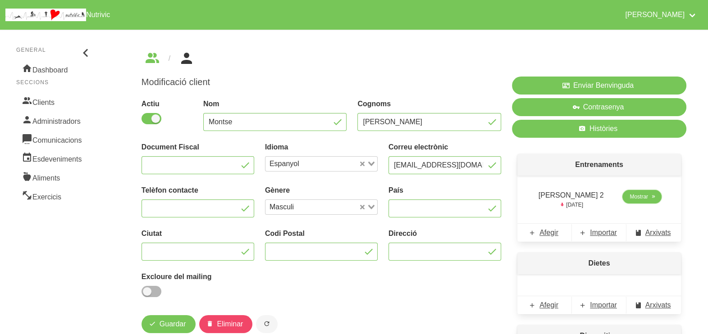
click at [630, 200] on span "Mostrar" at bounding box center [639, 197] width 18 height 8
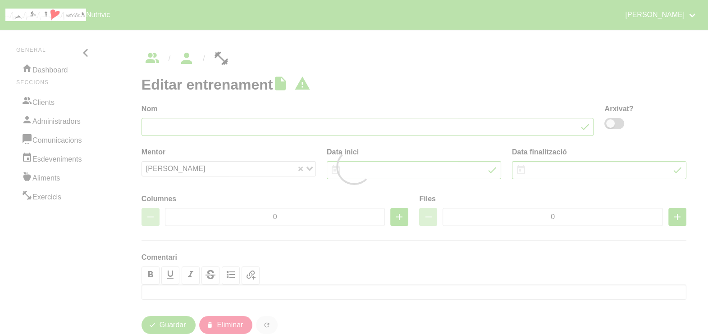
type input "[PERSON_NAME] 2"
type input "[DATE]"
type input "3"
type input "10"
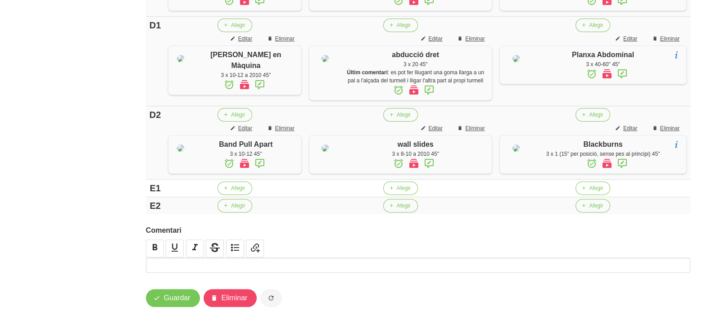
scroll to position [727, 0]
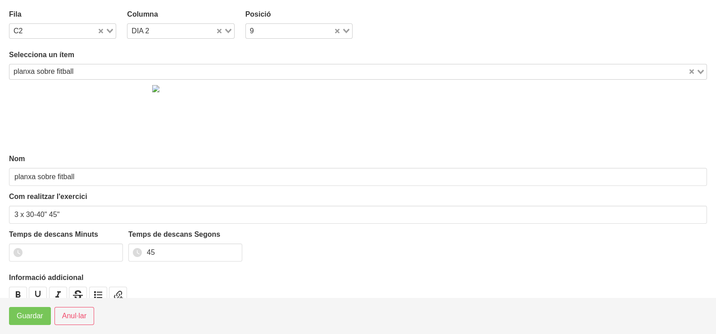
click at [95, 72] on input "Search for option" at bounding box center [382, 71] width 611 height 11
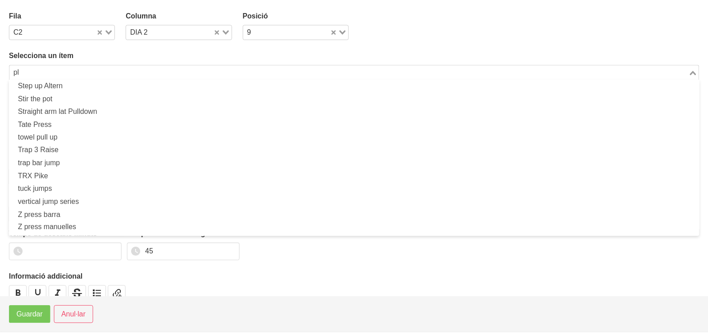
scroll to position [2, 0]
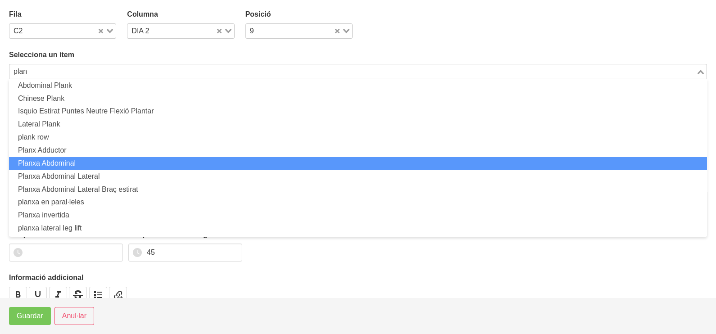
click at [97, 160] on li "Planxa Abdominal" at bounding box center [358, 163] width 698 height 13
type input "plan"
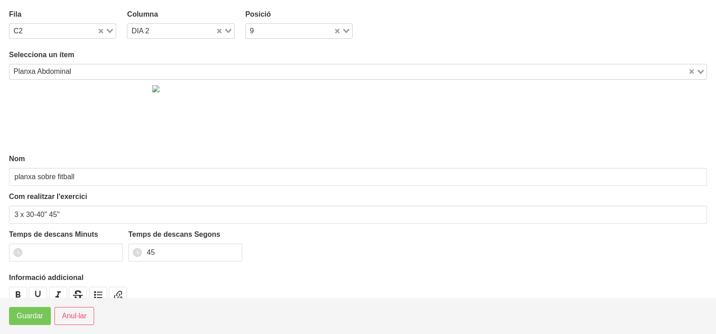
type input "Planxa Abdominal"
click at [28, 316] on span "Guardar" at bounding box center [30, 316] width 27 height 11
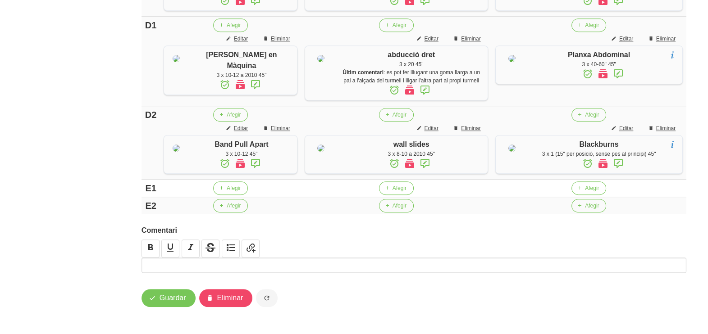
scroll to position [844, 0]
click at [581, 187] on icon "button" at bounding box center [579, 188] width 5 height 8
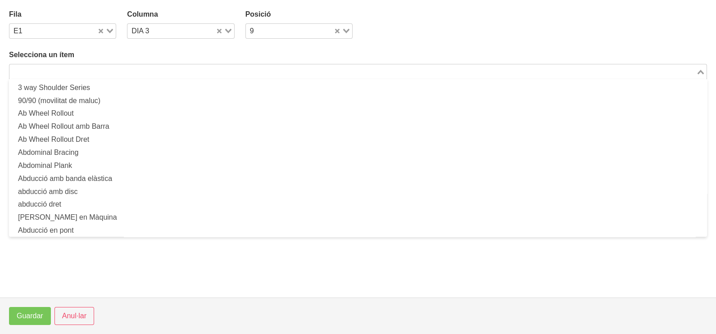
click at [190, 73] on input "Search for option" at bounding box center [352, 71] width 685 height 11
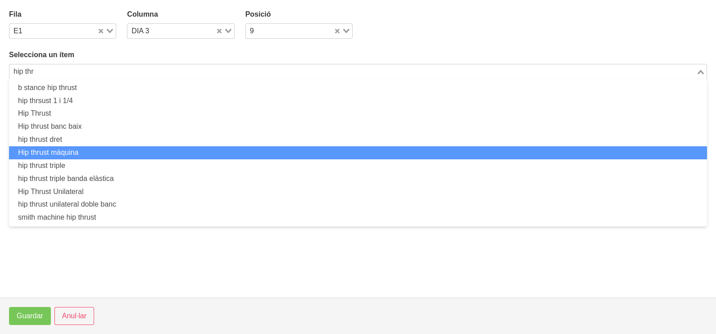
click at [81, 152] on li "Hip thrust màquina" at bounding box center [358, 152] width 698 height 13
type input "hip thr"
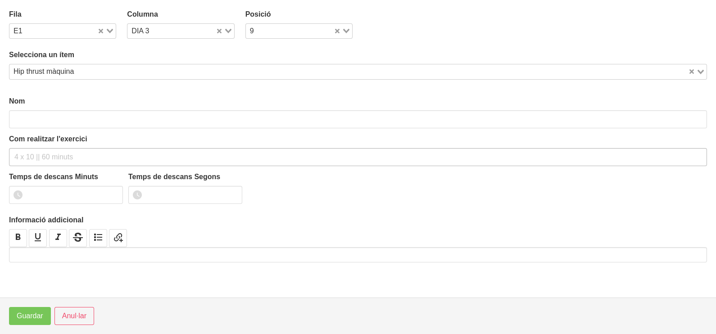
type input "Hip thrust màquina"
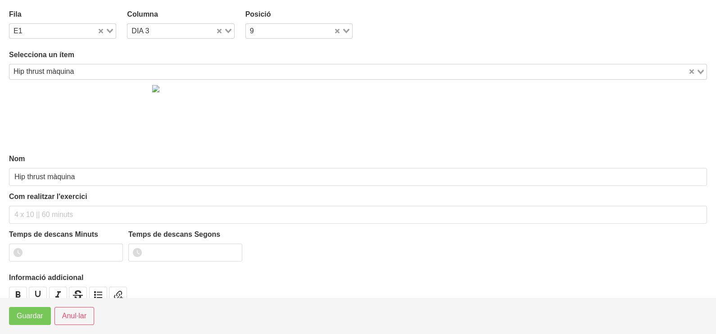
click at [110, 27] on div "Loading..." at bounding box center [106, 30] width 18 height 13
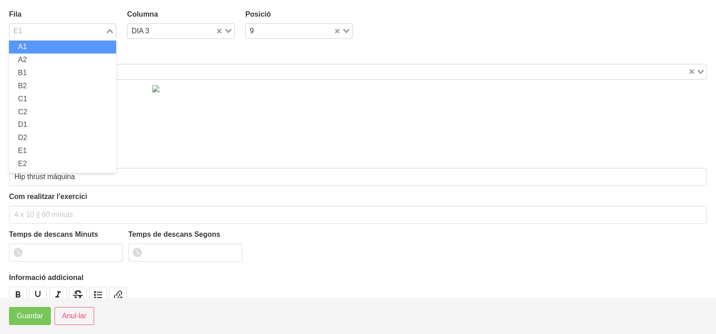
click at [61, 46] on li "A1" at bounding box center [62, 47] width 107 height 13
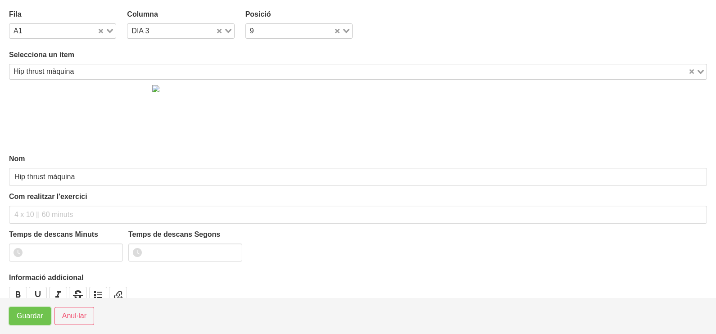
click at [26, 317] on span "Guardar" at bounding box center [30, 316] width 27 height 11
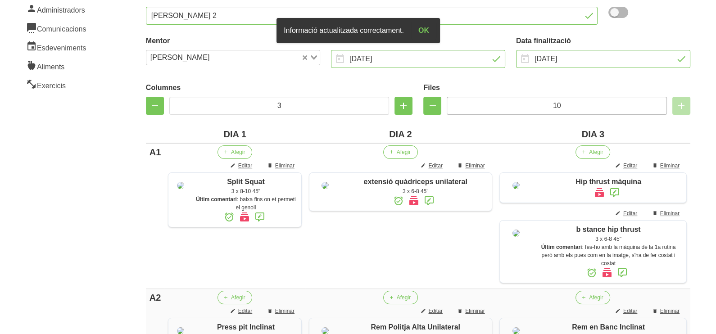
scroll to position [224, 0]
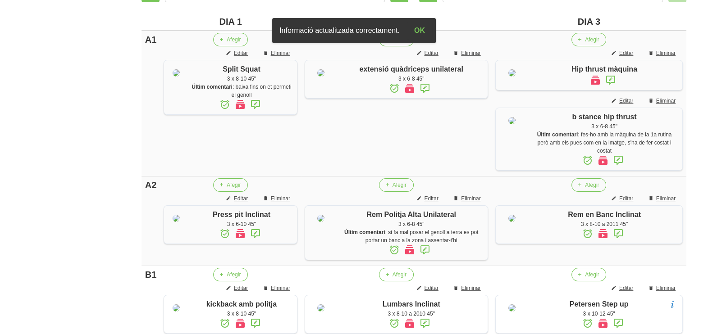
click at [614, 81] on icon at bounding box center [610, 80] width 11 height 16
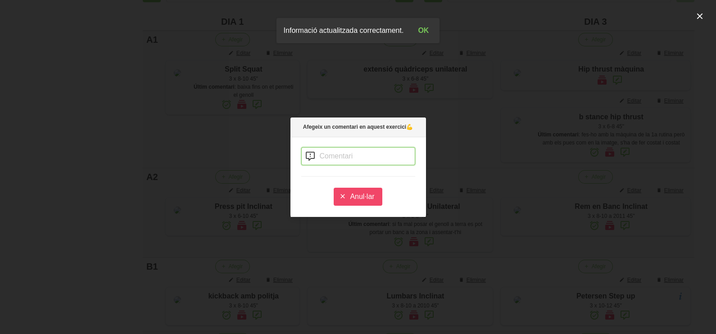
drag, startPoint x: 336, startPoint y: 152, endPoint x: 342, endPoint y: 146, distance: 8.3
click at [340, 151] on input "text" at bounding box center [358, 156] width 114 height 18
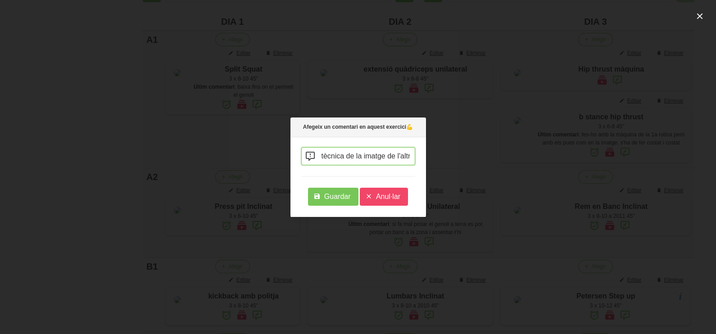
scroll to position [0, 209]
type input "aquesta és la màquina que has de fer servir però fent-ho amb la tècnica de la i…"
click at [334, 201] on span "Guardar" at bounding box center [337, 197] width 27 height 11
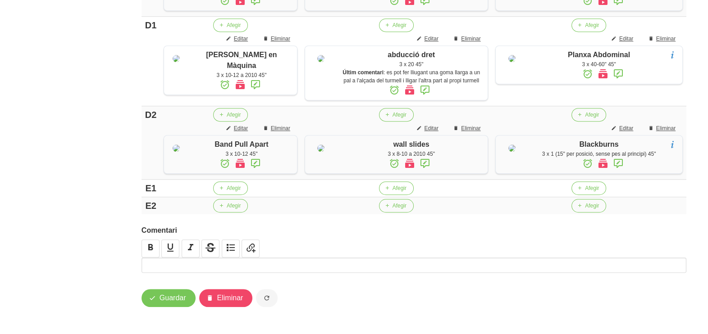
scroll to position [924, 0]
click at [167, 304] on button "Guardar" at bounding box center [168, 298] width 54 height 18
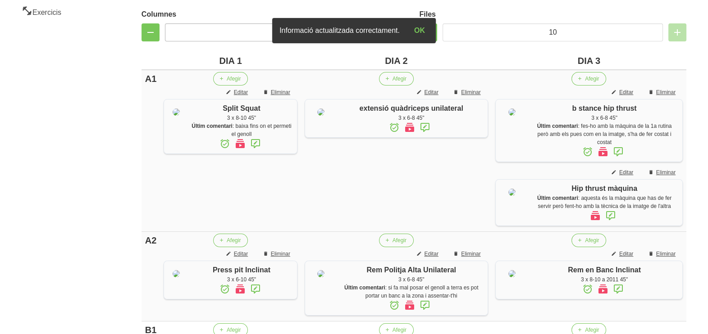
scroll to position [0, 0]
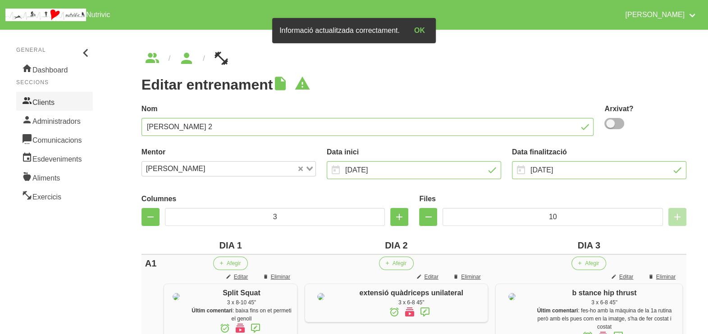
click at [49, 103] on link "Clients" at bounding box center [54, 101] width 77 height 19
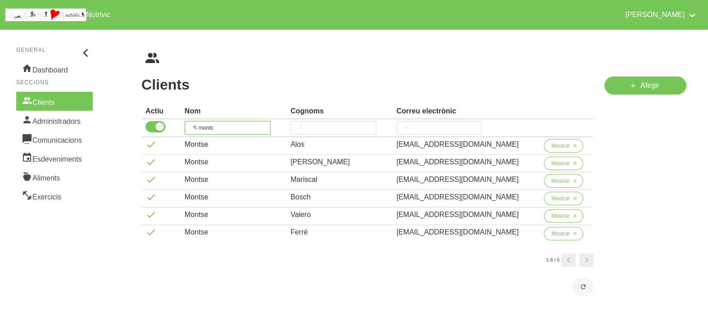
drag, startPoint x: 162, startPoint y: 119, endPoint x: 195, endPoint y: 109, distance: 34.1
click at [161, 119] on tr "monts" at bounding box center [368, 128] width 452 height 18
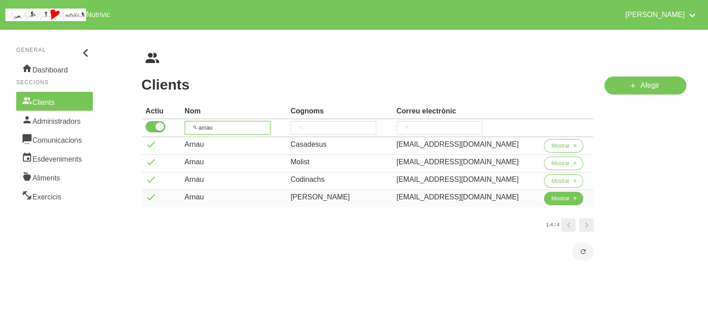
type input "arnau"
click at [551, 201] on span "Mostrar" at bounding box center [560, 199] width 18 height 8
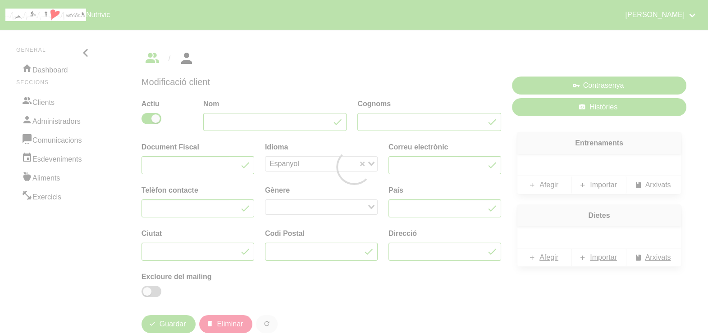
type input "Arnau"
type input "[PERSON_NAME]"
type input "[EMAIL_ADDRESS][DOMAIN_NAME]"
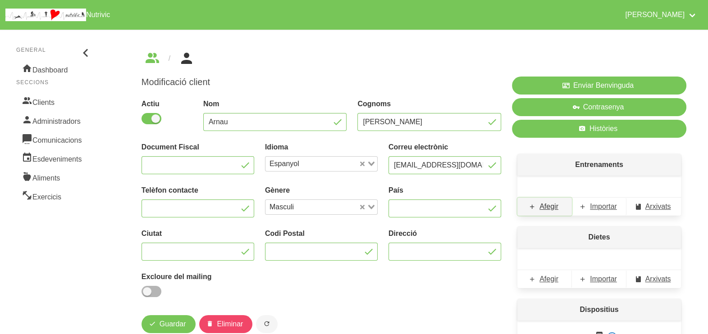
click at [549, 207] on span "Afegir" at bounding box center [548, 206] width 19 height 11
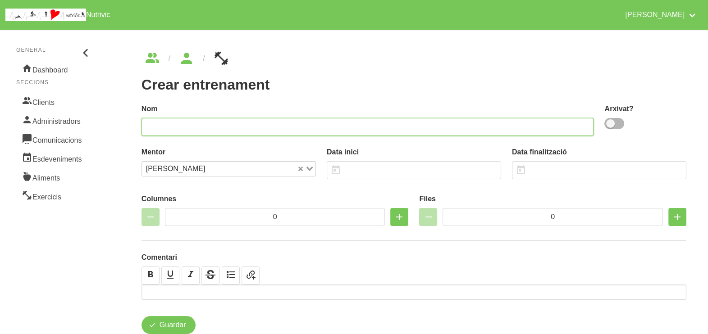
drag, startPoint x: 483, startPoint y: 122, endPoint x: 466, endPoint y: 98, distance: 29.4
click at [483, 121] on input "text" at bounding box center [367, 127] width 452 height 18
type input "[PERSON_NAME] 1"
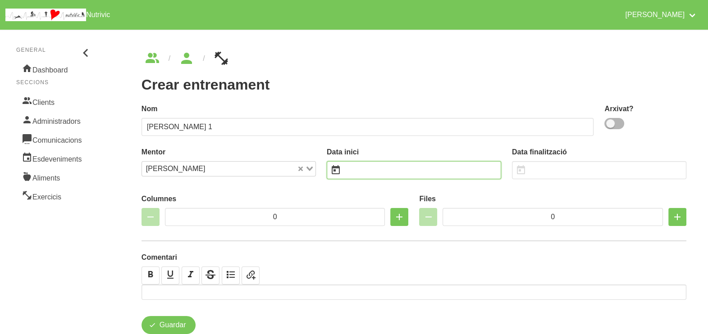
click at [356, 171] on input "text" at bounding box center [414, 170] width 174 height 18
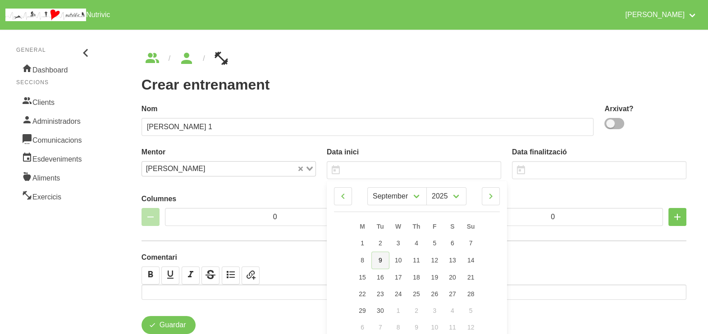
click at [377, 261] on link "9" at bounding box center [380, 261] width 18 height 18
type input "[DATE]"
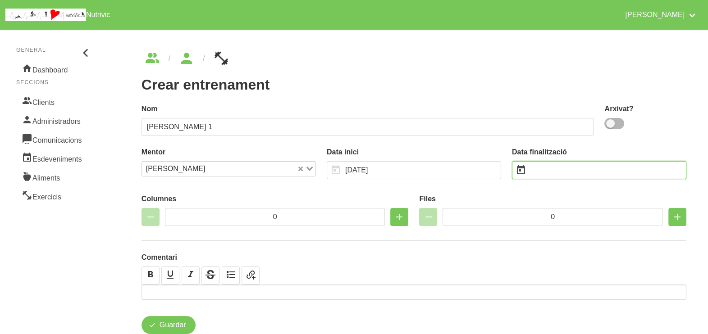
click at [543, 173] on input "text" at bounding box center [599, 170] width 174 height 18
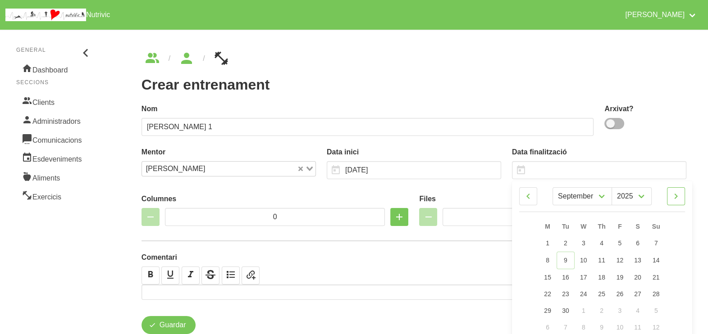
drag, startPoint x: 677, startPoint y: 197, endPoint x: 673, endPoint y: 214, distance: 17.7
click at [678, 197] on icon at bounding box center [676, 196] width 11 height 16
select select "9"
click at [660, 291] on link "26" at bounding box center [656, 293] width 19 height 17
type input "[DATE]"
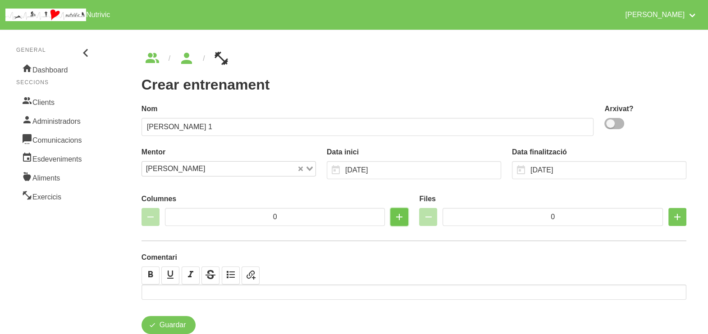
click at [397, 219] on icon "button" at bounding box center [399, 217] width 11 height 16
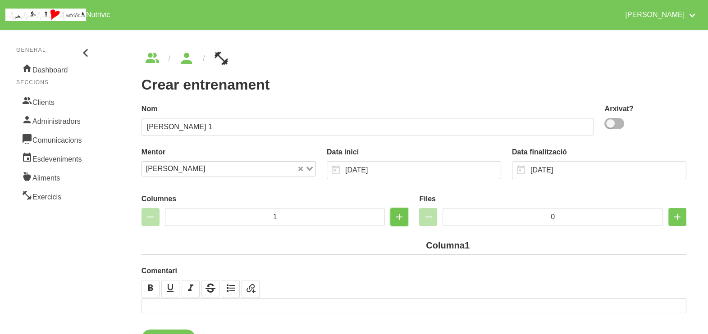
click at [397, 219] on icon "button" at bounding box center [399, 217] width 11 height 16
type input "2"
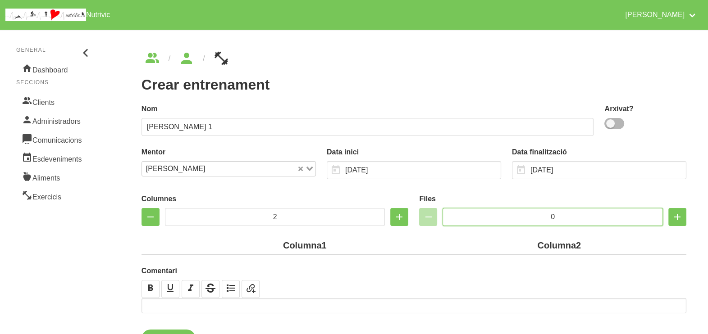
click at [514, 215] on input "0" at bounding box center [553, 217] width 220 height 18
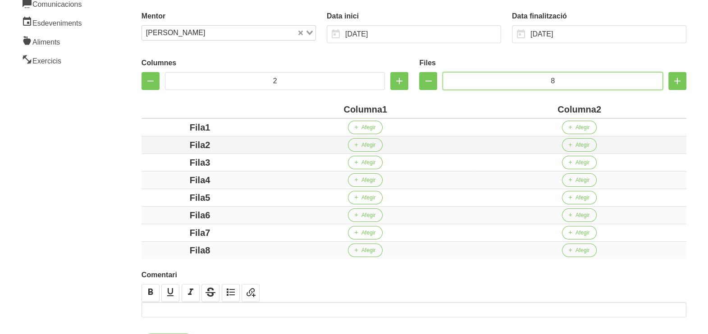
scroll to position [169, 0]
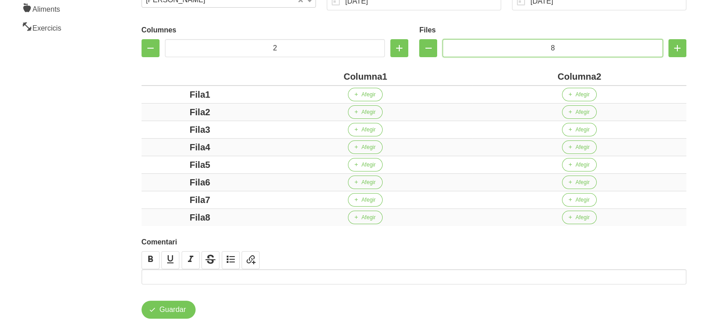
type input "8"
drag, startPoint x: 383, startPoint y: 76, endPoint x: 320, endPoint y: 76, distance: 63.1
click at [320, 76] on div "Columna1" at bounding box center [365, 77] width 207 height 14
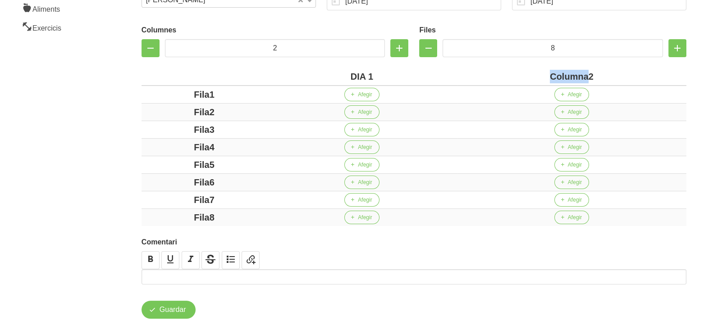
drag, startPoint x: 587, startPoint y: 76, endPoint x: 529, endPoint y: 73, distance: 57.7
click at [530, 73] on div "Columna2" at bounding box center [572, 77] width 222 height 14
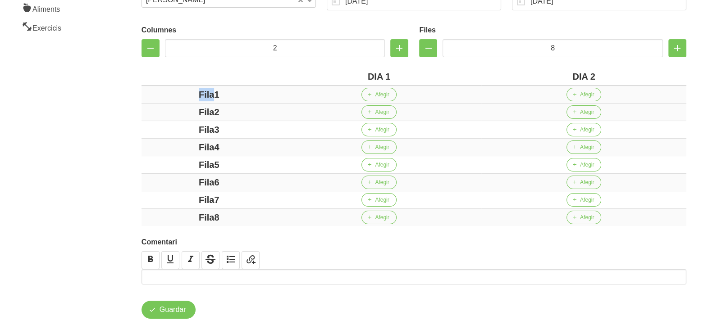
drag, startPoint x: 216, startPoint y: 95, endPoint x: 180, endPoint y: 95, distance: 36.1
click at [176, 93] on div "Fila1" at bounding box center [209, 95] width 128 height 14
drag, startPoint x: 215, startPoint y: 108, endPoint x: 175, endPoint y: 116, distance: 41.4
click at [167, 109] on div "Fila2" at bounding box center [209, 112] width 128 height 14
drag, startPoint x: 218, startPoint y: 128, endPoint x: 180, endPoint y: 128, distance: 37.4
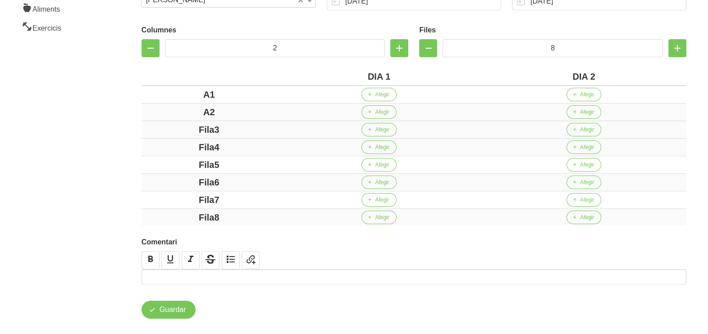
click at [181, 127] on div "Fila3" at bounding box center [209, 130] width 128 height 14
drag, startPoint x: 214, startPoint y: 145, endPoint x: 172, endPoint y: 143, distance: 41.9
click at [173, 143] on div "Fila4" at bounding box center [209, 148] width 128 height 14
click at [186, 164] on div "Fila5" at bounding box center [209, 165] width 128 height 14
click at [171, 182] on div "Fila6" at bounding box center [209, 183] width 128 height 14
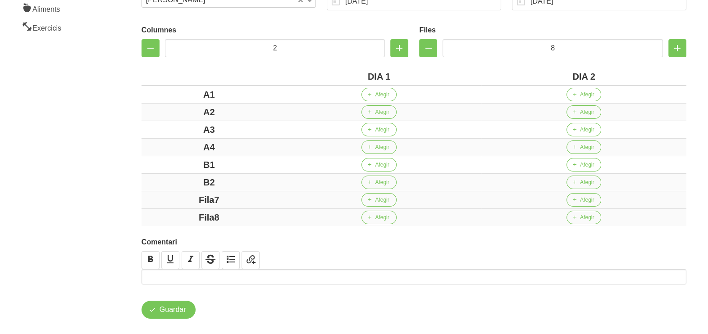
drag, startPoint x: 235, startPoint y: 196, endPoint x: 171, endPoint y: 195, distance: 64.0
click at [171, 195] on div "Fila7" at bounding box center [209, 200] width 128 height 14
drag, startPoint x: 218, startPoint y: 211, endPoint x: 167, endPoint y: 209, distance: 50.5
click at [165, 209] on td "Fila8" at bounding box center [208, 218] width 135 height 18
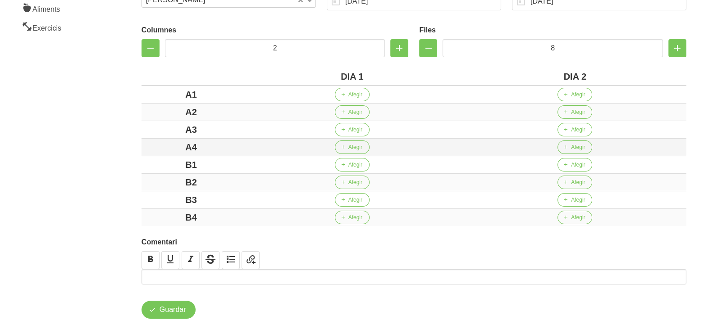
drag, startPoint x: 110, startPoint y: 162, endPoint x: 208, endPoint y: 140, distance: 100.2
click at [119, 160] on section "General Dashboard Seccions Clients Administradors Comunicacions Esdeveniments A…" at bounding box center [354, 100] width 719 height 491
click at [360, 96] on span "Afegir" at bounding box center [355, 95] width 14 height 8
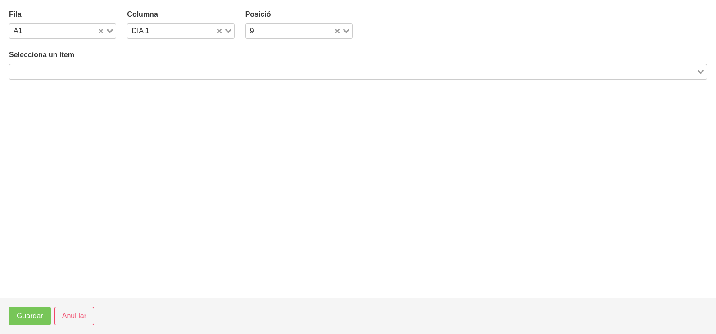
click at [148, 72] on input "Search for option" at bounding box center [352, 71] width 685 height 11
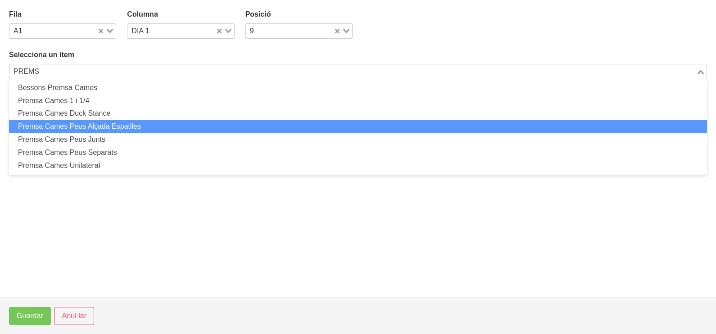
click at [135, 125] on li "Premsa Cames Peus Alçada Espatlles" at bounding box center [358, 126] width 698 height 13
type input "PREMS"
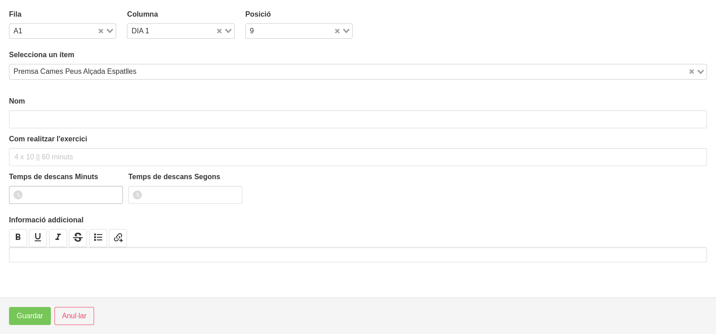
type input "Premsa Cames Peus Alçada Espatlles"
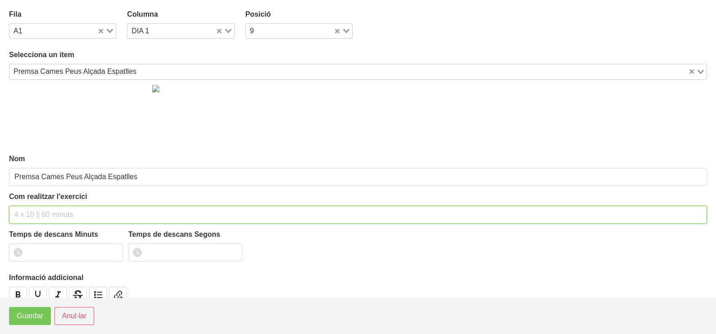
click at [50, 206] on input "text" at bounding box center [358, 215] width 698 height 18
type input "4"
type input "3 X 6-8 a 3010 10""
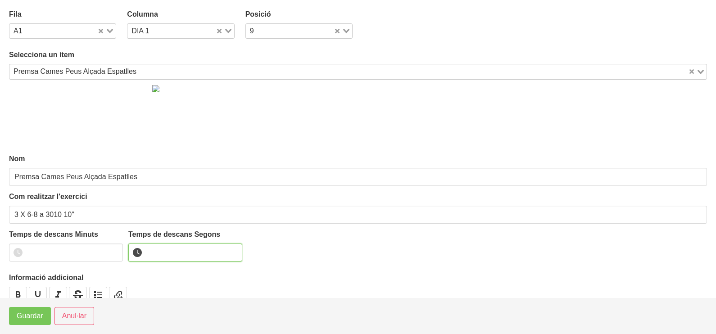
click at [167, 246] on input "number" at bounding box center [185, 253] width 114 height 18
type input "10"
click at [36, 315] on span "Guardar" at bounding box center [30, 316] width 27 height 11
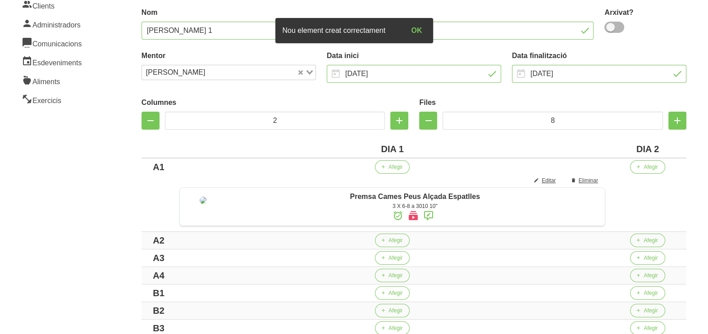
scroll to position [112, 0]
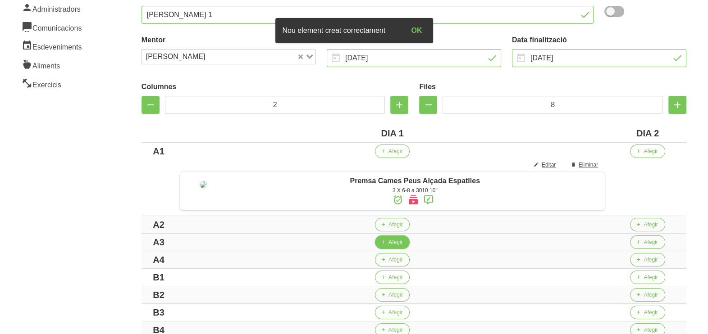
click at [392, 246] on span "Afegir" at bounding box center [395, 242] width 14 height 8
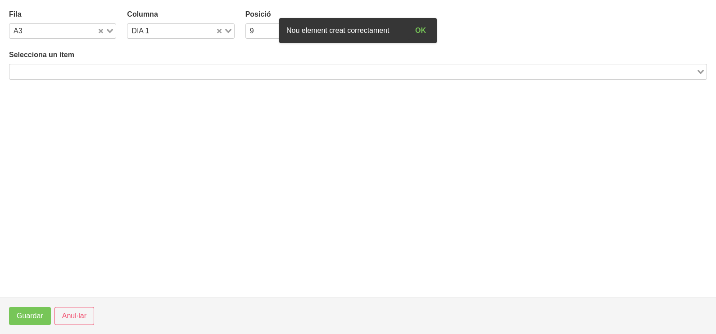
click at [144, 69] on input "Search for option" at bounding box center [352, 71] width 685 height 11
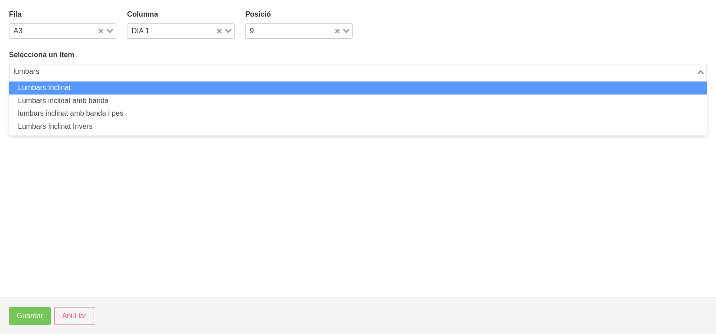
click at [116, 88] on li "Lumbars Inclinat" at bounding box center [358, 88] width 698 height 13
type input "lumbars"
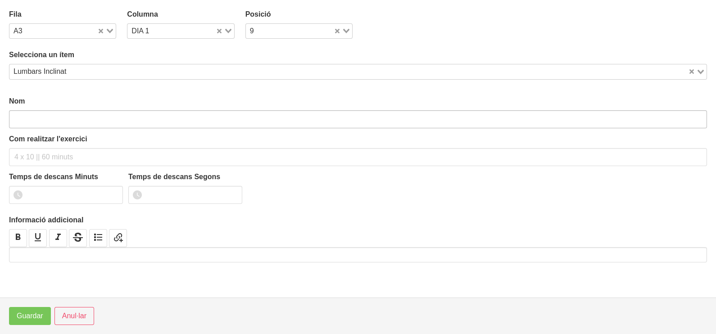
type input "Lumbars Inclinat"
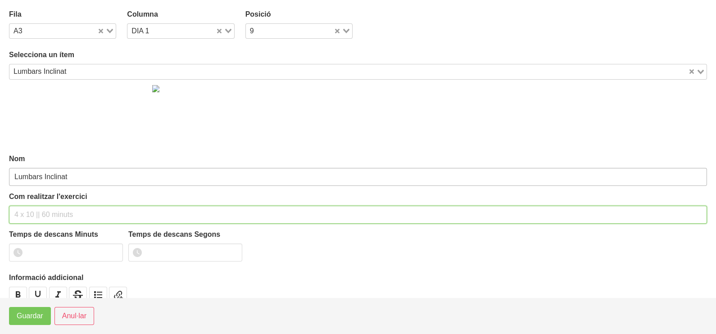
drag, startPoint x: 43, startPoint y: 217, endPoint x: 56, endPoint y: 178, distance: 40.6
click at [46, 210] on input "text" at bounding box center [358, 215] width 698 height 18
type input "3 x 8-10 a 2011 10""
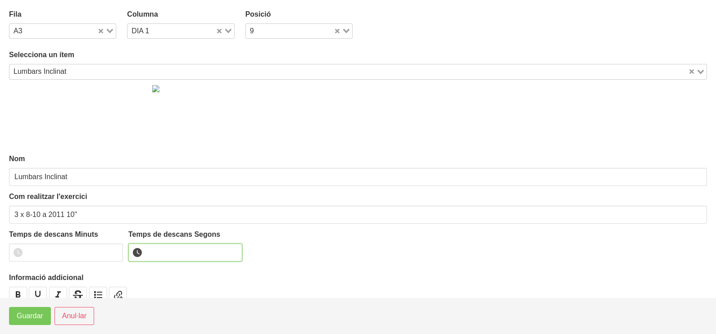
click at [151, 249] on input "number" at bounding box center [185, 253] width 114 height 18
type input "10"
click at [22, 316] on span "Guardar" at bounding box center [30, 316] width 27 height 11
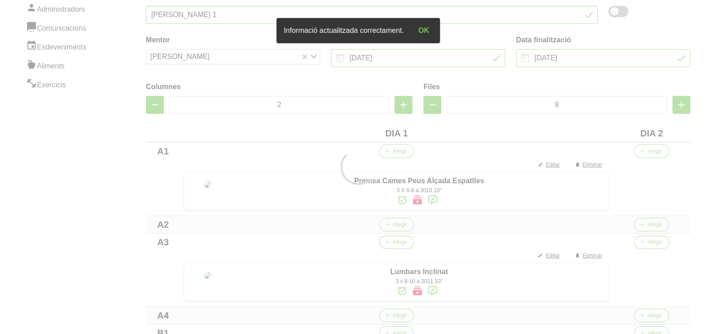
scroll to position [169, 0]
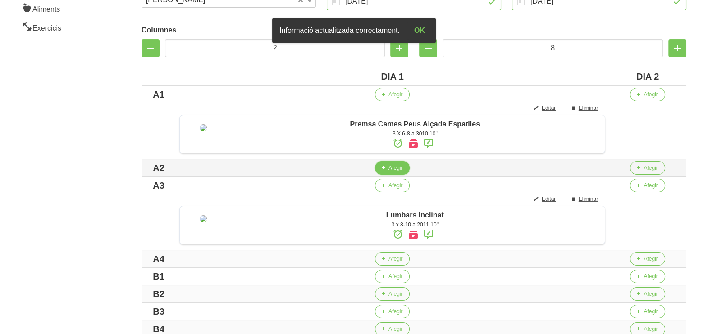
click at [398, 172] on span "Afegir" at bounding box center [395, 168] width 14 height 8
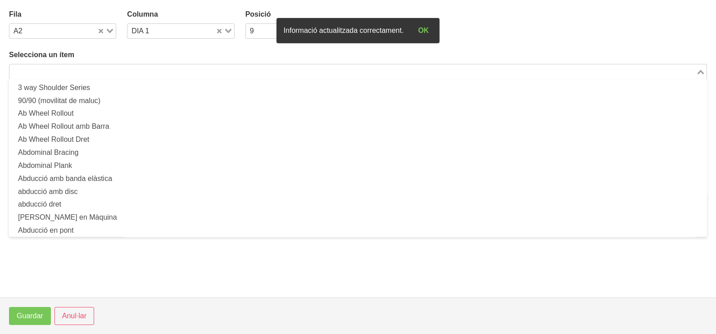
drag, startPoint x: 106, startPoint y: 71, endPoint x: 137, endPoint y: 51, distance: 36.9
click at [108, 70] on input "Search for option" at bounding box center [352, 71] width 685 height 11
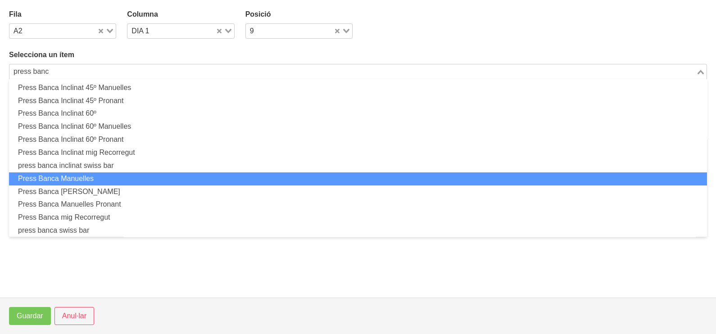
click at [118, 180] on li "Press Banca Manuelles" at bounding box center [358, 179] width 698 height 13
type input "press banc"
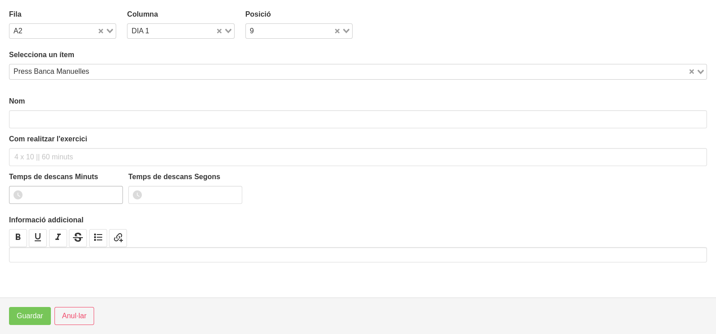
type input "Press Banca Manuelles"
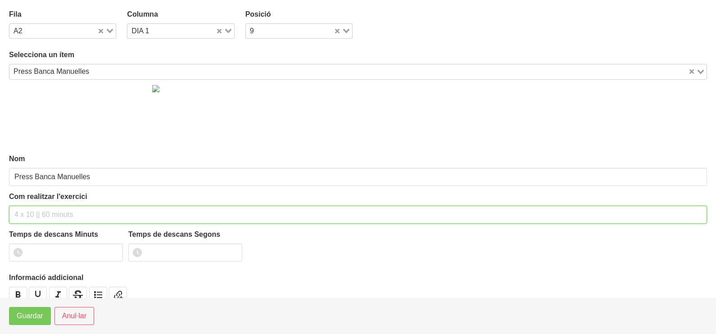
click at [31, 212] on input "text" at bounding box center [358, 215] width 698 height 18
type input "3 x 8-10 a 3010 10""
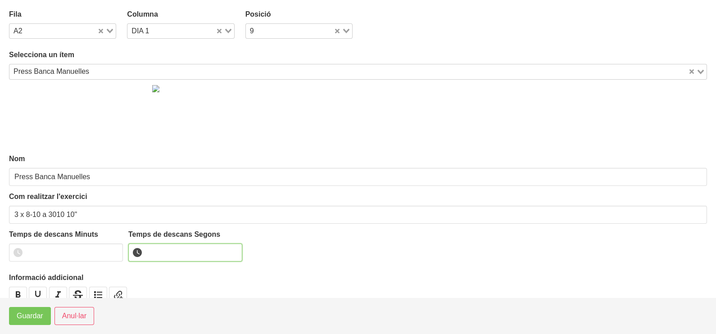
click at [163, 251] on input "number" at bounding box center [185, 253] width 114 height 18
type input "10"
click at [37, 314] on span "Guardar" at bounding box center [30, 316] width 27 height 11
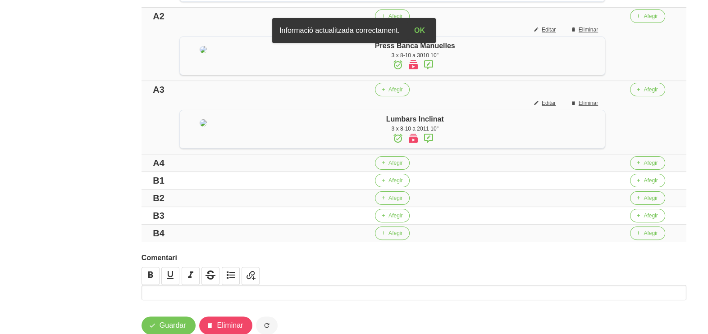
scroll to position [338, 0]
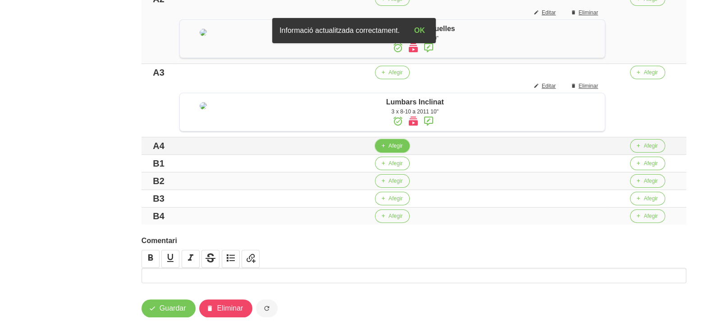
click at [389, 153] on button "Afegir" at bounding box center [392, 146] width 35 height 14
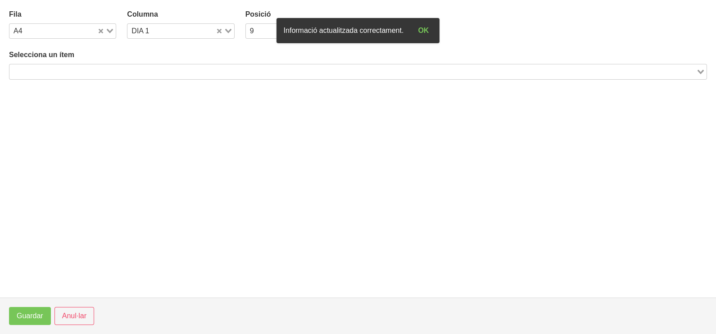
click at [105, 72] on input "Search for option" at bounding box center [352, 71] width 685 height 11
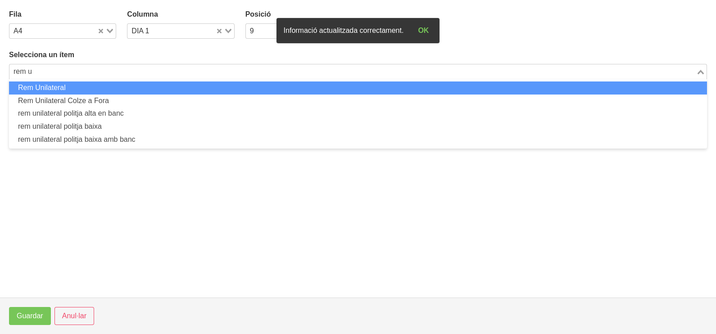
click at [123, 88] on li "Rem Unilateral" at bounding box center [358, 88] width 698 height 13
type input "rem u"
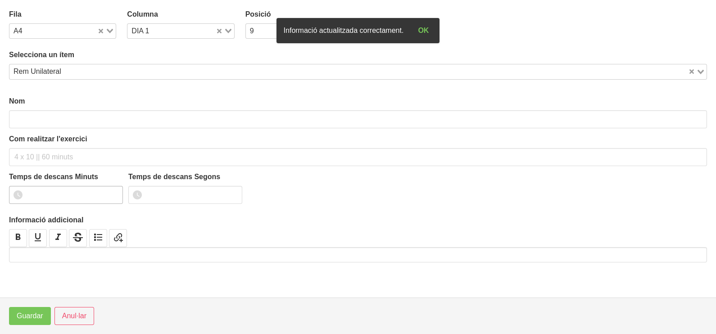
type input "Rem Unilateral"
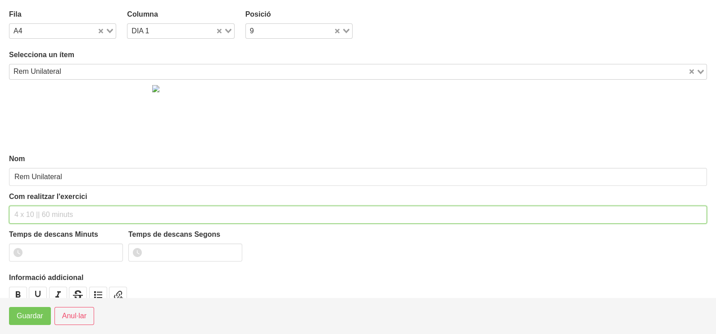
click at [29, 212] on input "text" at bounding box center [358, 215] width 698 height 18
type input "3 x 8-10 a 2011 120""
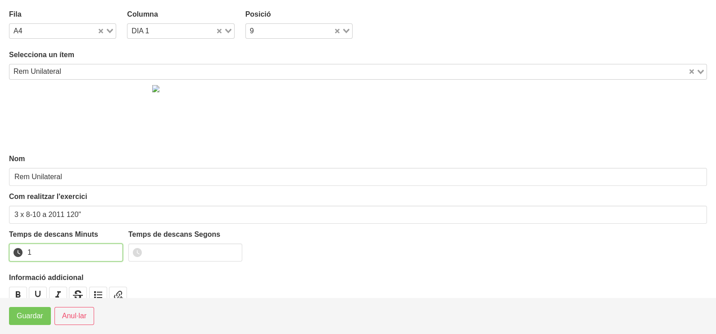
click at [116, 250] on input "1" at bounding box center [66, 253] width 114 height 18
drag, startPoint x: 116, startPoint y: 250, endPoint x: 96, endPoint y: 259, distance: 22.6
type input "2"
click at [110, 252] on input "2" at bounding box center [66, 253] width 114 height 18
click at [41, 310] on button "Guardar" at bounding box center [30, 316] width 42 height 18
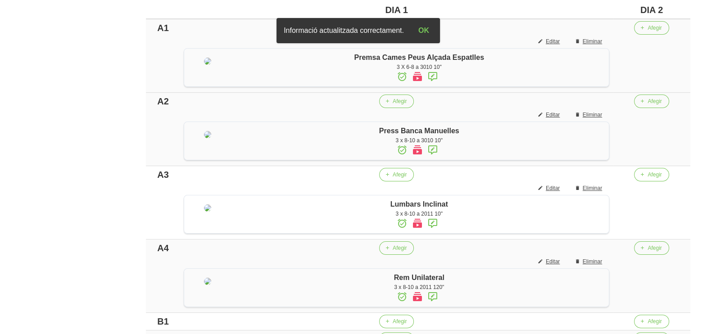
scroll to position [225, 0]
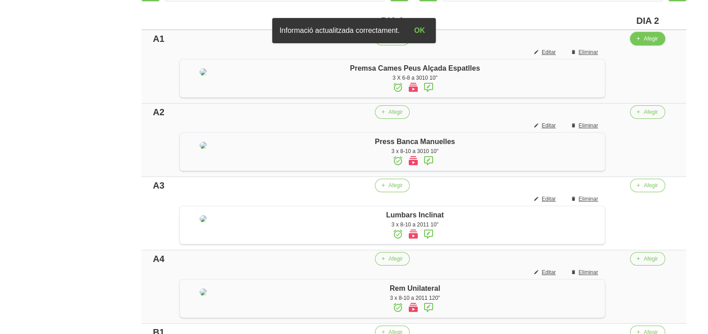
click at [650, 39] on span "Afegir" at bounding box center [650, 39] width 14 height 8
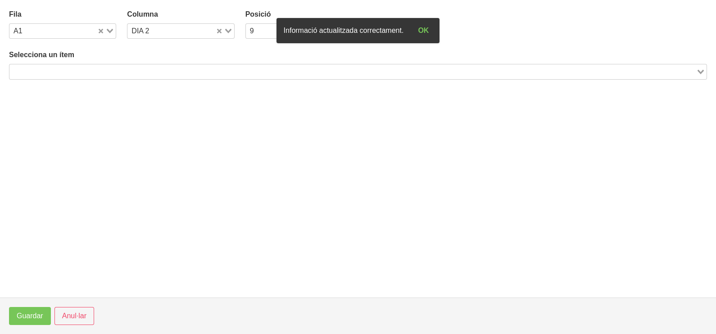
click at [197, 66] on input "Search for option" at bounding box center [352, 71] width 685 height 11
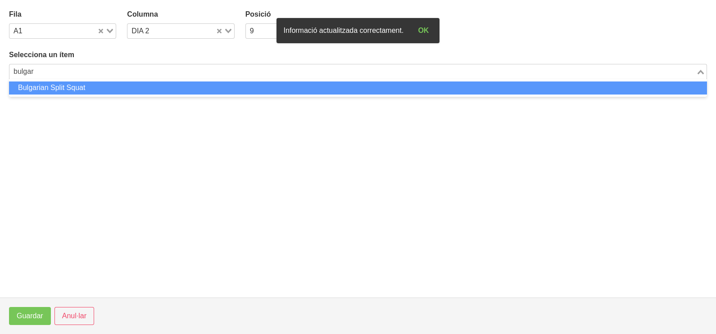
click at [182, 89] on li "Bulgarian Split Squat" at bounding box center [358, 88] width 698 height 13
type input "bulgar"
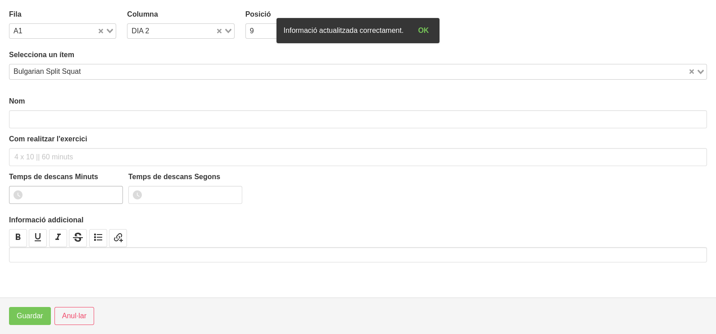
type input "Bulgarian Split Squat"
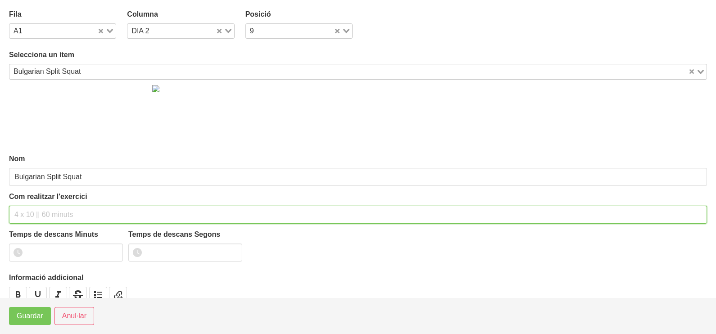
click at [44, 216] on input "text" at bounding box center [358, 215] width 698 height 18
type input "3 x 6-8 a 3010 10""
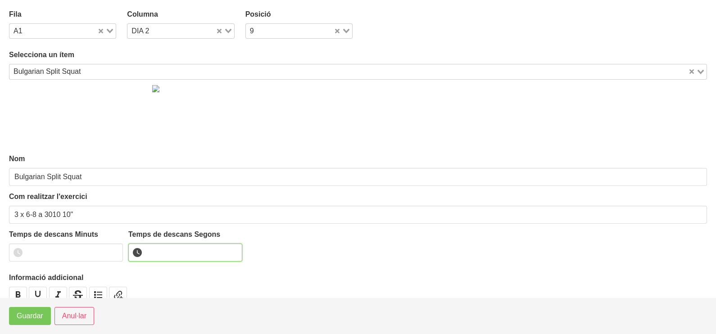
click at [160, 253] on input "number" at bounding box center [185, 253] width 114 height 18
type input "10"
click at [29, 311] on span "Guardar" at bounding box center [30, 316] width 27 height 11
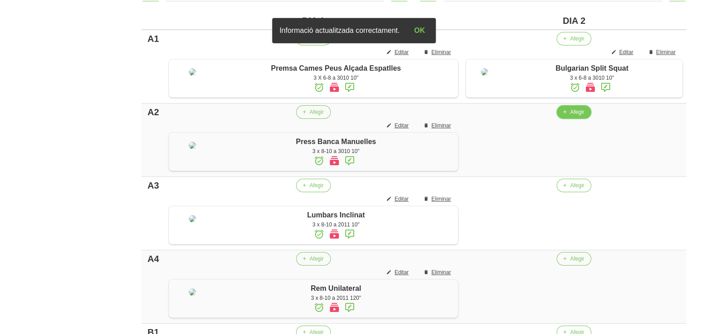
click at [572, 116] on span "Afegir" at bounding box center [577, 112] width 14 height 8
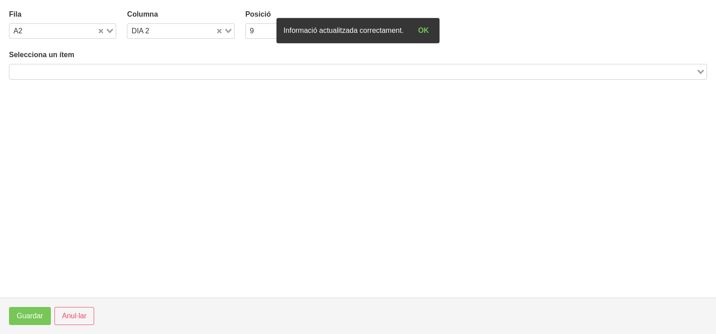
drag, startPoint x: 180, startPoint y: 68, endPoint x: 165, endPoint y: 71, distance: 15.3
click at [173, 68] on input "Search for option" at bounding box center [352, 71] width 685 height 11
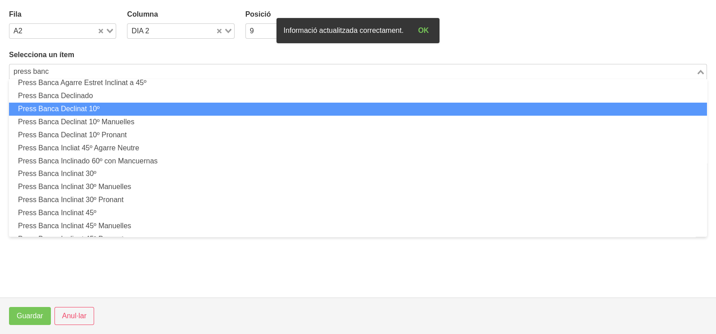
scroll to position [56, 0]
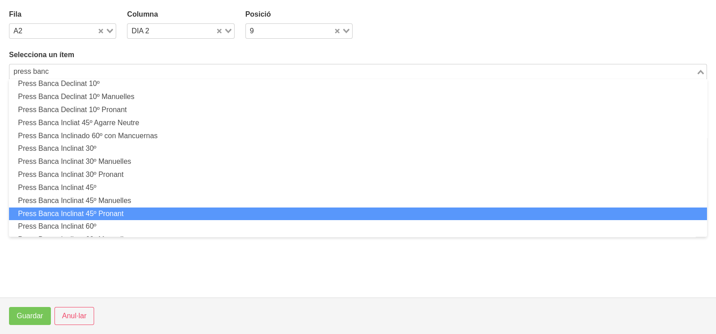
click at [137, 208] on li "Press Banca Inclinat 45º Pronant" at bounding box center [358, 214] width 698 height 13
type input "press banc"
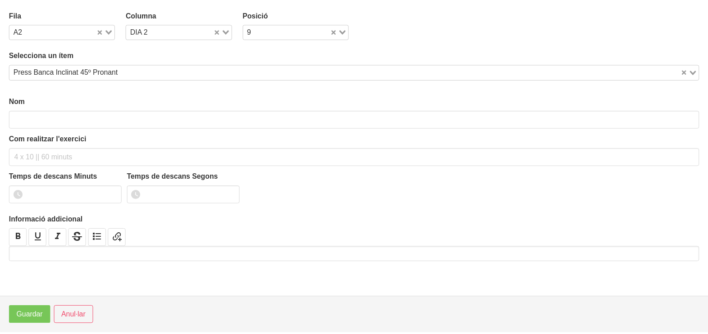
scroll to position [2, 0]
type input "Press Banca Inclinat 45º Pronant"
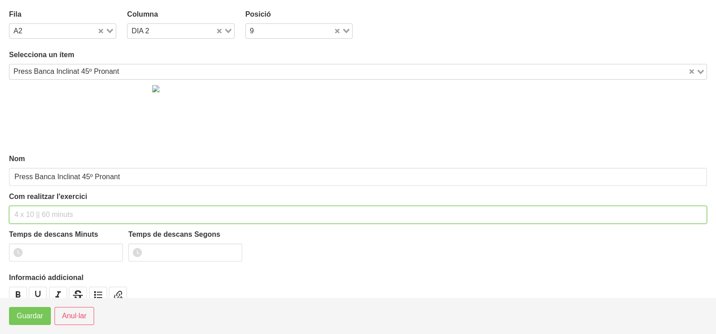
click at [52, 211] on input "text" at bounding box center [358, 215] width 698 height 18
type input "3 x 8-10 a 3010 10""
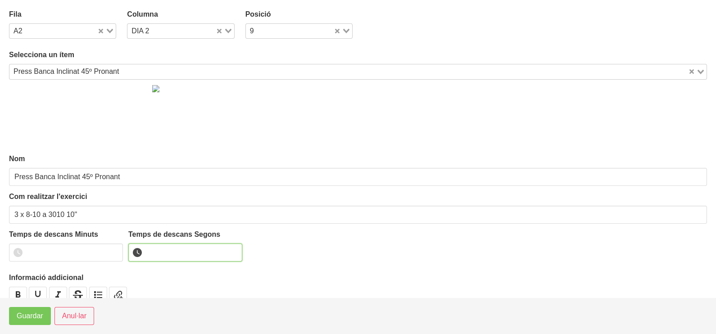
drag, startPoint x: 165, startPoint y: 243, endPoint x: 163, endPoint y: 249, distance: 6.5
click at [165, 244] on input "number" at bounding box center [185, 253] width 114 height 18
type input "10"
click at [38, 321] on span "Guardar" at bounding box center [30, 316] width 27 height 11
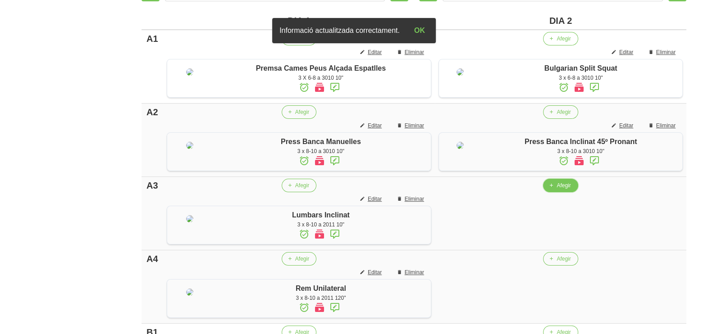
click at [557, 190] on span "Afegir" at bounding box center [564, 186] width 14 height 8
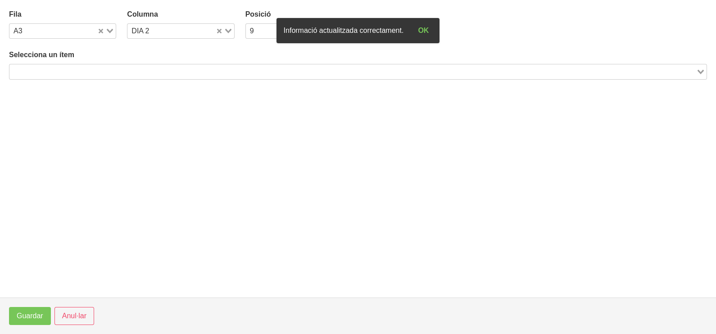
click at [151, 70] on input "Search for option" at bounding box center [352, 71] width 685 height 11
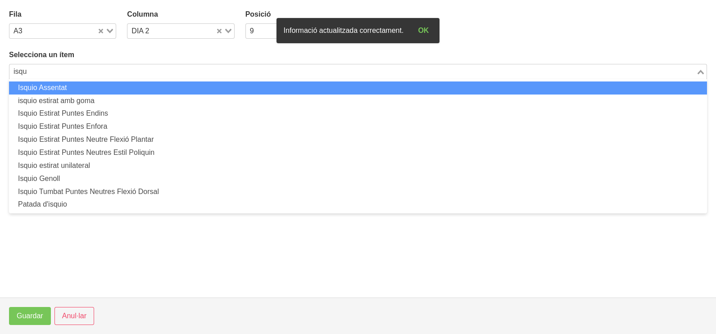
click at [106, 85] on li "Isquio Assentat" at bounding box center [358, 88] width 698 height 13
type input "isqu"
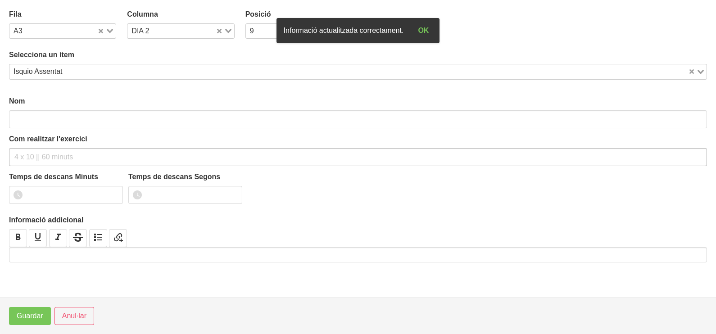
type input "Isquio Assentat"
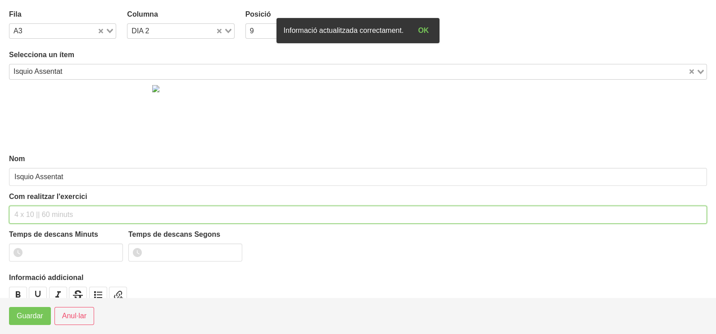
click at [51, 203] on div "Com realitzar l'exercici" at bounding box center [358, 208] width 698 height 32
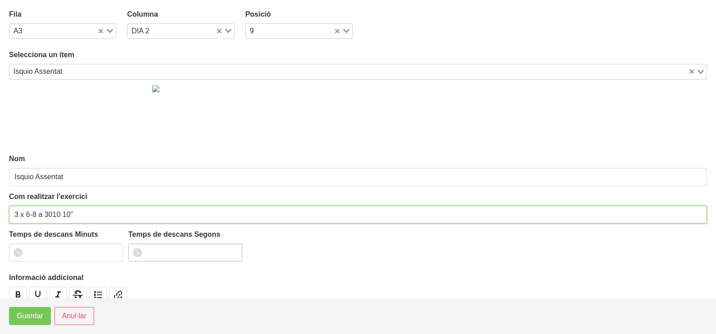
type input "3 x 6-8 a 3010 10""
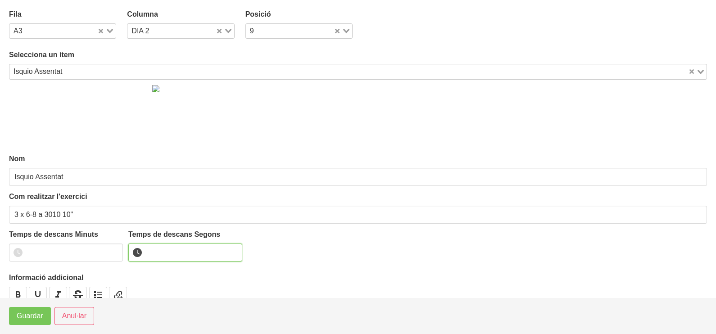
drag, startPoint x: 170, startPoint y: 254, endPoint x: 167, endPoint y: 244, distance: 10.1
click at [169, 253] on input "number" at bounding box center [185, 253] width 114 height 18
type input "10"
click at [42, 315] on span "Guardar" at bounding box center [30, 316] width 27 height 11
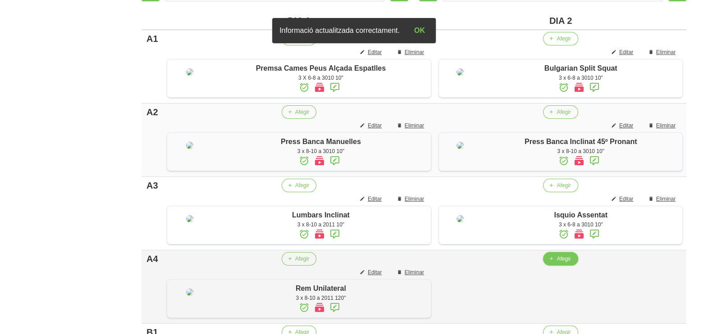
click at [553, 263] on span "button" at bounding box center [551, 259] width 8 height 8
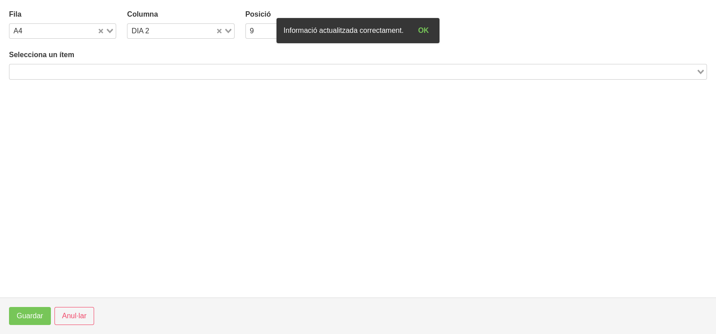
click at [132, 73] on input "Search for option" at bounding box center [352, 71] width 685 height 11
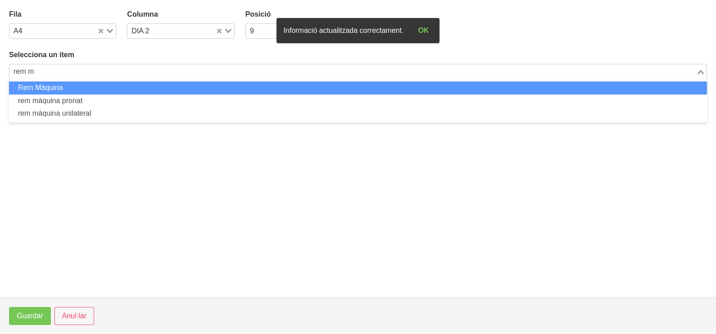
click at [127, 86] on li "Rem Màquina" at bounding box center [358, 88] width 698 height 13
type input "rem m"
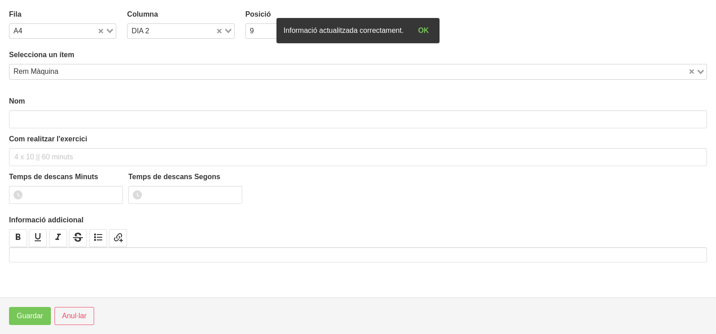
type input "Rem Màquina"
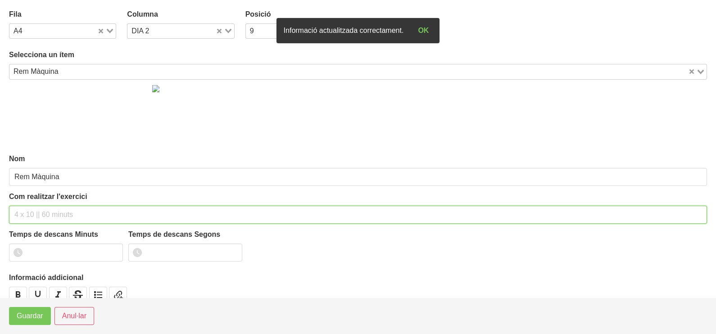
click at [44, 210] on input "text" at bounding box center [358, 215] width 698 height 18
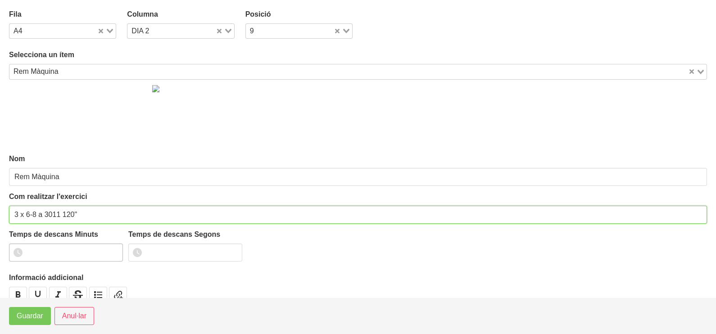
type input "3 x 6-8 a 3011 120""
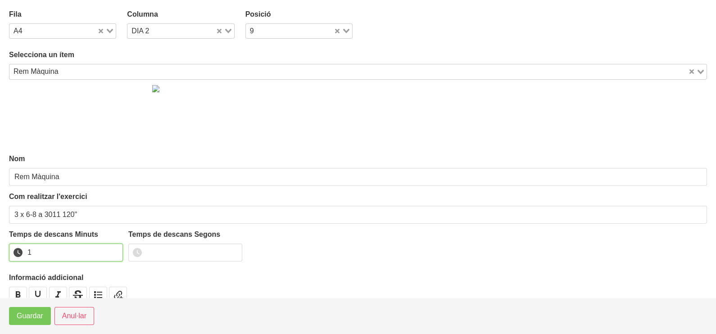
click at [114, 250] on input "1" at bounding box center [66, 253] width 114 height 18
drag, startPoint x: 114, startPoint y: 250, endPoint x: 105, endPoint y: 255, distance: 10.7
type input "2"
click at [109, 252] on input "2" at bounding box center [66, 253] width 114 height 18
click at [20, 322] on button "Guardar" at bounding box center [30, 316] width 42 height 18
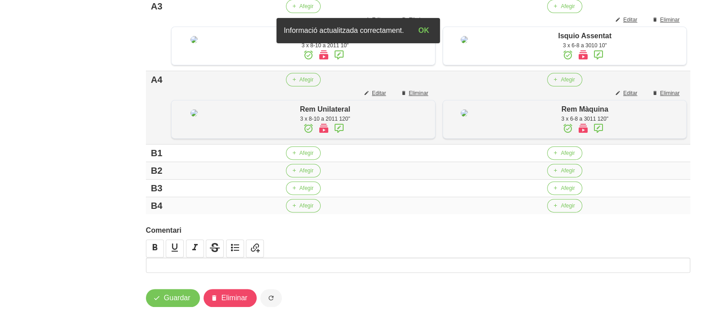
scroll to position [482, 0]
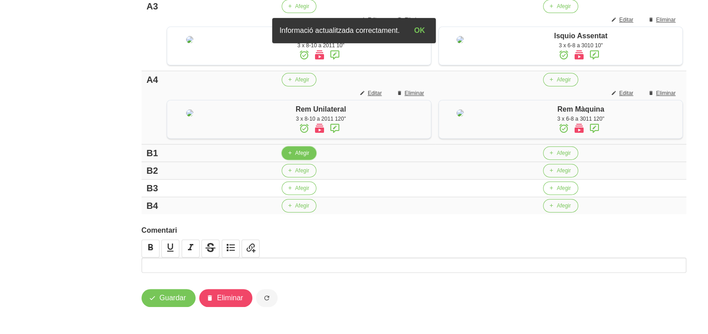
click at [295, 156] on span "Afegir" at bounding box center [302, 153] width 14 height 8
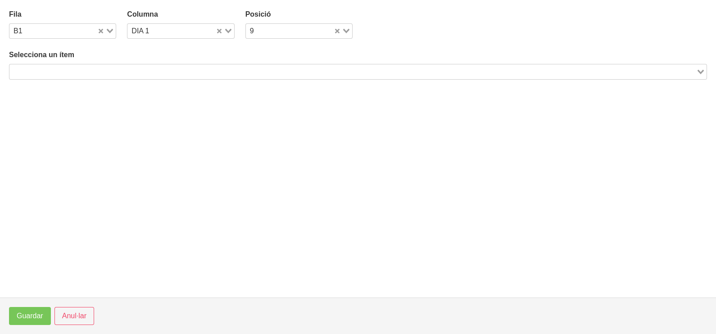
click at [89, 68] on input "Search for option" at bounding box center [352, 71] width 685 height 11
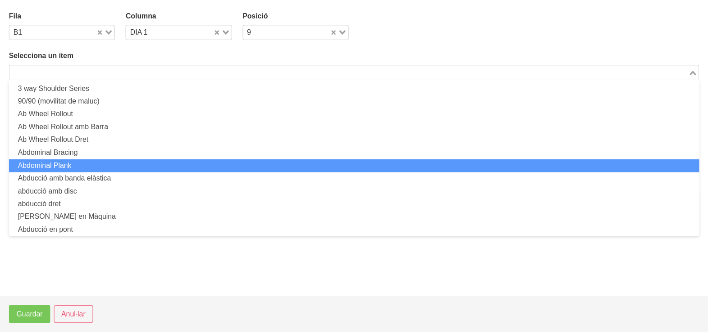
scroll to position [0, 0]
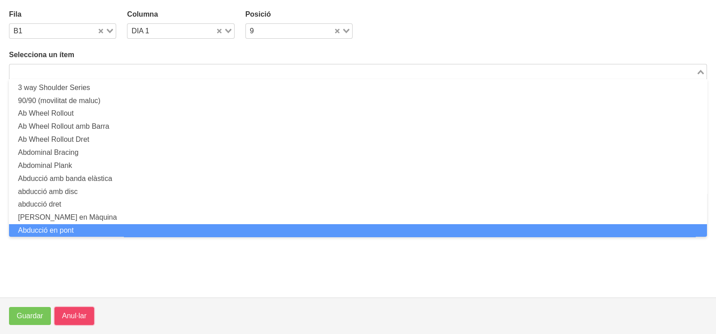
click at [73, 320] on span "Anul·lar" at bounding box center [74, 316] width 24 height 11
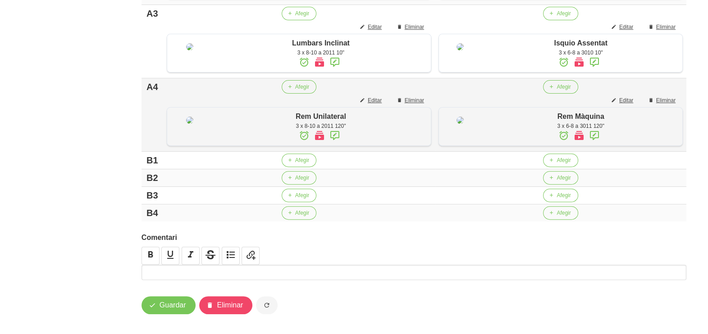
scroll to position [425, 0]
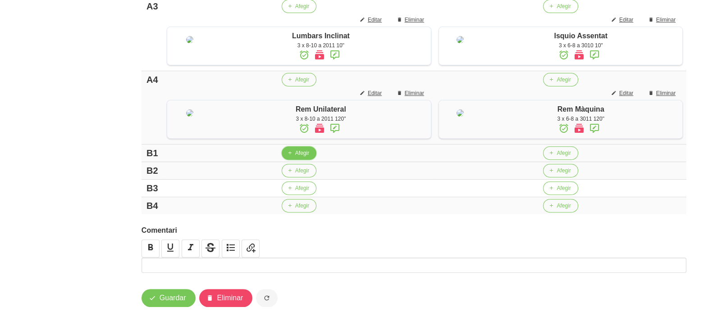
click at [295, 157] on span "Afegir" at bounding box center [302, 153] width 14 height 8
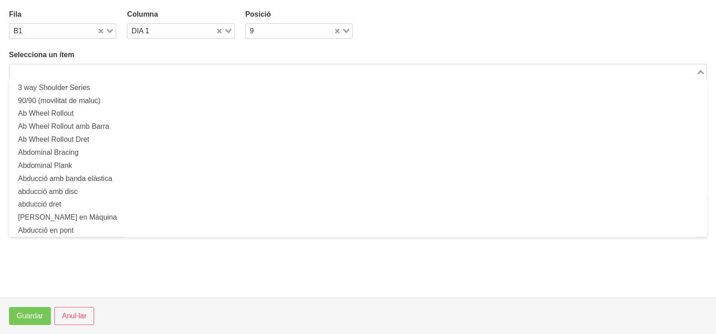
click at [179, 67] on input "Search for option" at bounding box center [352, 71] width 685 height 11
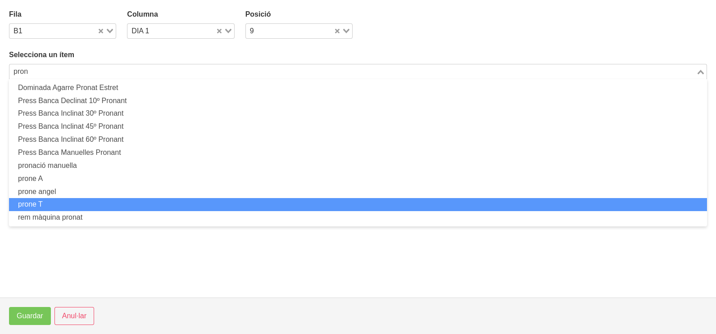
click at [82, 201] on li "prone T" at bounding box center [358, 204] width 698 height 13
type input "pron"
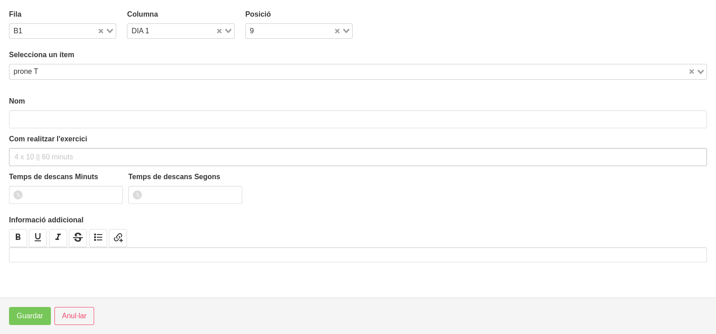
type input "prone T"
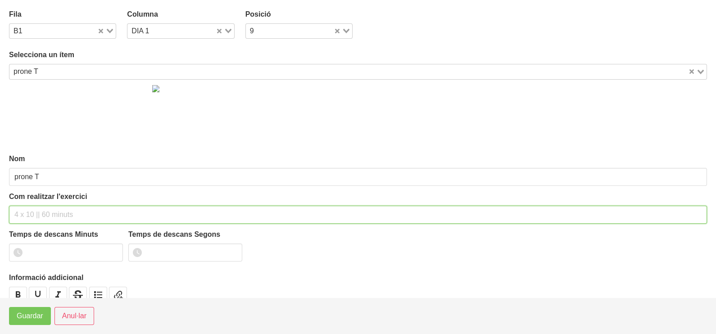
drag, startPoint x: 33, startPoint y: 212, endPoint x: 59, endPoint y: 153, distance: 64.1
click at [36, 206] on input "text" at bounding box center [358, 215] width 698 height 18
type input "3 x 10 a 2010 10""
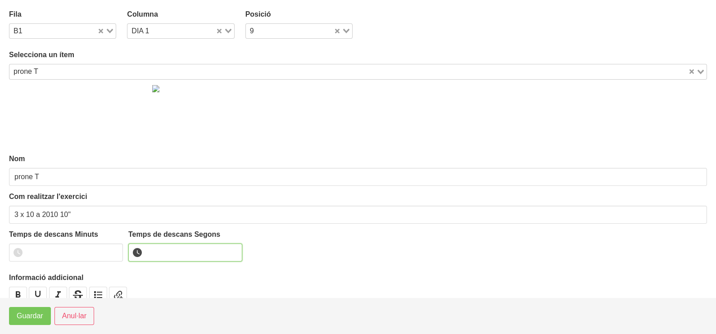
drag, startPoint x: 155, startPoint y: 256, endPoint x: 143, endPoint y: 248, distance: 13.6
click at [151, 255] on input "number" at bounding box center [185, 253] width 114 height 18
type input "10"
click at [43, 320] on span "Guardar" at bounding box center [30, 316] width 27 height 11
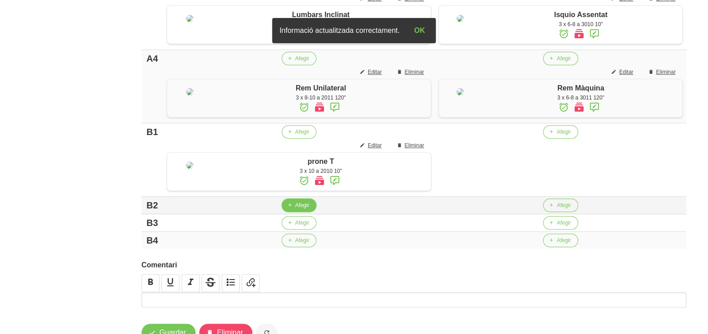
click at [301, 210] on span "Afegir" at bounding box center [302, 205] width 14 height 8
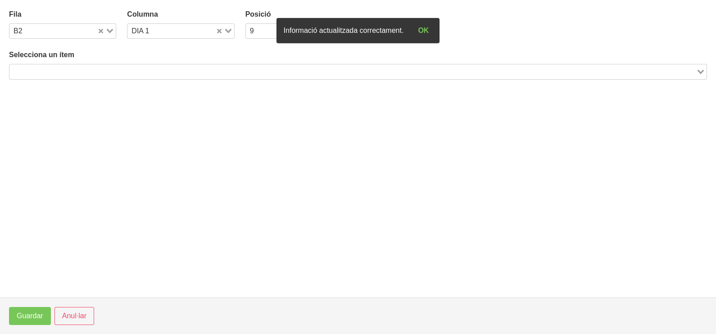
click at [135, 73] on input "Search for option" at bounding box center [352, 71] width 685 height 11
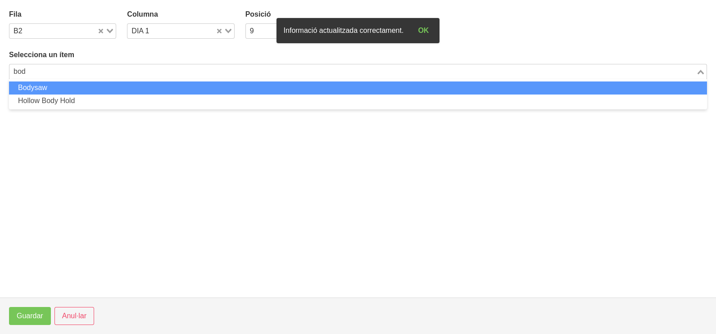
click at [137, 87] on li "Bodysaw" at bounding box center [358, 88] width 698 height 13
type input "bod"
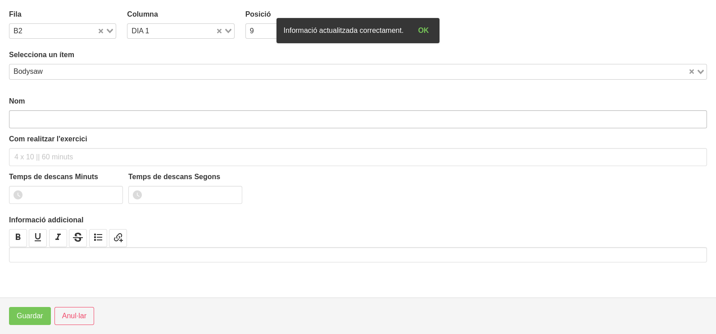
type input "Bodysaw"
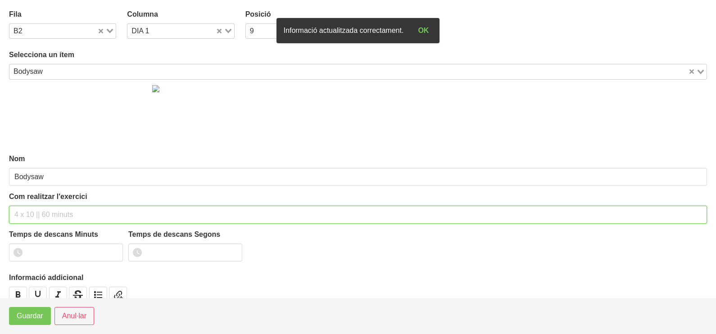
click at [46, 210] on input "text" at bounding box center [358, 215] width 698 height 18
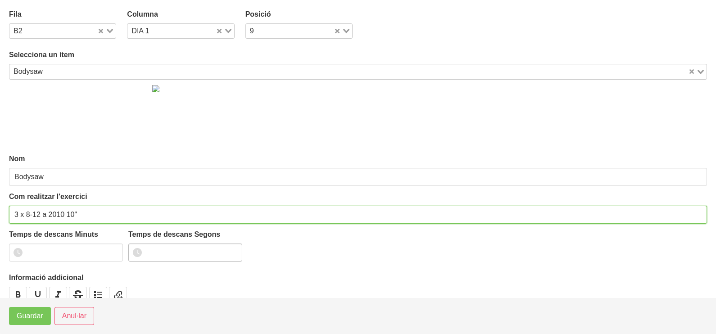
type input "3 x 8-12 a 2010 10""
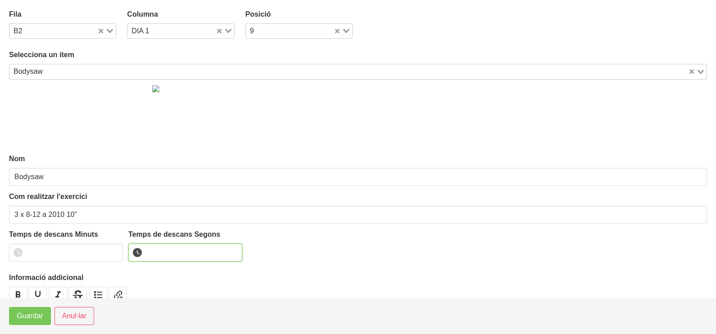
drag, startPoint x: 169, startPoint y: 255, endPoint x: 164, endPoint y: 253, distance: 5.4
click at [169, 255] on input "number" at bounding box center [185, 253] width 114 height 18
type input "10"
click at [42, 315] on span "Guardar" at bounding box center [30, 316] width 27 height 11
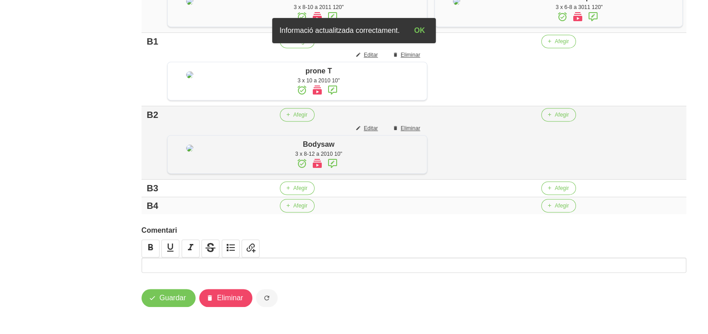
scroll to position [609, 0]
click at [295, 192] on span "Afegir" at bounding box center [302, 188] width 14 height 8
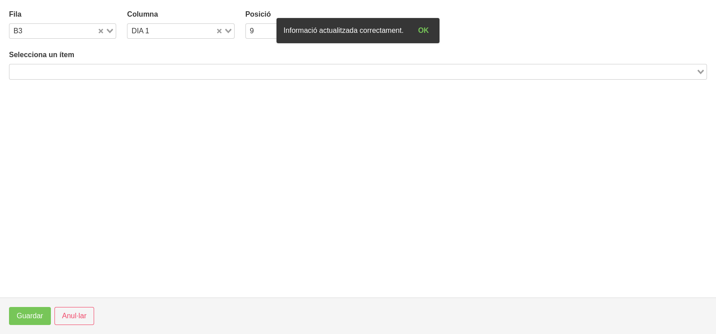
click at [90, 69] on input "Search for option" at bounding box center [352, 71] width 685 height 11
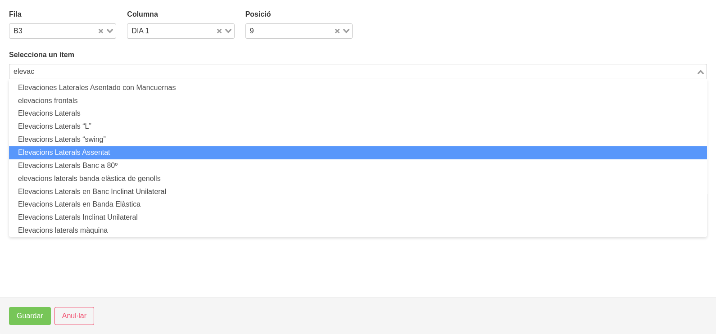
click at [110, 151] on li "Elevacions Laterals Assentat" at bounding box center [358, 152] width 698 height 13
type input "elevac"
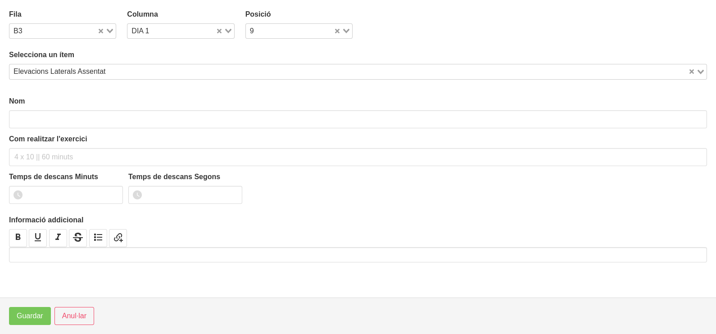
type input "Elevacions Laterals Assentat"
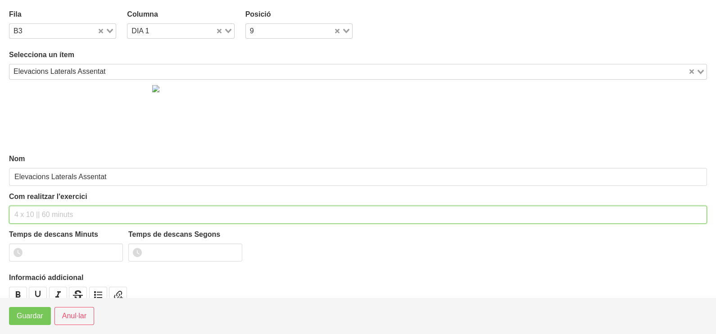
click at [36, 212] on input "text" at bounding box center [358, 215] width 698 height 18
type input "3 x 8-10 a 2010 10""
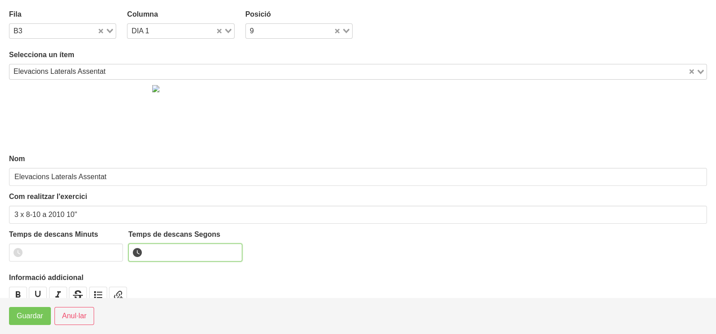
click at [150, 248] on input "number" at bounding box center [185, 253] width 114 height 18
type input "10"
click at [34, 314] on span "Guardar" at bounding box center [30, 316] width 27 height 11
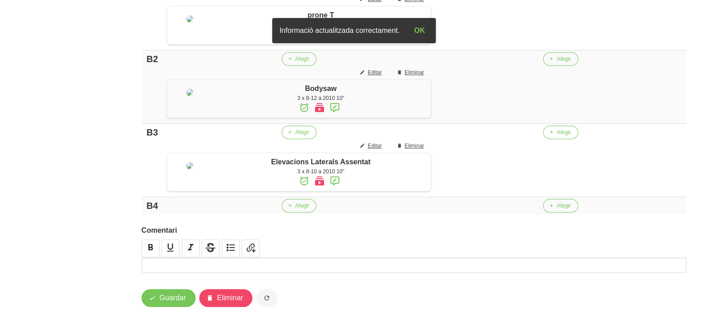
scroll to position [676, 0]
drag, startPoint x: 296, startPoint y: 270, endPoint x: 293, endPoint y: 213, distance: 57.8
click at [296, 270] on p at bounding box center [414, 265] width 540 height 11
click at [295, 204] on span "Afegir" at bounding box center [302, 206] width 14 height 8
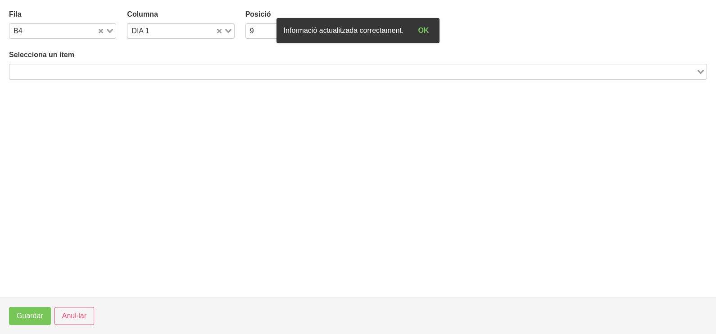
click at [142, 67] on input "Search for option" at bounding box center [352, 71] width 685 height 11
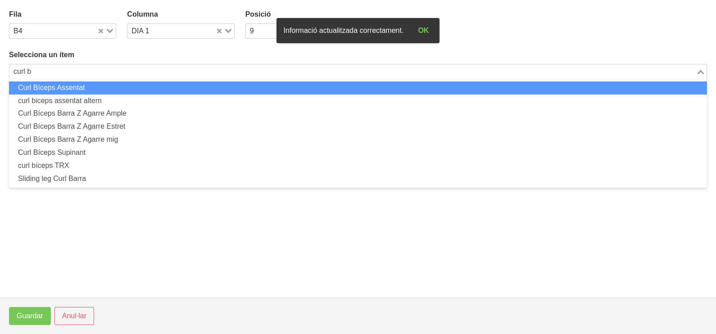
click at [123, 90] on li "Curl Bíceps Assentat" at bounding box center [358, 88] width 698 height 13
type input "curl b"
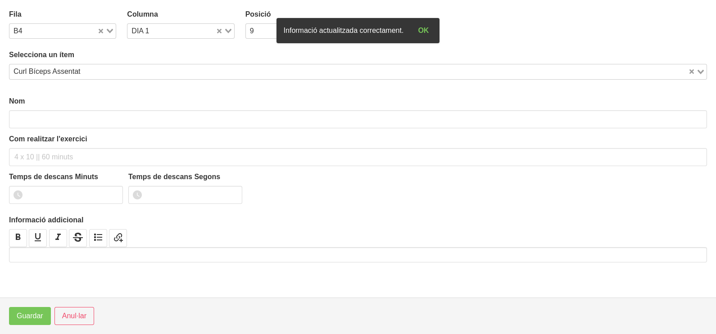
type input "Curl Bíceps Assentat"
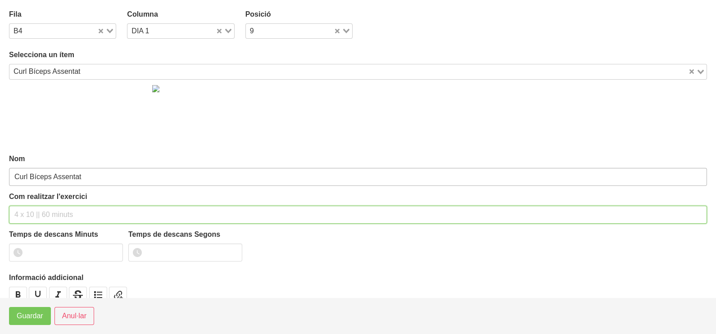
drag, startPoint x: 38, startPoint y: 209, endPoint x: 45, endPoint y: 173, distance: 35.8
click at [41, 203] on div "Com realitzar l'exercici" at bounding box center [358, 208] width 698 height 32
type input "3 x 8-10 a 3010 120""
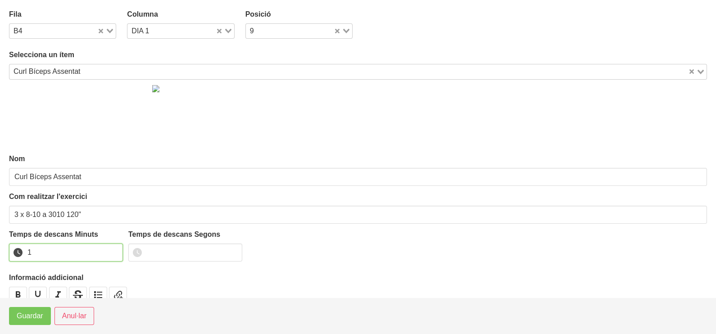
click at [113, 250] on input "1" at bounding box center [66, 253] width 114 height 18
drag, startPoint x: 113, startPoint y: 250, endPoint x: 60, endPoint y: 280, distance: 61.0
type input "2"
click at [101, 256] on input "2" at bounding box center [66, 253] width 114 height 18
click at [29, 310] on button "Guardar" at bounding box center [30, 316] width 42 height 18
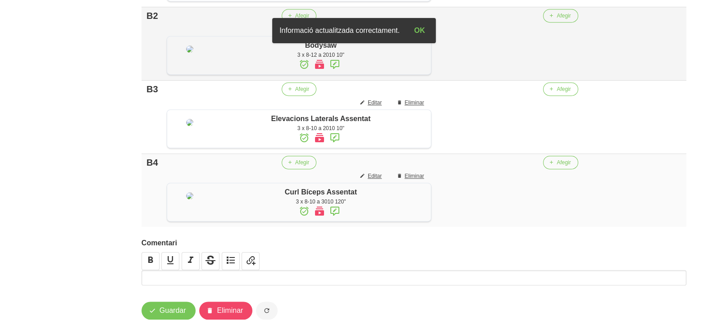
scroll to position [563, 0]
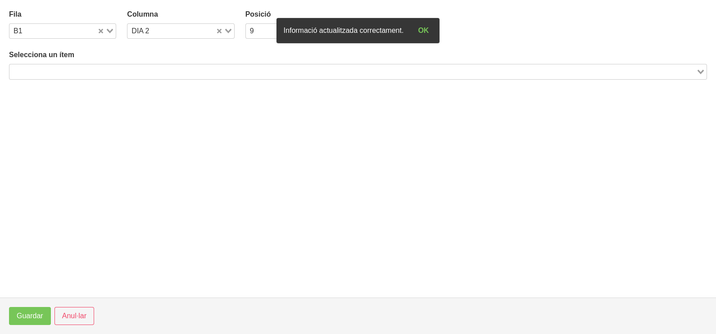
click at [216, 68] on input "Search for option" at bounding box center [352, 71] width 685 height 11
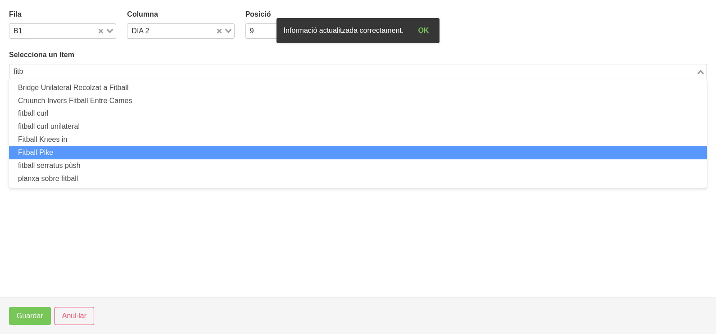
click at [97, 153] on li "Fitball Pike" at bounding box center [358, 152] width 698 height 13
type input "fitb"
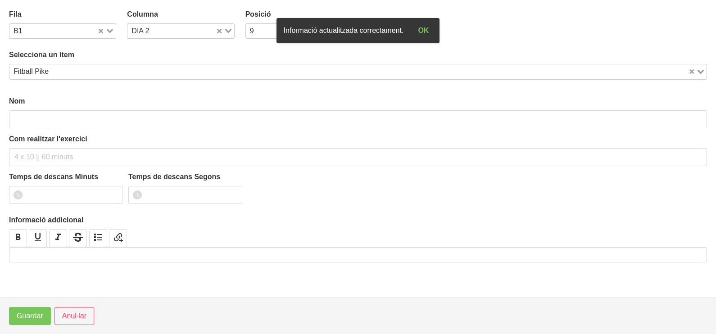
type input "Fitball Pike"
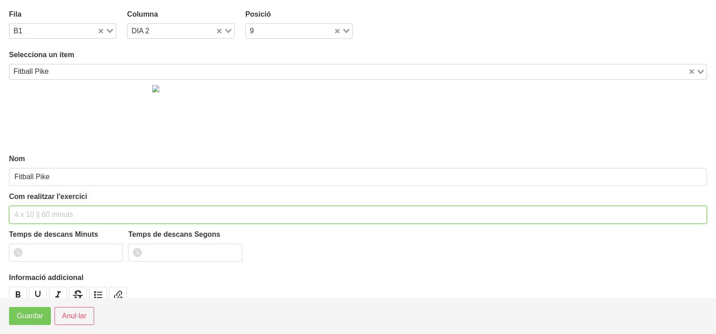
click at [46, 210] on input "text" at bounding box center [358, 215] width 698 height 18
type input "3 x 10-12 a 2010 10""
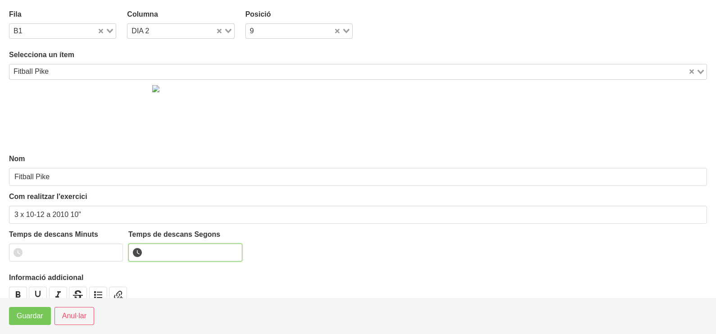
drag, startPoint x: 162, startPoint y: 250, endPoint x: 141, endPoint y: 233, distance: 26.6
click at [162, 250] on input "number" at bounding box center [185, 253] width 114 height 18
type input "10"
click at [39, 322] on span "Guardar" at bounding box center [30, 316] width 27 height 11
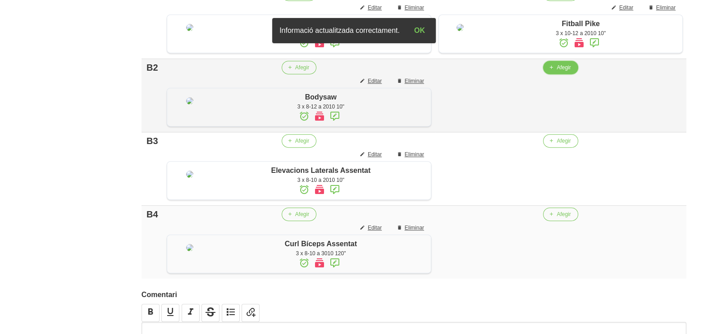
click at [558, 72] on span "Afegir" at bounding box center [564, 68] width 14 height 8
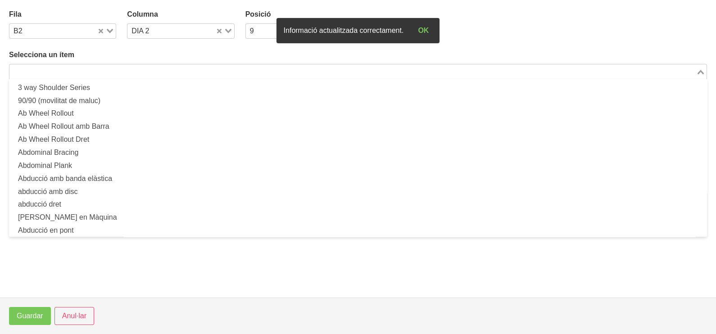
drag, startPoint x: 92, startPoint y: 72, endPoint x: 128, endPoint y: 46, distance: 44.2
click at [97, 69] on input "Search for option" at bounding box center [352, 71] width 685 height 11
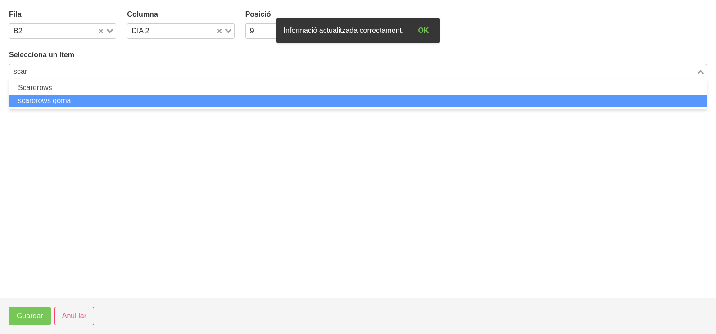
click at [87, 100] on li "scarerows goma" at bounding box center [358, 101] width 698 height 13
type input "scar"
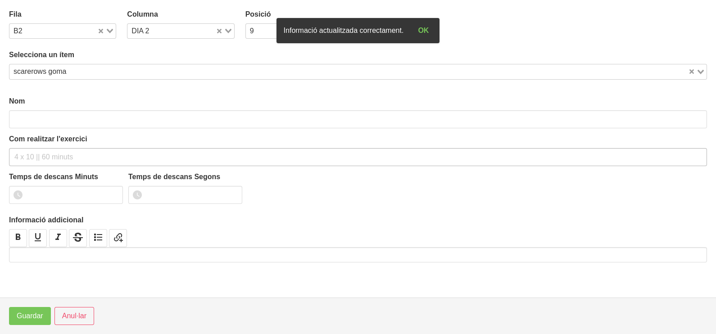
type input "scarerows goma"
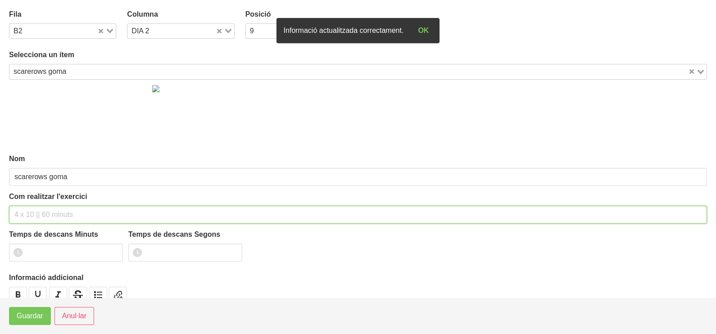
click at [45, 208] on input "text" at bounding box center [358, 215] width 698 height 18
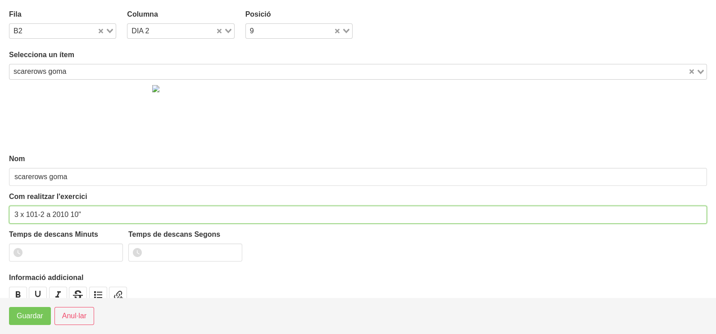
click at [41, 214] on input "3 x 101-2 a 2010 10"" at bounding box center [358, 215] width 698 height 18
type input "3 x 10-12 a 2010 10""
drag, startPoint x: 179, startPoint y: 252, endPoint x: 178, endPoint y: 222, distance: 29.8
click at [179, 252] on input "number" at bounding box center [185, 253] width 114 height 18
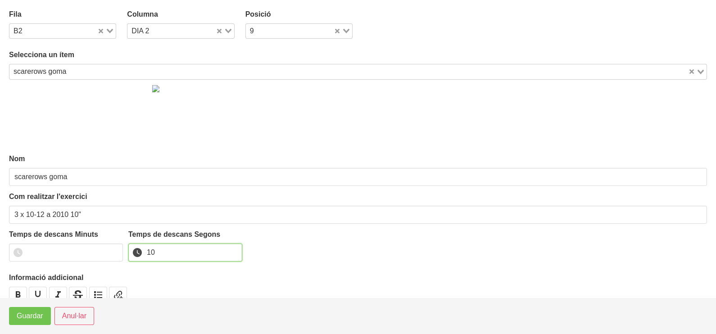
type input "10"
click at [25, 319] on span "Guardar" at bounding box center [30, 316] width 27 height 11
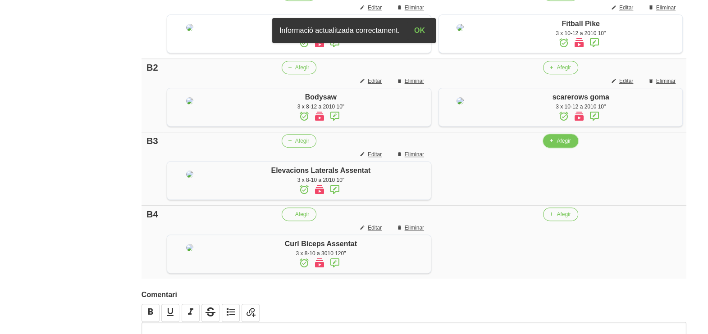
click at [557, 145] on span "Afegir" at bounding box center [564, 141] width 14 height 8
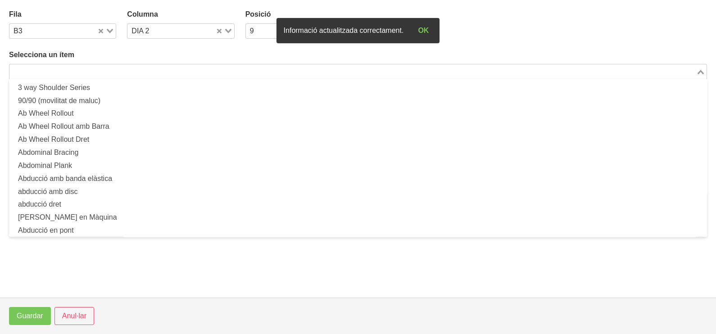
click at [156, 73] on input "Search for option" at bounding box center [352, 71] width 685 height 11
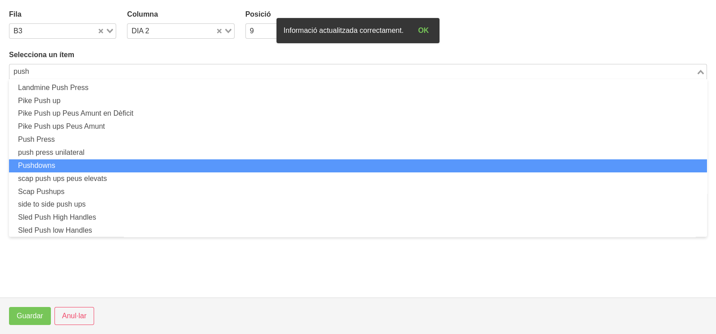
click at [104, 167] on li "Pushdowns" at bounding box center [358, 166] width 698 height 13
type input "push"
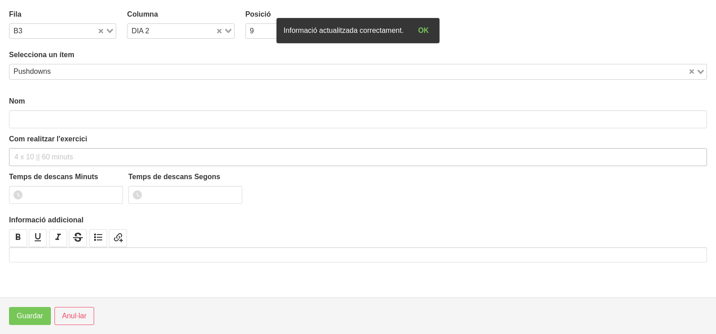
type input "Pushdowns"
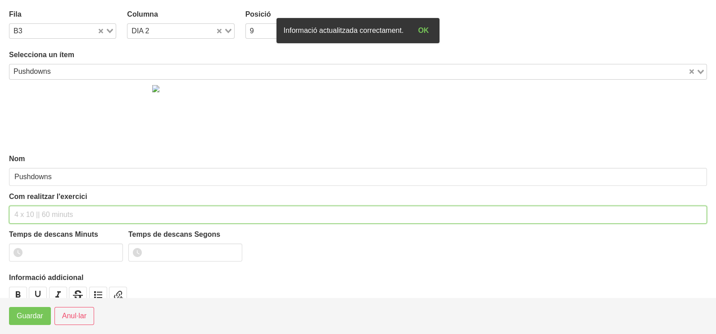
click at [28, 203] on div "Com realitzar l'exercici" at bounding box center [358, 208] width 698 height 32
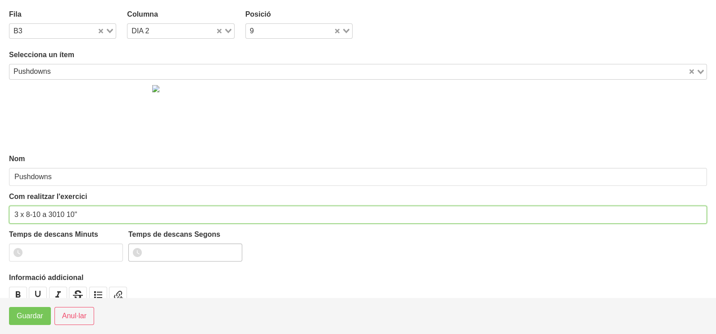
type input "3 x 8-10 a 3010 10""
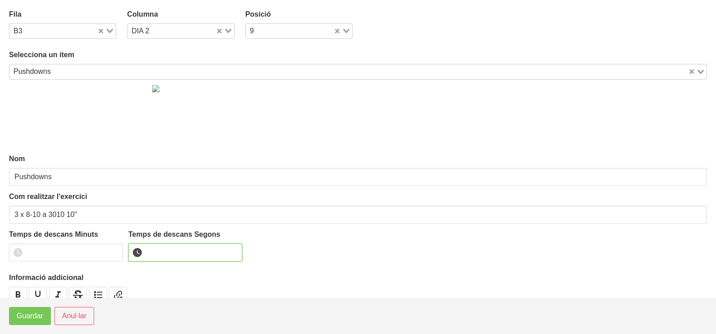
drag, startPoint x: 160, startPoint y: 255, endPoint x: 156, endPoint y: 252, distance: 4.6
click at [159, 254] on input "number" at bounding box center [185, 253] width 114 height 18
type input "10"
click at [32, 317] on span "Guardar" at bounding box center [30, 316] width 27 height 11
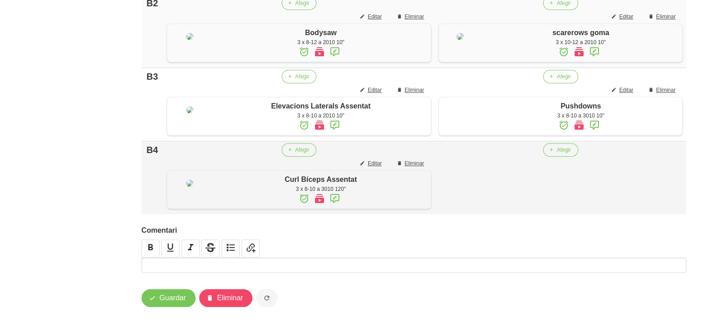
scroll to position [732, 0]
click at [561, 154] on span "Afegir" at bounding box center [564, 150] width 14 height 8
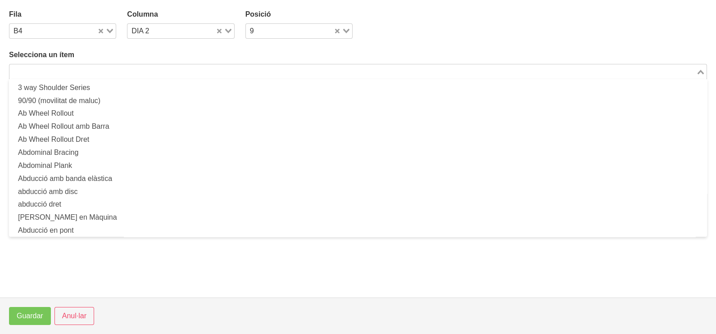
click at [268, 67] on input "Search for option" at bounding box center [352, 71] width 685 height 11
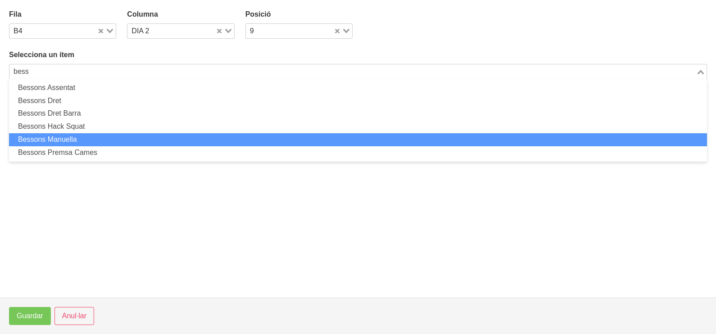
click at [115, 137] on li "Bessons Manuella" at bounding box center [358, 139] width 698 height 13
type input "bess"
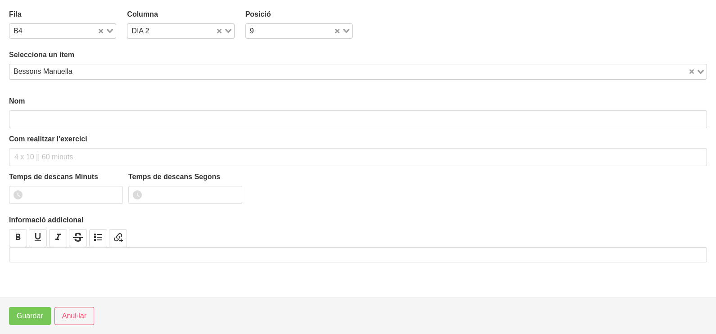
type input "Bessons Manuella"
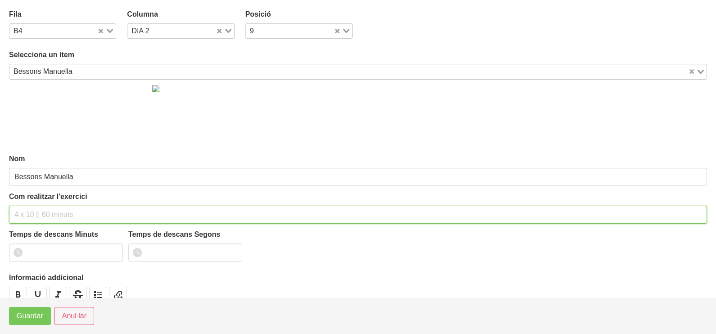
click at [41, 210] on input "text" at bounding box center [358, 215] width 698 height 18
type input "3 x 10-12 a 2111 120""
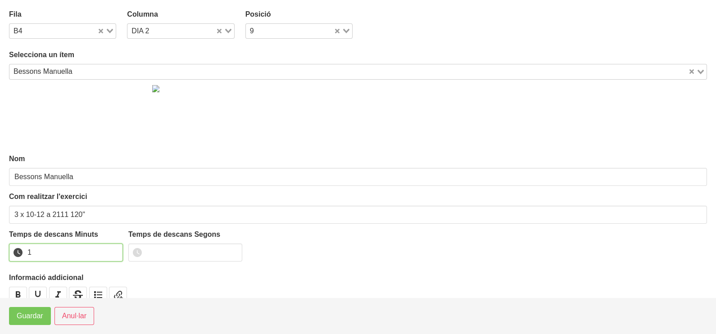
click at [114, 249] on input "1" at bounding box center [66, 253] width 114 height 18
drag, startPoint x: 114, startPoint y: 249, endPoint x: 60, endPoint y: 293, distance: 69.5
type input "2"
click at [103, 255] on input "2" at bounding box center [66, 253] width 114 height 18
click at [45, 313] on button "Guardar" at bounding box center [30, 316] width 42 height 18
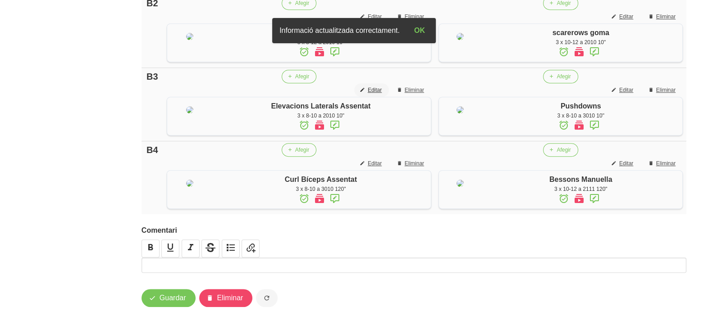
scroll to position [789, 0]
click at [178, 296] on span "Guardar" at bounding box center [173, 298] width 27 height 11
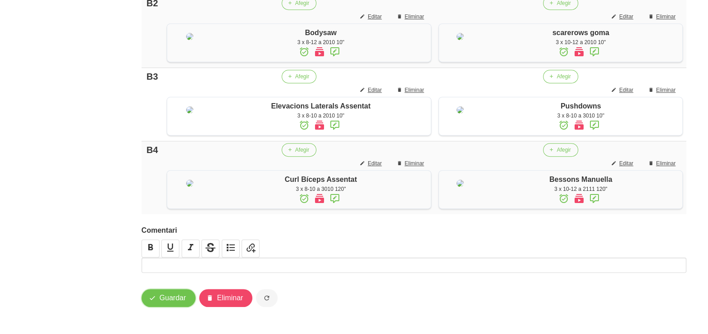
click at [175, 298] on span "Guardar" at bounding box center [173, 298] width 27 height 11
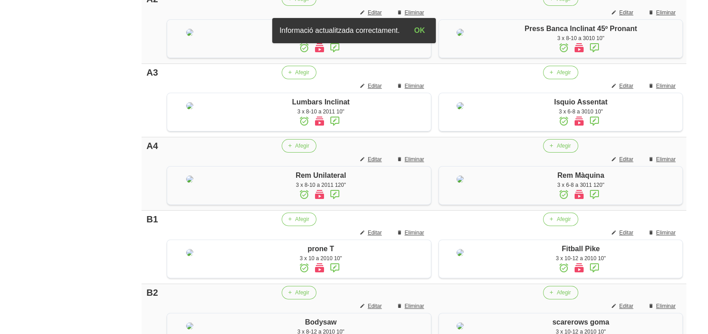
scroll to position [0, 0]
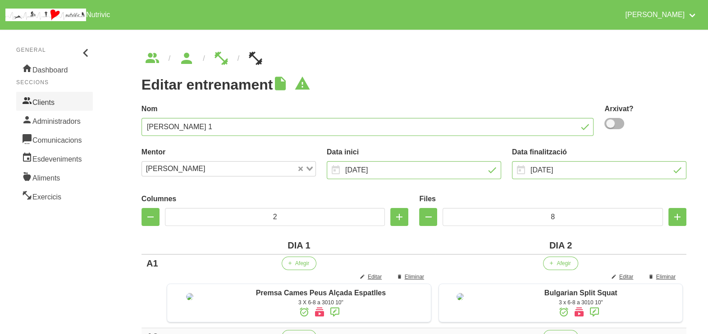
click at [54, 102] on link "Clients" at bounding box center [54, 101] width 77 height 19
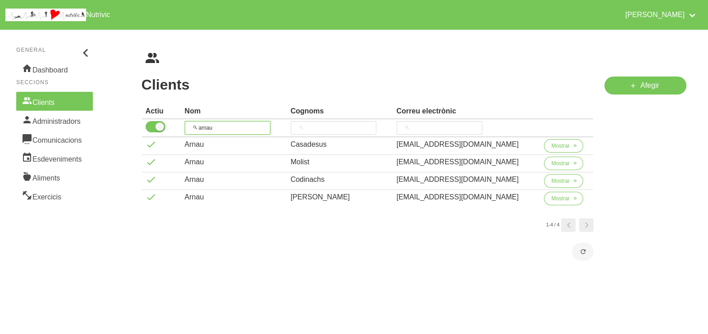
click at [183, 128] on tr "arnau" at bounding box center [368, 128] width 452 height 18
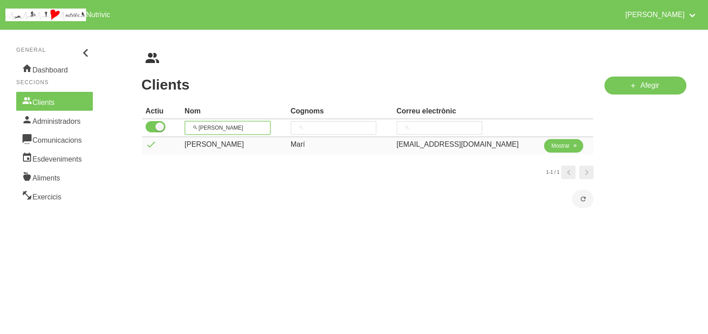
type input "[PERSON_NAME]"
click at [551, 145] on span "Mostrar" at bounding box center [560, 146] width 18 height 8
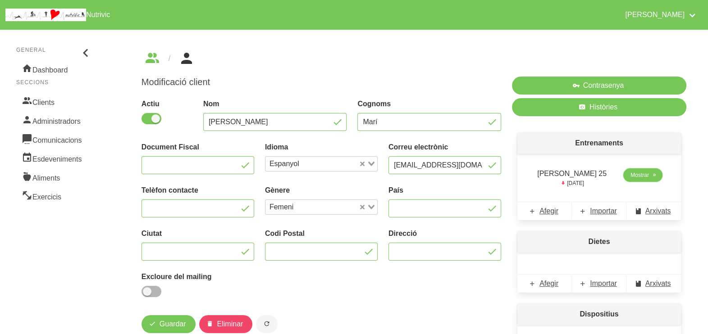
click at [635, 178] on span "Mostrar" at bounding box center [639, 175] width 18 height 8
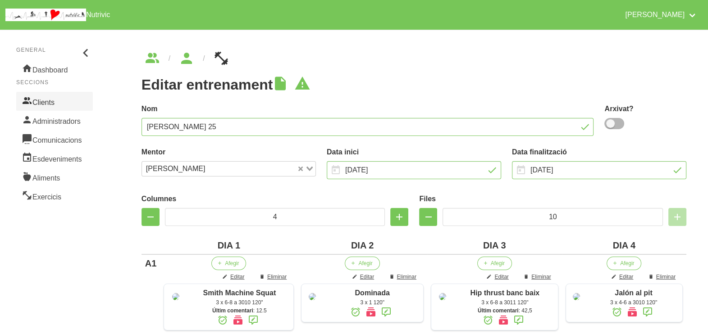
click at [58, 99] on link "Clients" at bounding box center [54, 101] width 77 height 19
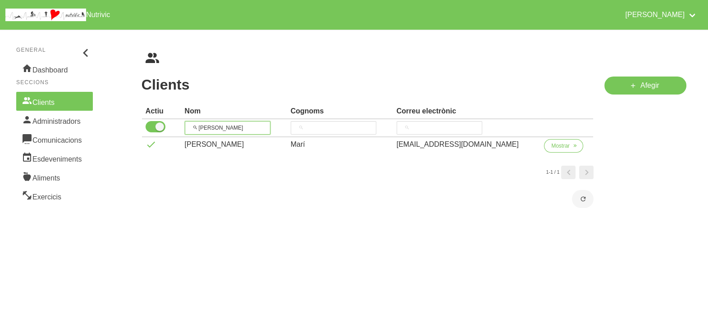
drag, startPoint x: 226, startPoint y: 128, endPoint x: 180, endPoint y: 124, distance: 45.7
click at [180, 124] on tr "[PERSON_NAME]" at bounding box center [368, 128] width 452 height 18
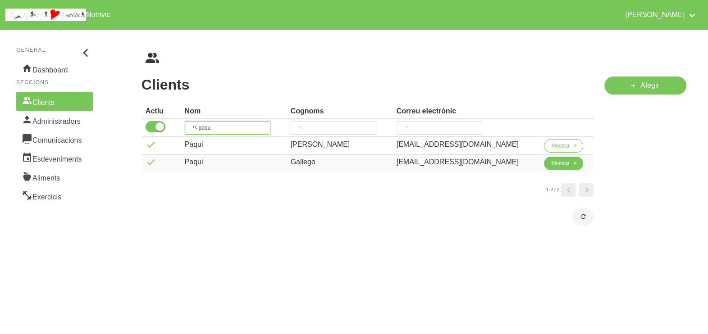
type input "paqu"
click at [551, 158] on button "Mostrar" at bounding box center [563, 164] width 39 height 14
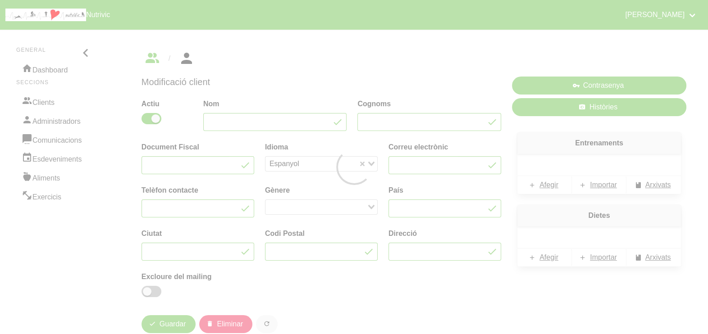
type input "Paqui"
type input "Gallego"
type input "[EMAIL_ADDRESS][DOMAIN_NAME]"
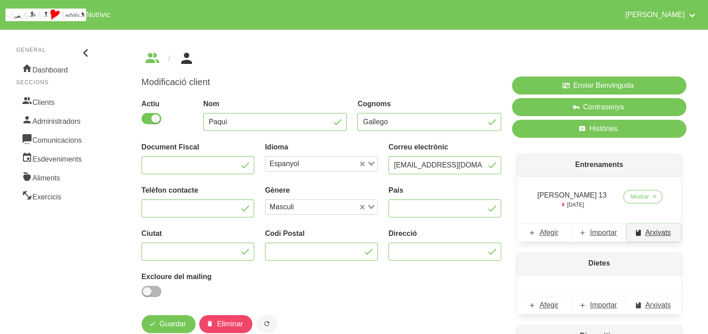
click at [656, 232] on span "Arxivats" at bounding box center [658, 233] width 26 height 11
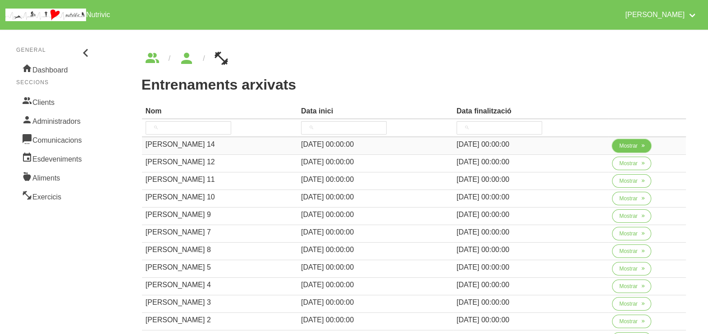
click at [624, 146] on span "Mostrar" at bounding box center [628, 146] width 18 height 8
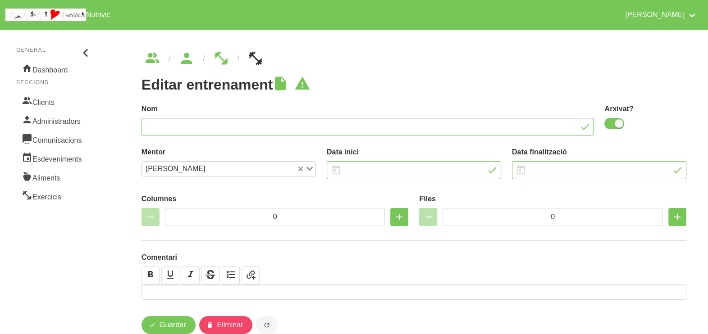
type input "[PERSON_NAME] 14"
checkbox input "true"
type input "[DATE]"
type input "2"
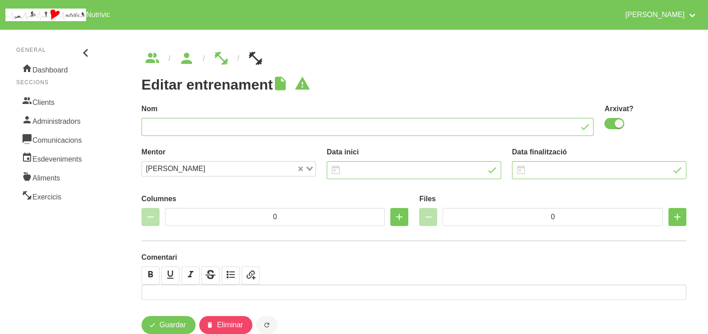
type input "8"
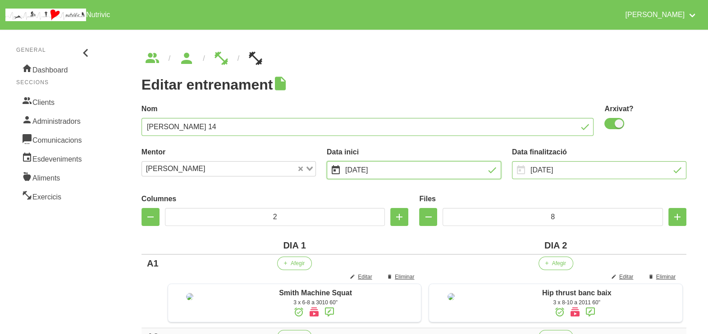
click at [395, 170] on input "[DATE]" at bounding box center [414, 170] width 174 height 18
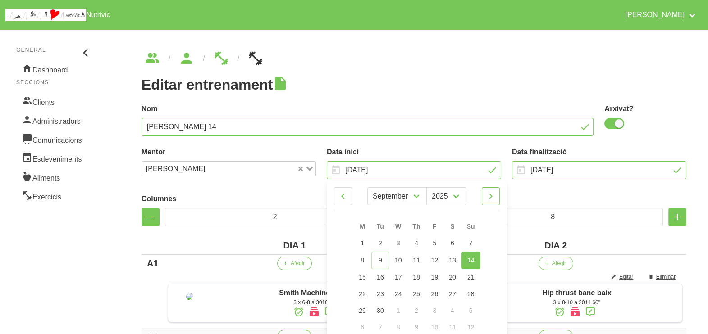
drag, startPoint x: 489, startPoint y: 197, endPoint x: 489, endPoint y: 202, distance: 5.0
click at [489, 197] on icon at bounding box center [490, 196] width 11 height 16
select select "9"
drag, startPoint x: 473, startPoint y: 258, endPoint x: 427, endPoint y: 183, distance: 87.8
click at [472, 257] on span "12" at bounding box center [470, 259] width 7 height 7
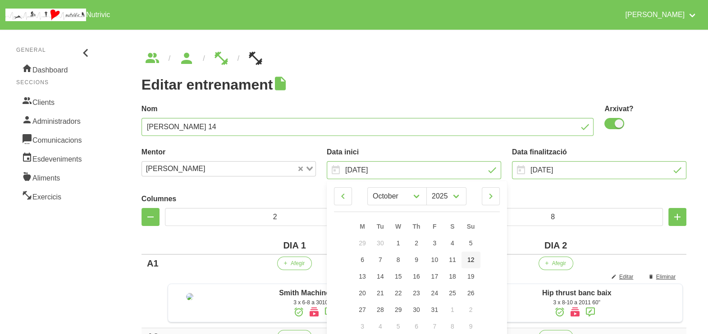
type input "[DATE]"
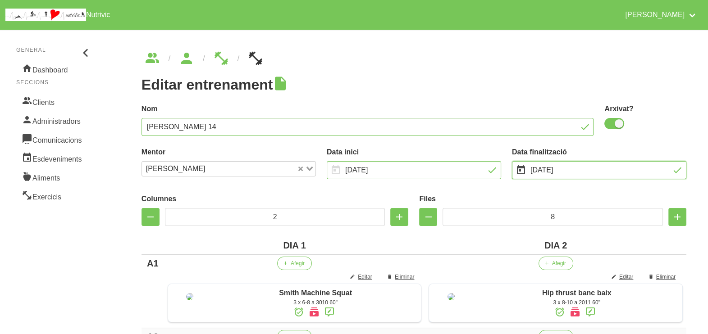
click at [554, 169] on input "[DATE]" at bounding box center [599, 170] width 174 height 18
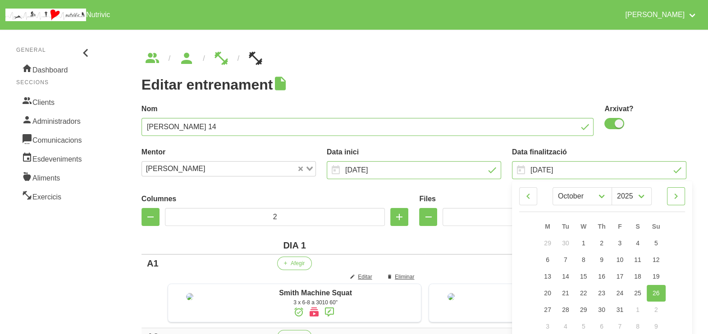
click at [678, 196] on icon at bounding box center [676, 196] width 11 height 16
select select "10"
click at [653, 290] on span "23" at bounding box center [656, 293] width 7 height 7
type input "[DATE]"
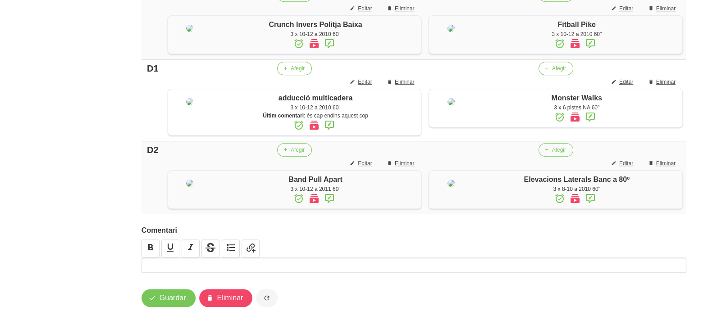
scroll to position [816, 0]
click at [180, 301] on span "Guardar" at bounding box center [173, 298] width 27 height 11
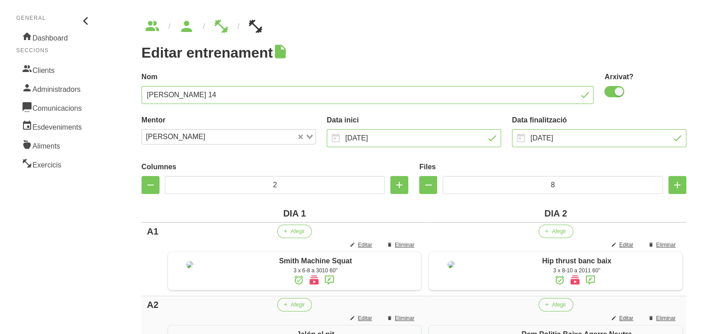
scroll to position [0, 0]
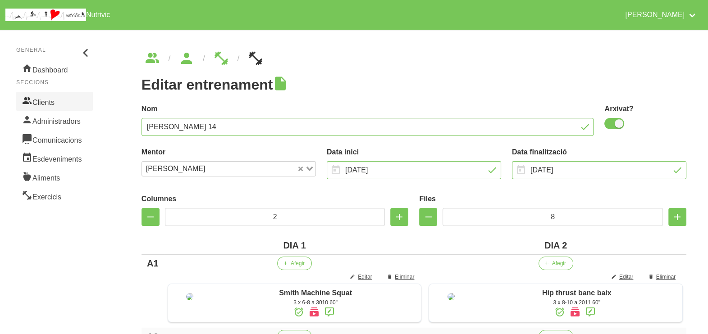
drag, startPoint x: 52, startPoint y: 97, endPoint x: 53, endPoint y: 104, distance: 6.4
click link "Clients"
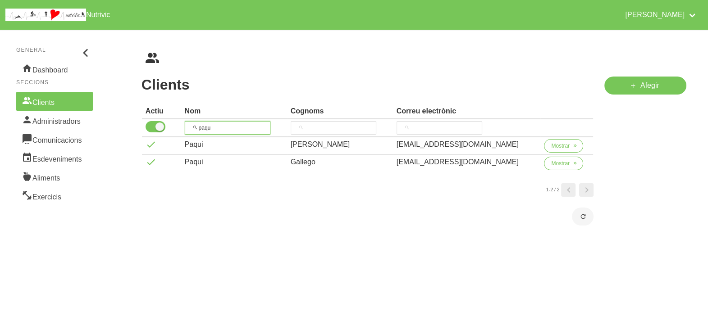
drag, startPoint x: 170, startPoint y: 126, endPoint x: 232, endPoint y: 100, distance: 67.5
click tr "paqu"
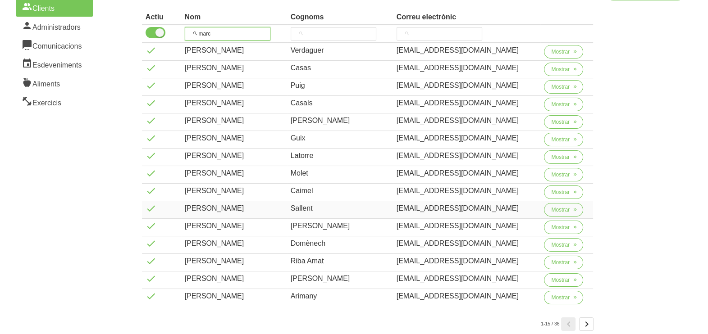
scroll to position [145, 0]
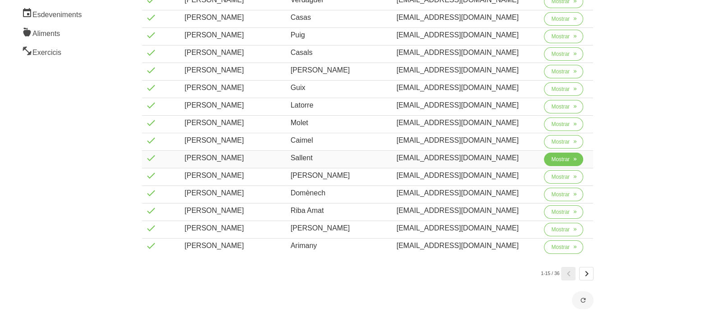
type input "marc"
click span "Mostrar"
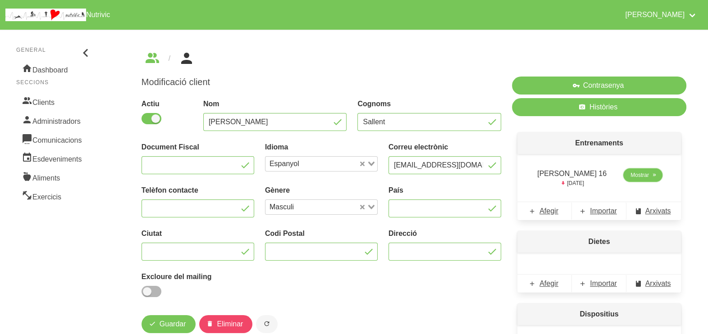
click span "Mostrar"
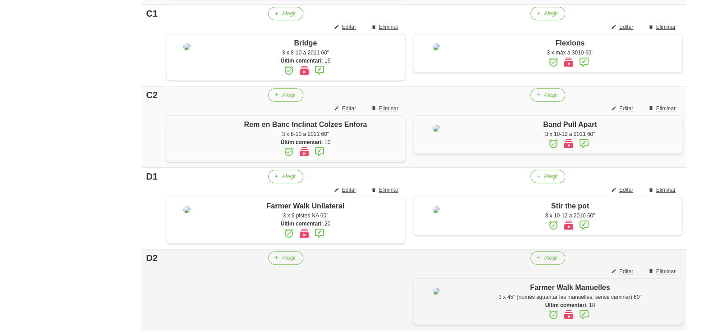
scroll to position [563, 0]
